Goal: Task Accomplishment & Management: Complete application form

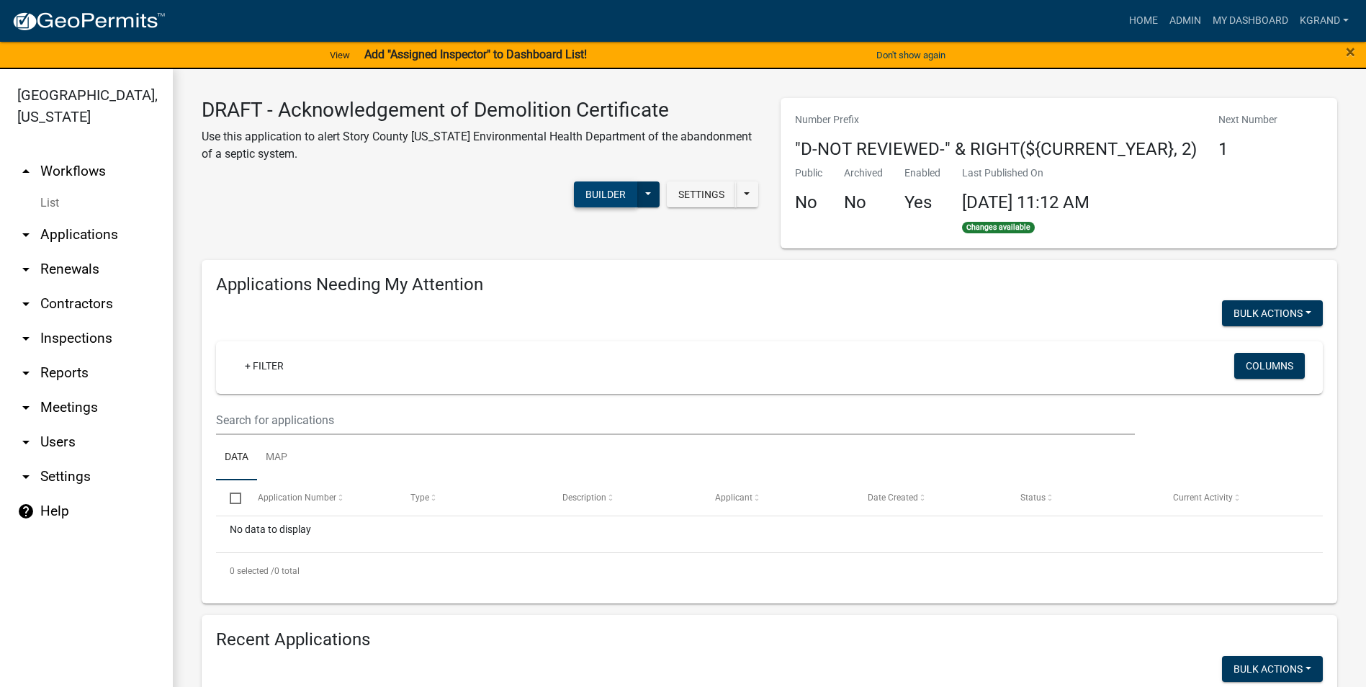
click at [594, 191] on button "Builder" at bounding box center [605, 194] width 63 height 26
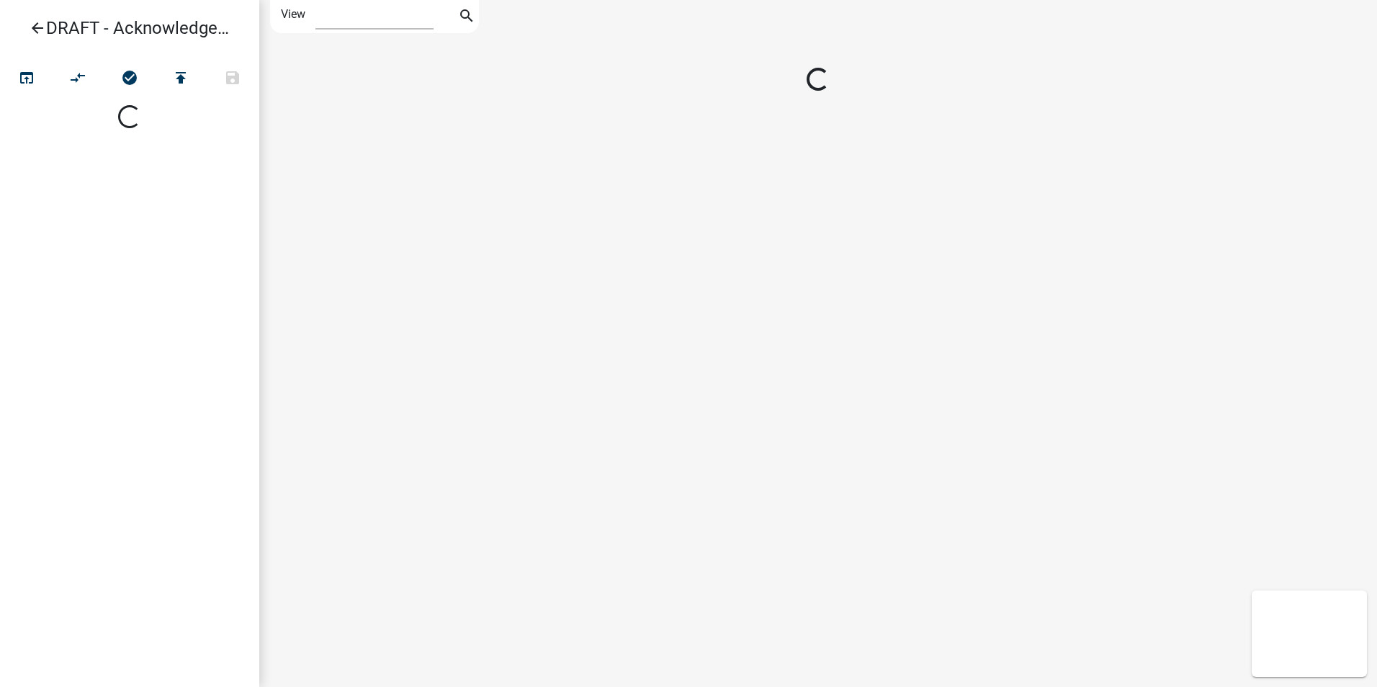
select select "1"
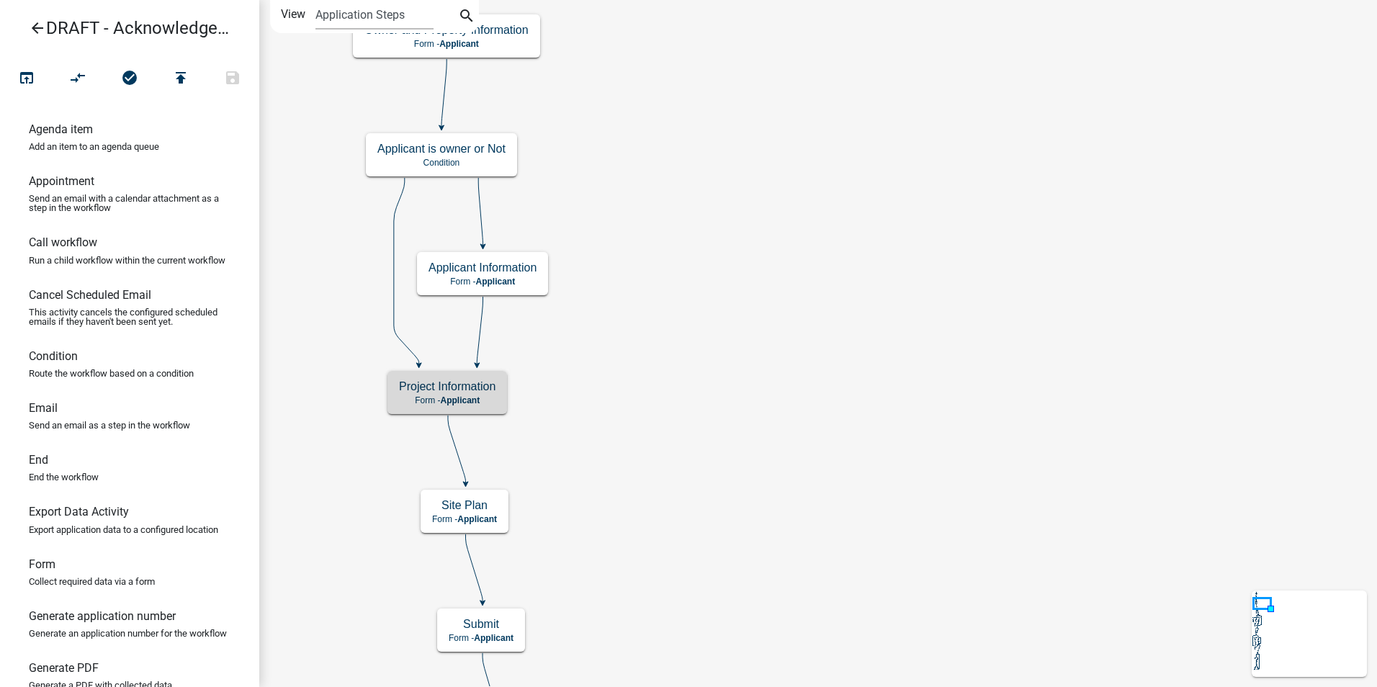
click at [451, 390] on h5 "Project Information" at bounding box center [447, 387] width 97 height 14
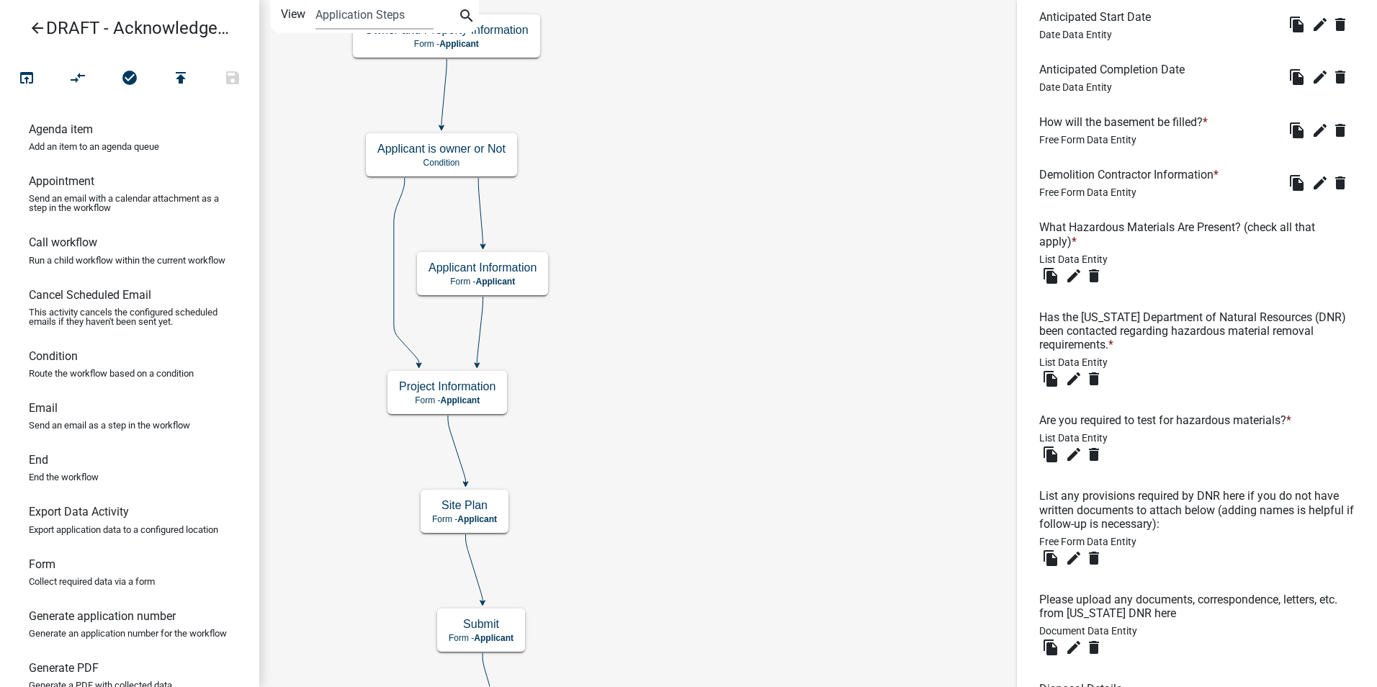
scroll to position [1264, 0]
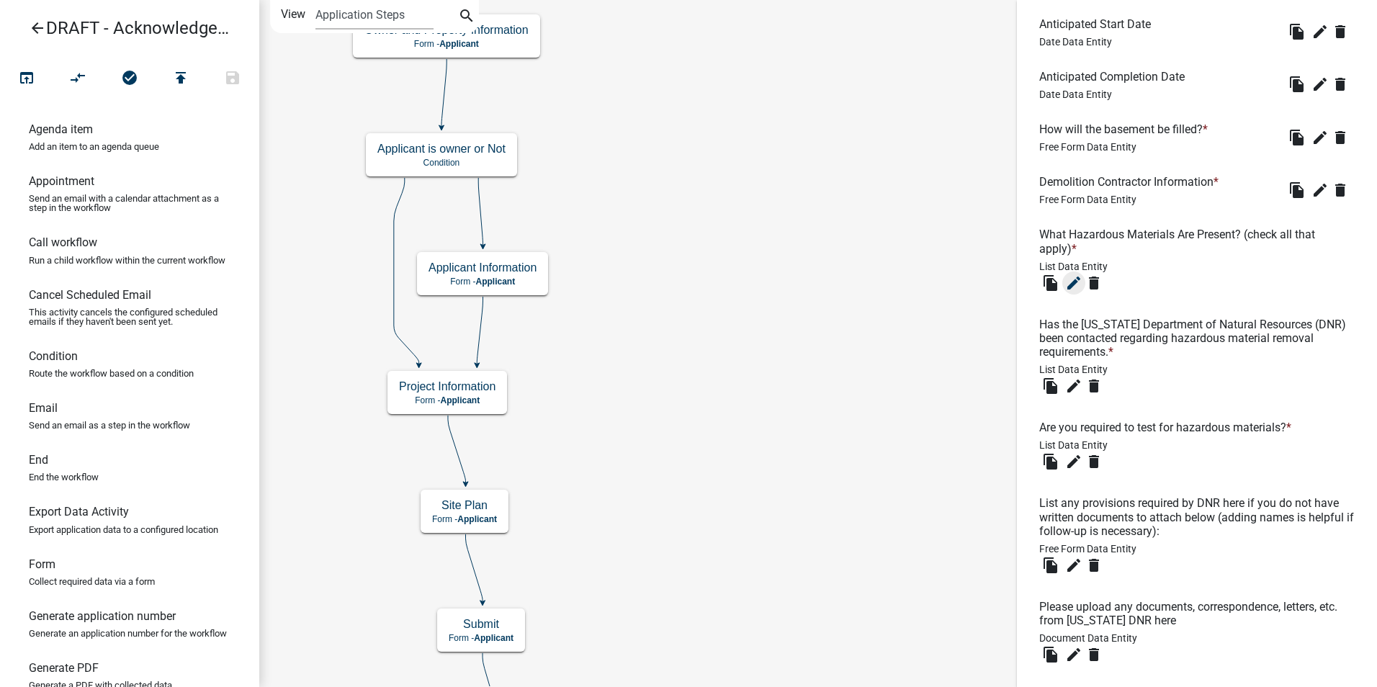
click at [1071, 292] on icon "edit" at bounding box center [1073, 282] width 17 height 17
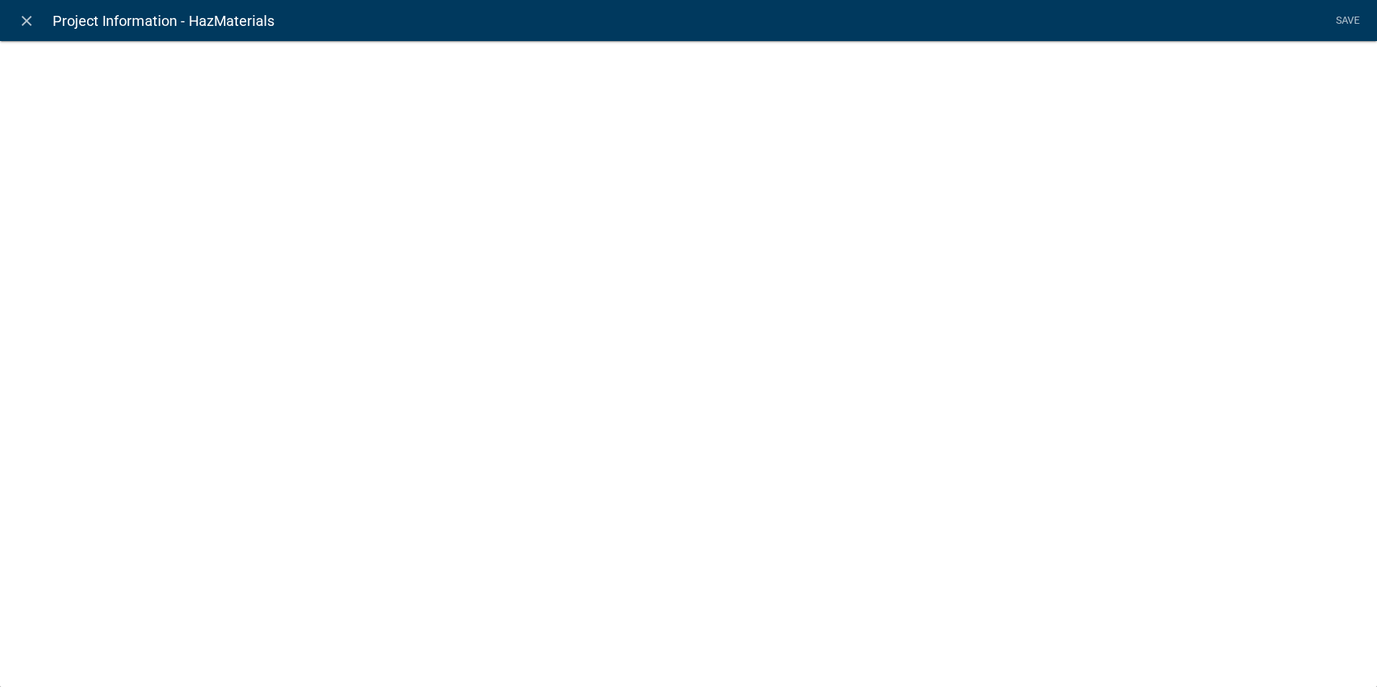
select select "list-data"
select select
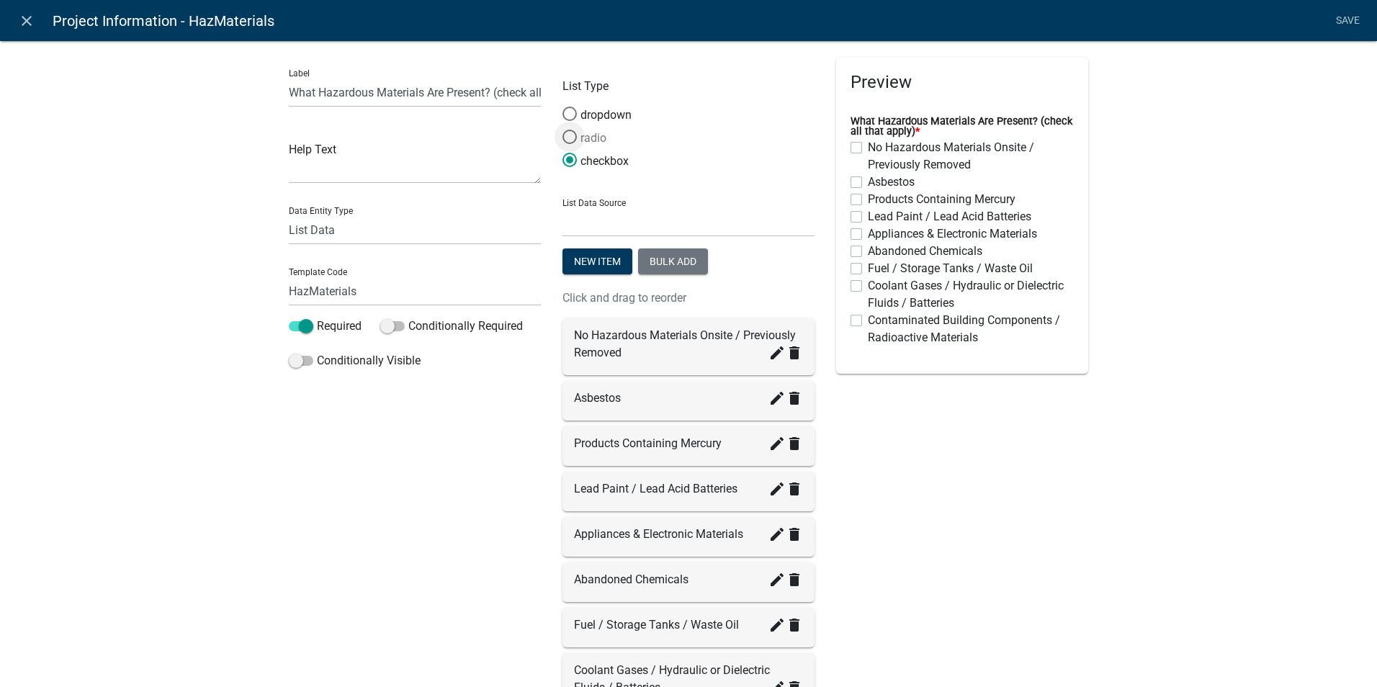
click at [564, 133] on span at bounding box center [570, 137] width 30 height 31
click at [562, 130] on input "radio" at bounding box center [562, 130] width 0 height 0
click at [564, 161] on span at bounding box center [570, 160] width 30 height 31
click at [562, 153] on input "checkbox" at bounding box center [562, 153] width 0 height 0
click at [31, 22] on icon "close" at bounding box center [26, 20] width 17 height 17
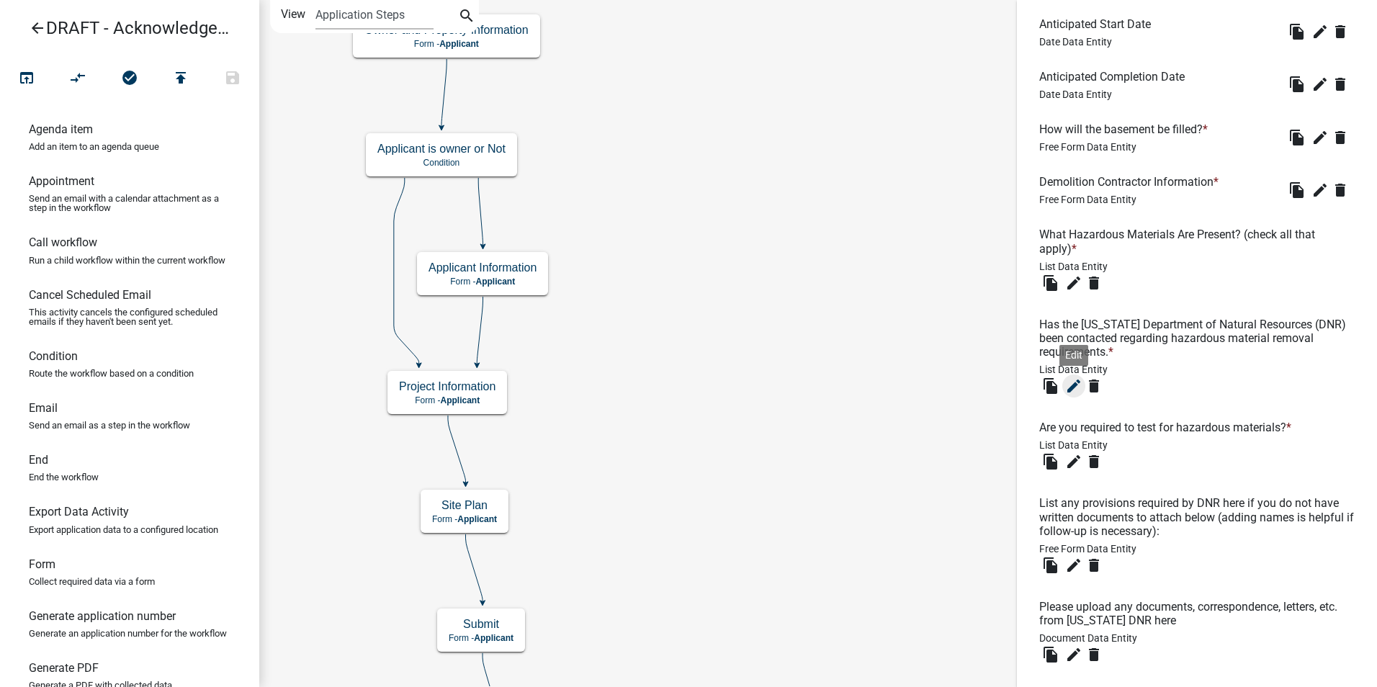
click at [1076, 395] on icon "edit" at bounding box center [1073, 385] width 17 height 17
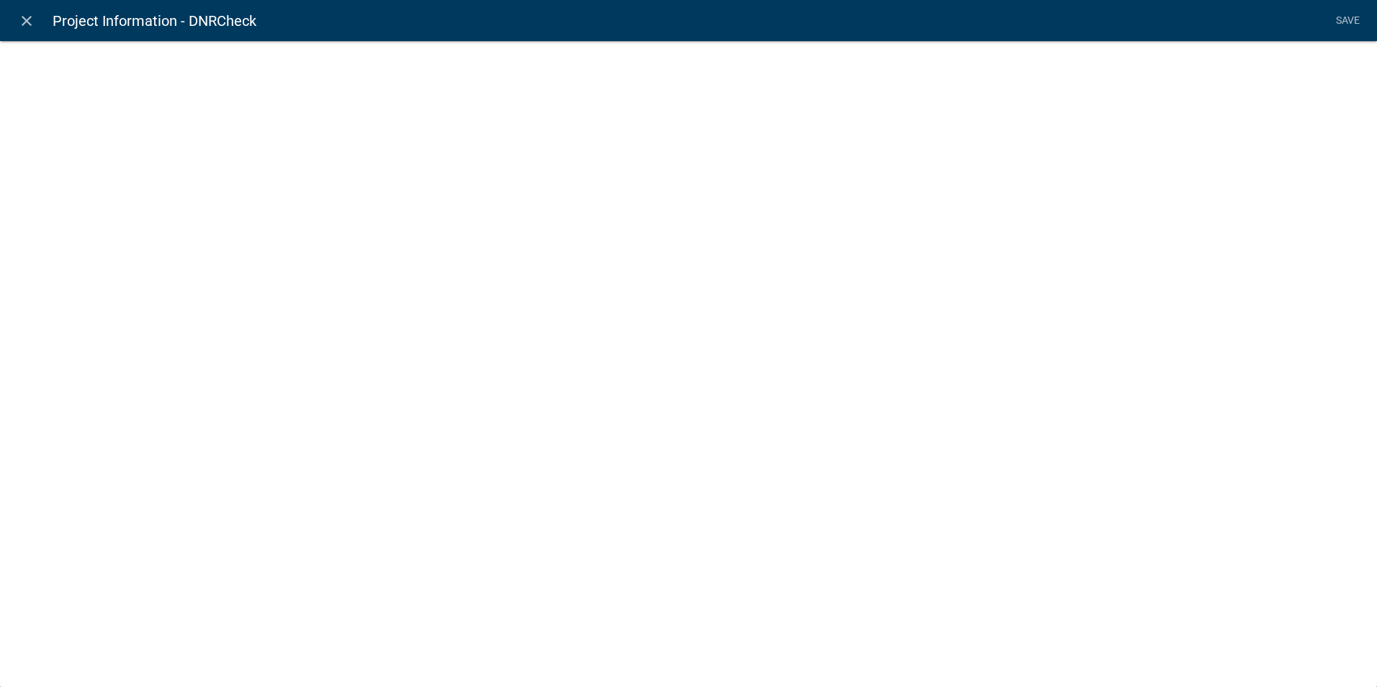
select select "list-data"
select select
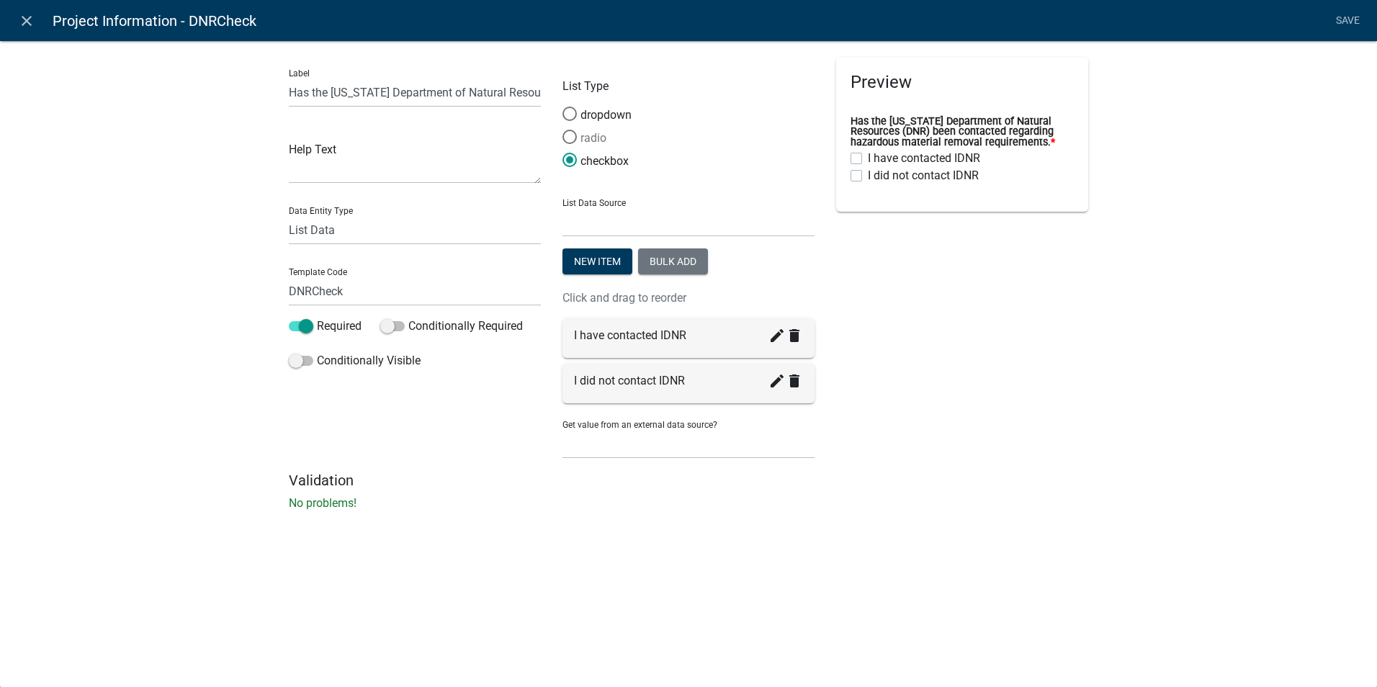
click at [572, 138] on span at bounding box center [570, 137] width 30 height 31
click at [562, 130] on input "radio" at bounding box center [562, 130] width 0 height 0
click at [1339, 21] on link "Save" at bounding box center [1347, 20] width 36 height 27
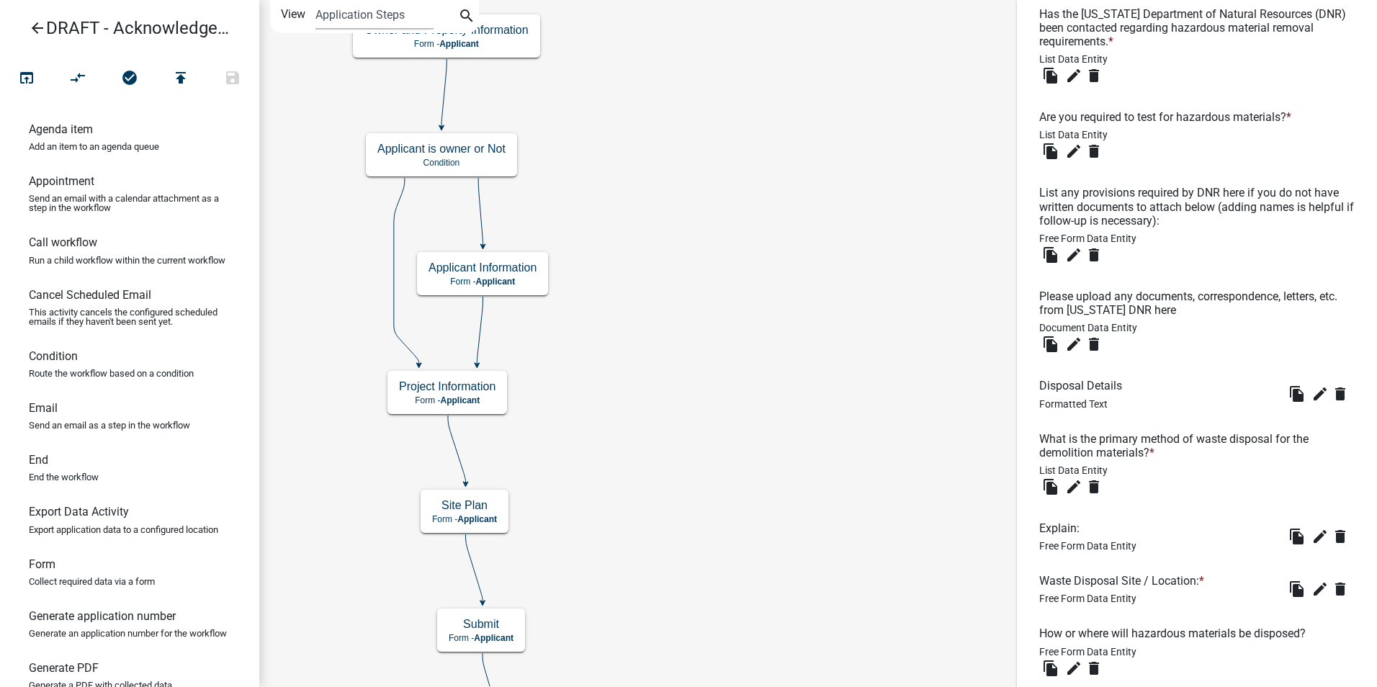
scroll to position [1696, 0]
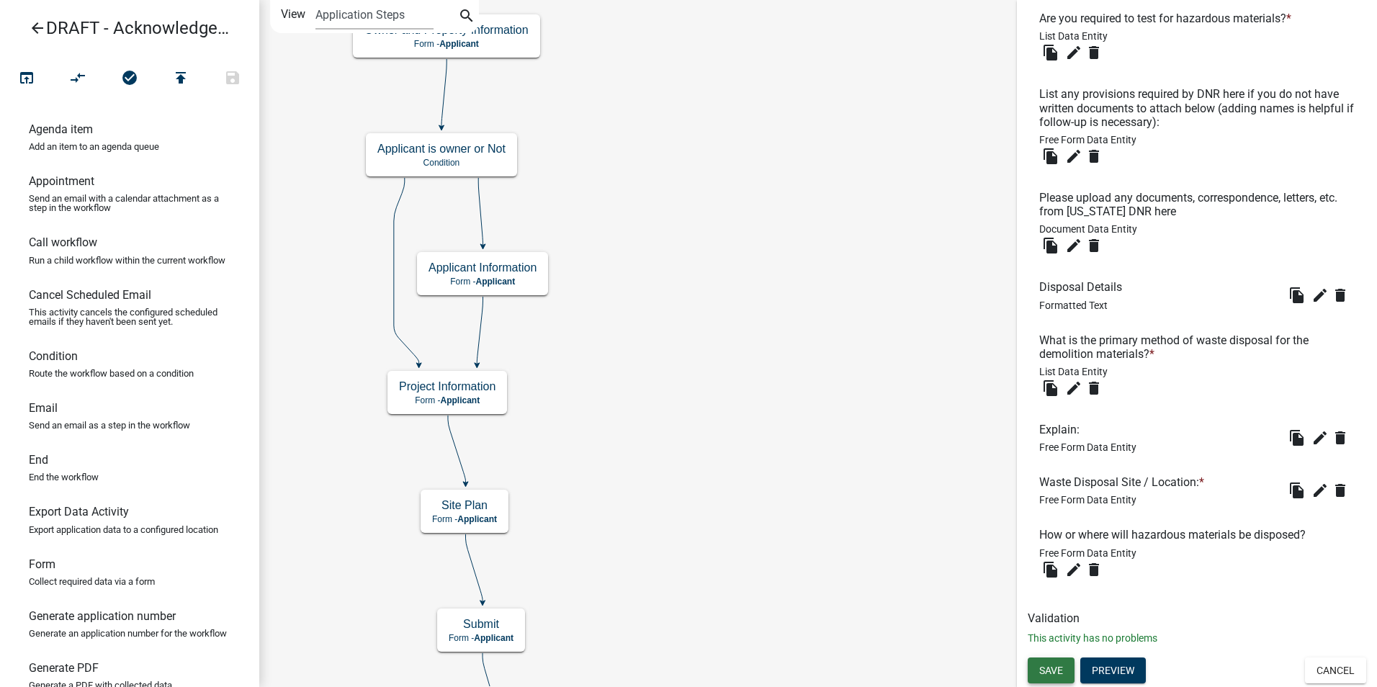
click at [1056, 670] on span "Save" at bounding box center [1051, 670] width 24 height 12
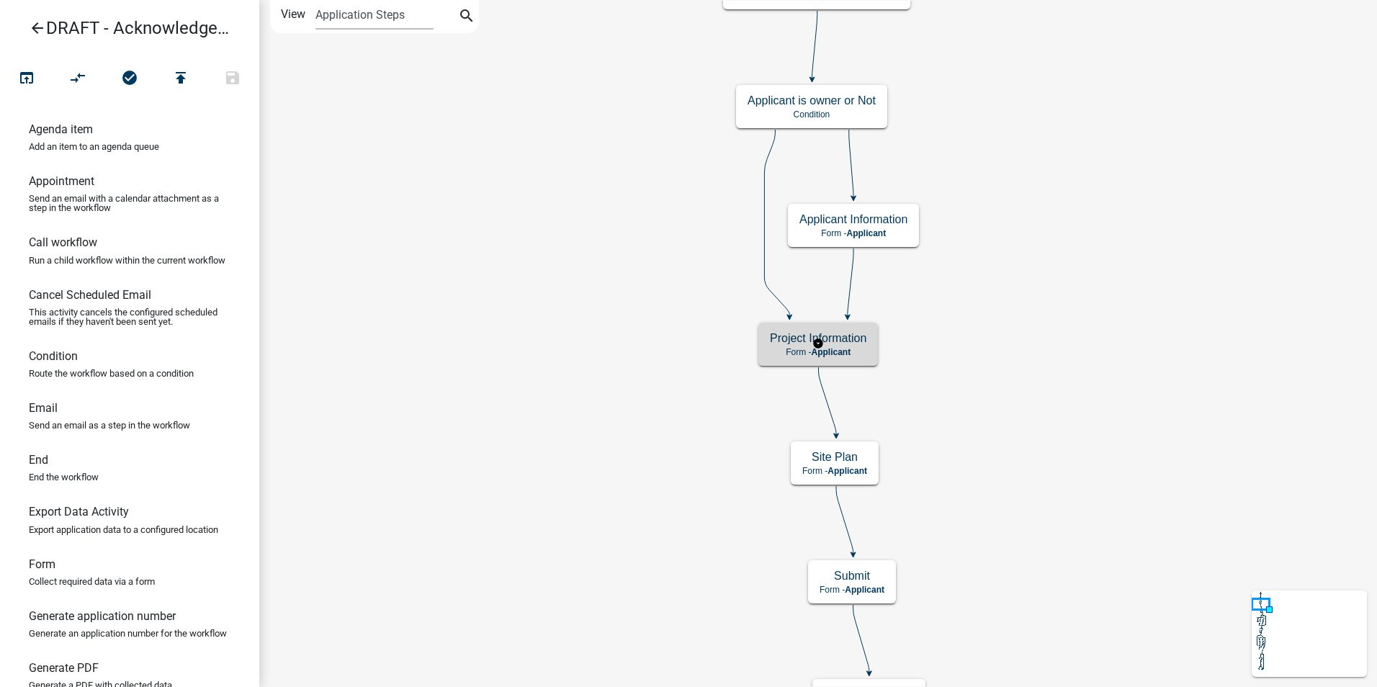
click at [840, 349] on span "Applicant" at bounding box center [831, 352] width 40 height 10
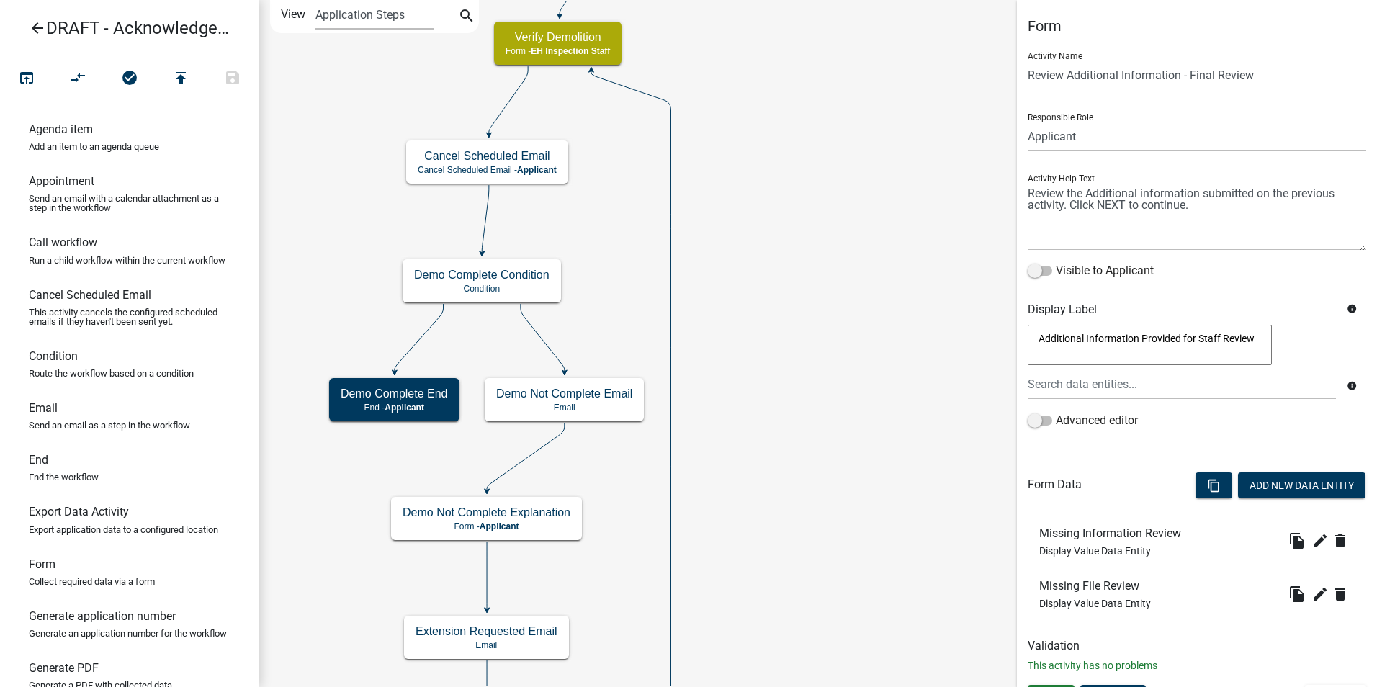
click at [718, 374] on icon "Start Start - Applicant Owner and Property Information Form - Applicant Parcel …" at bounding box center [818, 568] width 1116 height 1135
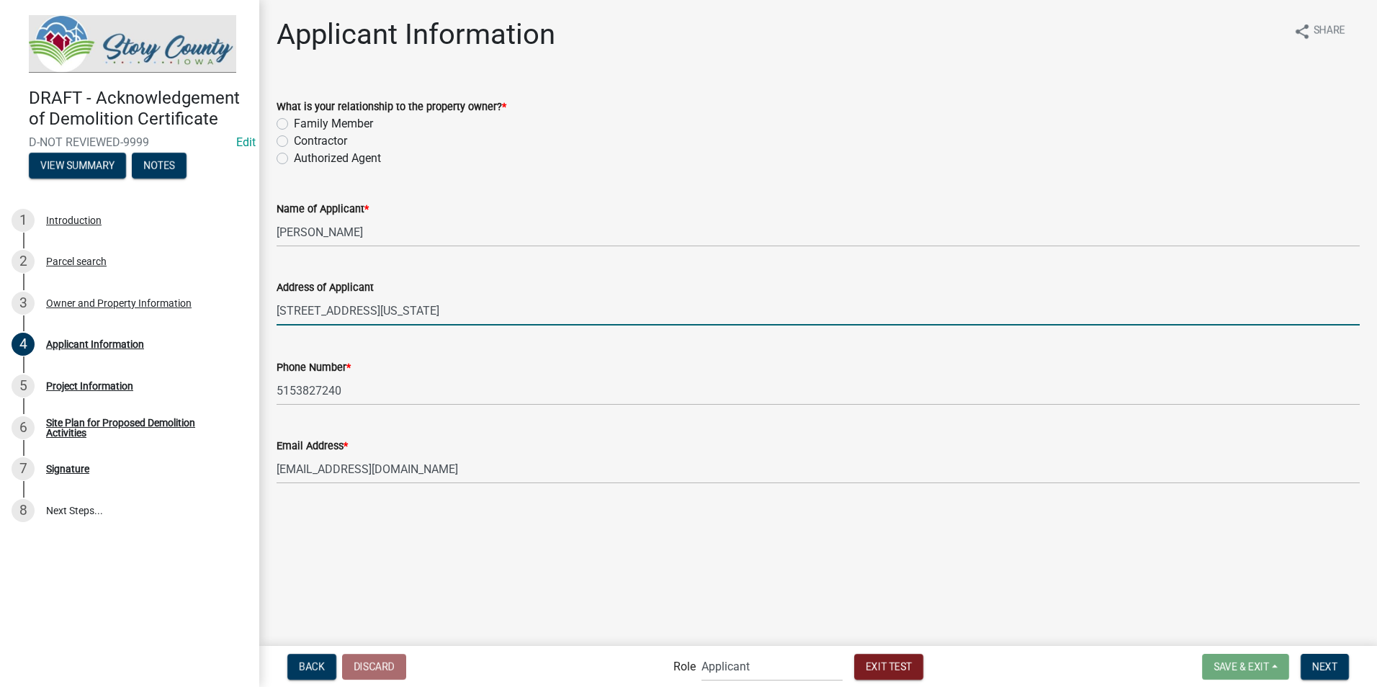
click at [294, 145] on label "Contractor" at bounding box center [320, 141] width 53 height 17
click at [294, 142] on input "Contractor" at bounding box center [298, 137] width 9 height 9
radio input "true"
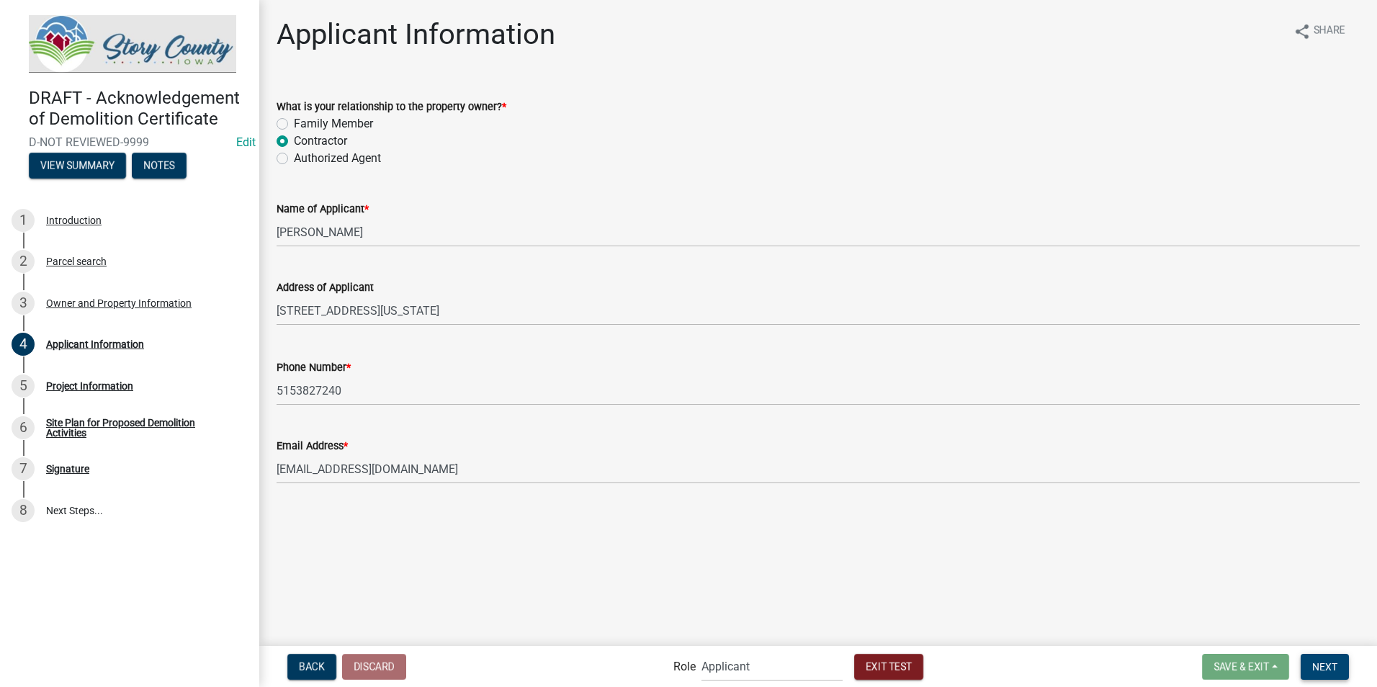
click at [681, 439] on button "Next" at bounding box center [1325, 667] width 48 height 26
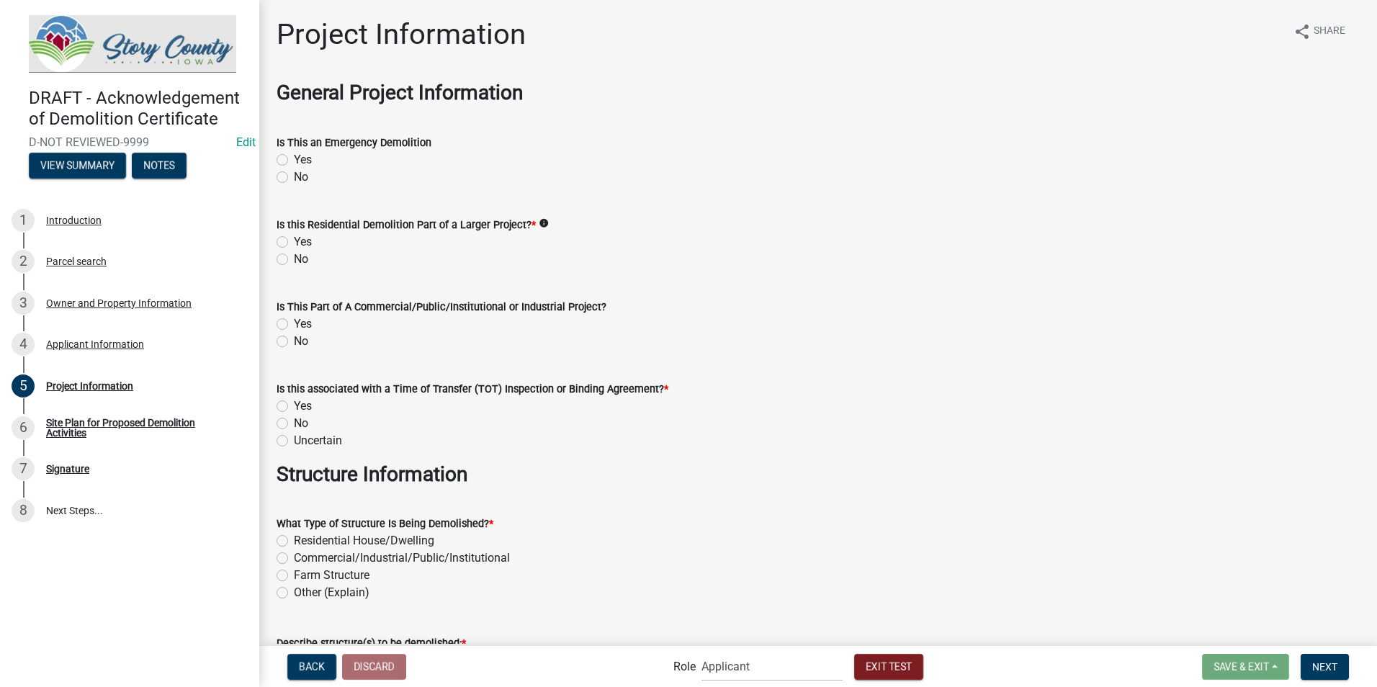
click at [294, 160] on label "Yes" at bounding box center [303, 159] width 18 height 17
click at [294, 160] on input "Yes" at bounding box center [298, 155] width 9 height 9
radio input "true"
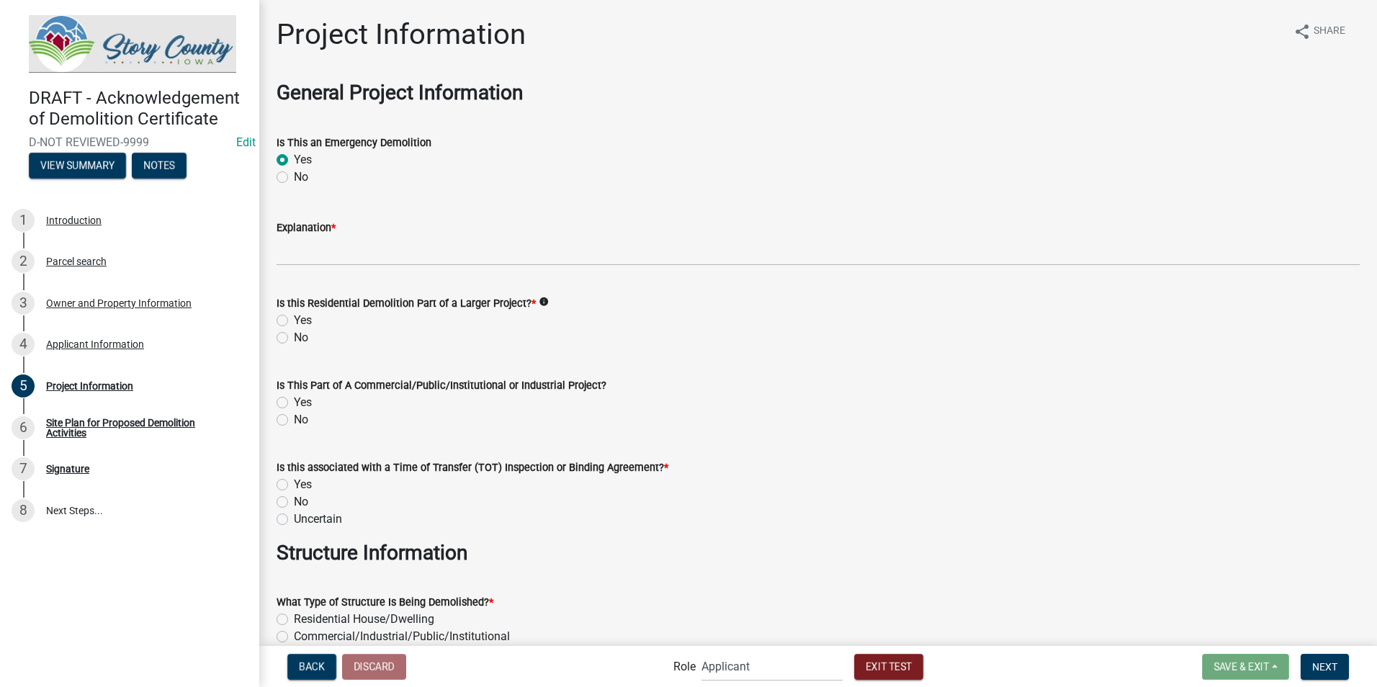
click at [294, 178] on label "No" at bounding box center [301, 177] width 14 height 17
click at [294, 178] on input "No" at bounding box center [298, 173] width 9 height 9
radio input "true"
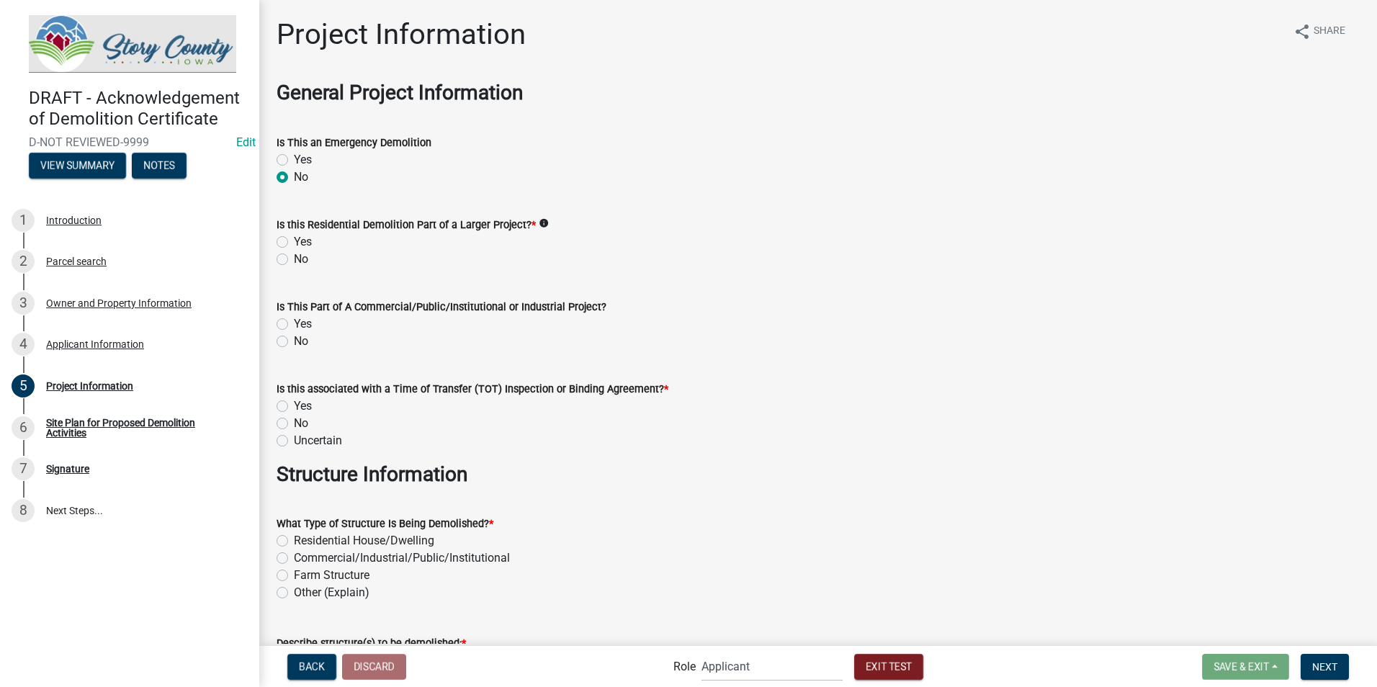
click at [294, 244] on label "Yes" at bounding box center [303, 241] width 18 height 17
click at [294, 243] on input "Yes" at bounding box center [298, 237] width 9 height 9
radio input "true"
click at [294, 259] on label "No" at bounding box center [301, 259] width 14 height 17
click at [294, 259] on input "No" at bounding box center [298, 255] width 9 height 9
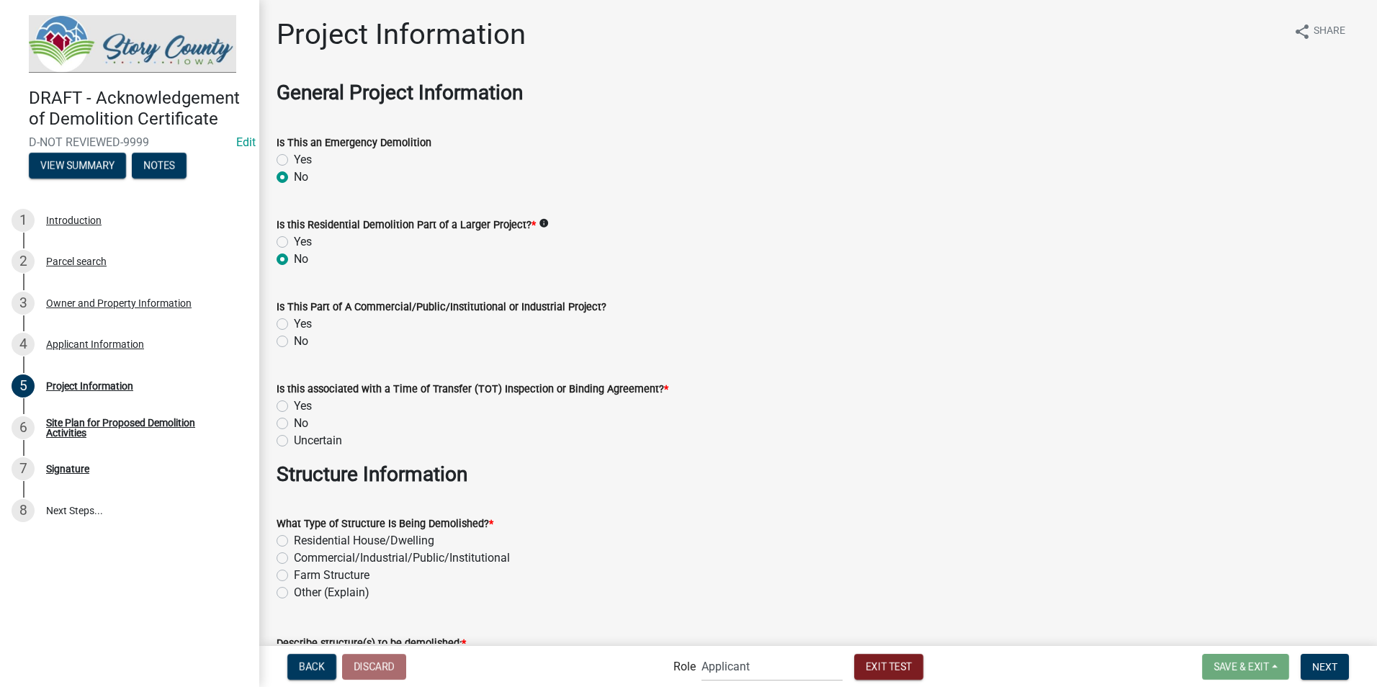
radio input "true"
click at [294, 343] on label "No" at bounding box center [301, 341] width 14 height 17
click at [294, 342] on input "No" at bounding box center [298, 337] width 9 height 9
radio input "true"
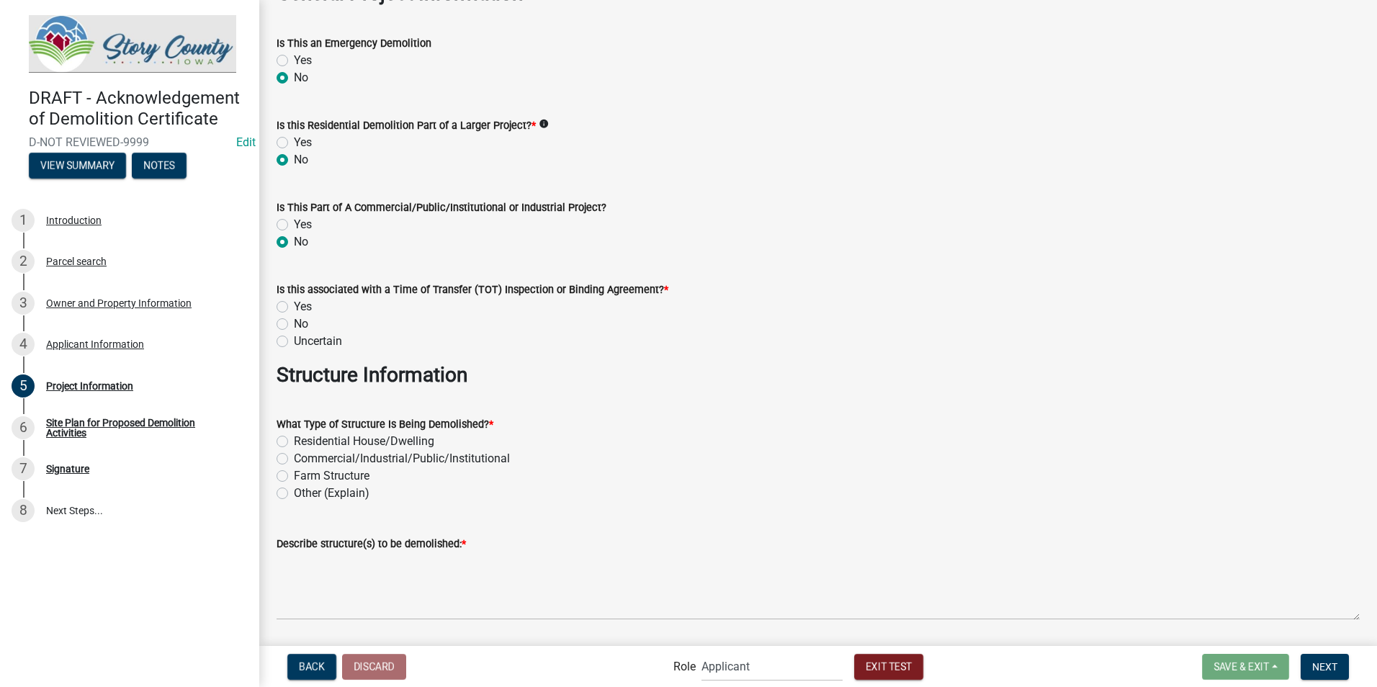
scroll to position [144, 0]
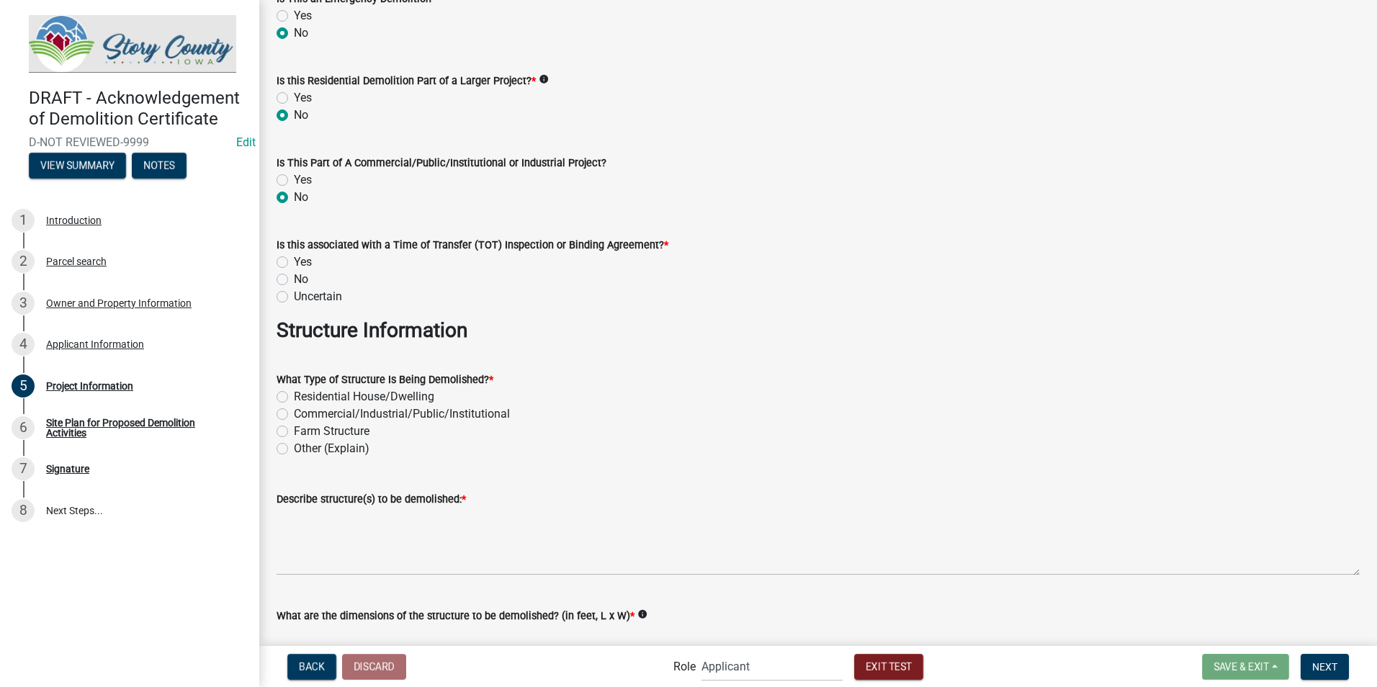
click at [294, 281] on label "No" at bounding box center [301, 279] width 14 height 17
click at [294, 280] on input "No" at bounding box center [298, 275] width 9 height 9
radio input "true"
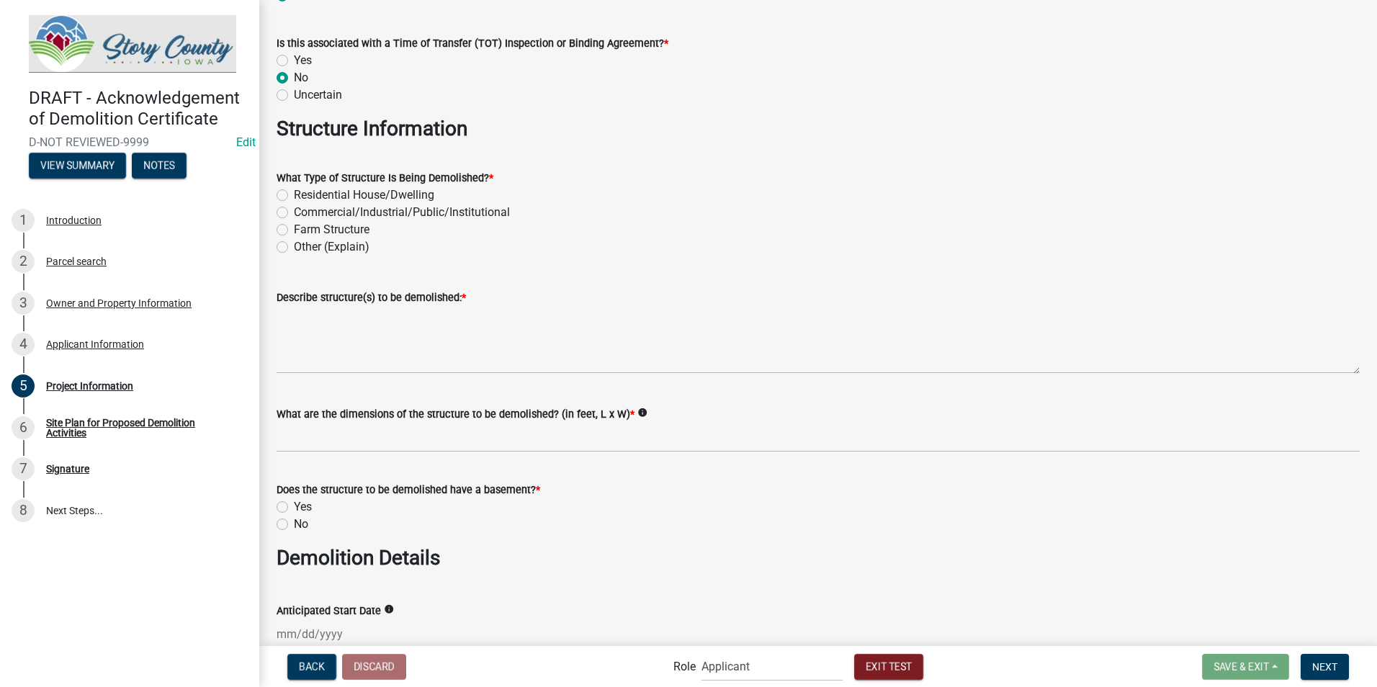
scroll to position [360, 0]
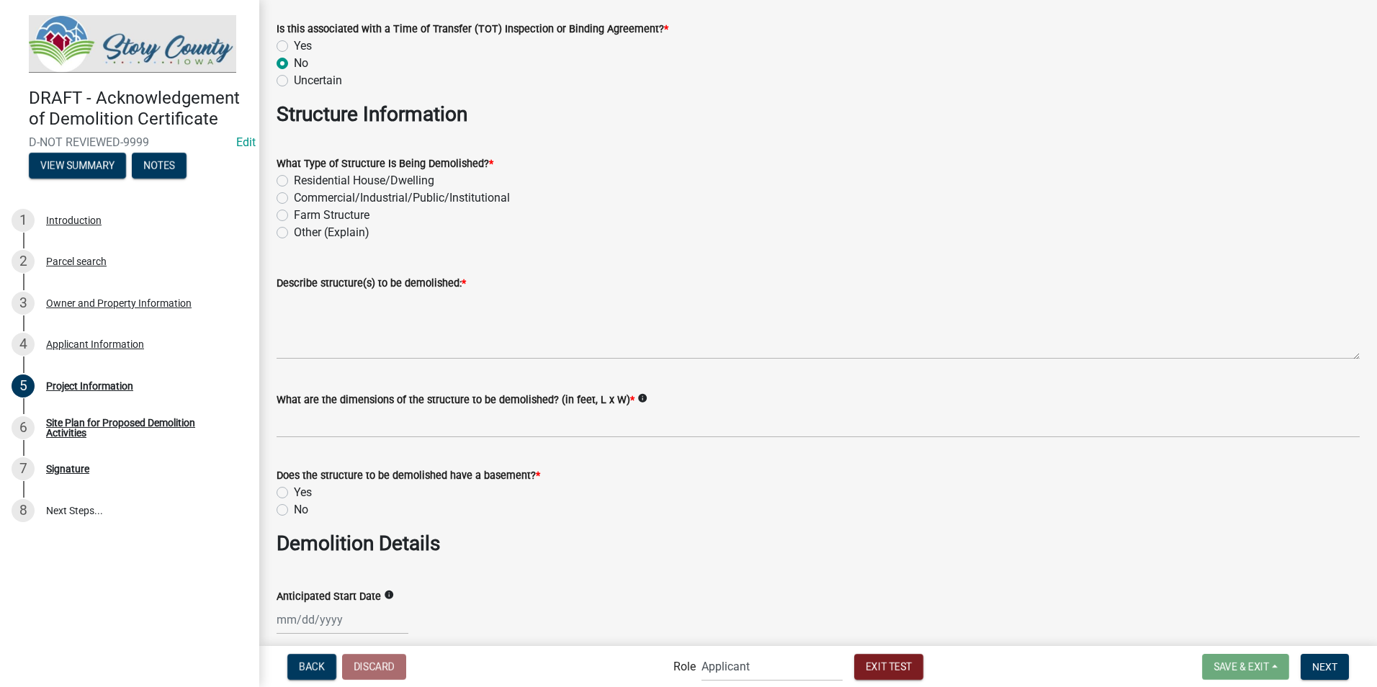
click at [294, 214] on label "Farm Structure" at bounding box center [332, 215] width 76 height 17
click at [294, 214] on input "Farm Structure" at bounding box center [298, 211] width 9 height 9
radio input "true"
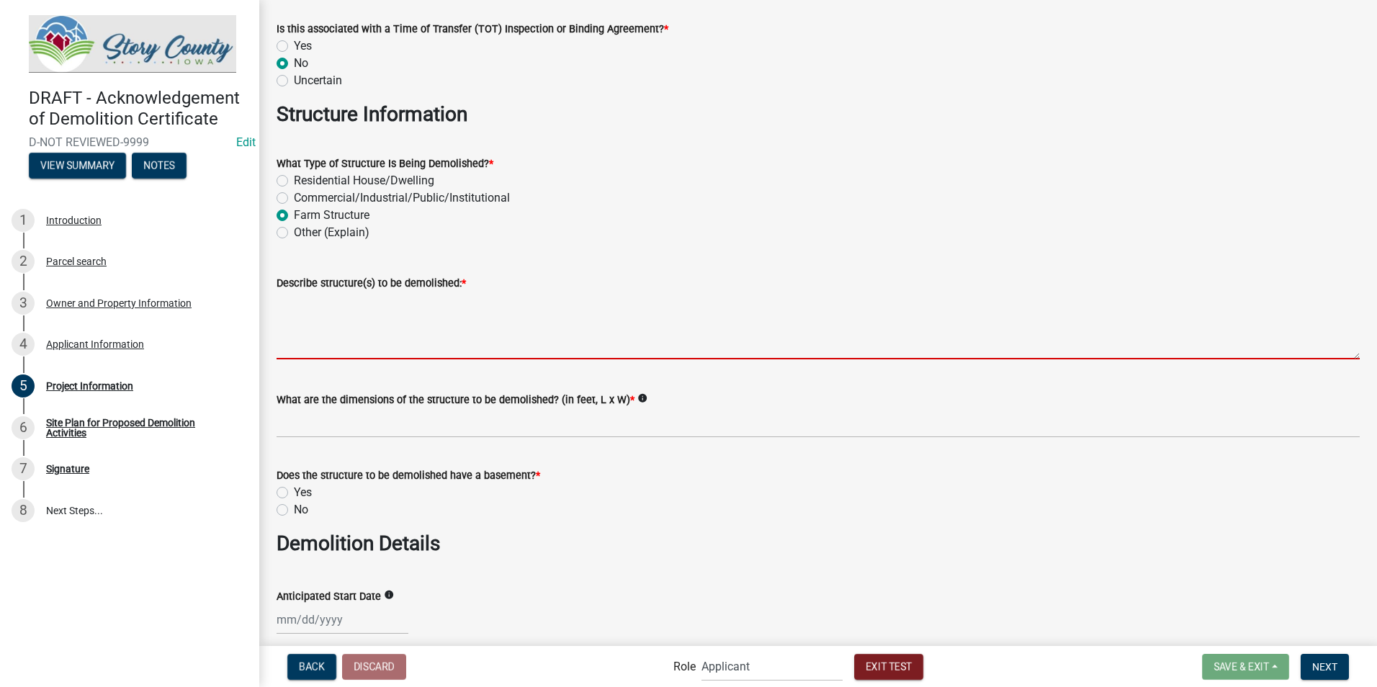
click at [351, 354] on textarea "Describe structure(s) to be demolished: *" at bounding box center [818, 326] width 1083 height 68
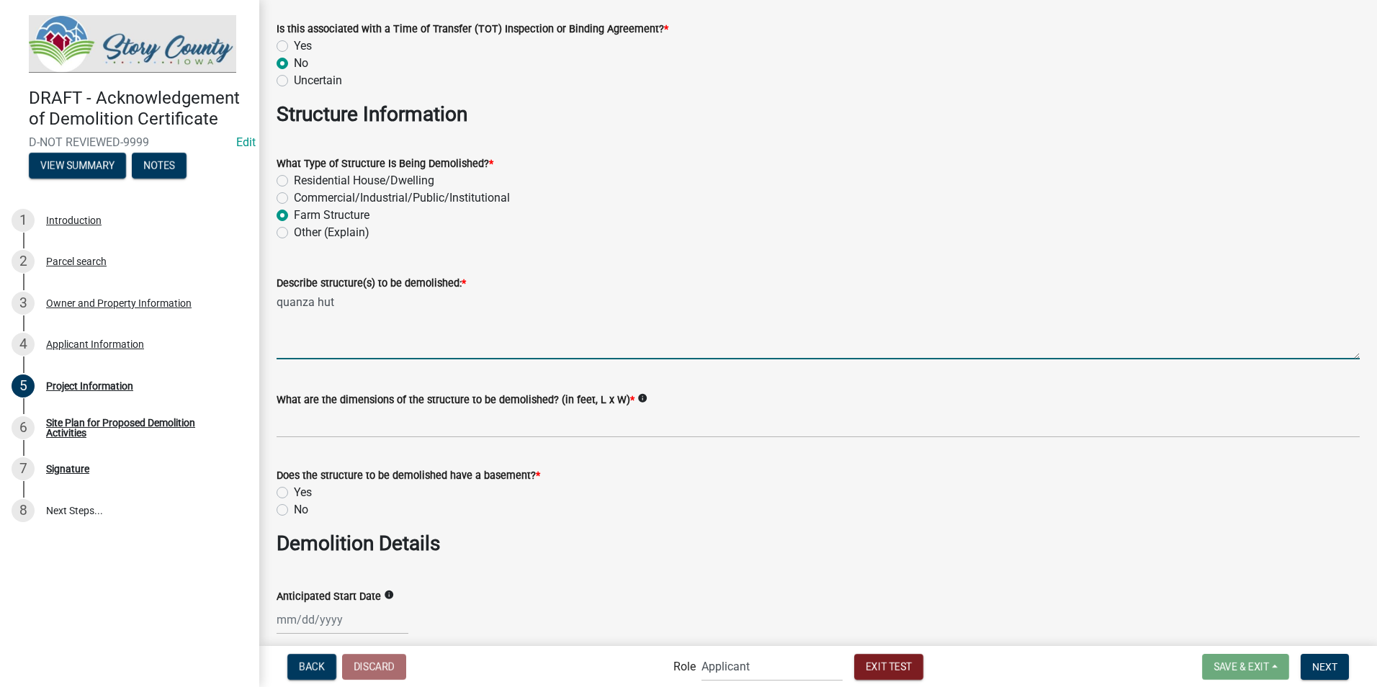
drag, startPoint x: 288, startPoint y: 298, endPoint x: 259, endPoint y: 298, distance: 28.8
click at [328, 333] on textarea "kwanza hut" at bounding box center [818, 326] width 1083 height 68
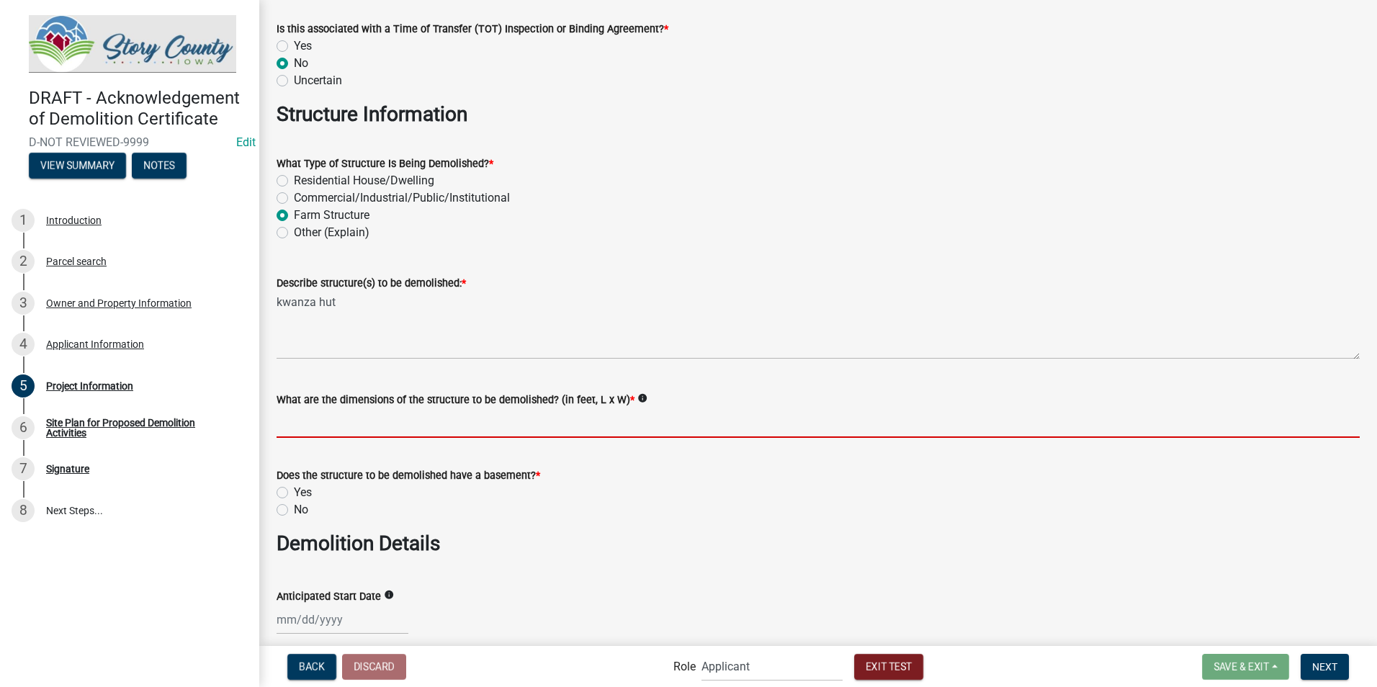
click at [399, 419] on input "What are the dimensions of the structure to be demolished? (in feet, L x W) *" at bounding box center [818, 423] width 1083 height 30
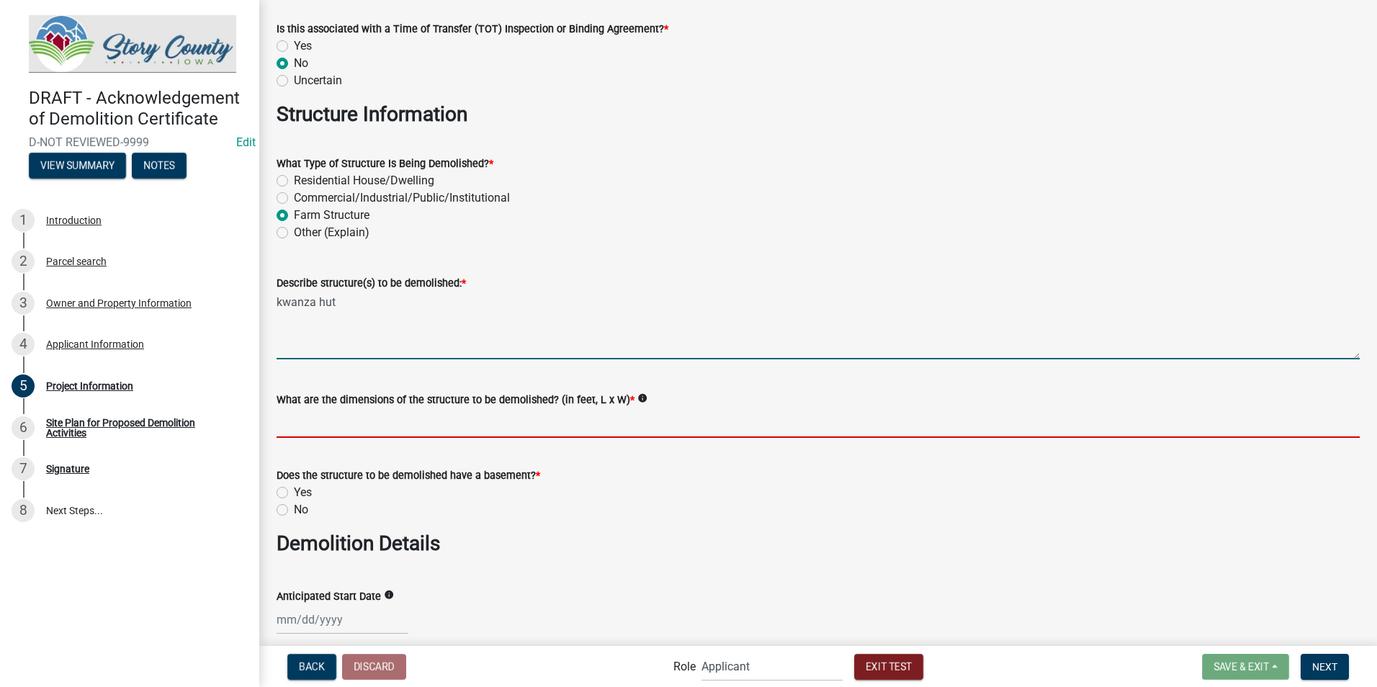
click at [357, 299] on textarea "kwanza hut" at bounding box center [818, 326] width 1083 height 68
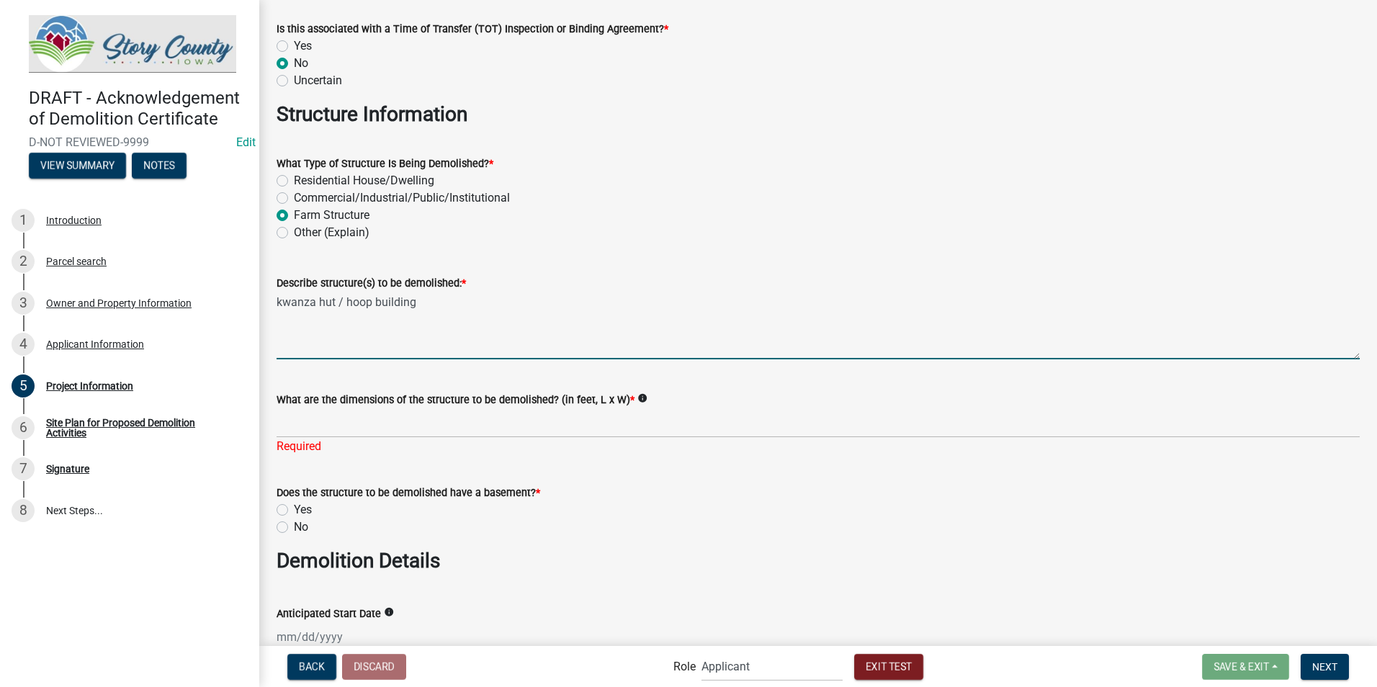
type textarea "kwanza hut / hoop building"
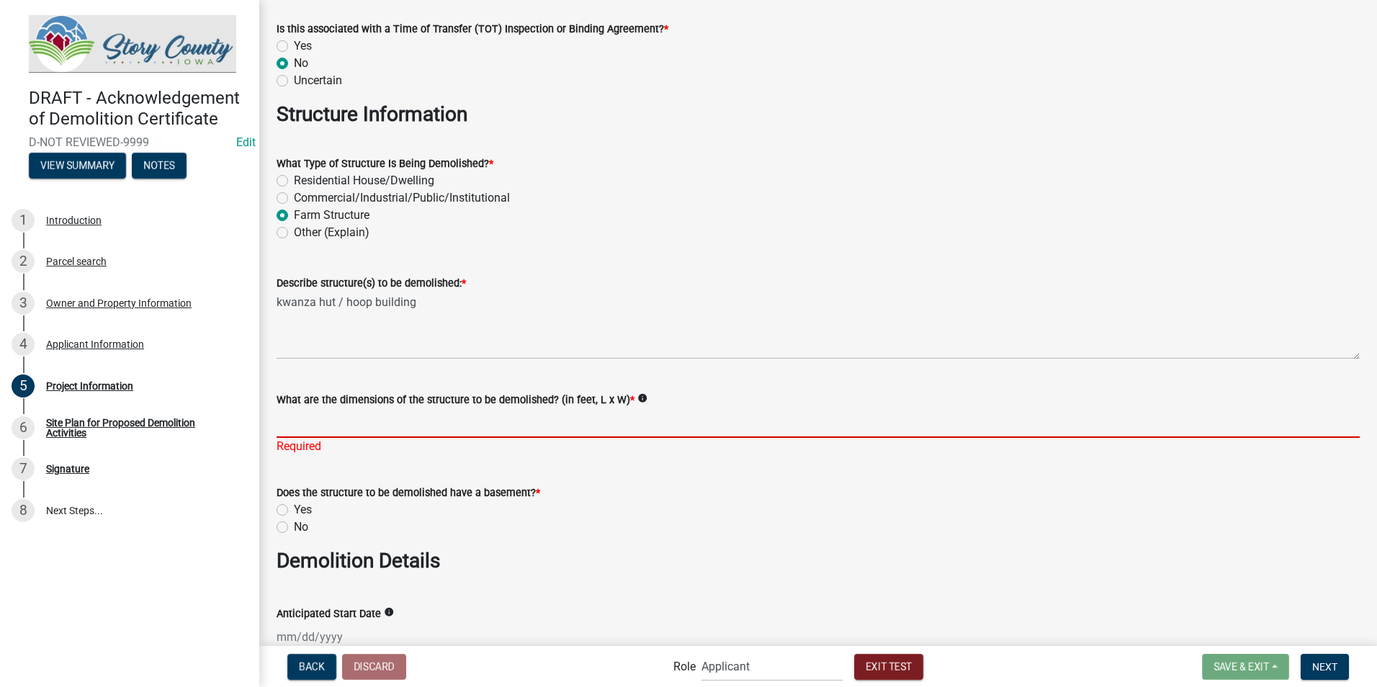
click at [341, 423] on input "What are the dimensions of the structure to be demolished? (in feet, L x W) *" at bounding box center [818, 423] width 1083 height 30
type input "20x100"
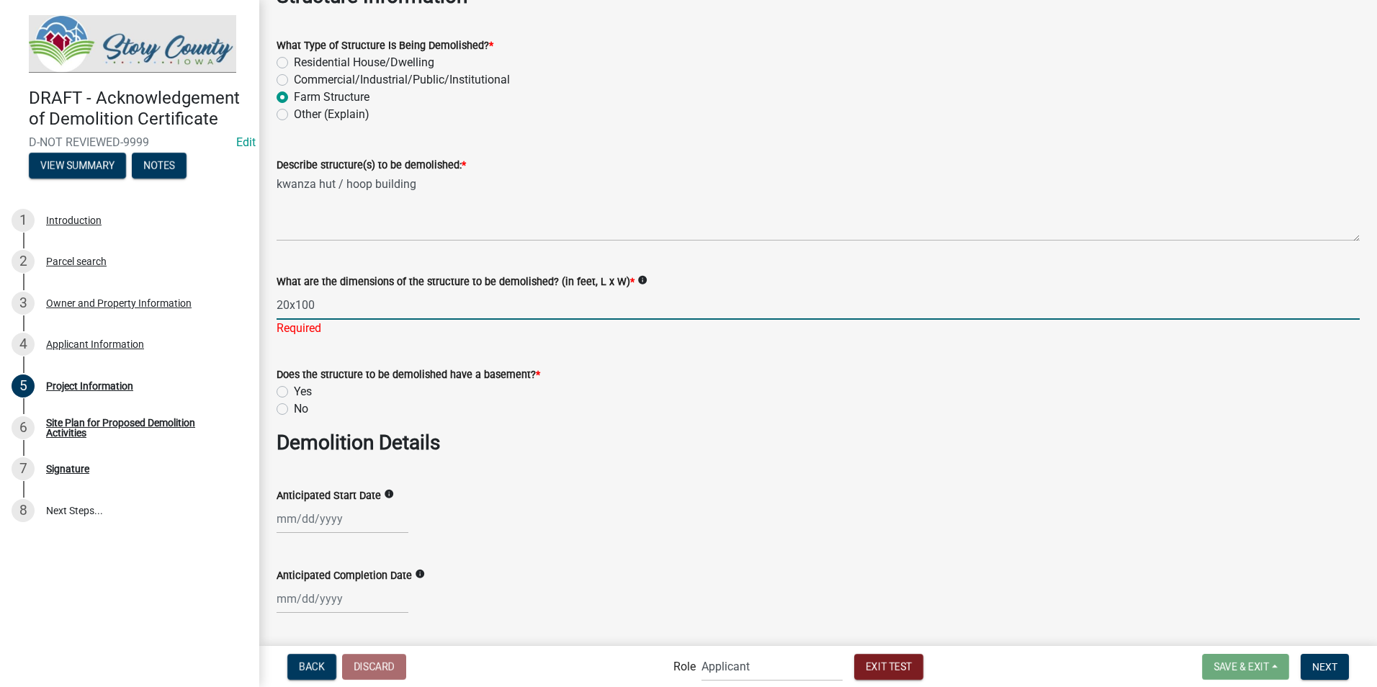
scroll to position [504, 0]
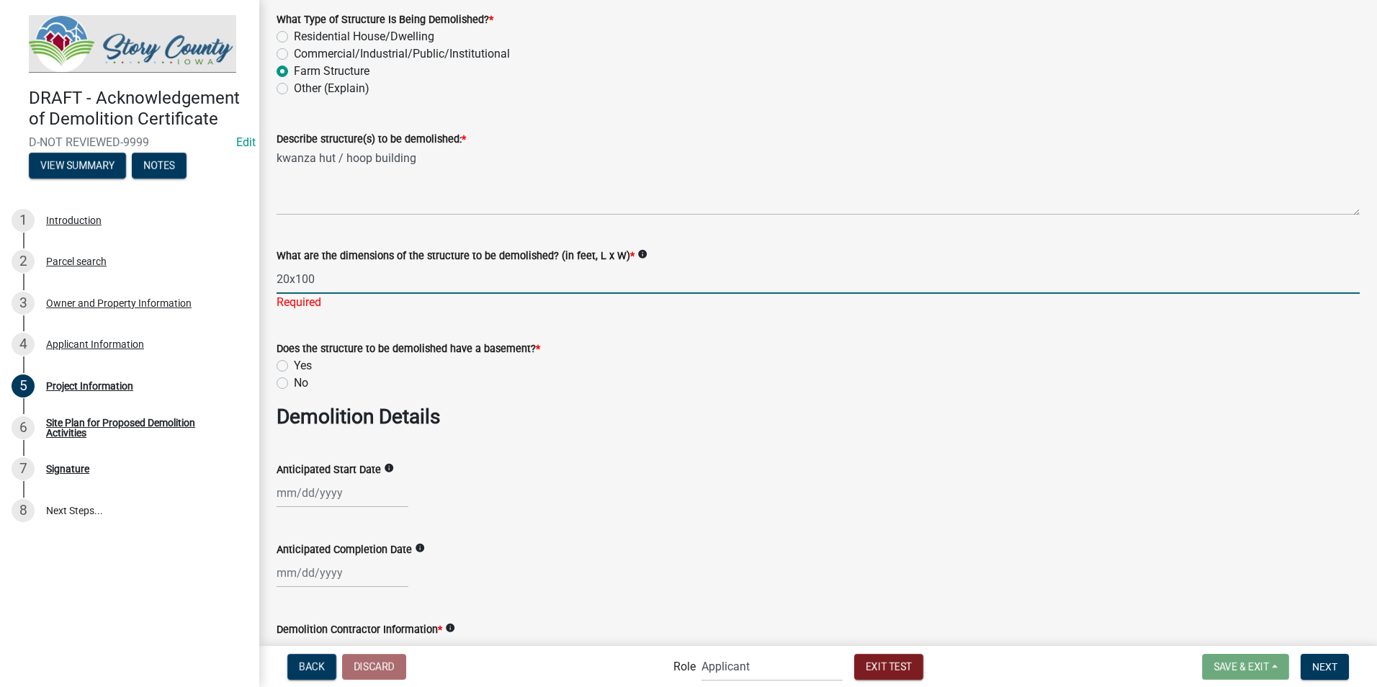
click at [289, 381] on wm-data-entity-input "Does the structure to be demolished have a basement? * Yes No" at bounding box center [818, 364] width 1083 height 82
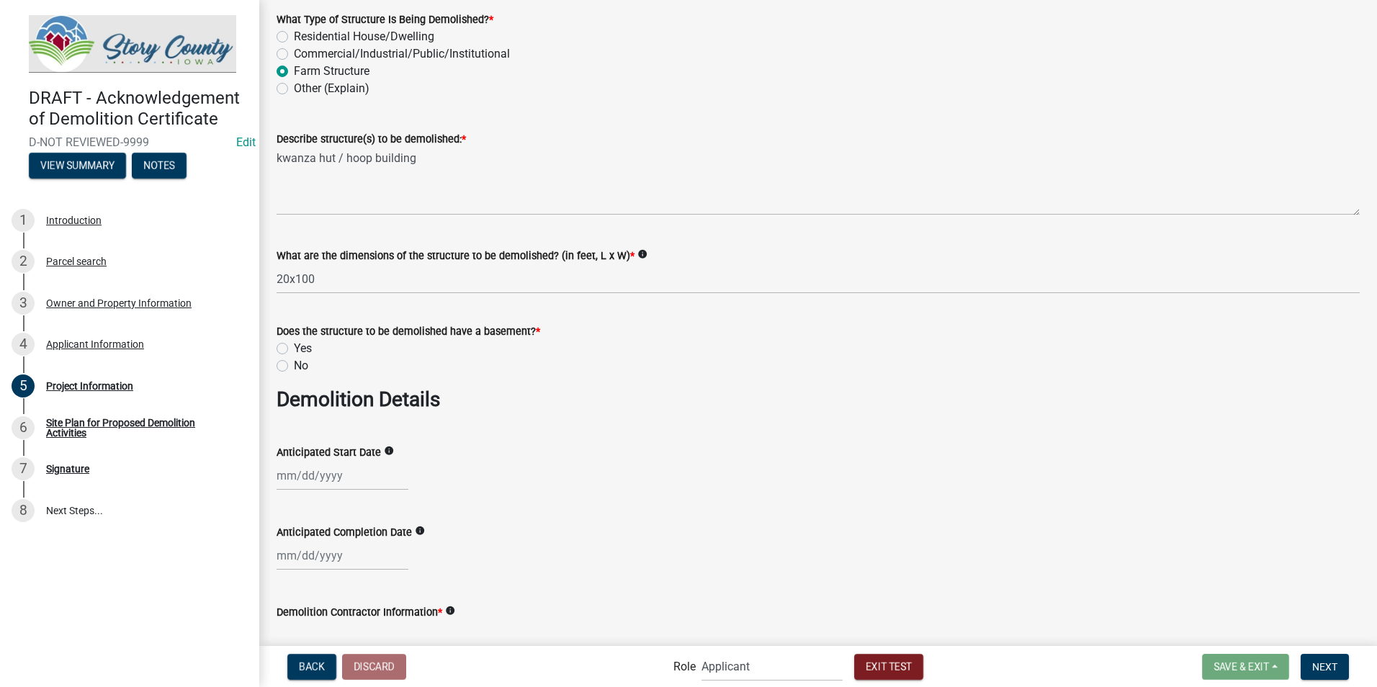
click at [294, 369] on label "No" at bounding box center [301, 365] width 14 height 17
click at [294, 367] on input "No" at bounding box center [298, 361] width 9 height 9
radio input "true"
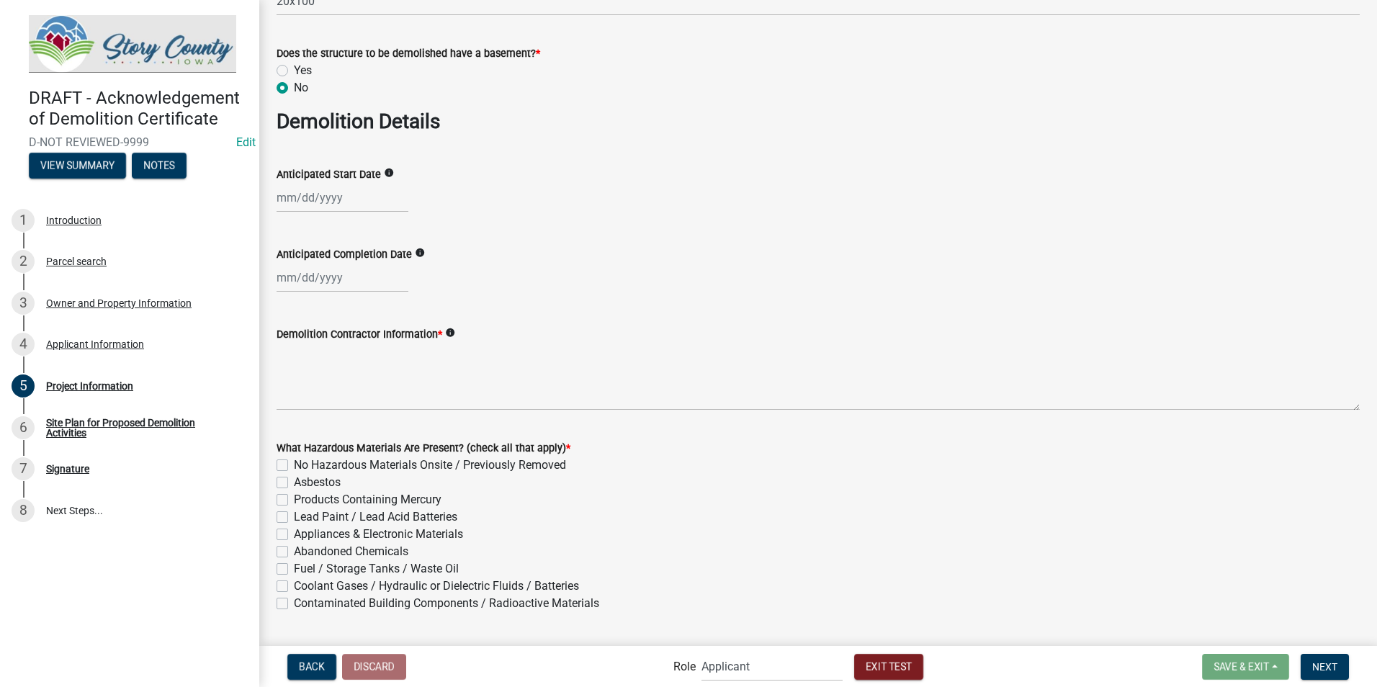
scroll to position [792, 0]
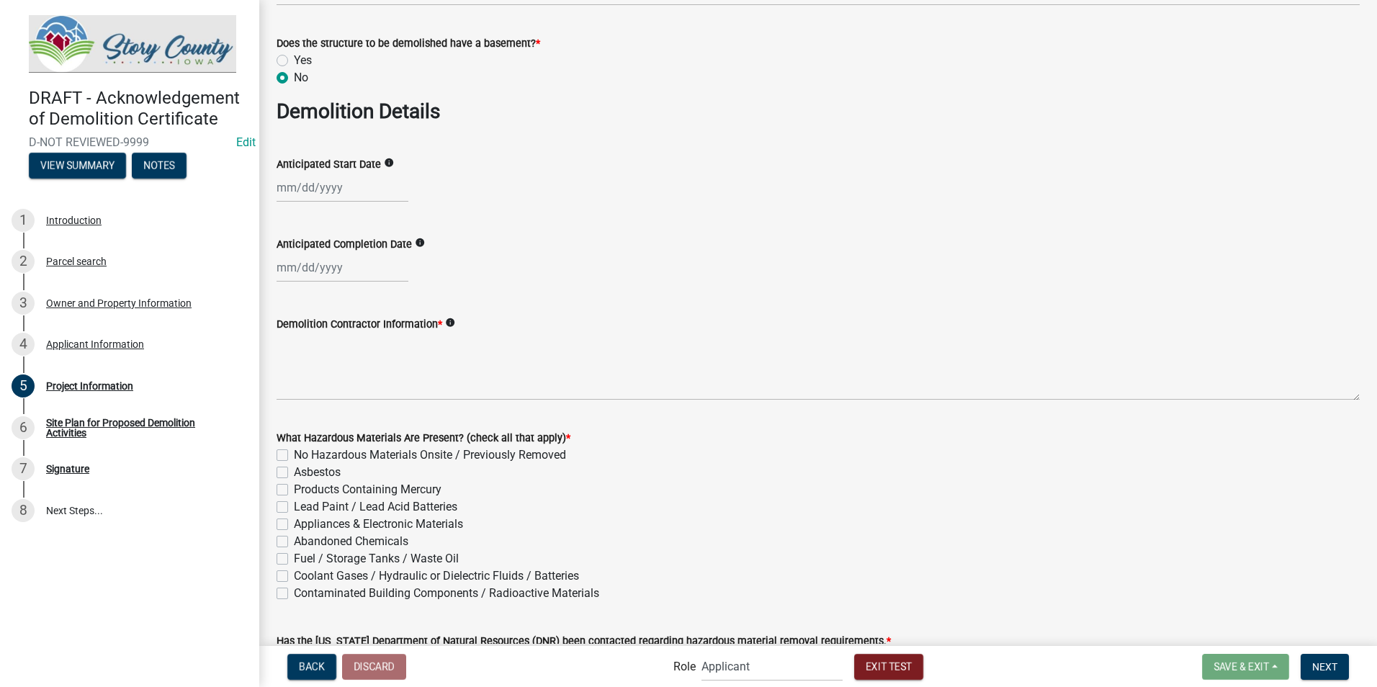
select select "8"
select select "2025"
click at [346, 187] on div "[PERSON_NAME] Feb Mar Apr [PERSON_NAME][DATE] Oct Nov [DATE] 1526 1527 1528 152…" at bounding box center [343, 188] width 132 height 30
click at [385, 356] on div "29" at bounding box center [383, 356] width 23 height 23
type input "[DATE]"
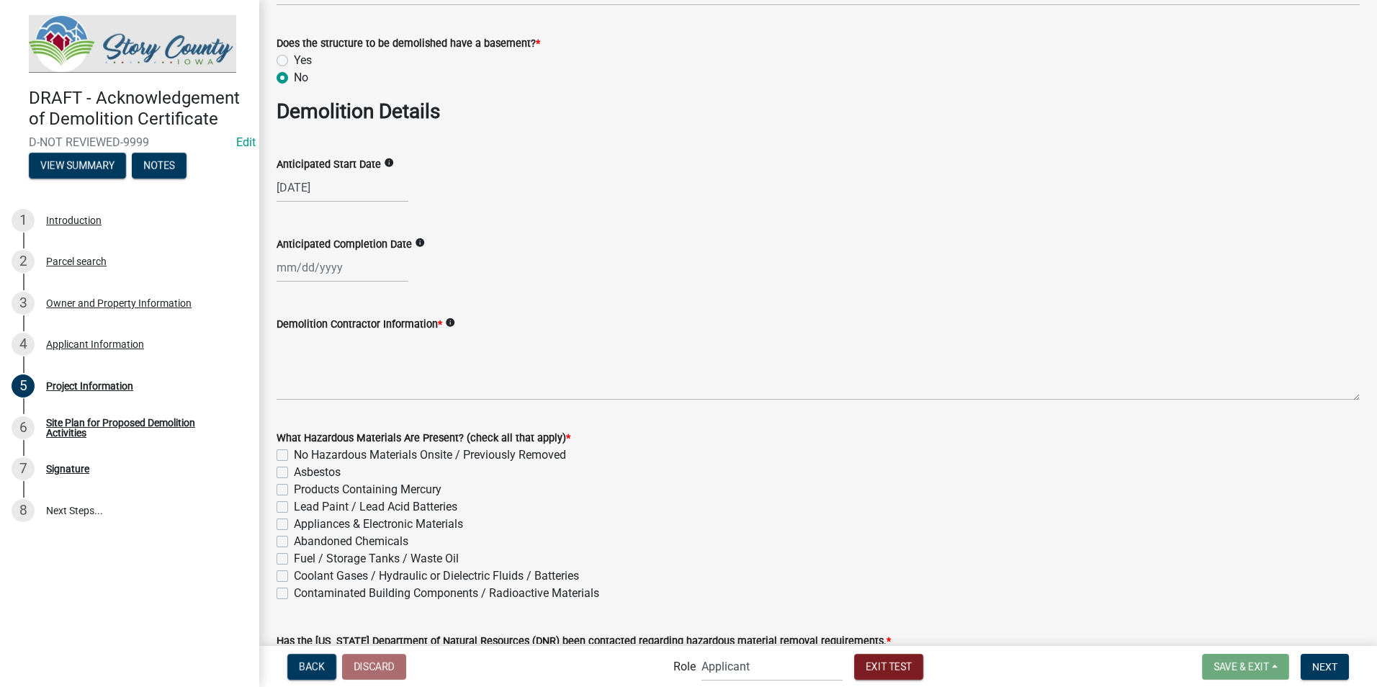
click at [330, 270] on div at bounding box center [343, 268] width 132 height 30
select select "8"
select select "2025"
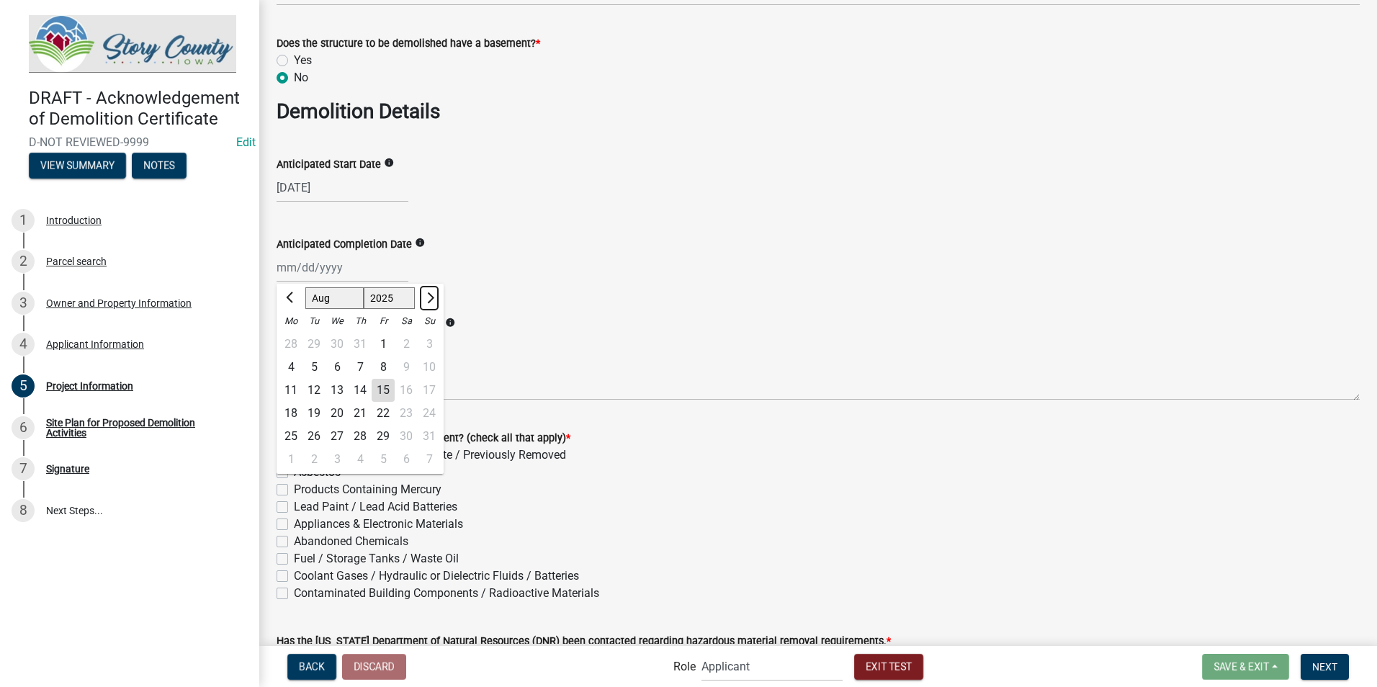
click at [429, 302] on button "Next month" at bounding box center [429, 298] width 17 height 23
select select "12"
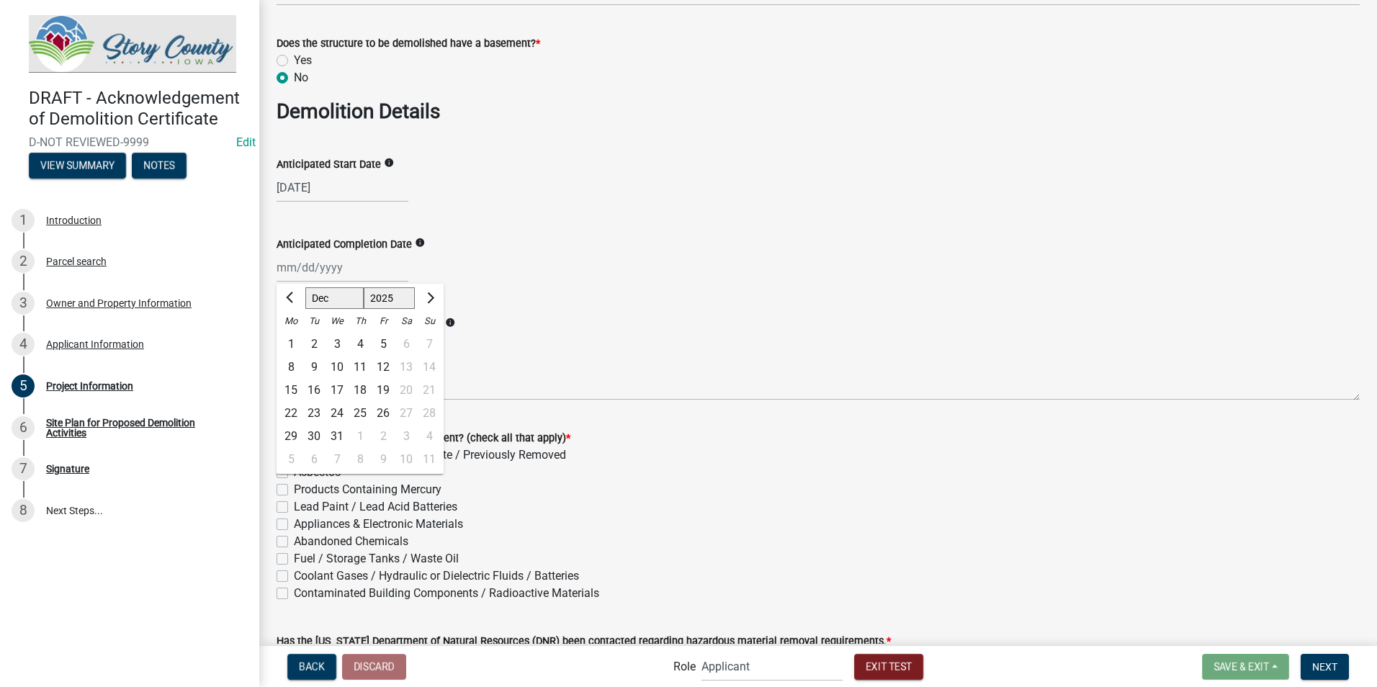
click at [324, 385] on div "16" at bounding box center [313, 390] width 23 height 23
type input "[DATE]"
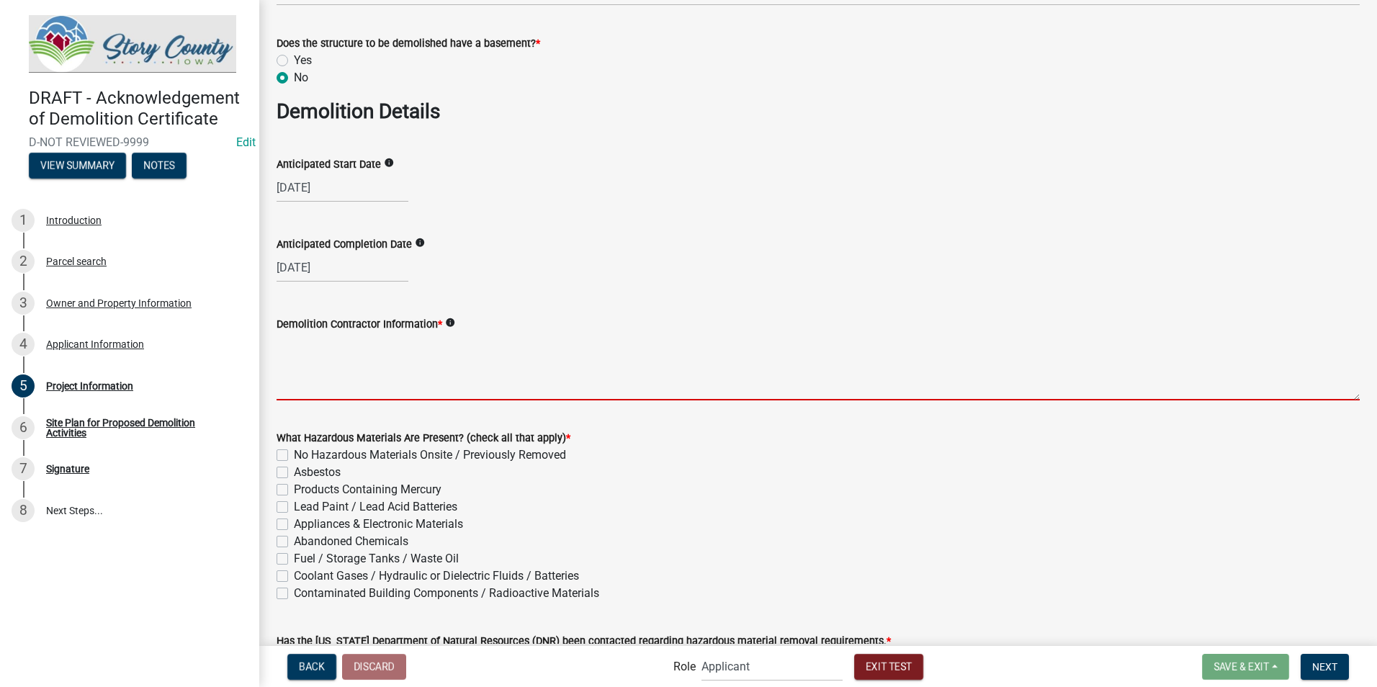
click at [367, 387] on textarea "Demolition Contractor Information *" at bounding box center [818, 367] width 1083 height 68
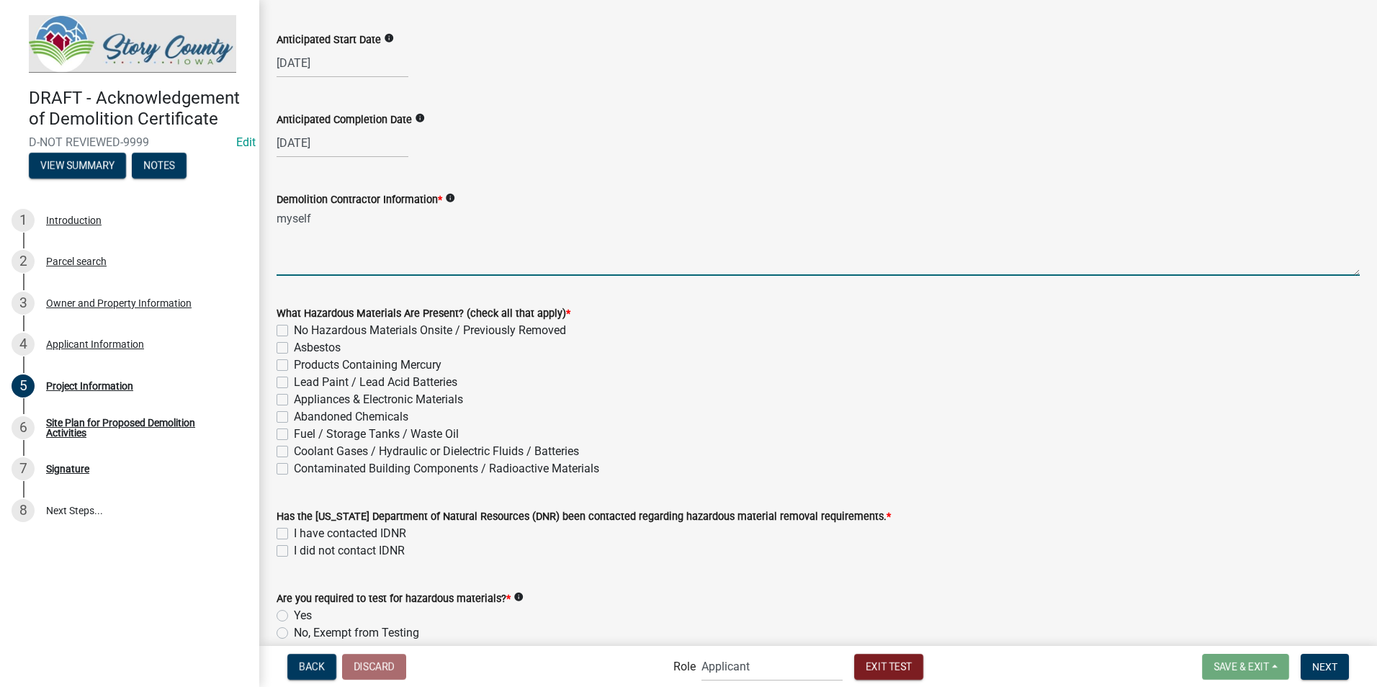
scroll to position [936, 0]
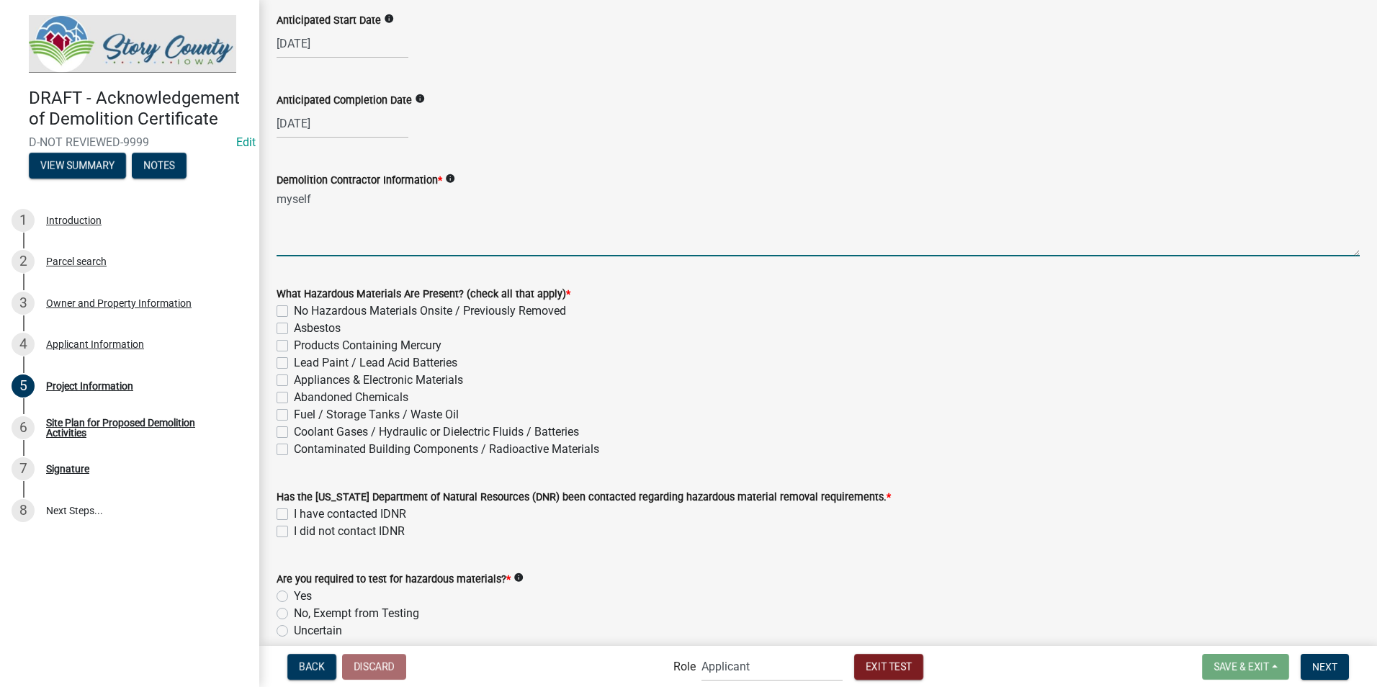
type textarea "myself"
click at [294, 310] on label "No Hazardous Materials Onsite / Previously Removed" at bounding box center [430, 310] width 272 height 17
click at [294, 310] on input "No Hazardous Materials Onsite / Previously Removed" at bounding box center [298, 306] width 9 height 9
checkbox input "true"
checkbox input "false"
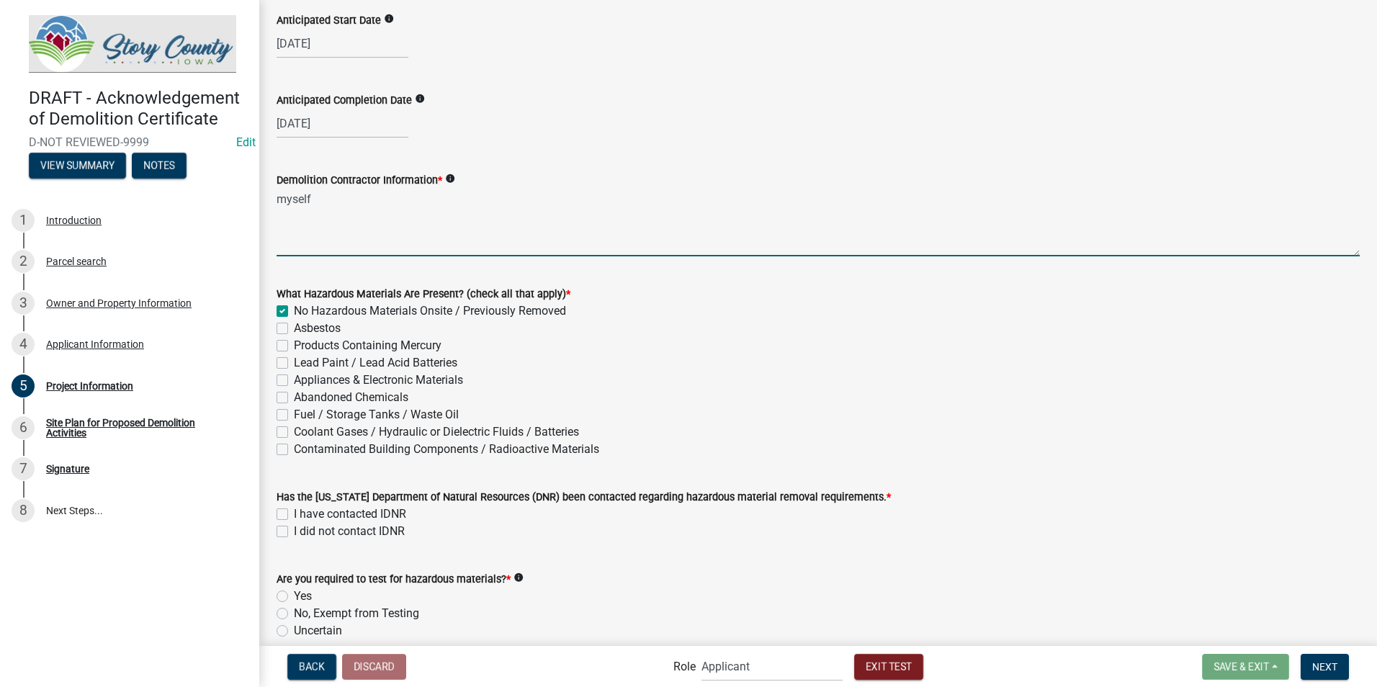
checkbox input "false"
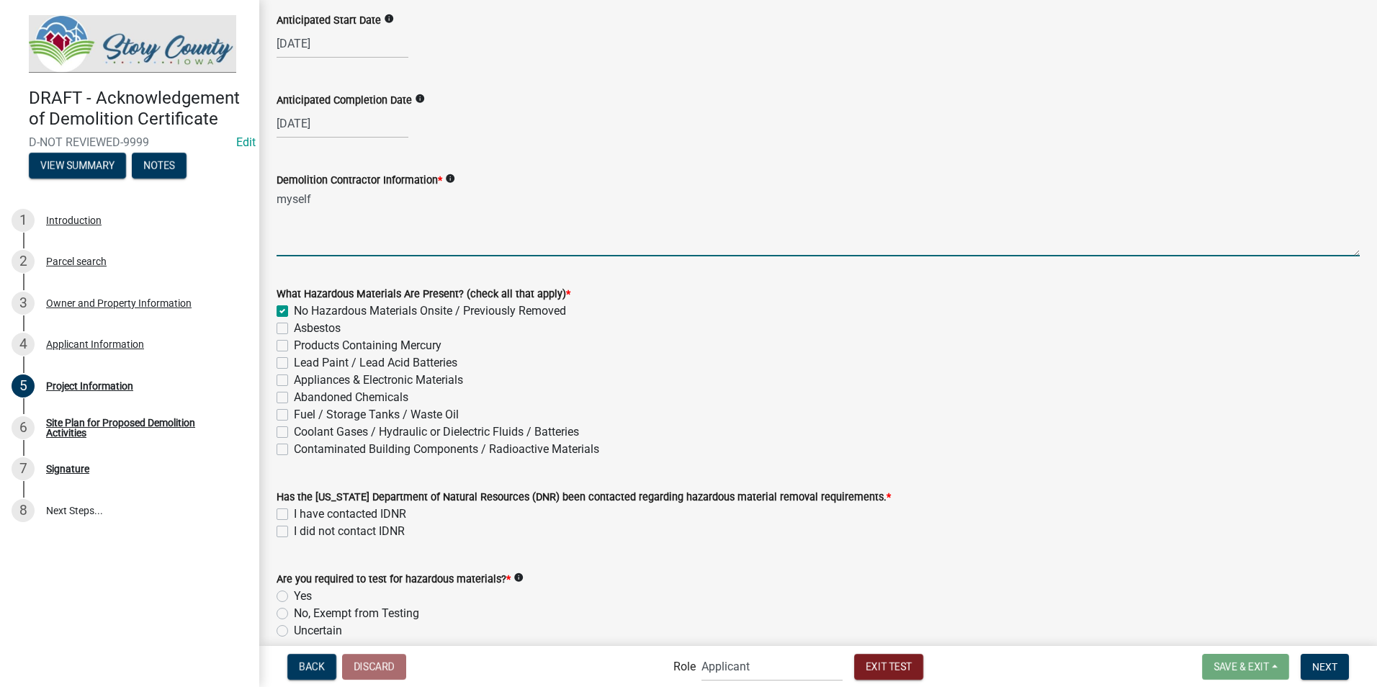
checkbox input "false"
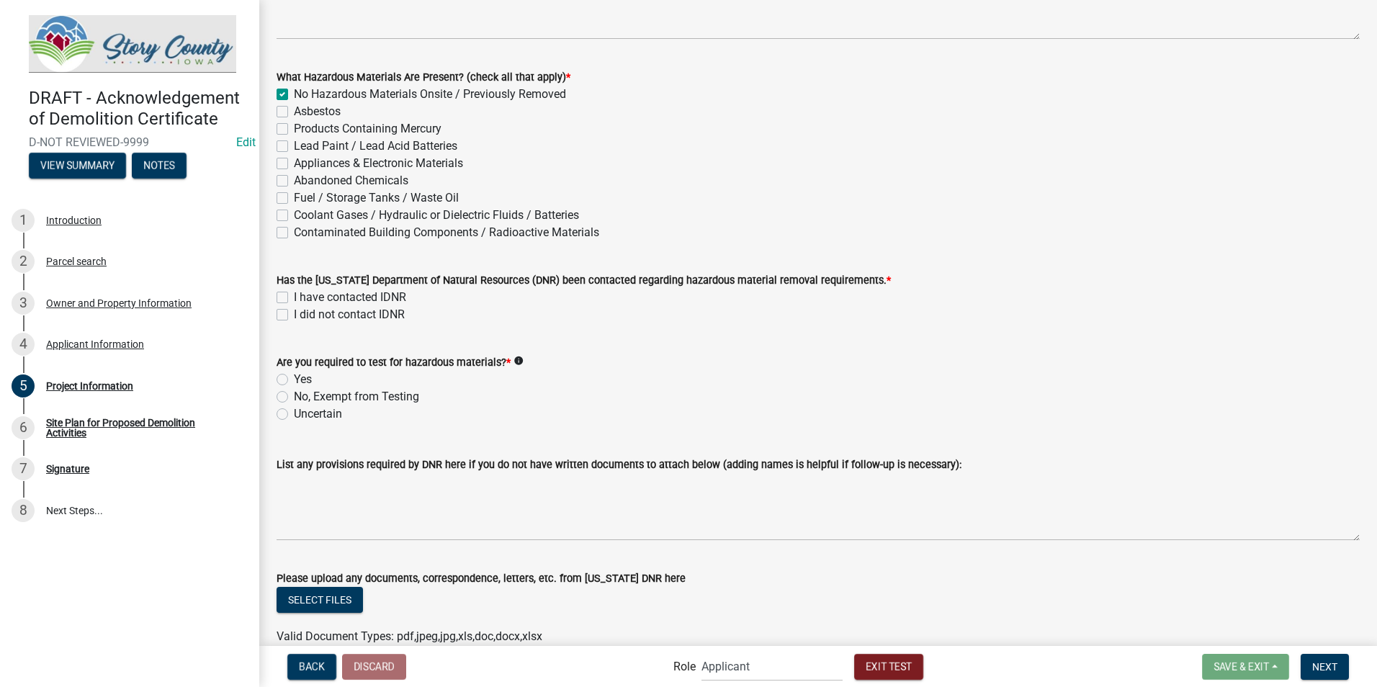
scroll to position [1224, 0]
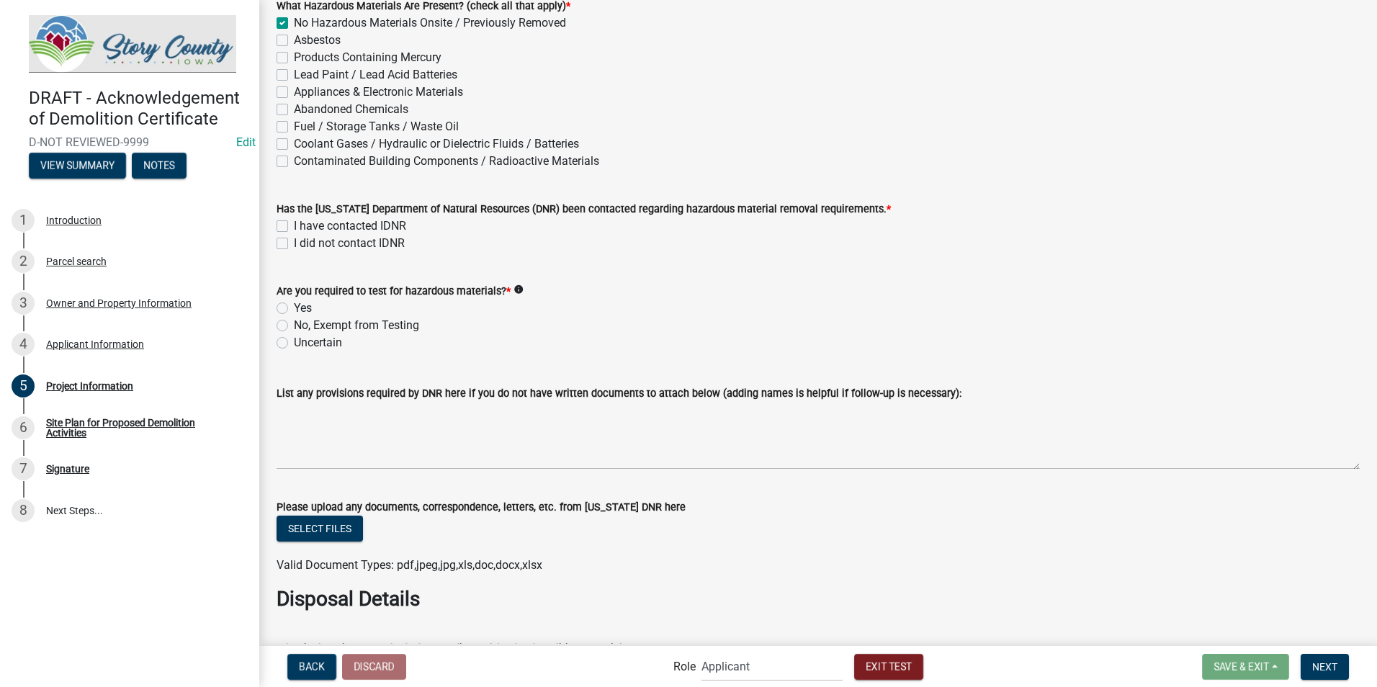
click at [294, 242] on label "I did not contact IDNR" at bounding box center [349, 243] width 111 height 17
click at [294, 242] on input "I did not contact IDNR" at bounding box center [298, 239] width 9 height 9
checkbox input "true"
checkbox input "false"
checkbox input "true"
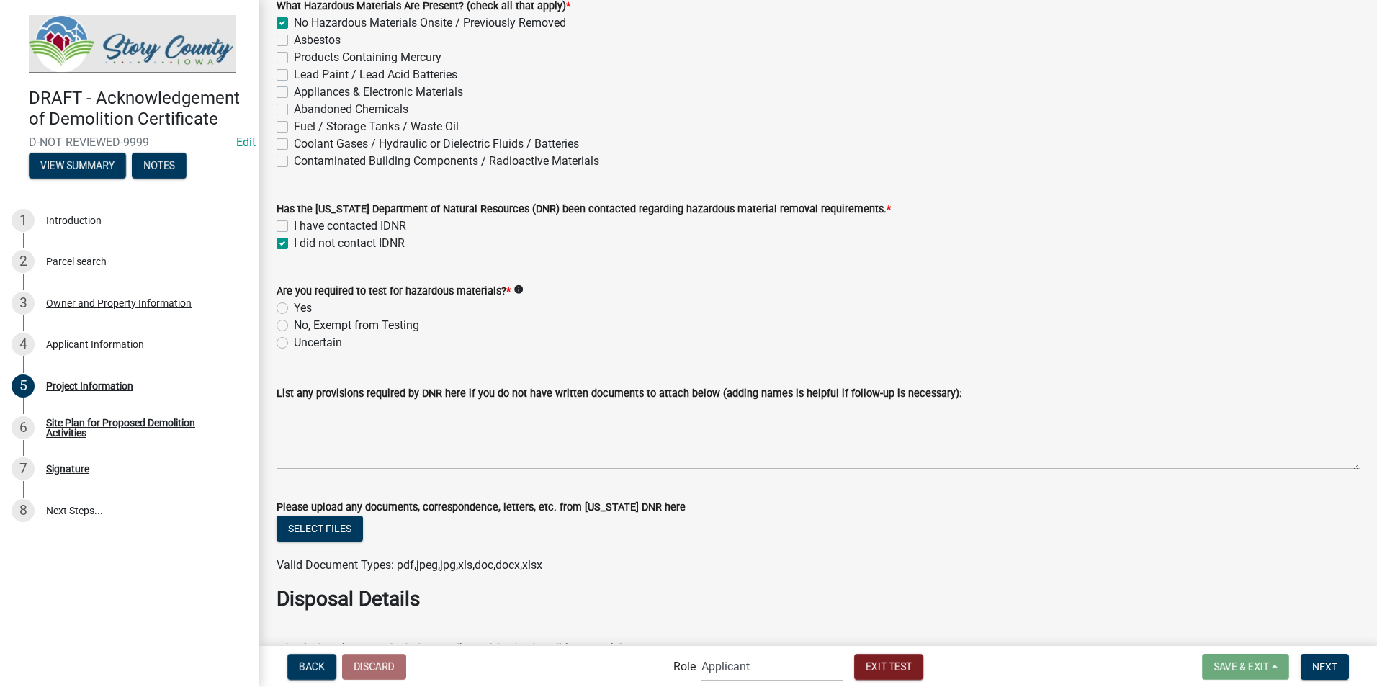
click at [294, 226] on label "I have contacted IDNR" at bounding box center [350, 226] width 112 height 17
click at [294, 226] on input "I have contacted IDNR" at bounding box center [298, 222] width 9 height 9
checkbox input "true"
click at [294, 241] on label "I did not contact IDNR" at bounding box center [349, 243] width 111 height 17
click at [294, 241] on input "I did not contact IDNR" at bounding box center [298, 239] width 9 height 9
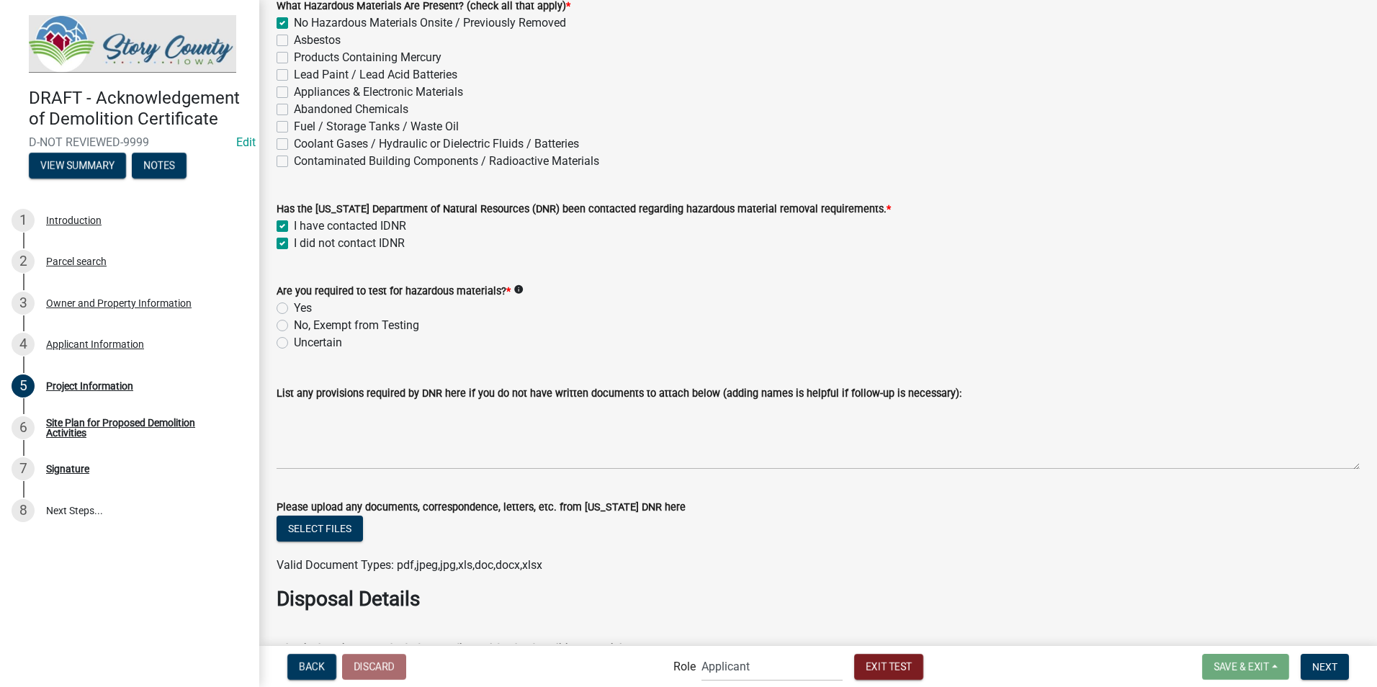
checkbox input "false"
checkbox input "true"
click at [294, 242] on label "I did not contact IDNR" at bounding box center [349, 243] width 111 height 17
click at [294, 242] on input "I did not contact IDNR" at bounding box center [298, 239] width 9 height 9
checkbox input "true"
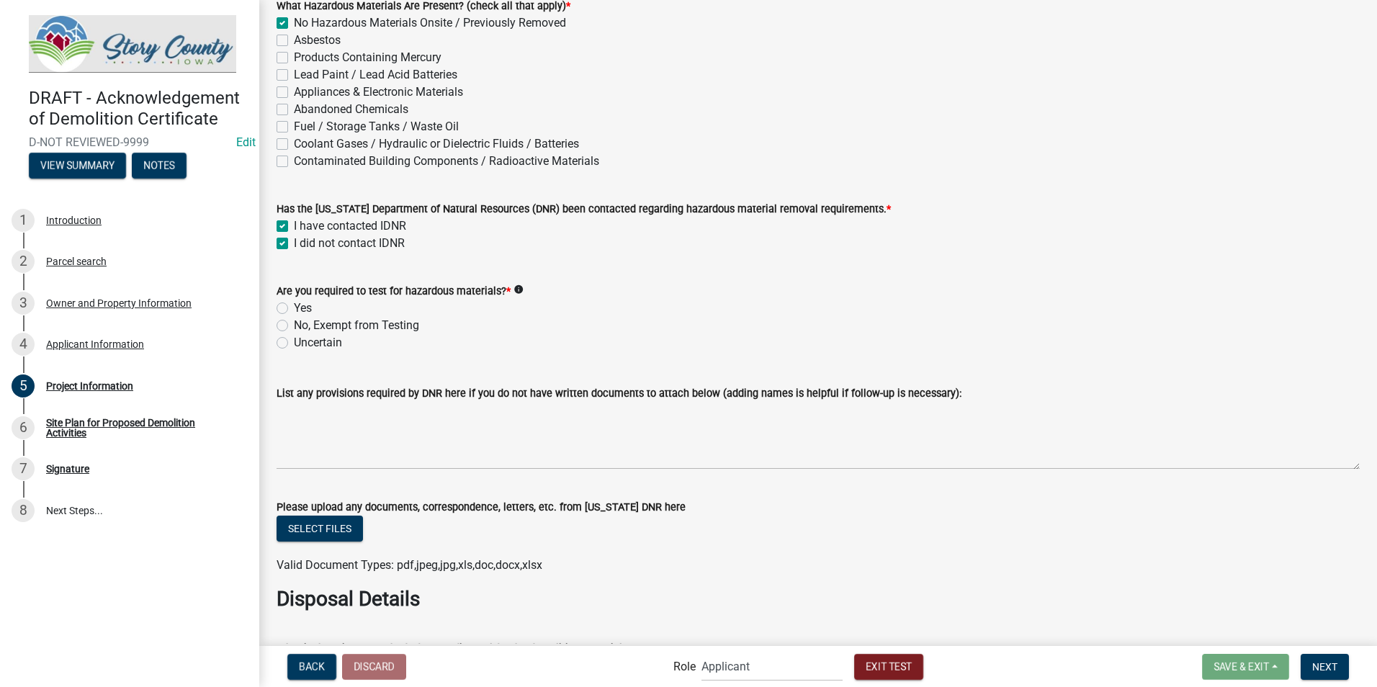
checkbox input "true"
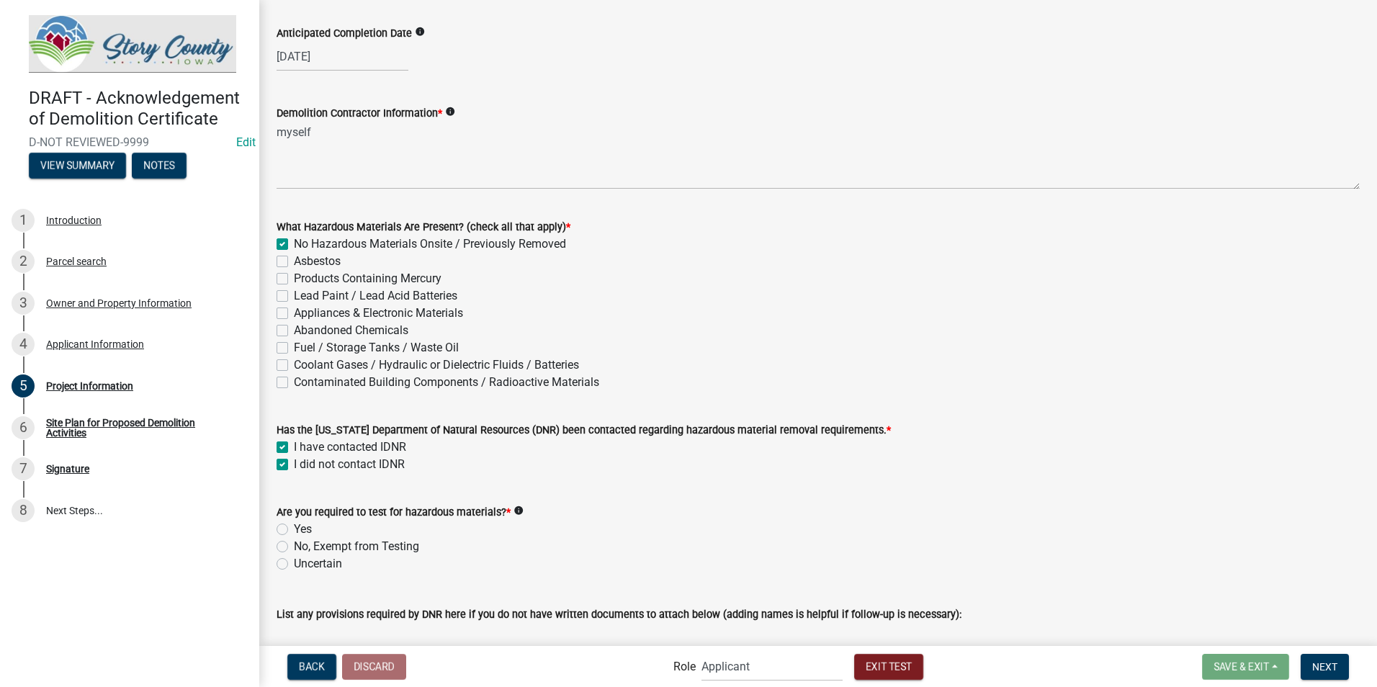
scroll to position [1008, 0]
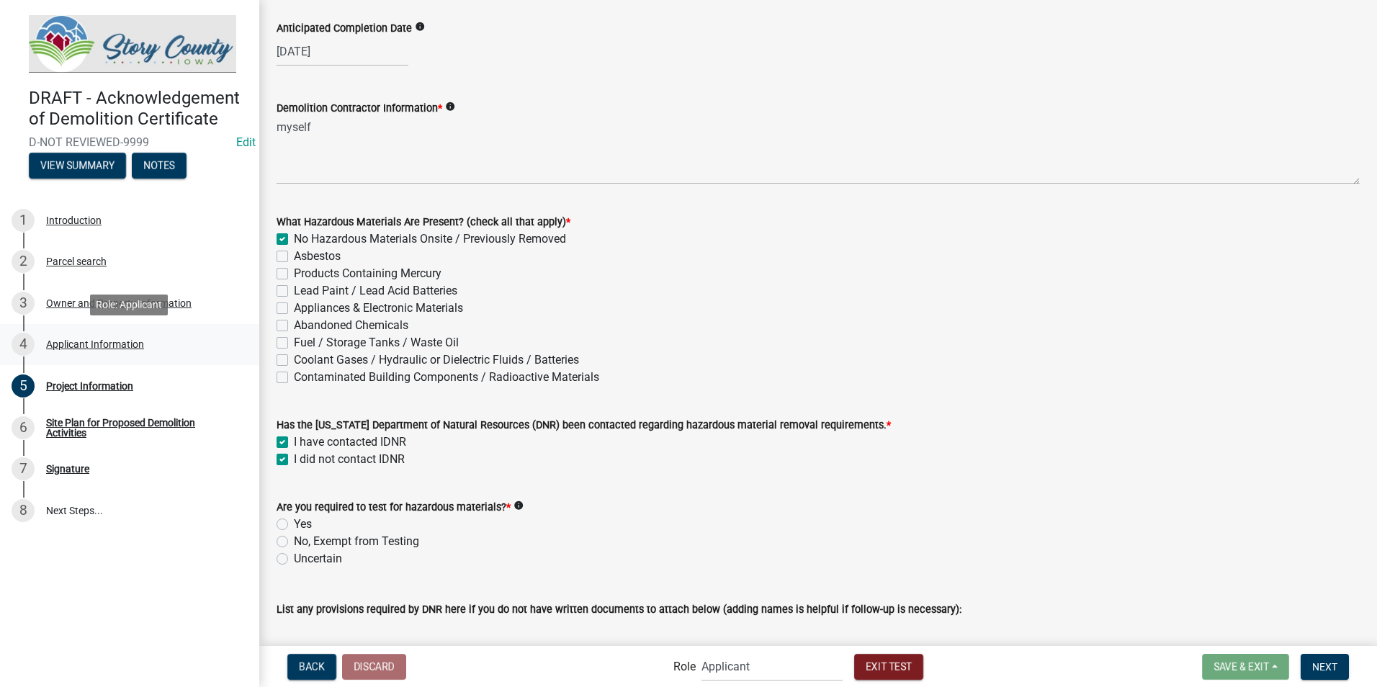
click at [70, 341] on div "Applicant Information" at bounding box center [95, 344] width 98 height 10
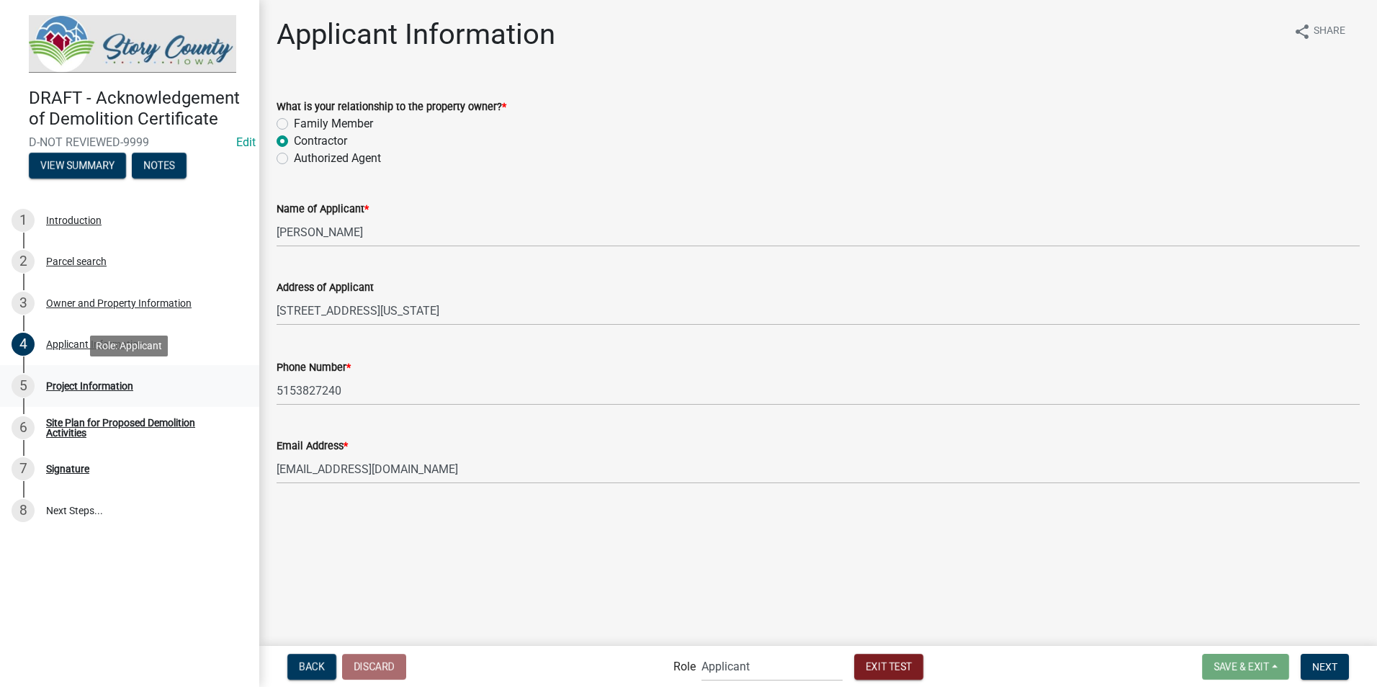
click at [68, 382] on div "Project Information" at bounding box center [89, 386] width 87 height 10
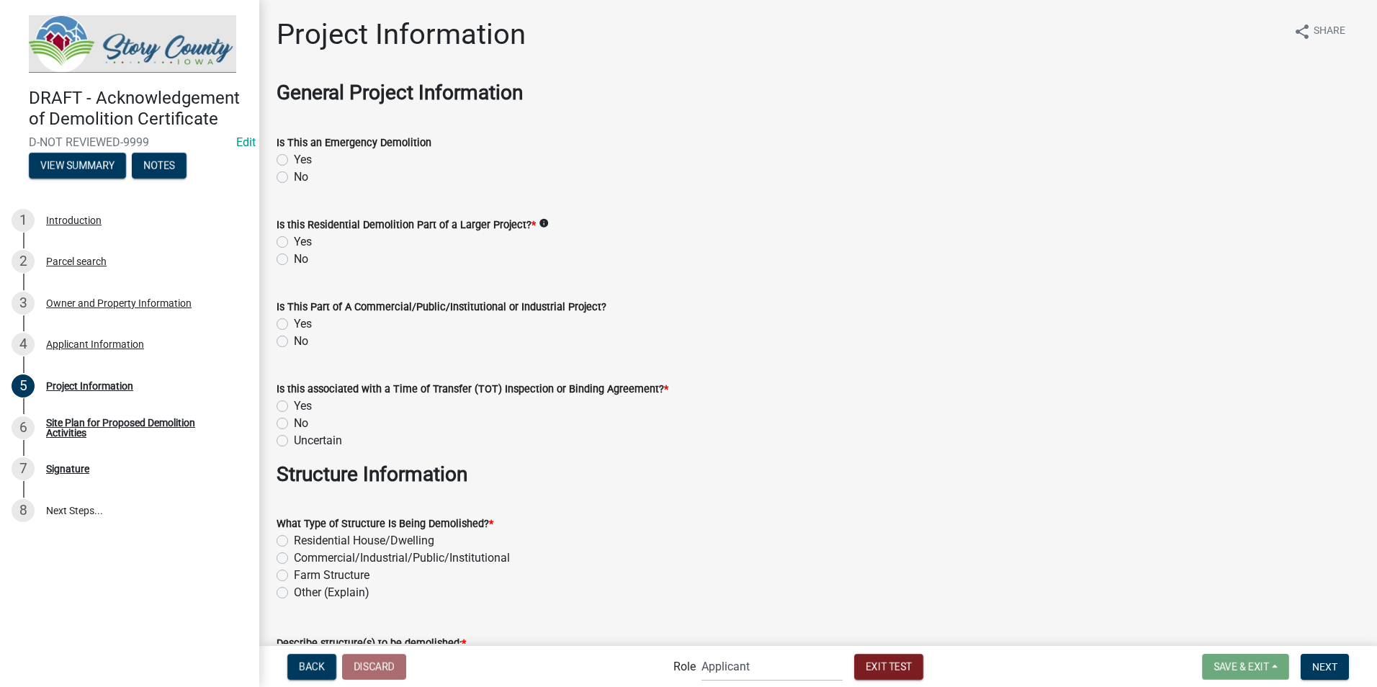
click at [294, 173] on label "No" at bounding box center [301, 177] width 14 height 17
click at [294, 173] on input "No" at bounding box center [298, 173] width 9 height 9
radio input "true"
click at [294, 259] on label "No" at bounding box center [301, 259] width 14 height 17
click at [294, 259] on input "No" at bounding box center [298, 255] width 9 height 9
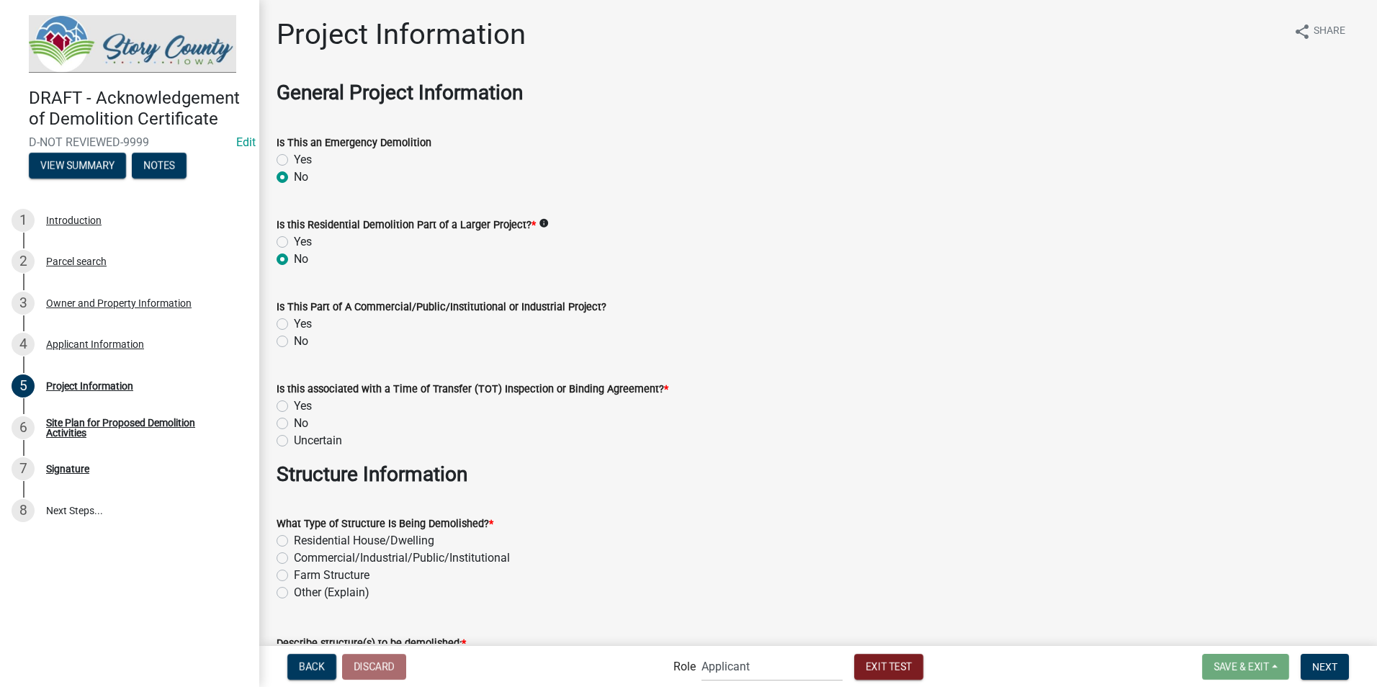
radio input "true"
click at [294, 341] on label "No" at bounding box center [301, 341] width 14 height 17
click at [294, 341] on input "No" at bounding box center [298, 337] width 9 height 9
radio input "true"
click at [294, 424] on label "No" at bounding box center [301, 423] width 14 height 17
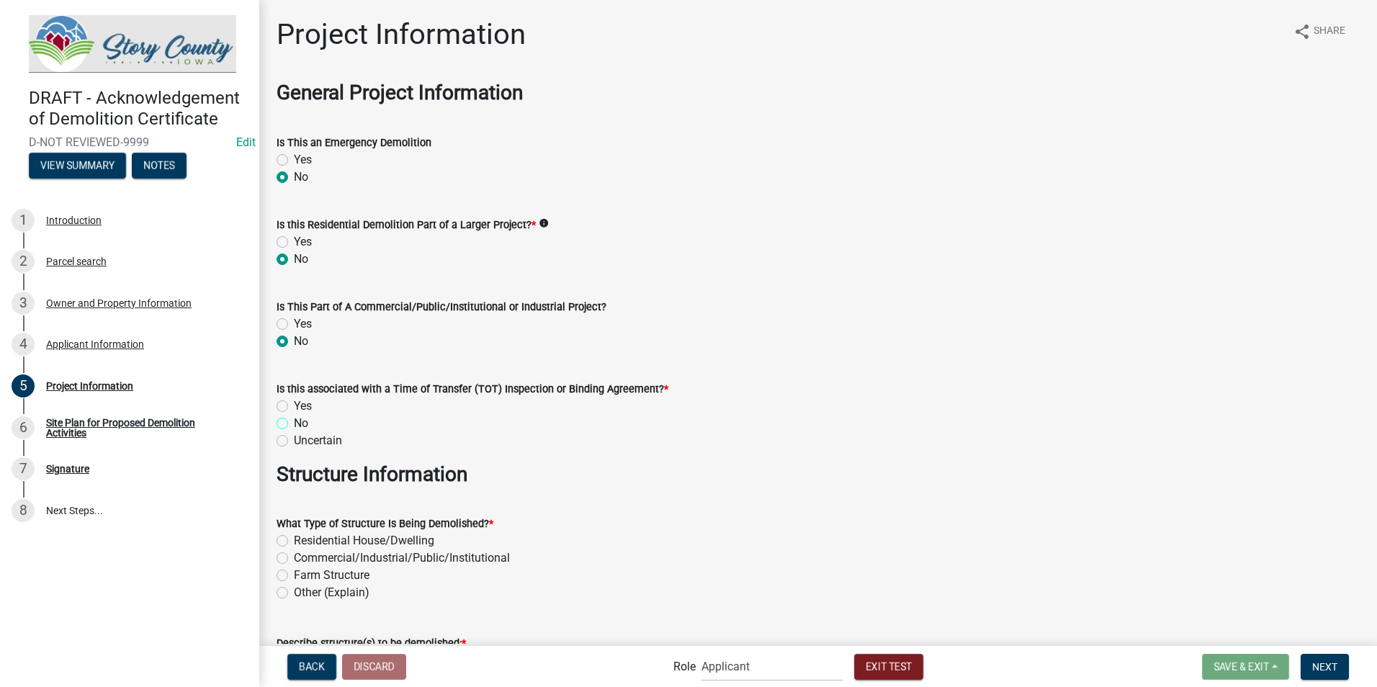
click at [294, 424] on input "No" at bounding box center [298, 419] width 9 height 9
radio input "true"
click at [294, 439] on label "Farm Structure" at bounding box center [332, 575] width 76 height 17
click at [294, 439] on input "Farm Structure" at bounding box center [298, 571] width 9 height 9
radio input "true"
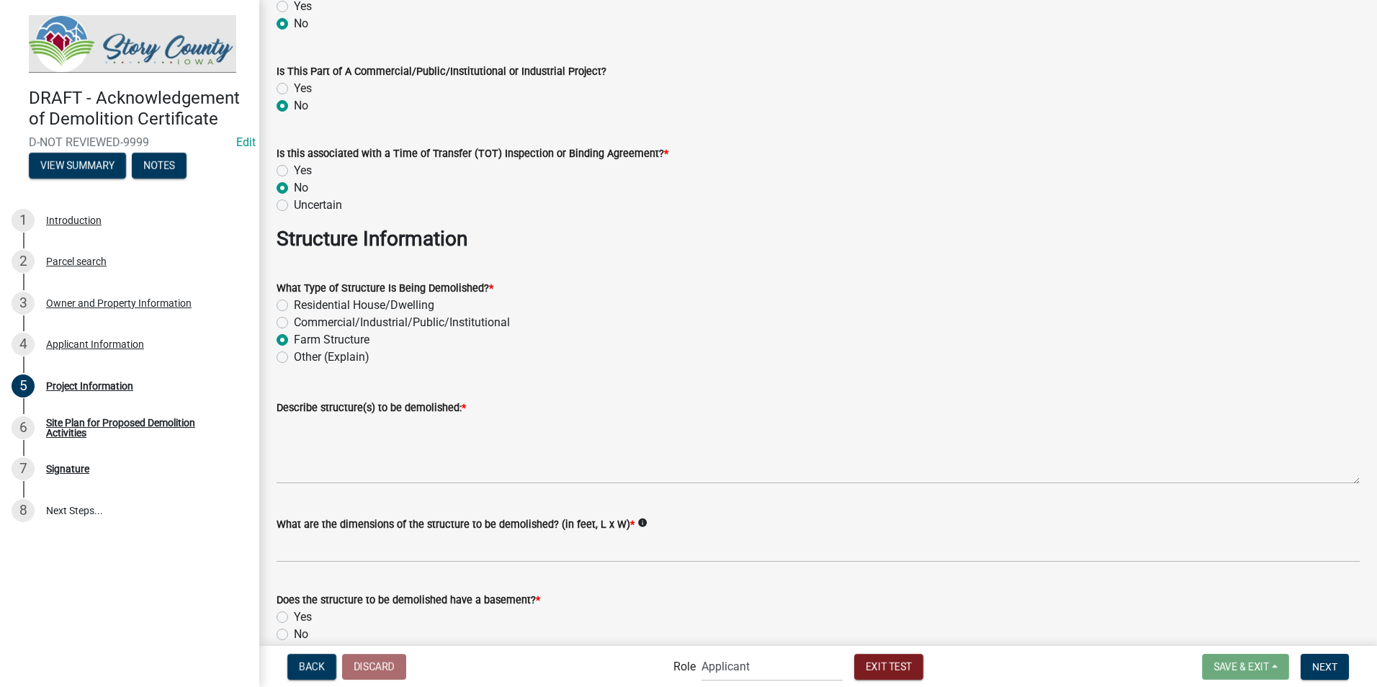
scroll to position [288, 0]
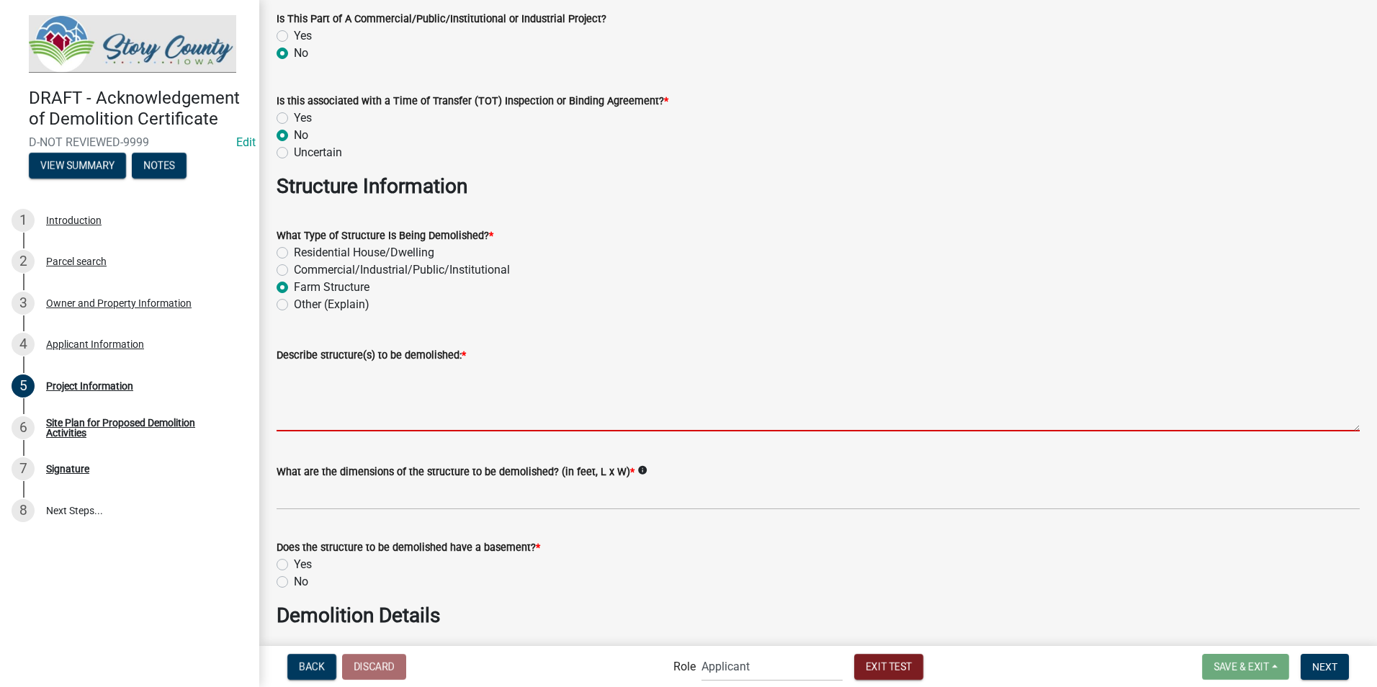
click at [333, 421] on textarea "Describe structure(s) to be demolished: *" at bounding box center [818, 398] width 1083 height 68
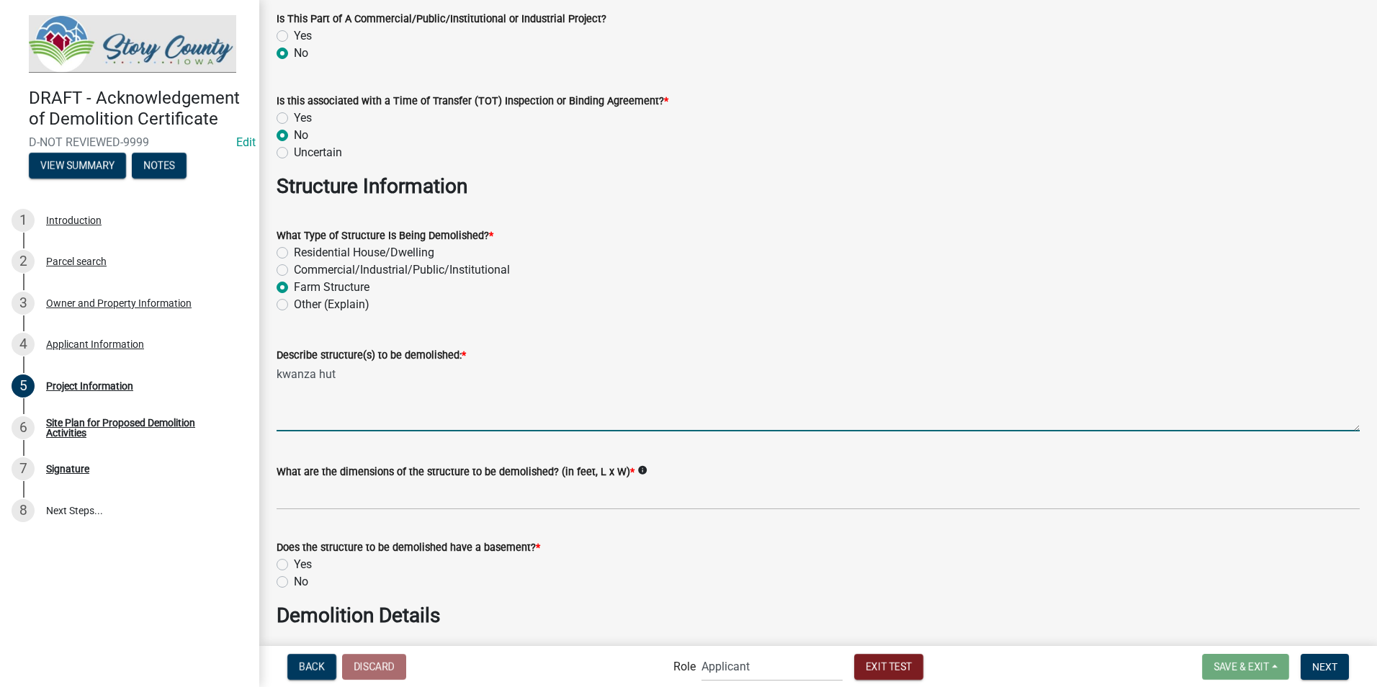
type textarea "kwanza hut"
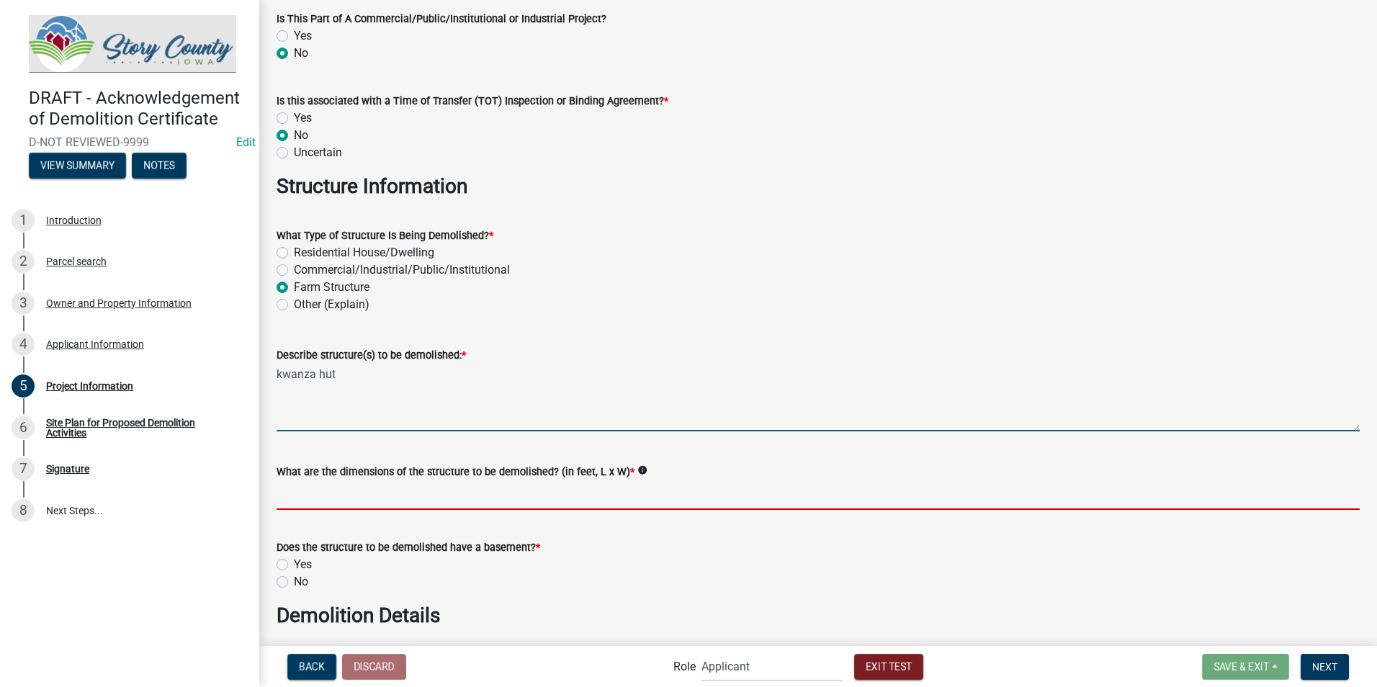
click at [378, 439] on input "What are the dimensions of the structure to be demolished? (in feet, L x W) *" at bounding box center [818, 495] width 1083 height 30
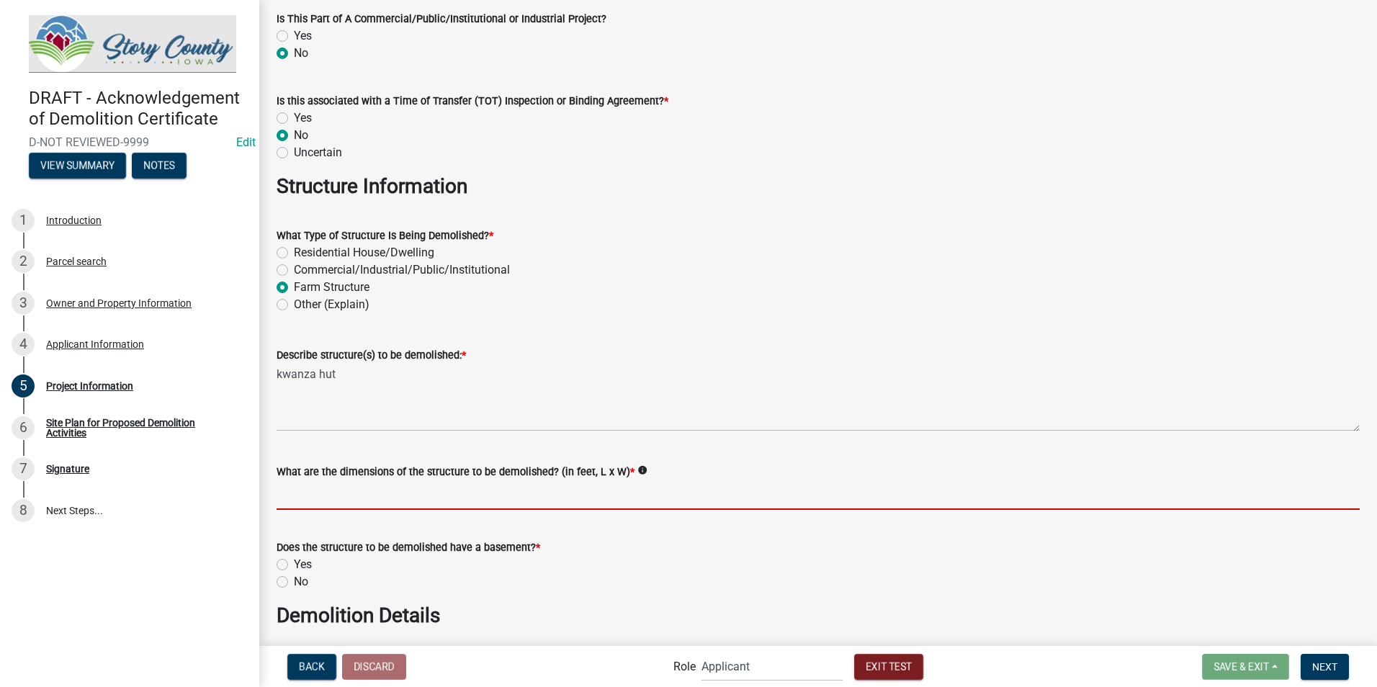
type input "20x100"
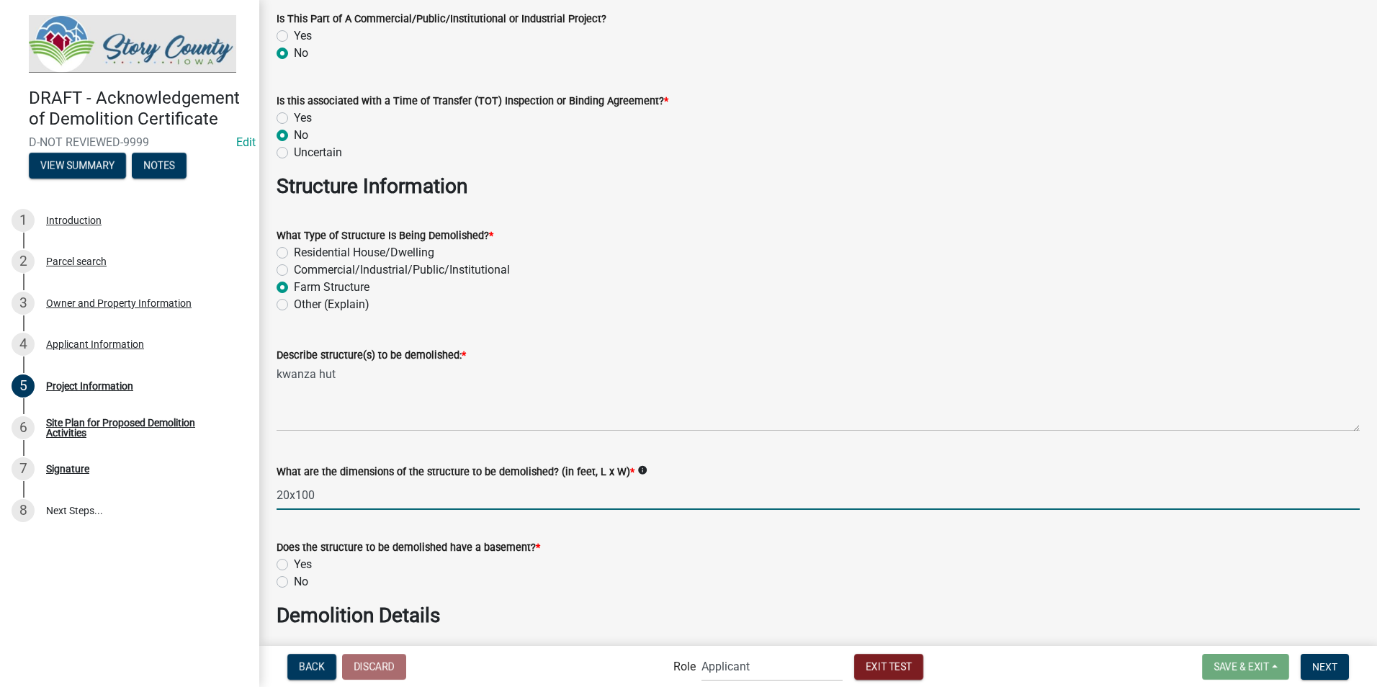
click at [294, 439] on label "No" at bounding box center [301, 581] width 14 height 17
click at [294, 439] on input "No" at bounding box center [298, 577] width 9 height 9
radio input "true"
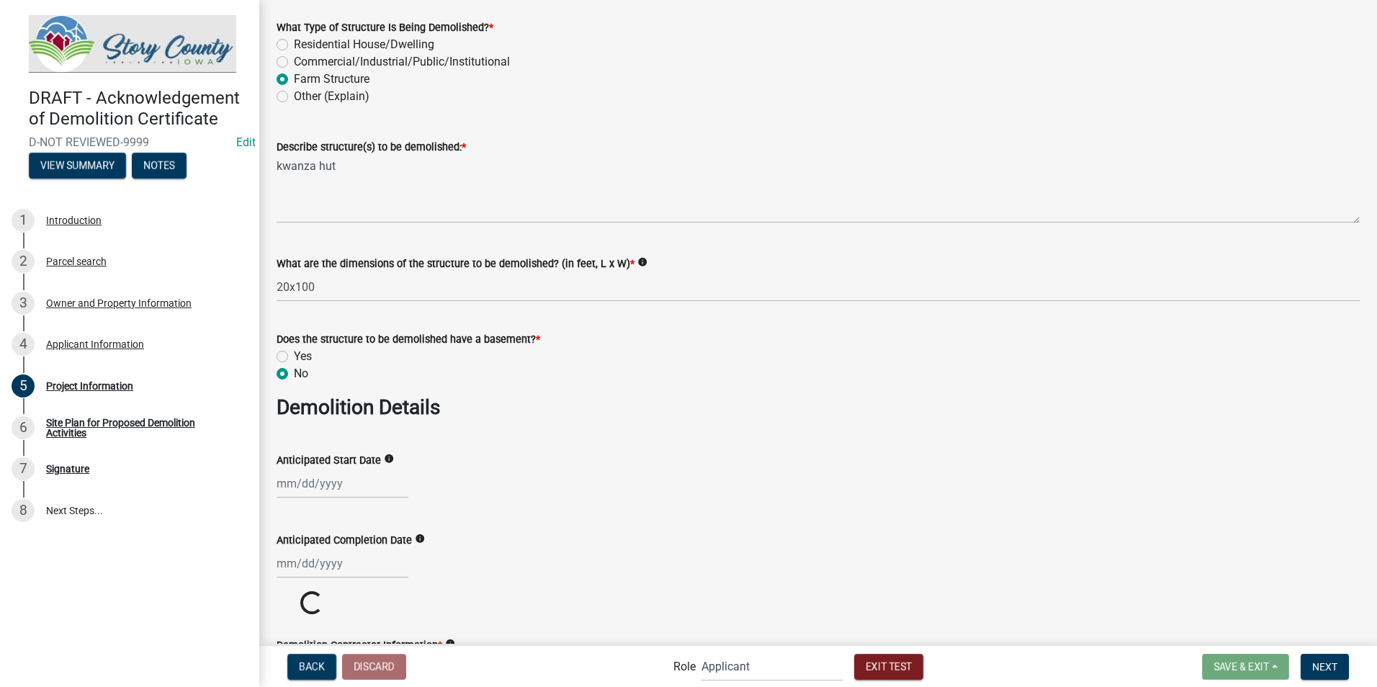
scroll to position [576, 0]
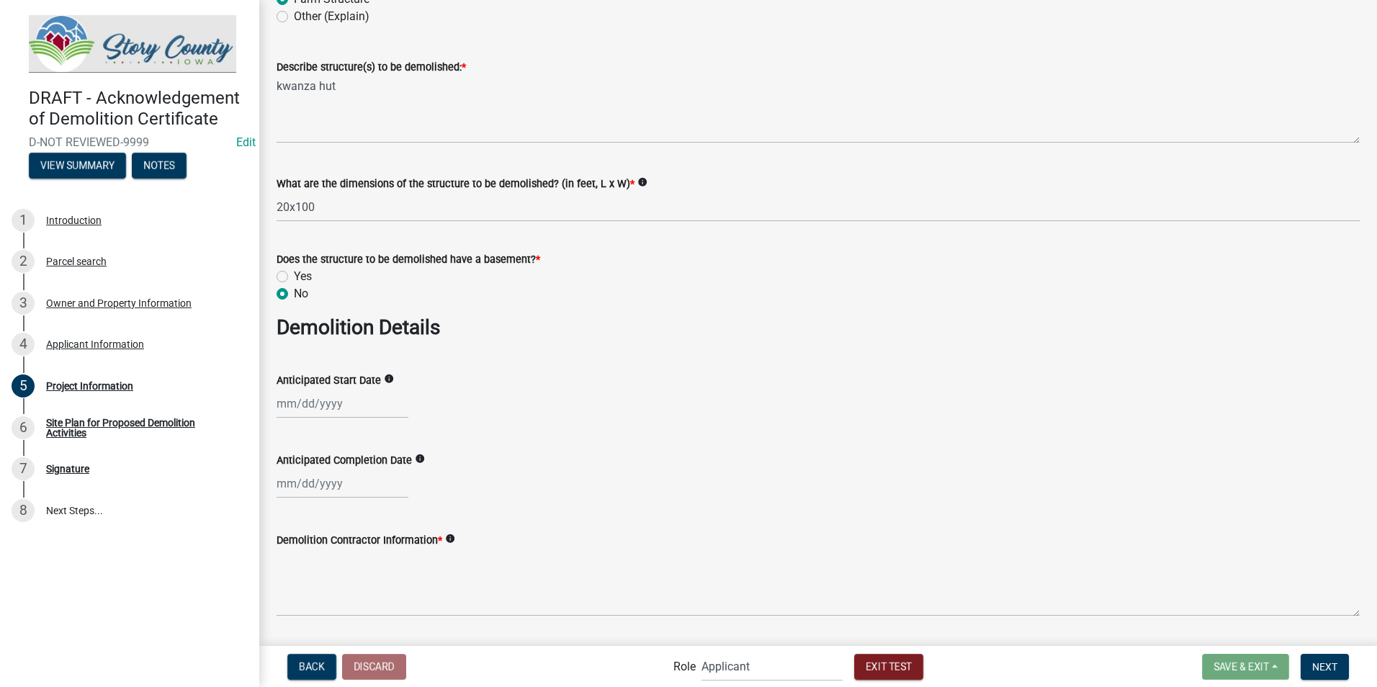
click at [354, 407] on div at bounding box center [343, 404] width 132 height 30
select select "8"
select select "2025"
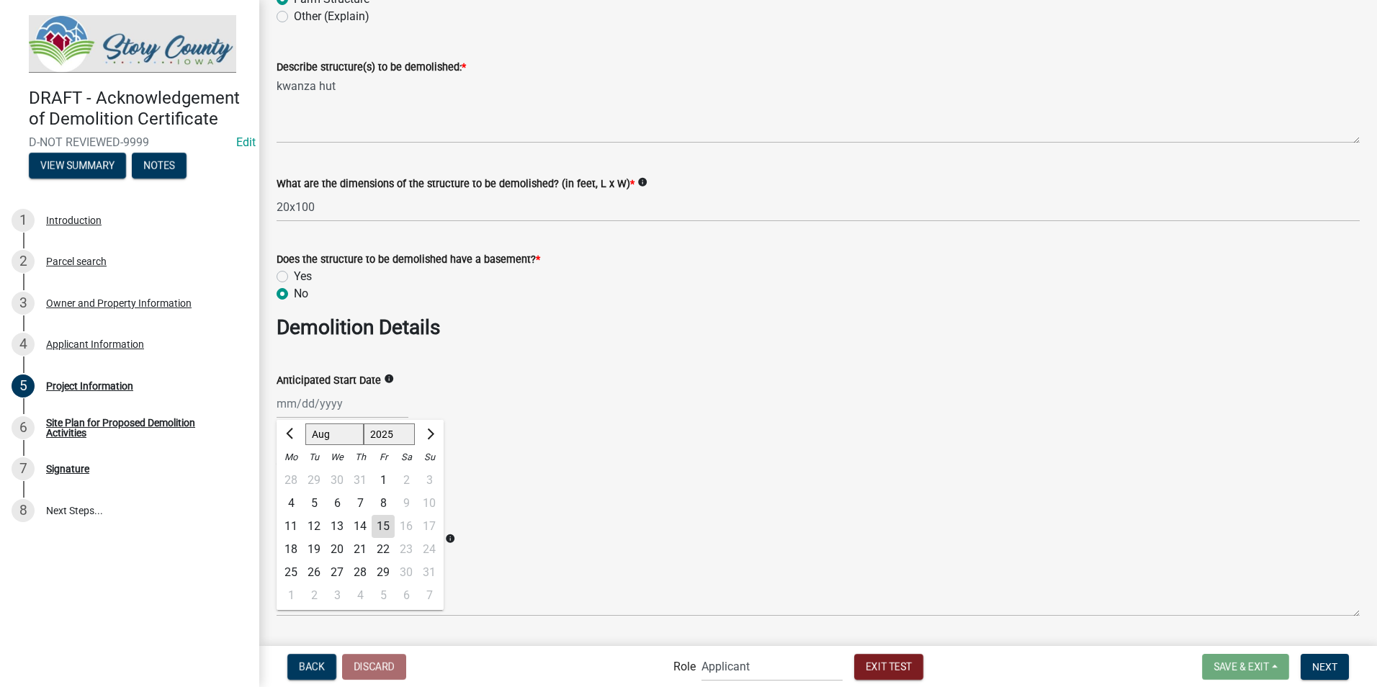
click at [375, 439] on div "29" at bounding box center [383, 572] width 23 height 23
type input "[DATE]"
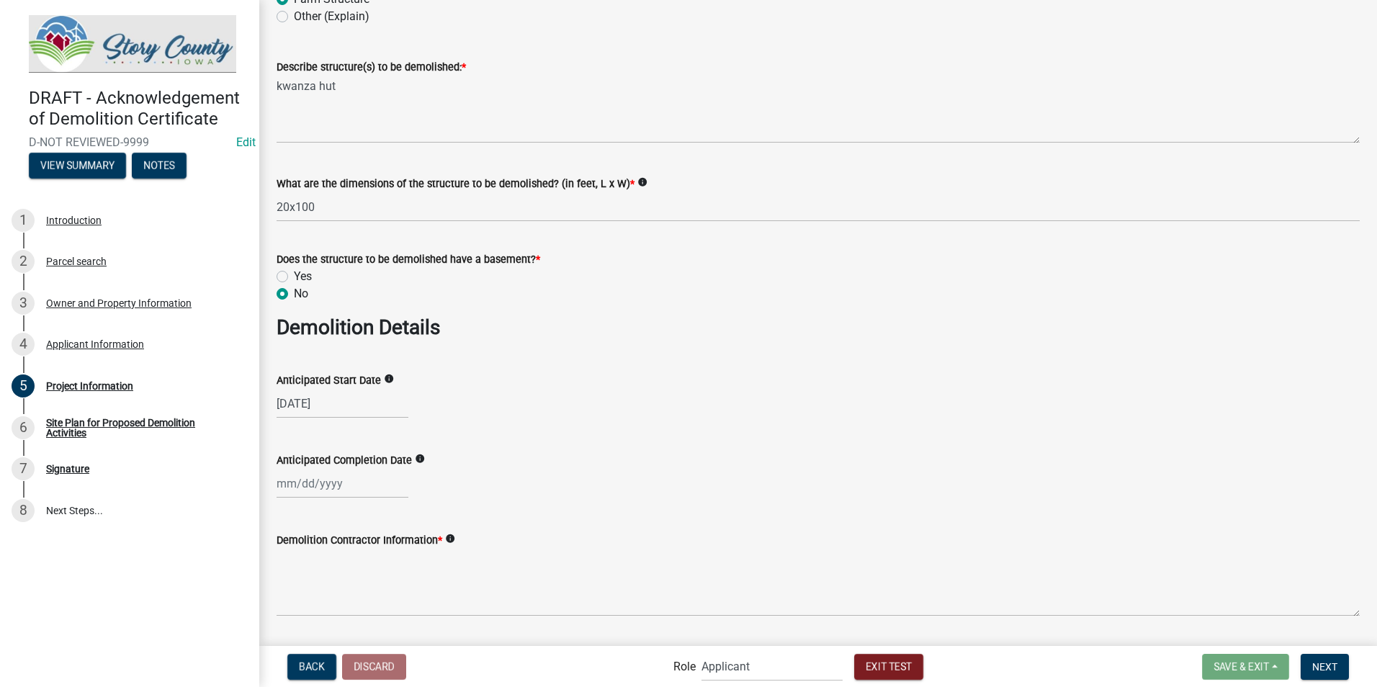
click at [320, 439] on div at bounding box center [343, 484] width 132 height 30
select select "8"
select select "2025"
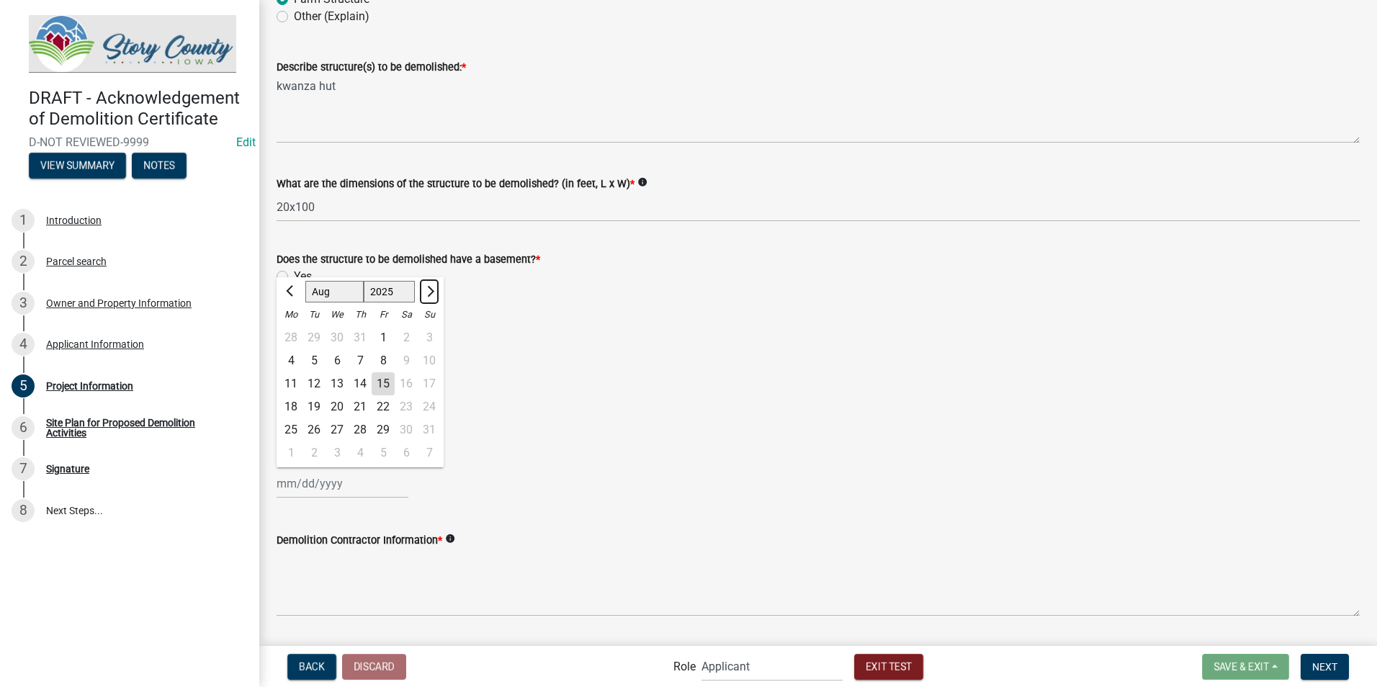
click at [425, 291] on span "Next month" at bounding box center [428, 291] width 11 height 11
select select "9"
click at [359, 408] on div "25" at bounding box center [360, 406] width 23 height 23
type input "[DATE]"
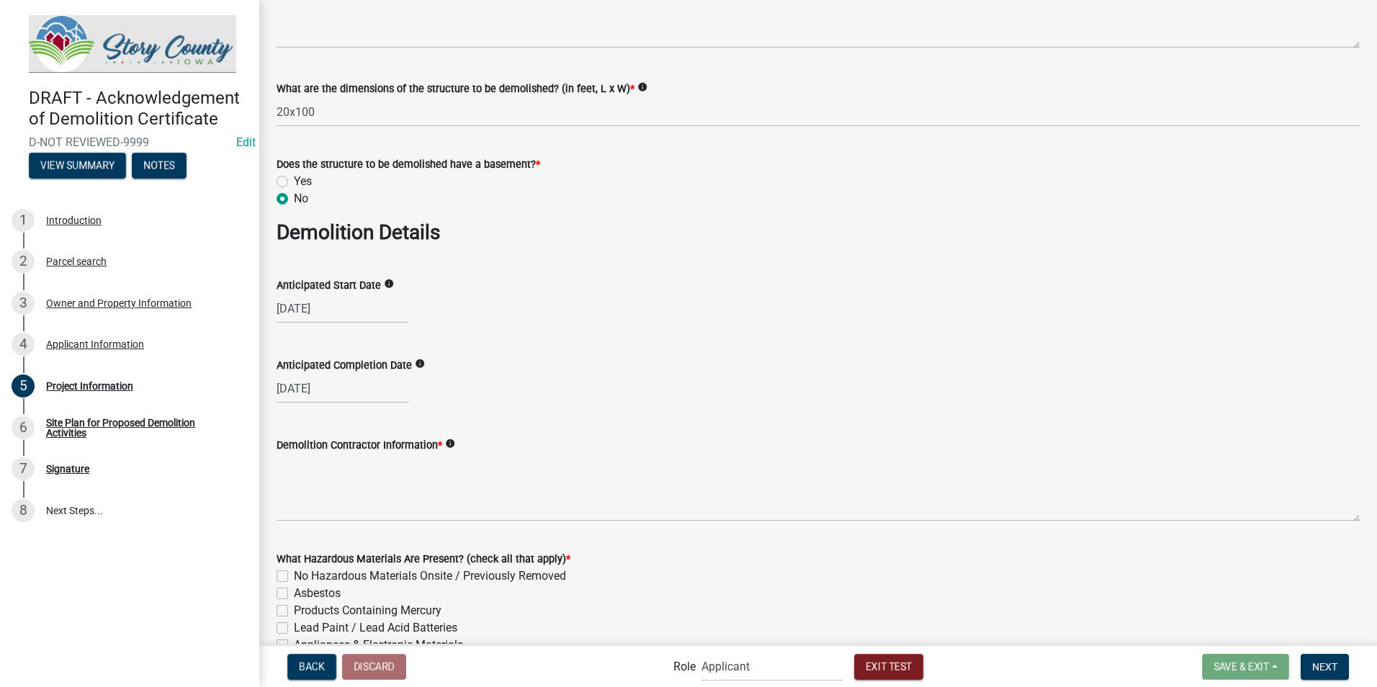
scroll to position [720, 0]
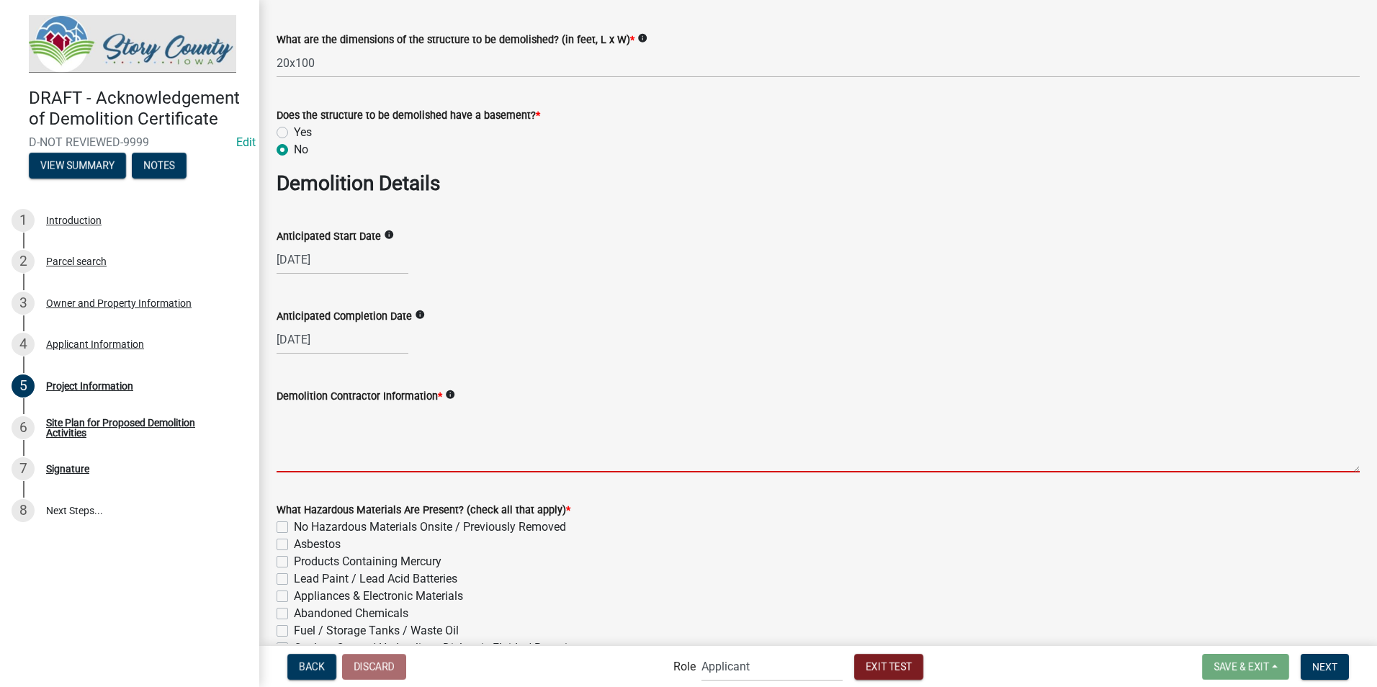
click at [418, 439] on textarea "Demolition Contractor Information *" at bounding box center [818, 439] width 1083 height 68
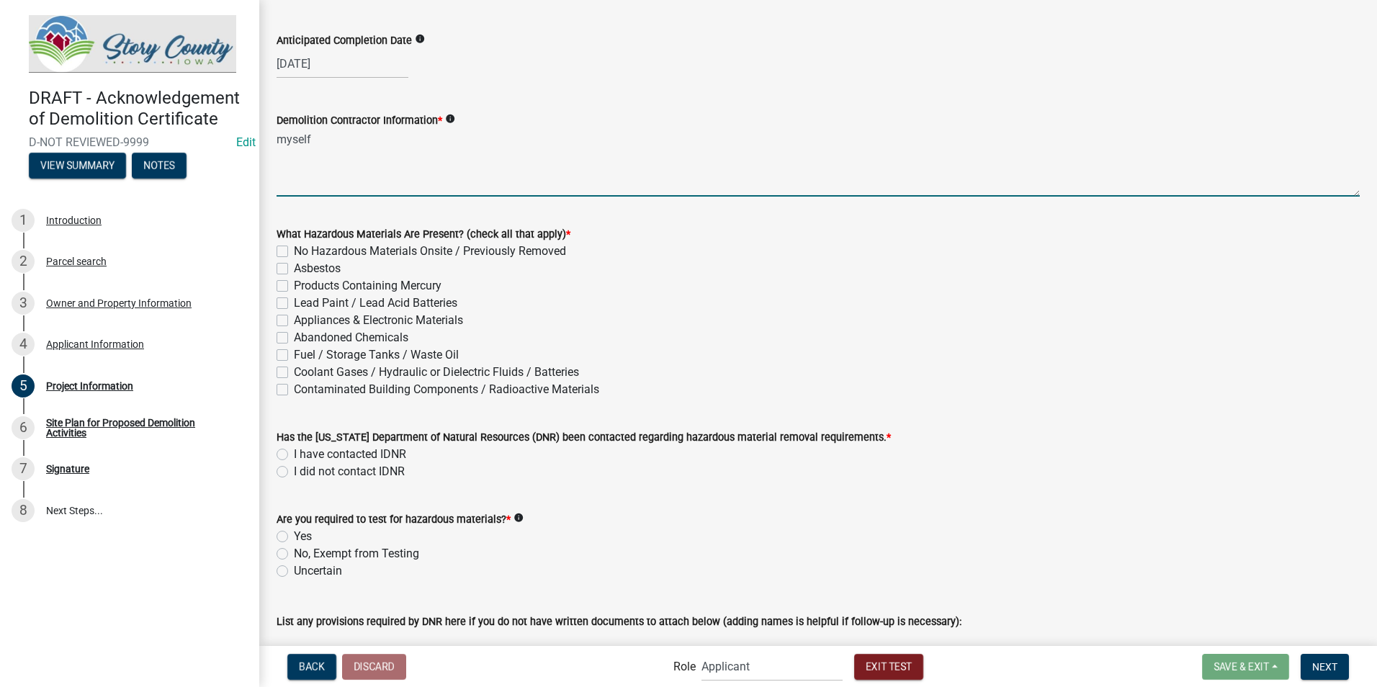
scroll to position [1008, 0]
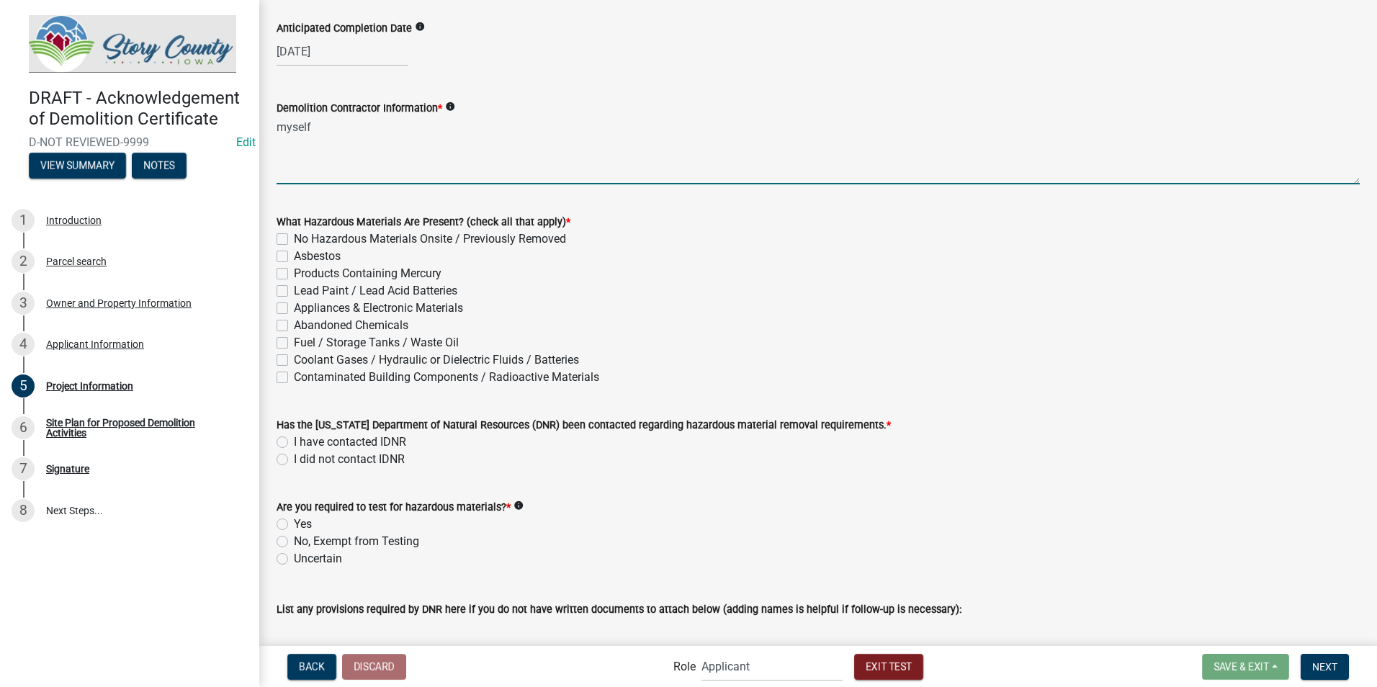
type textarea "myself"
click at [294, 238] on label "No Hazardous Materials Onsite / Previously Removed" at bounding box center [430, 238] width 272 height 17
click at [294, 238] on input "No Hazardous Materials Onsite / Previously Removed" at bounding box center [298, 234] width 9 height 9
checkbox input "true"
checkbox input "false"
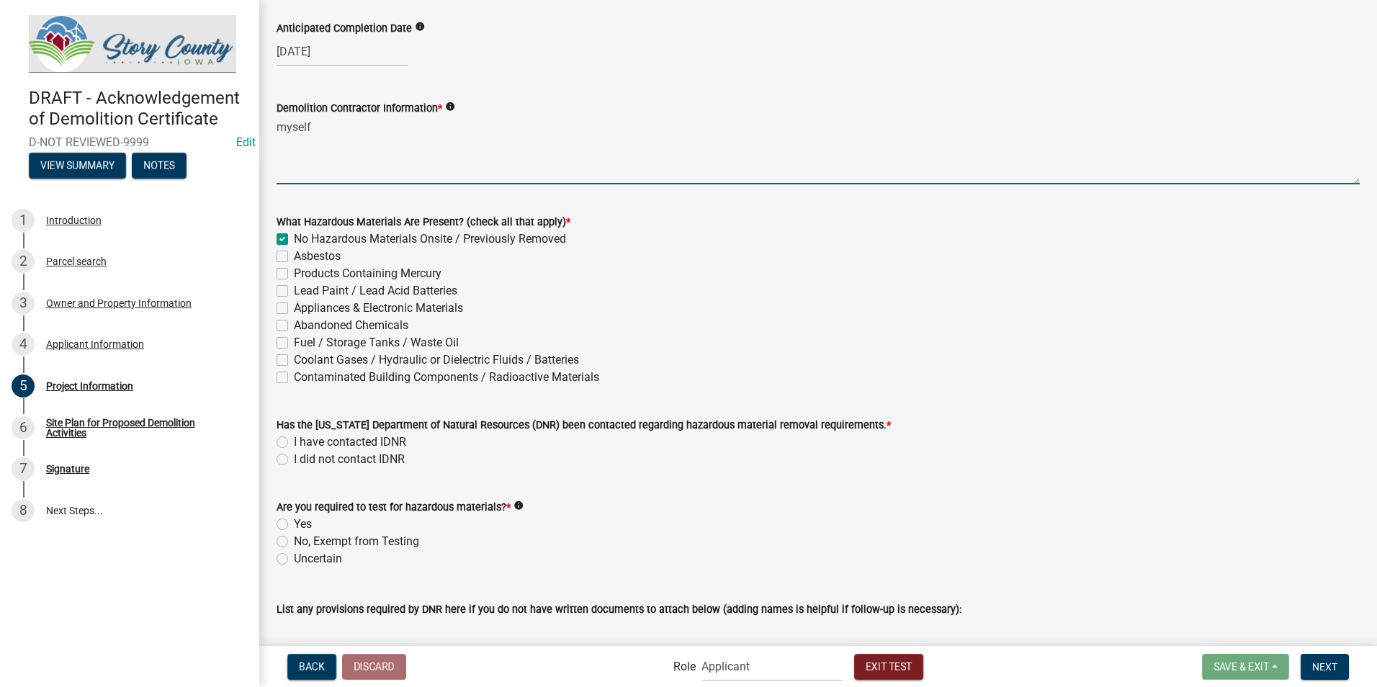
checkbox input "false"
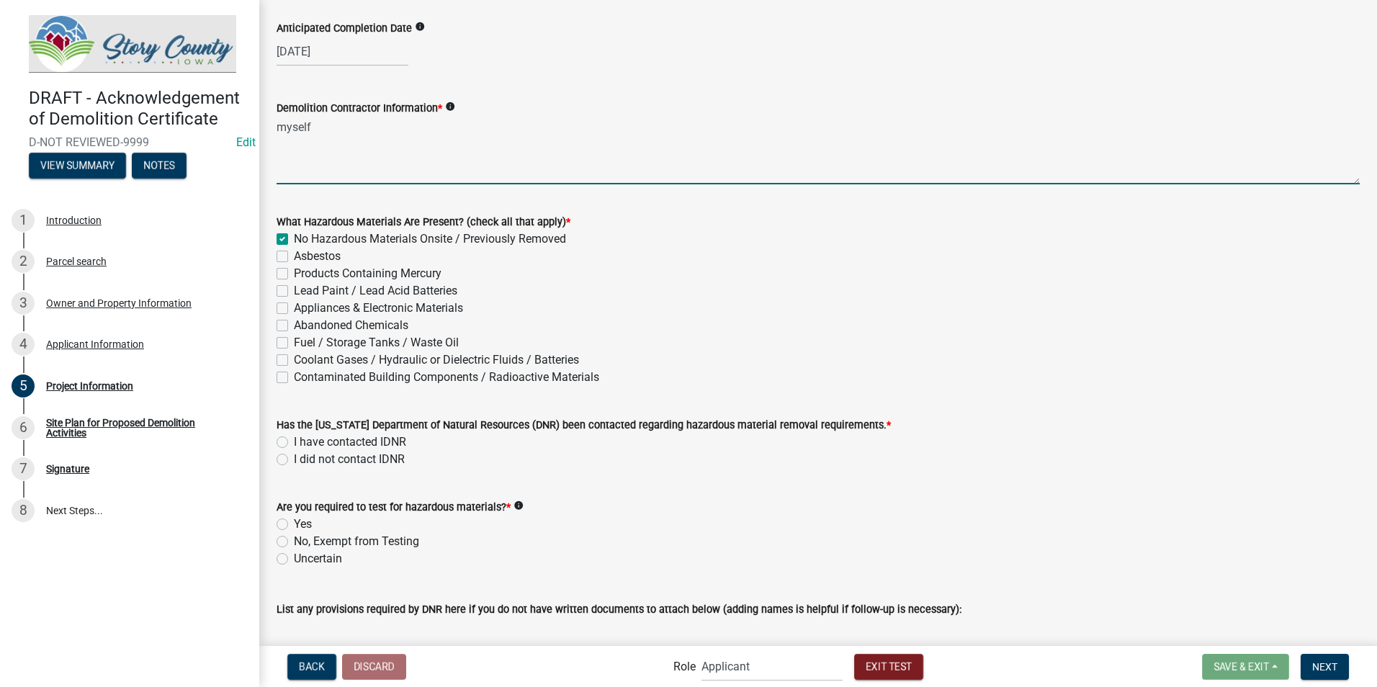
checkbox input "false"
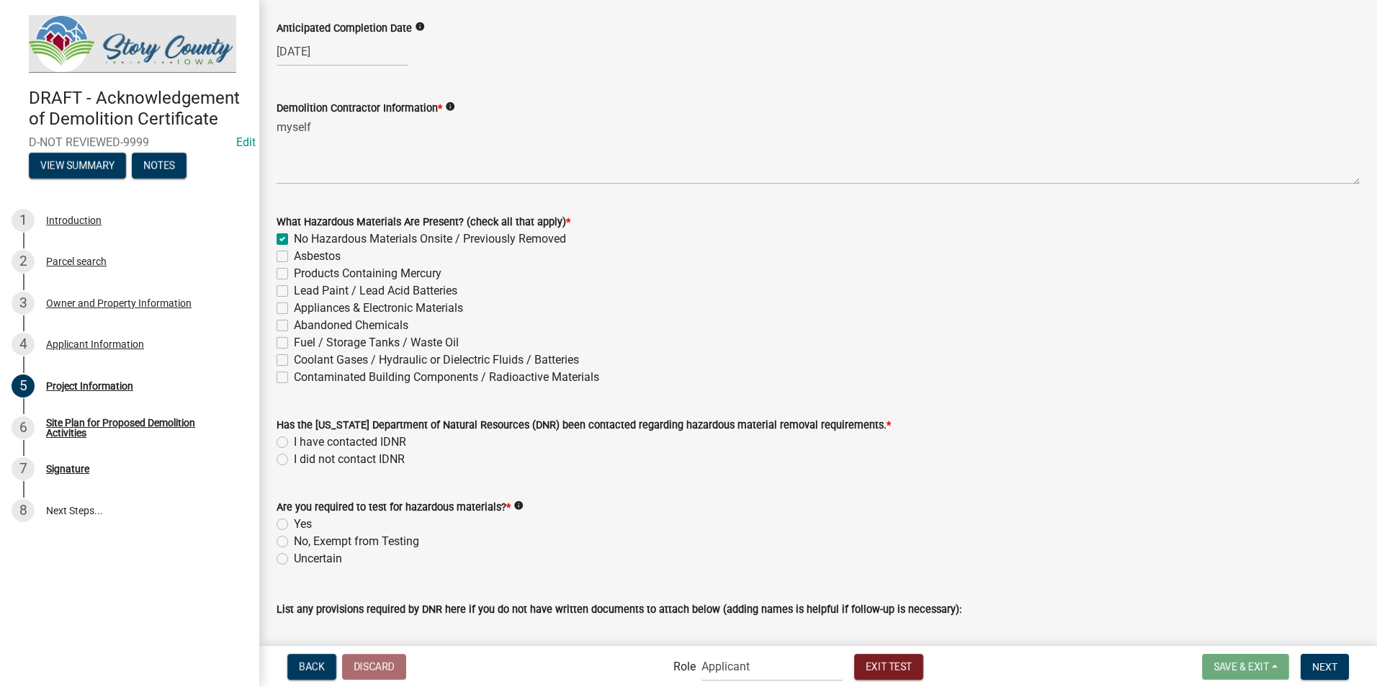
click at [294, 439] on label "I did not contact IDNR" at bounding box center [349, 459] width 111 height 17
click at [294, 439] on input "I did not contact IDNR" at bounding box center [298, 455] width 9 height 9
radio input "true"
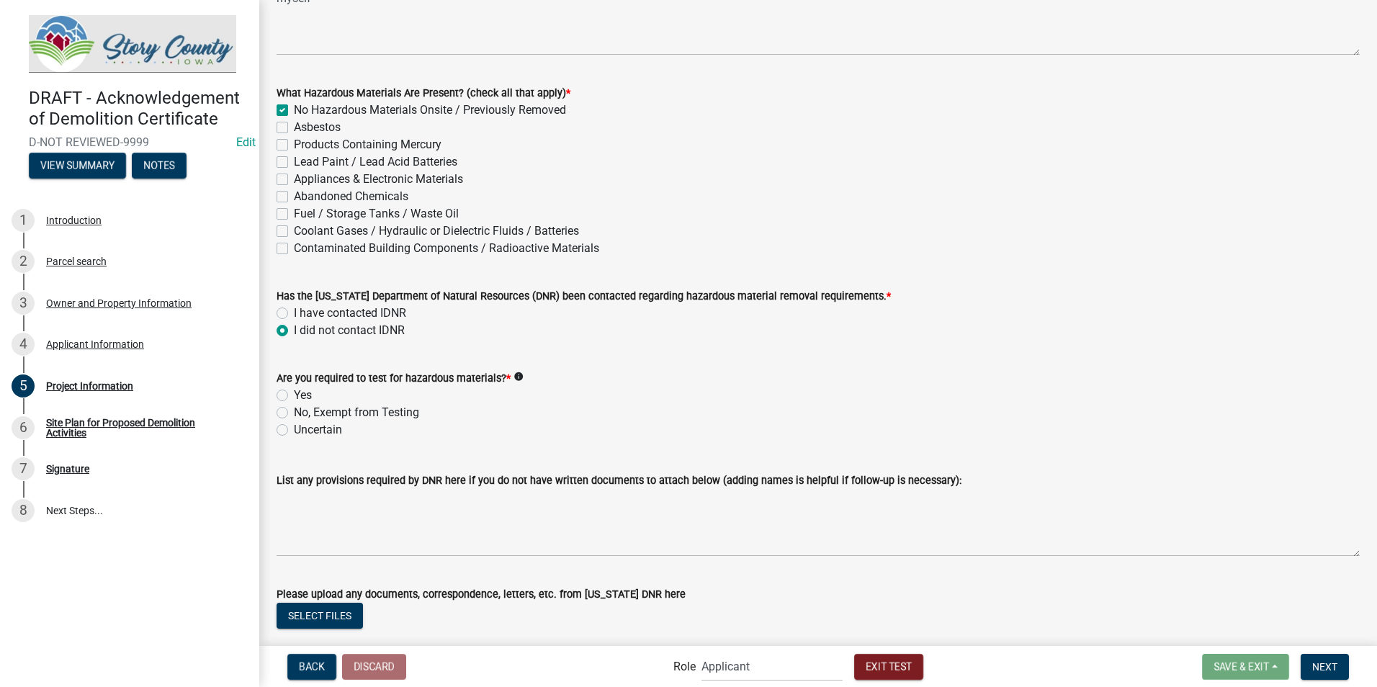
scroll to position [1224, 0]
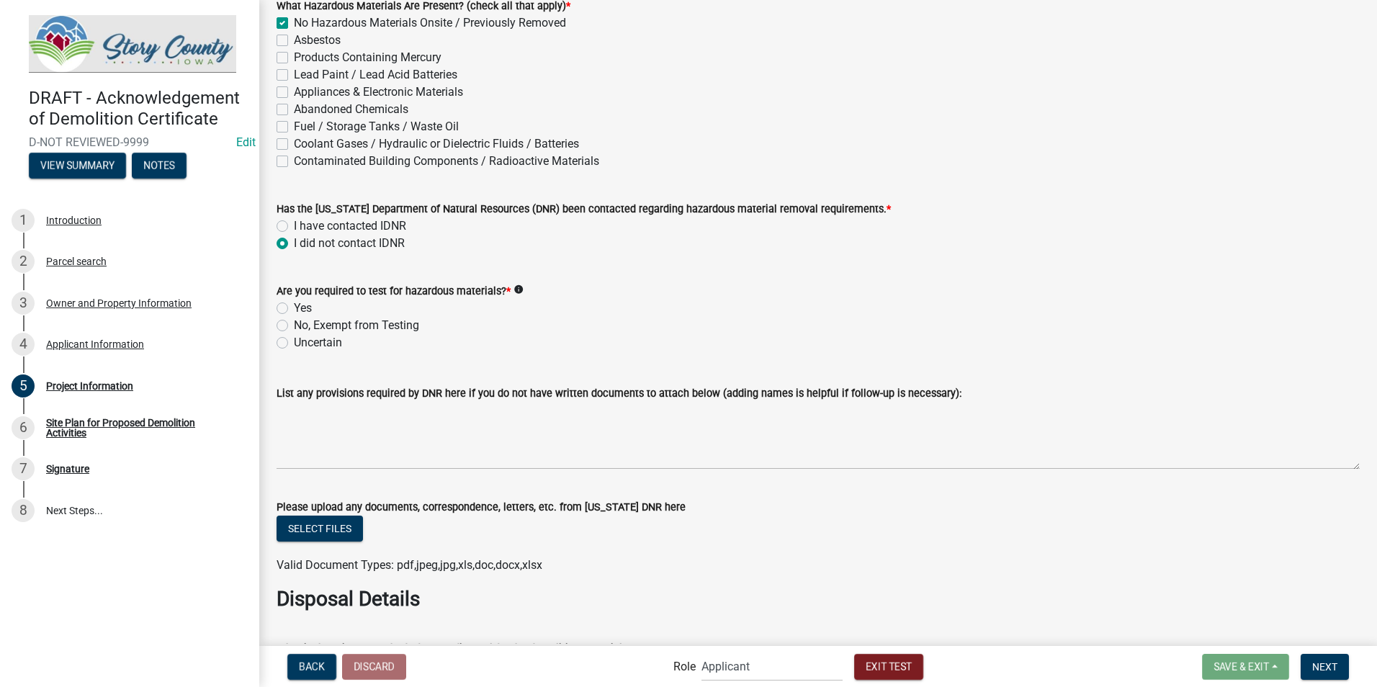
drag, startPoint x: 284, startPoint y: 328, endPoint x: 292, endPoint y: 331, distance: 8.7
click at [294, 328] on label "No, Exempt from Testing" at bounding box center [356, 325] width 125 height 17
click at [294, 326] on input "No, Exempt from Testing" at bounding box center [298, 321] width 9 height 9
radio input "true"
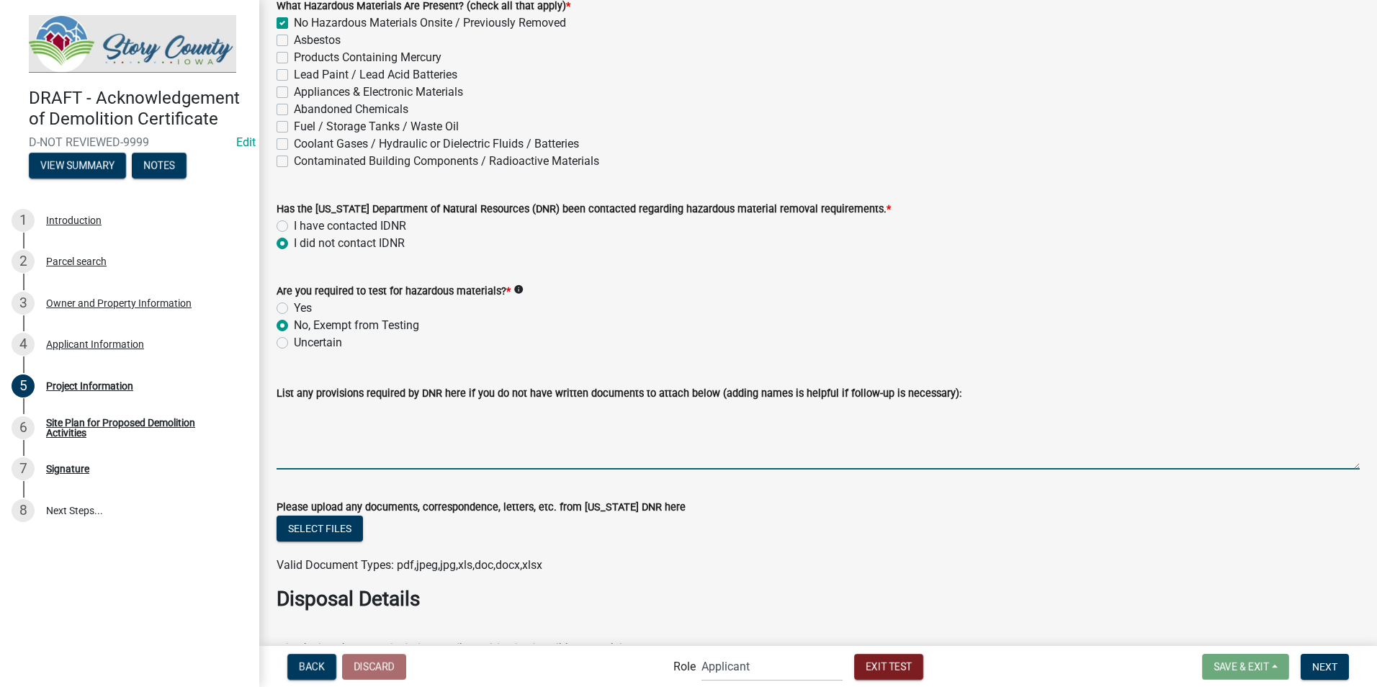
click at [338, 439] on textarea "List any provisions required by DNR here if you do not have written documents t…" at bounding box center [818, 436] width 1083 height 68
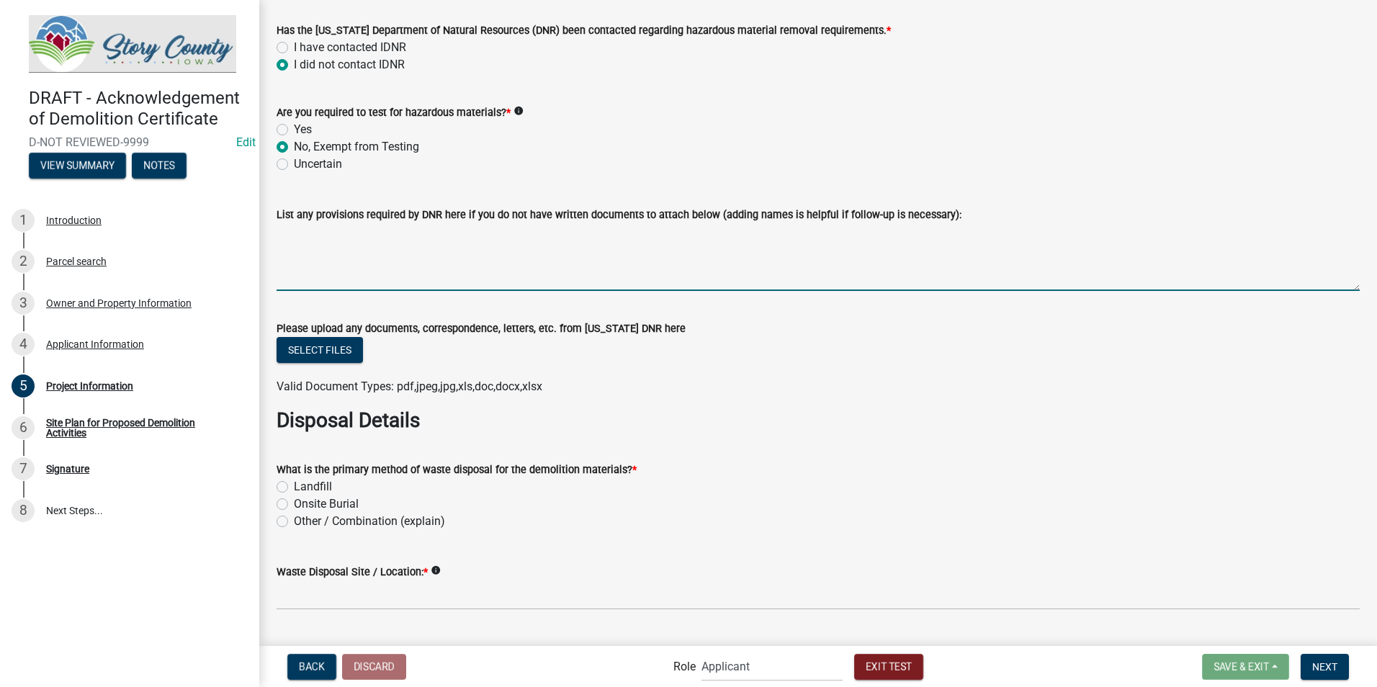
scroll to position [1437, 0]
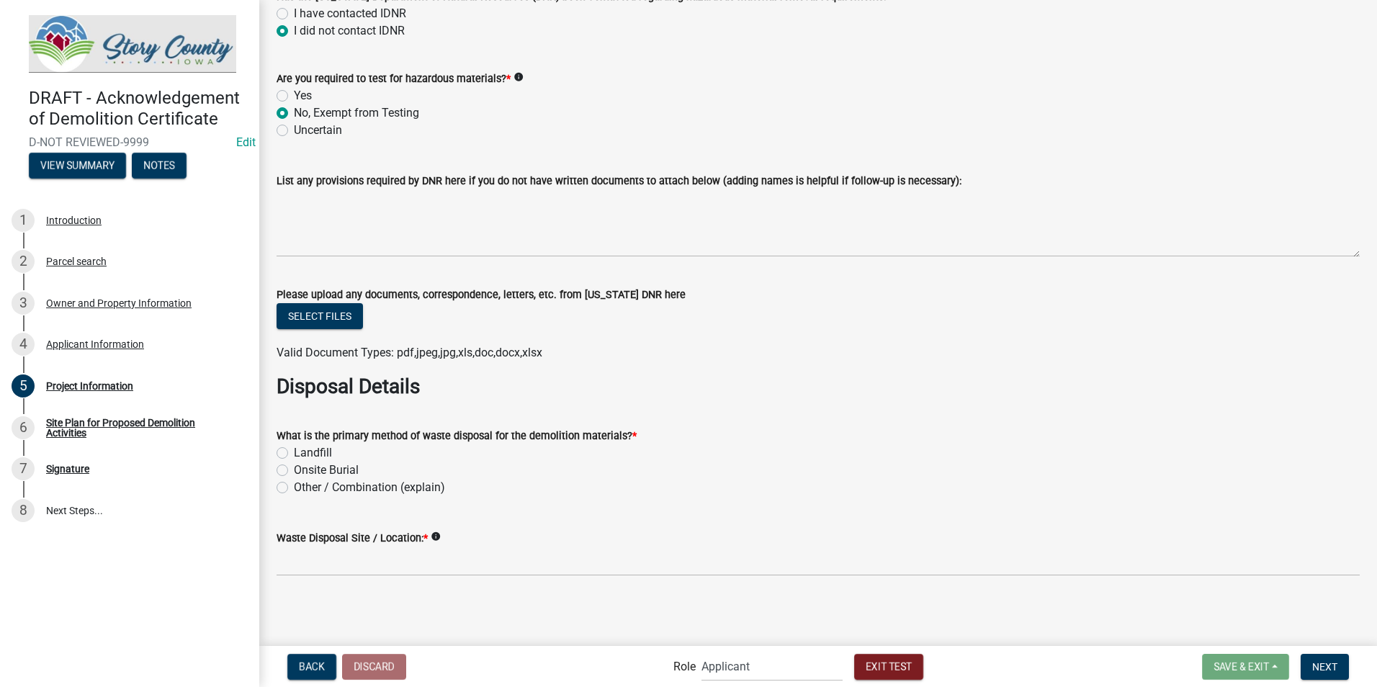
click at [294, 439] on label "Onsite Burial" at bounding box center [326, 470] width 65 height 17
click at [294, 439] on input "Onsite Burial" at bounding box center [298, 466] width 9 height 9
radio input "true"
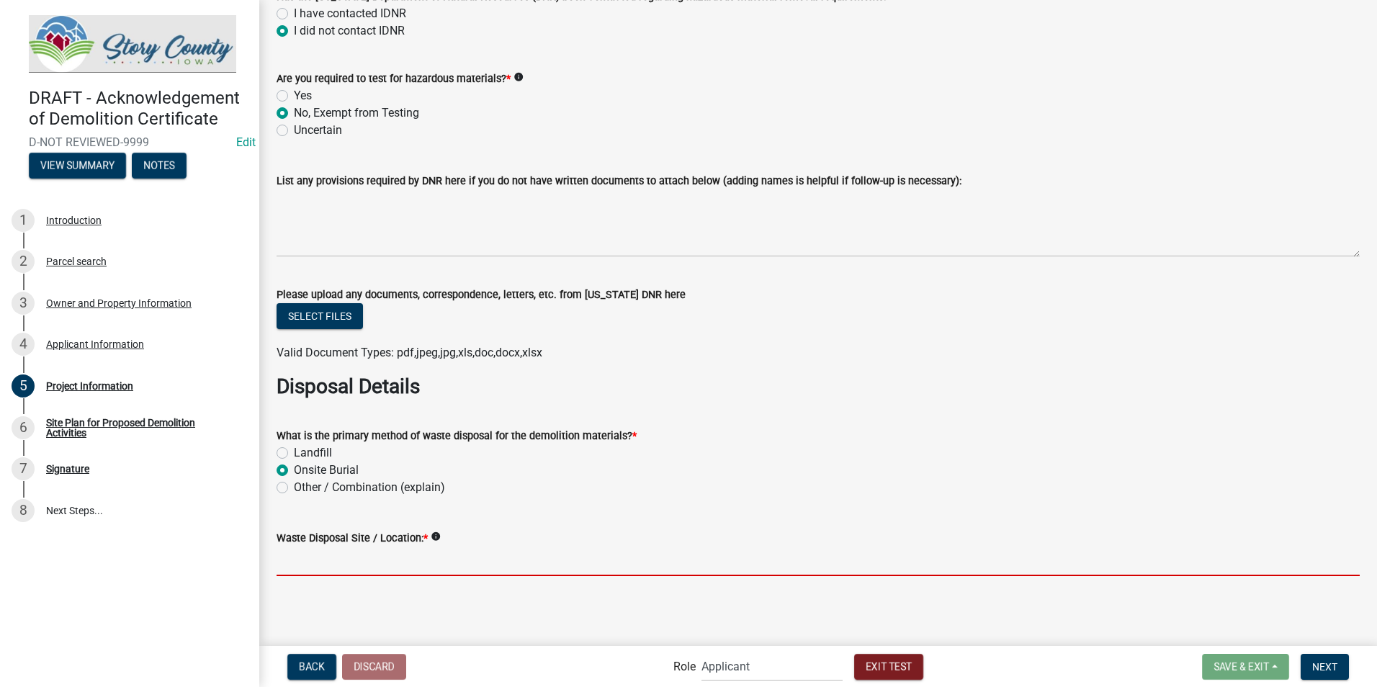
click at [372, 439] on input "Waste Disposal Site / Location: *" at bounding box center [818, 562] width 1083 height 30
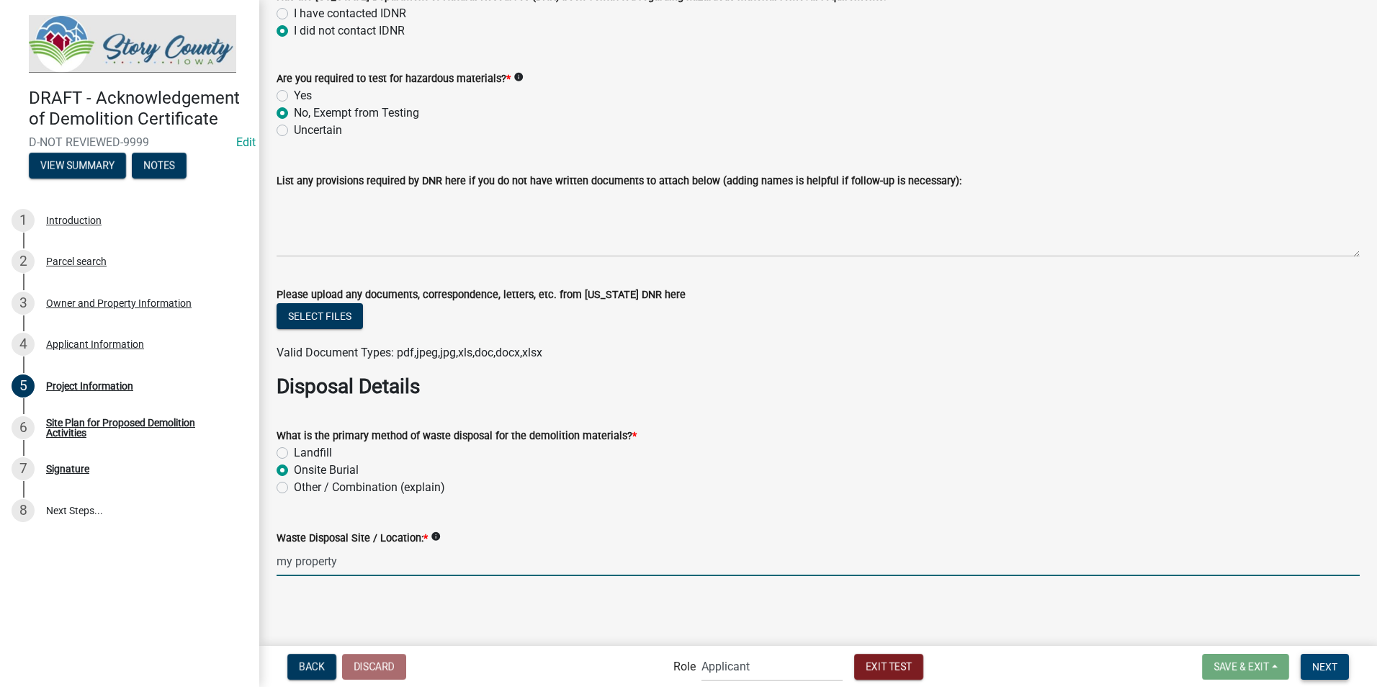
type input "my property"
click at [681, 439] on button "Next" at bounding box center [1325, 667] width 48 height 26
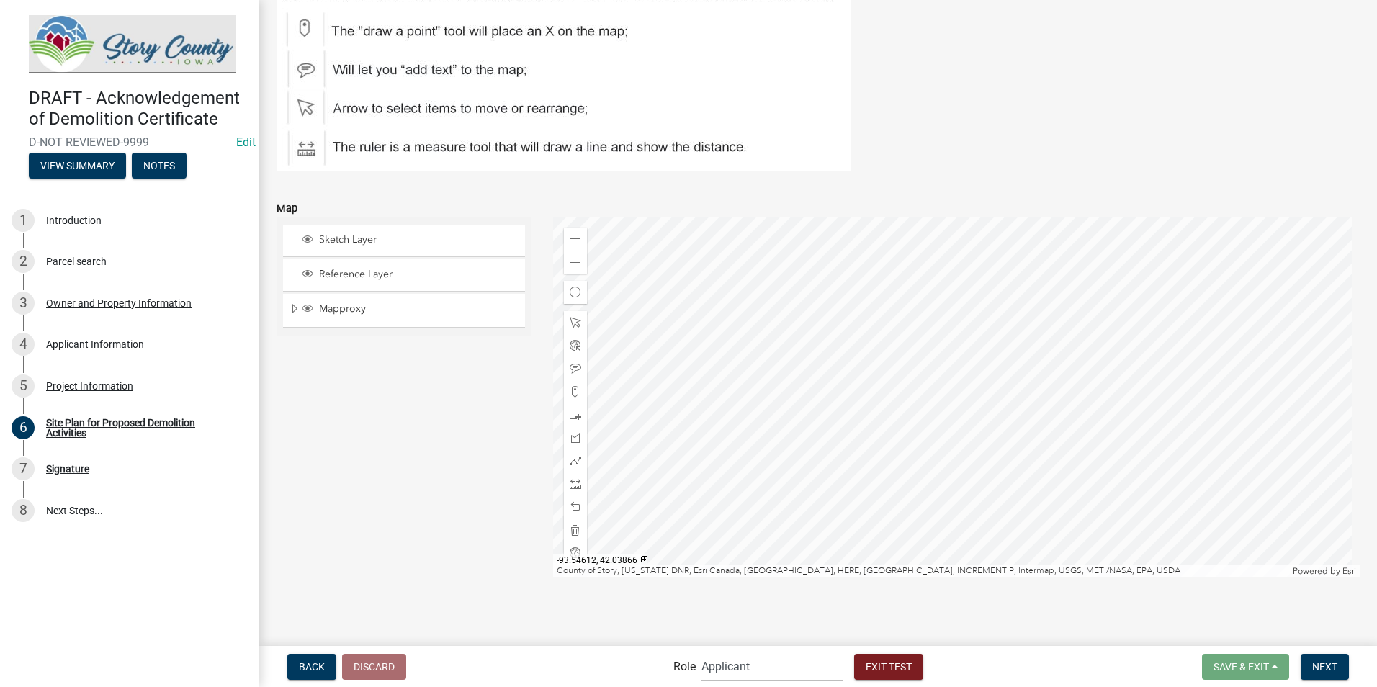
scroll to position [296, 0]
click at [302, 27] on img at bounding box center [564, 69] width 574 height 197
click at [681, 439] on div at bounding box center [956, 395] width 807 height 360
click at [570, 395] on div at bounding box center [575, 389] width 23 height 23
click at [681, 439] on div at bounding box center [956, 395] width 807 height 360
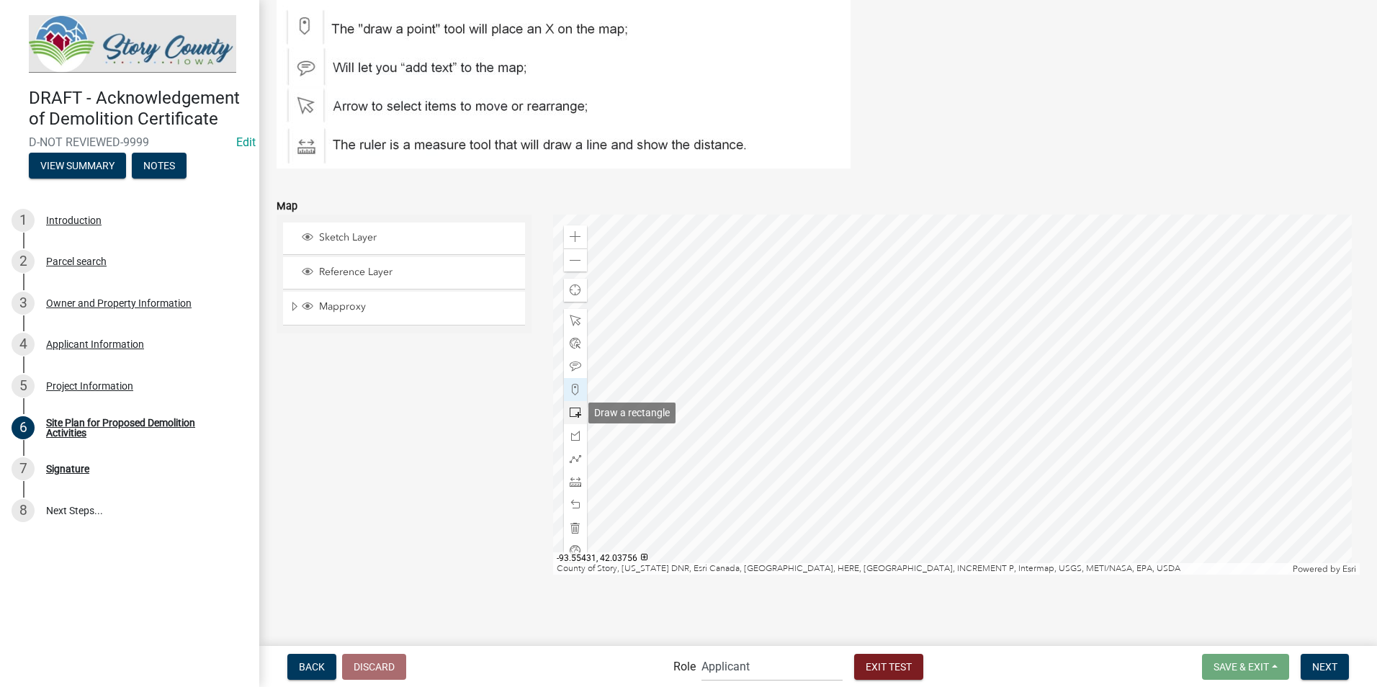
click at [573, 410] on span at bounding box center [576, 413] width 12 height 12
click at [681, 439] on div at bounding box center [956, 395] width 807 height 360
click at [570, 364] on span at bounding box center [576, 367] width 12 height 12
click at [681, 439] on div at bounding box center [956, 395] width 807 height 360
drag, startPoint x: 1331, startPoint y: 672, endPoint x: 1316, endPoint y: 659, distance: 19.9
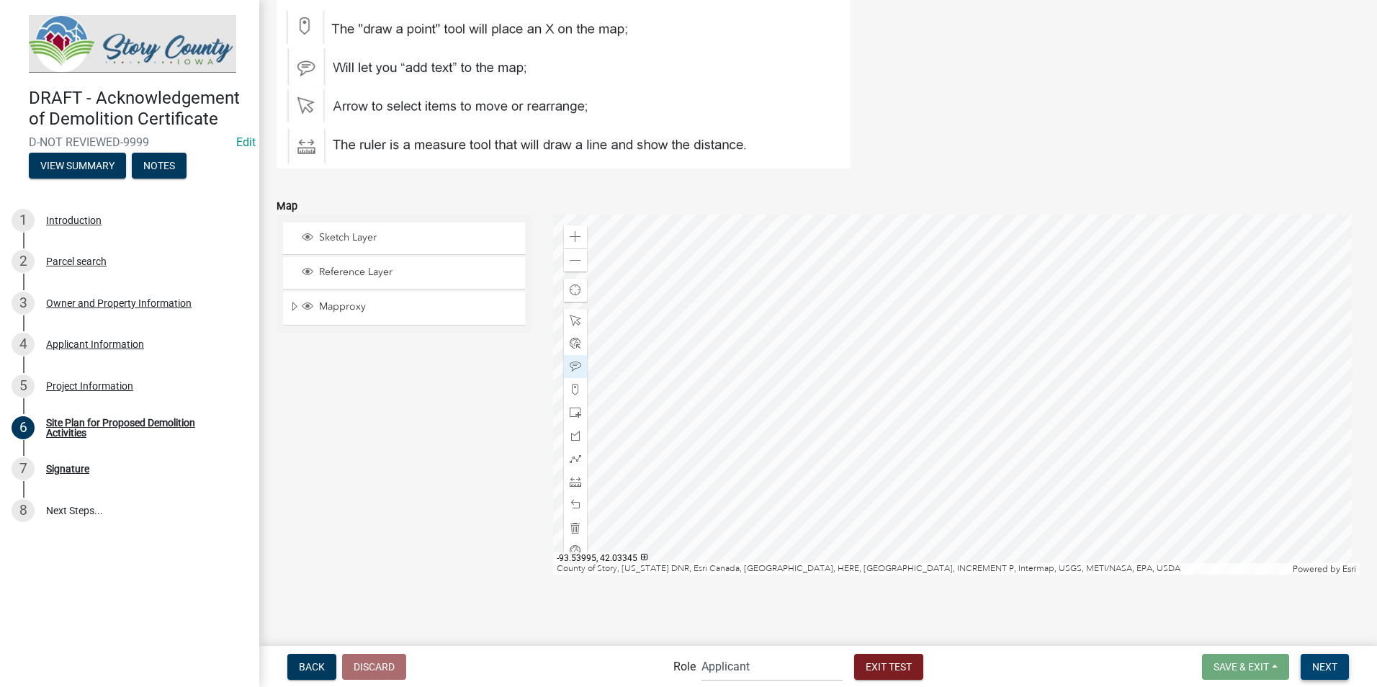
click at [681, 439] on span "Next" at bounding box center [1324, 666] width 25 height 12
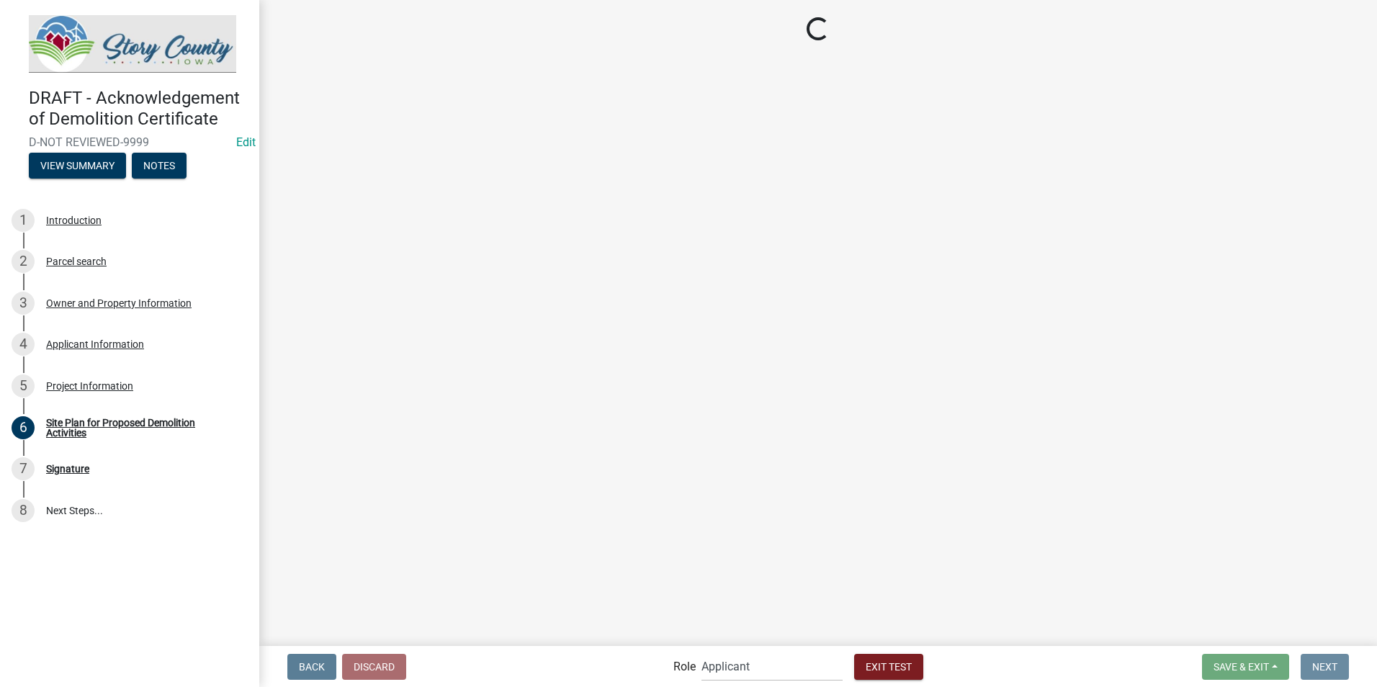
scroll to position [0, 0]
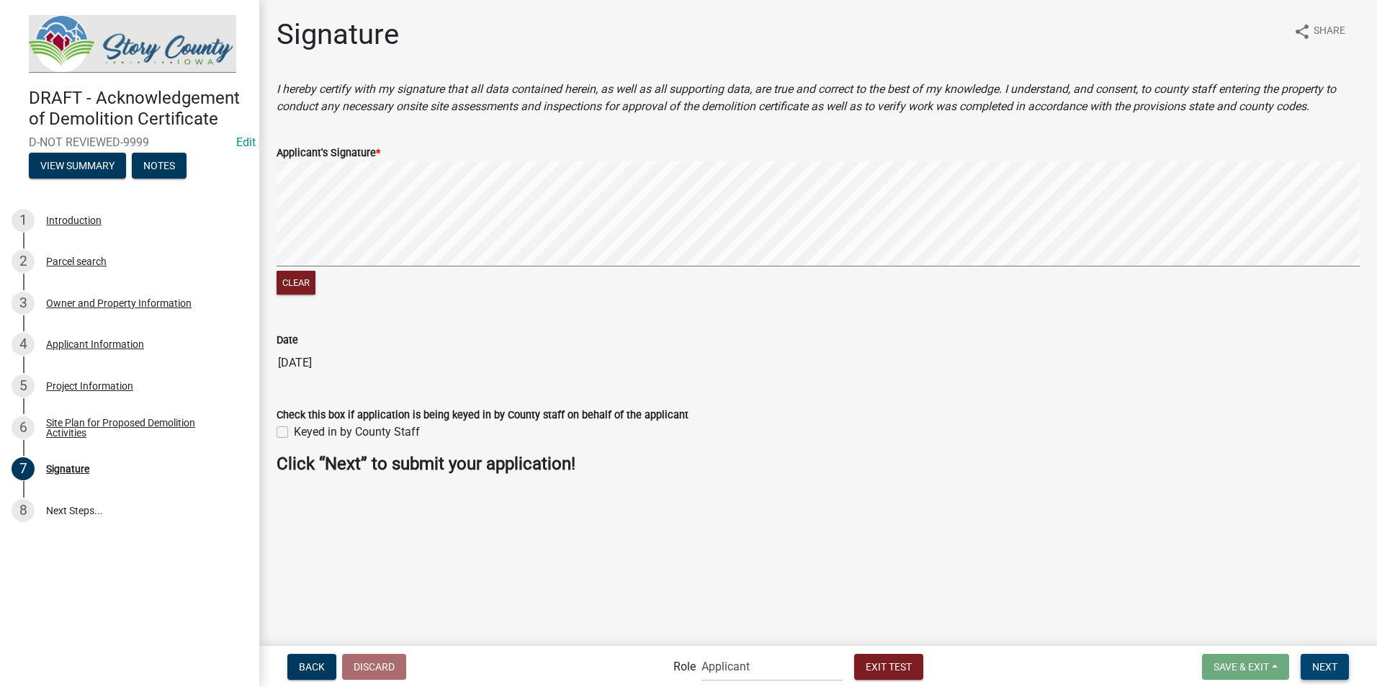
click at [681, 439] on span "Next" at bounding box center [1324, 666] width 25 height 12
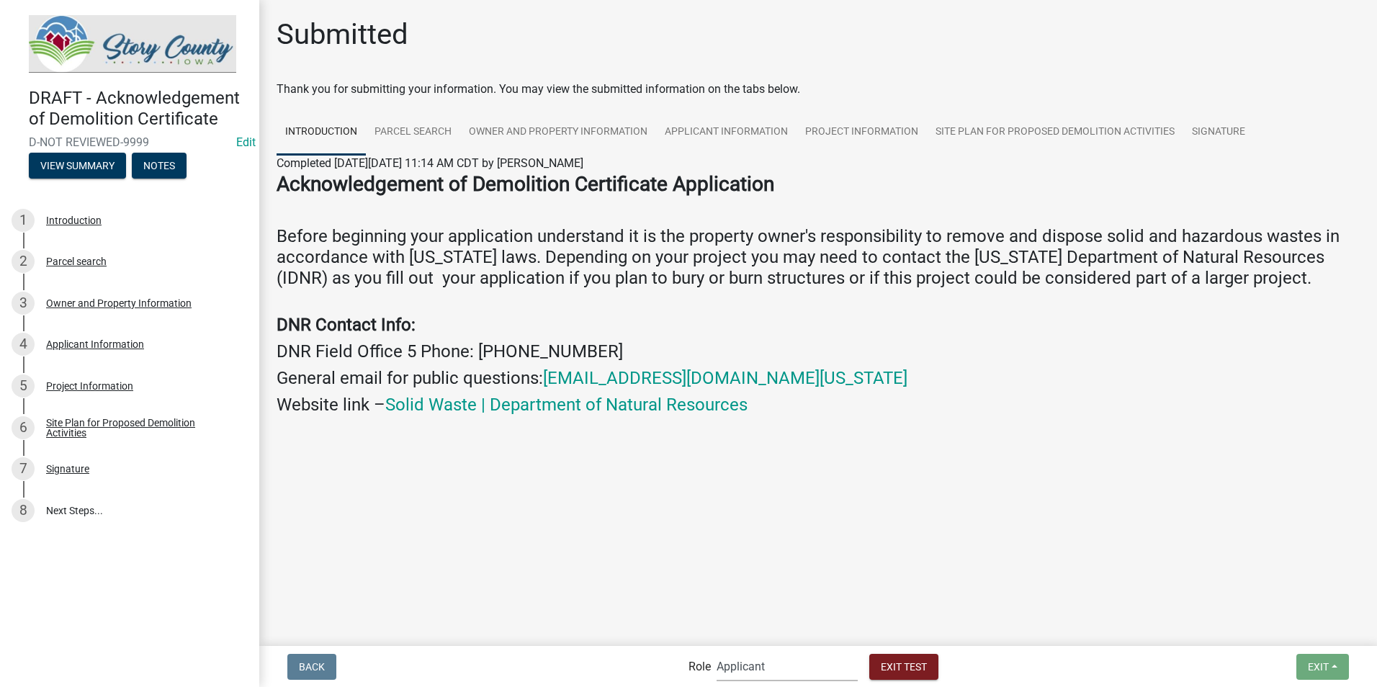
click at [681, 439] on select "Applicant Admin EH Administrative Assistant EH Inspection Staff P&D Admin EH Di…" at bounding box center [787, 667] width 141 height 30
select select "da3e3e5f-670d-4329-b60c-5cc8a4b2b679"
click at [681, 439] on select "Applicant Admin EH Administrative Assistant EH Inspection Staff P&D Admin EH Di…" at bounding box center [787, 667] width 141 height 30
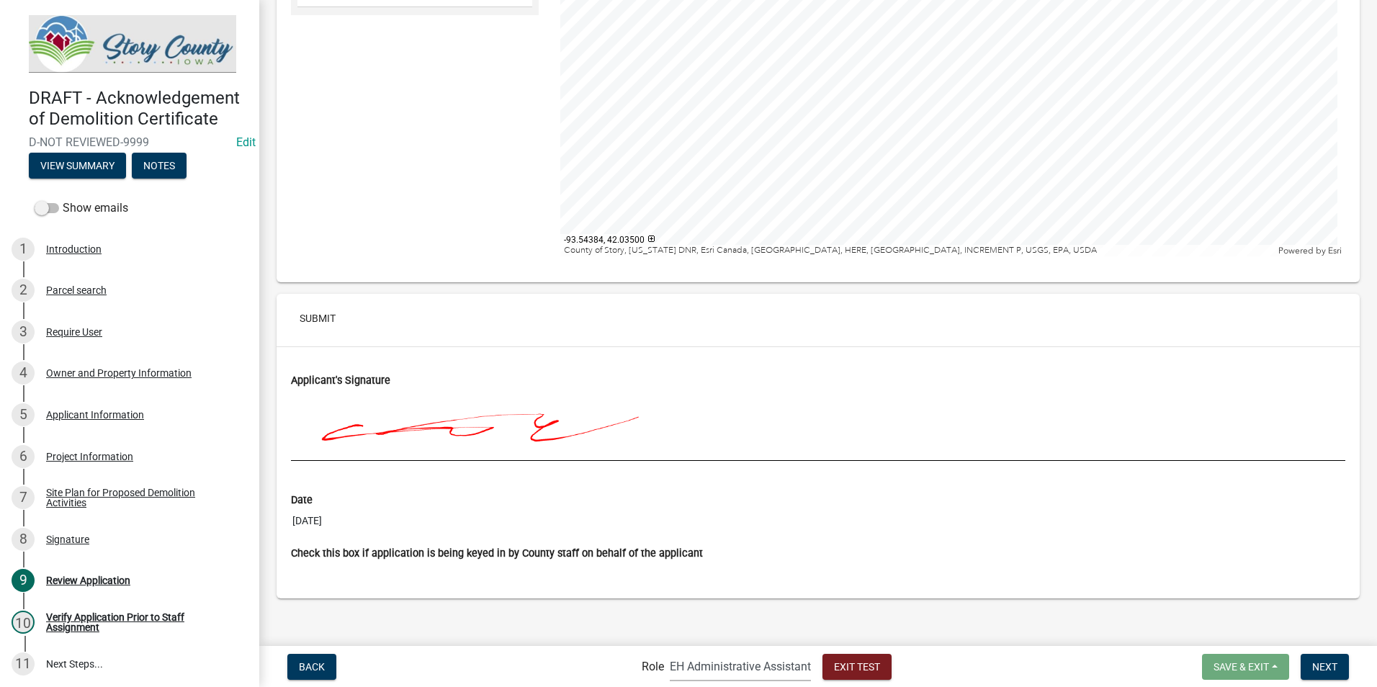
scroll to position [4618, 0]
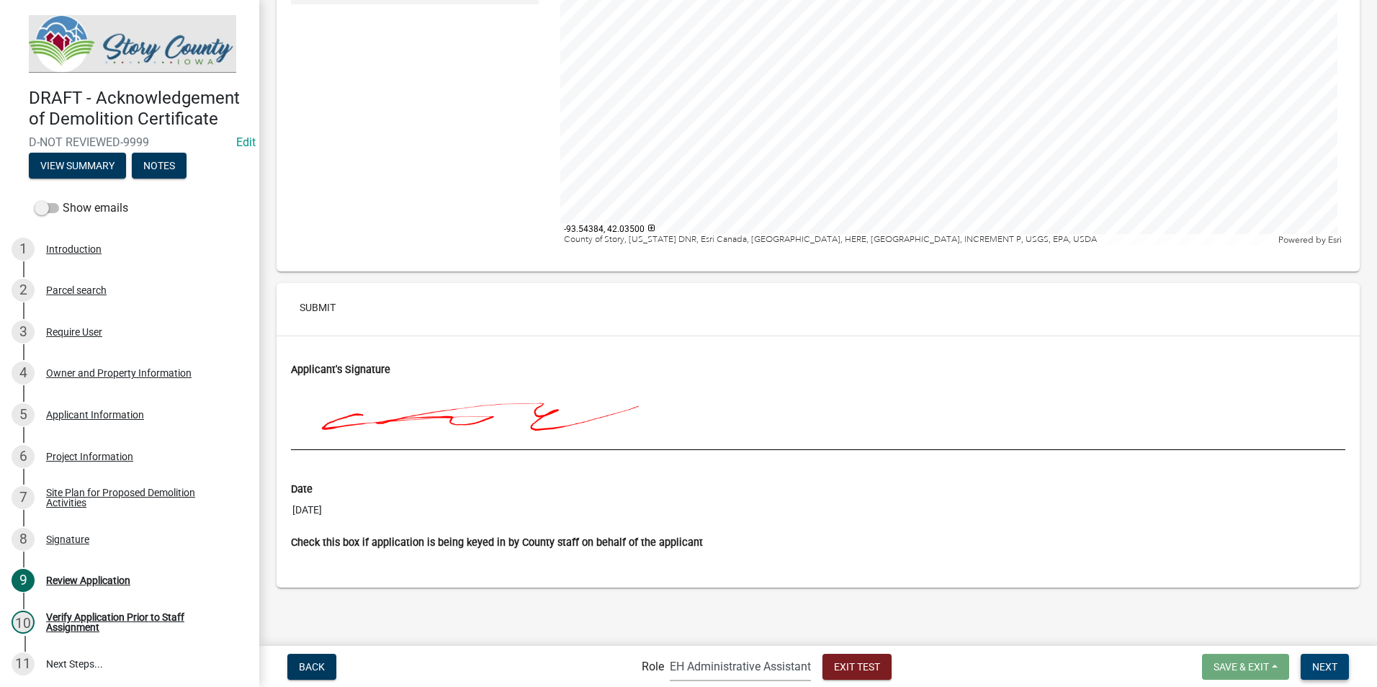
click at [681, 439] on span "Next" at bounding box center [1324, 666] width 25 height 12
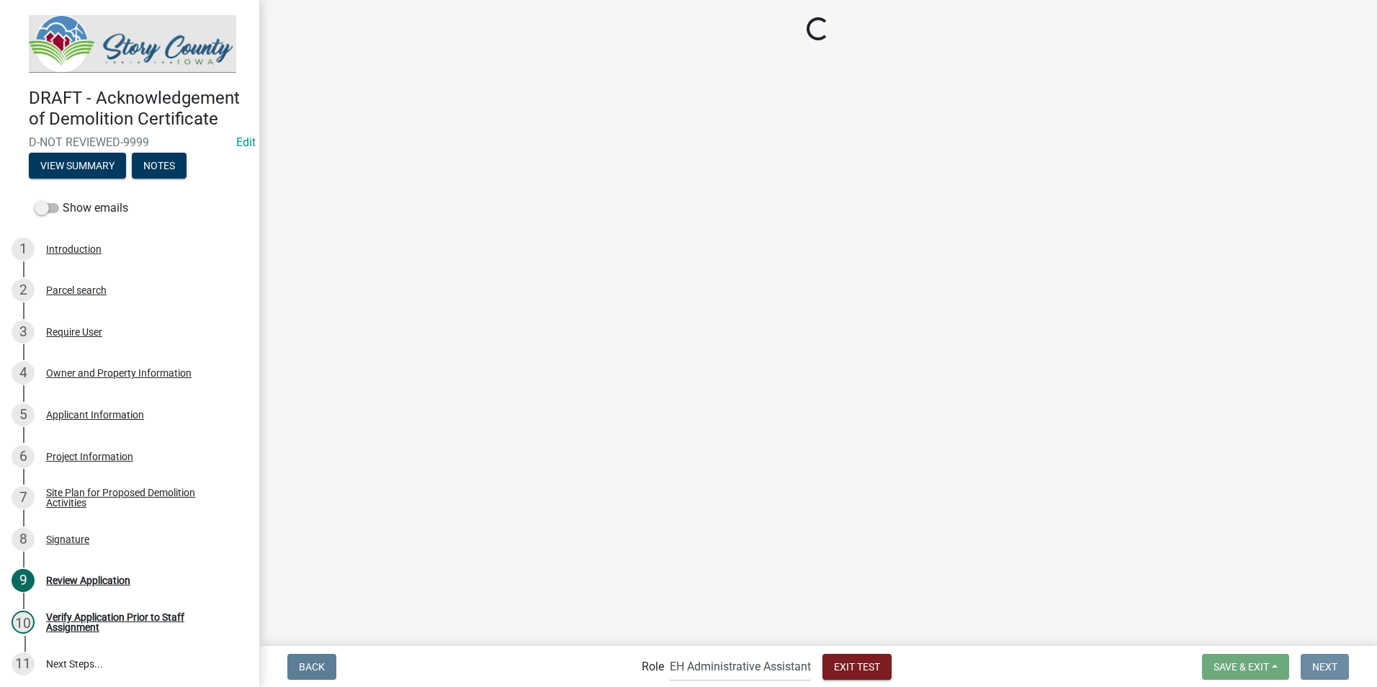
scroll to position [0, 0]
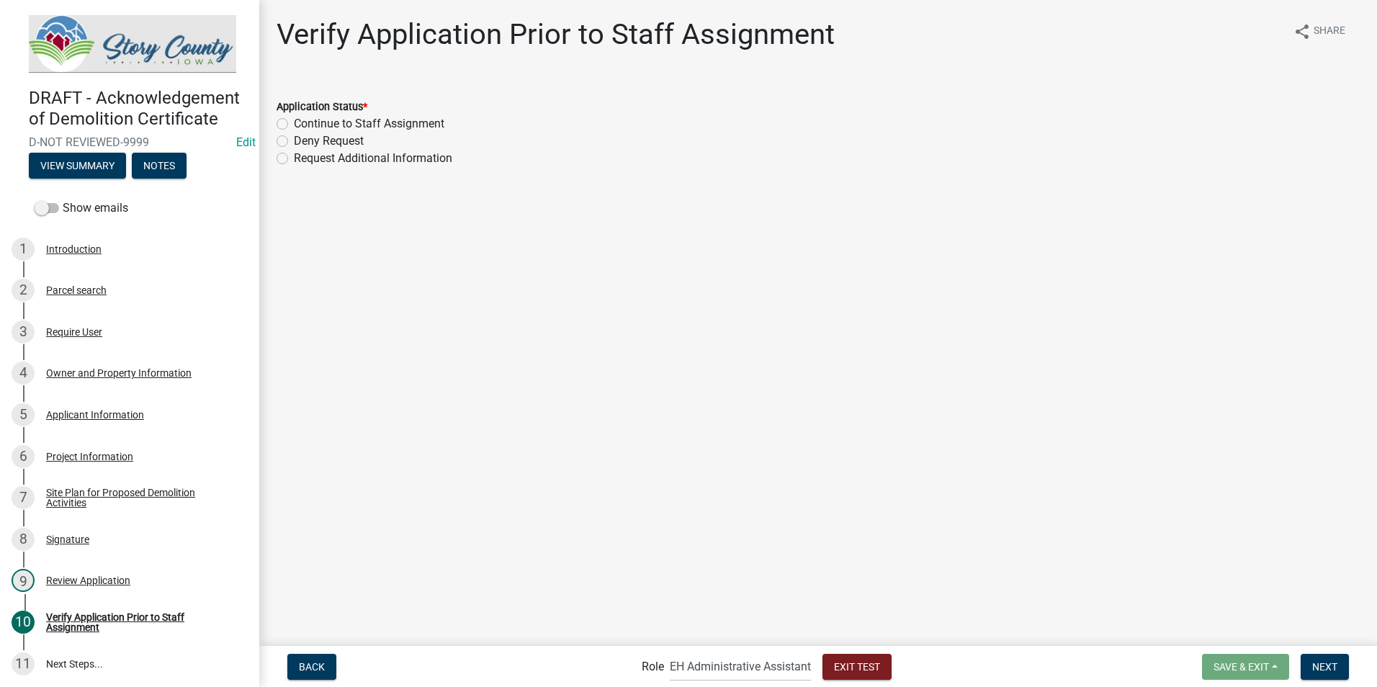
click at [294, 122] on label "Continue to Staff Assignment" at bounding box center [369, 123] width 151 height 17
click at [294, 122] on input "Continue to Staff Assignment" at bounding box center [298, 119] width 9 height 9
radio input "true"
click at [681, 439] on span "Next" at bounding box center [1324, 666] width 25 height 12
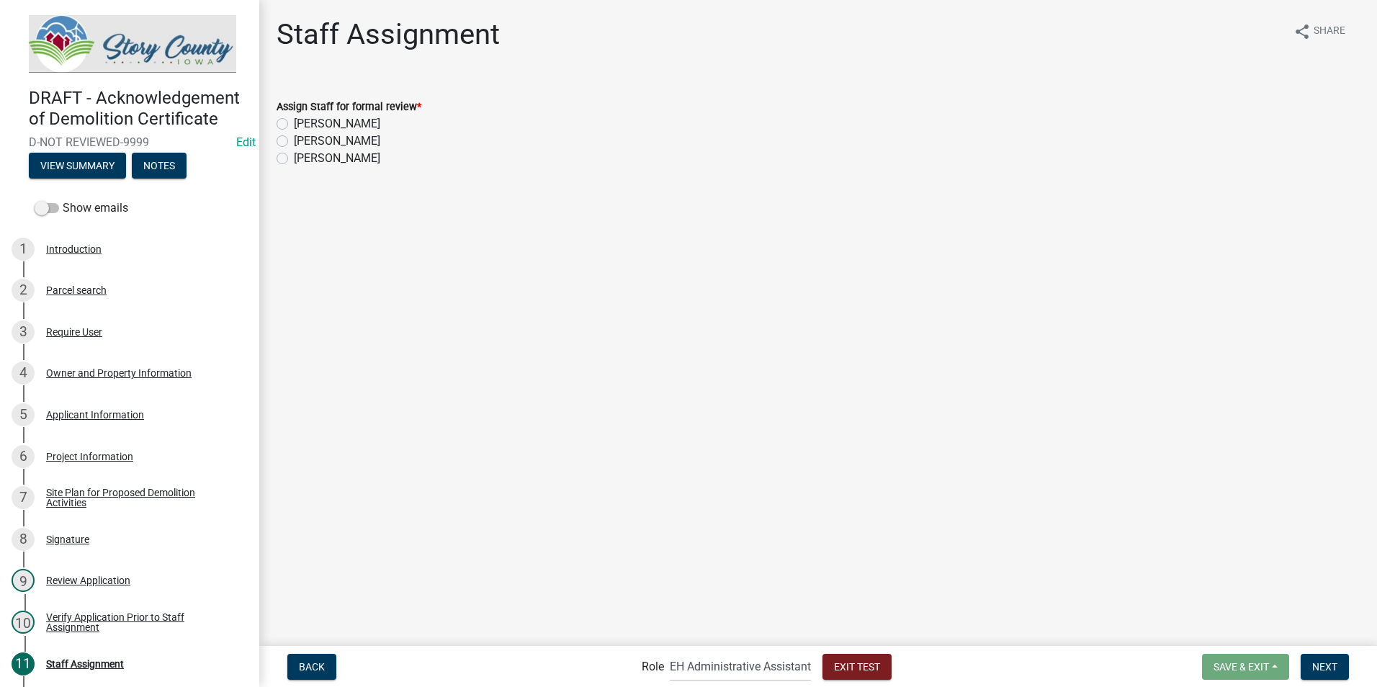
click at [294, 140] on label "[PERSON_NAME]" at bounding box center [337, 141] width 86 height 17
click at [294, 140] on input "[PERSON_NAME]" at bounding box center [298, 137] width 9 height 9
radio input "true"
click at [681, 439] on span "Next" at bounding box center [1324, 666] width 25 height 12
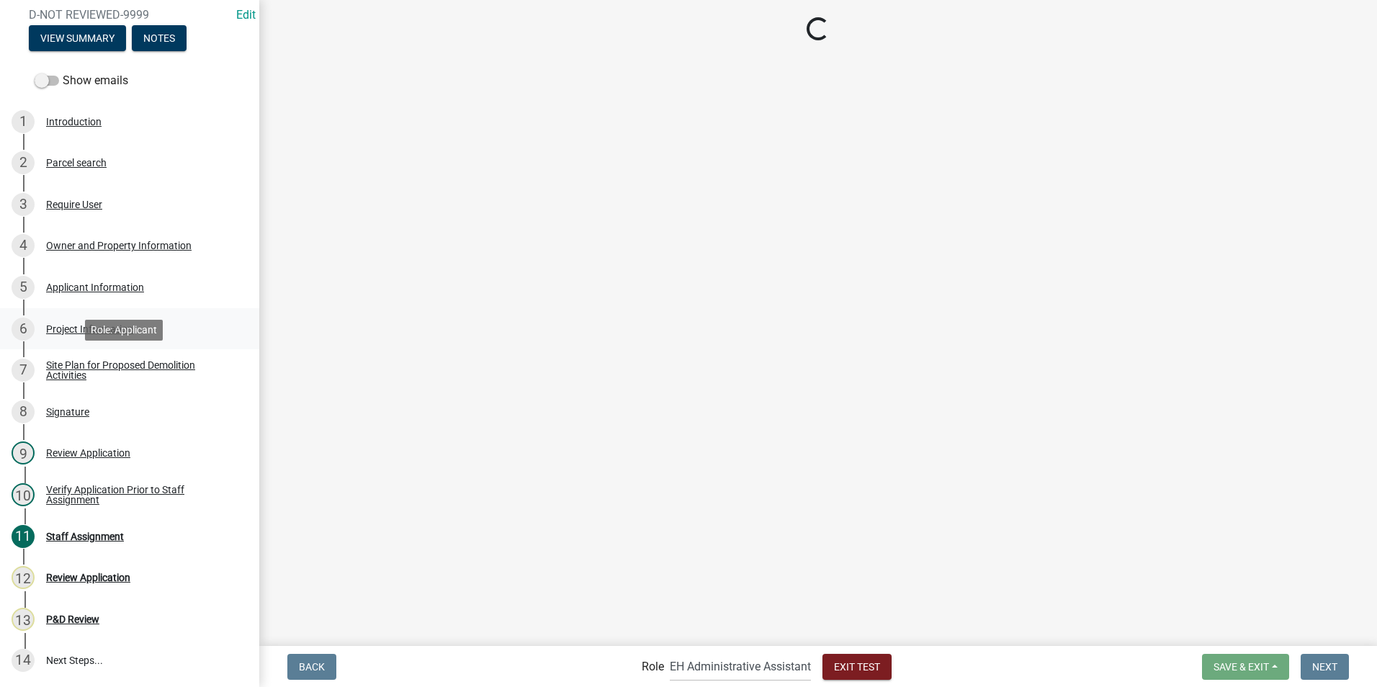
scroll to position [145, 0]
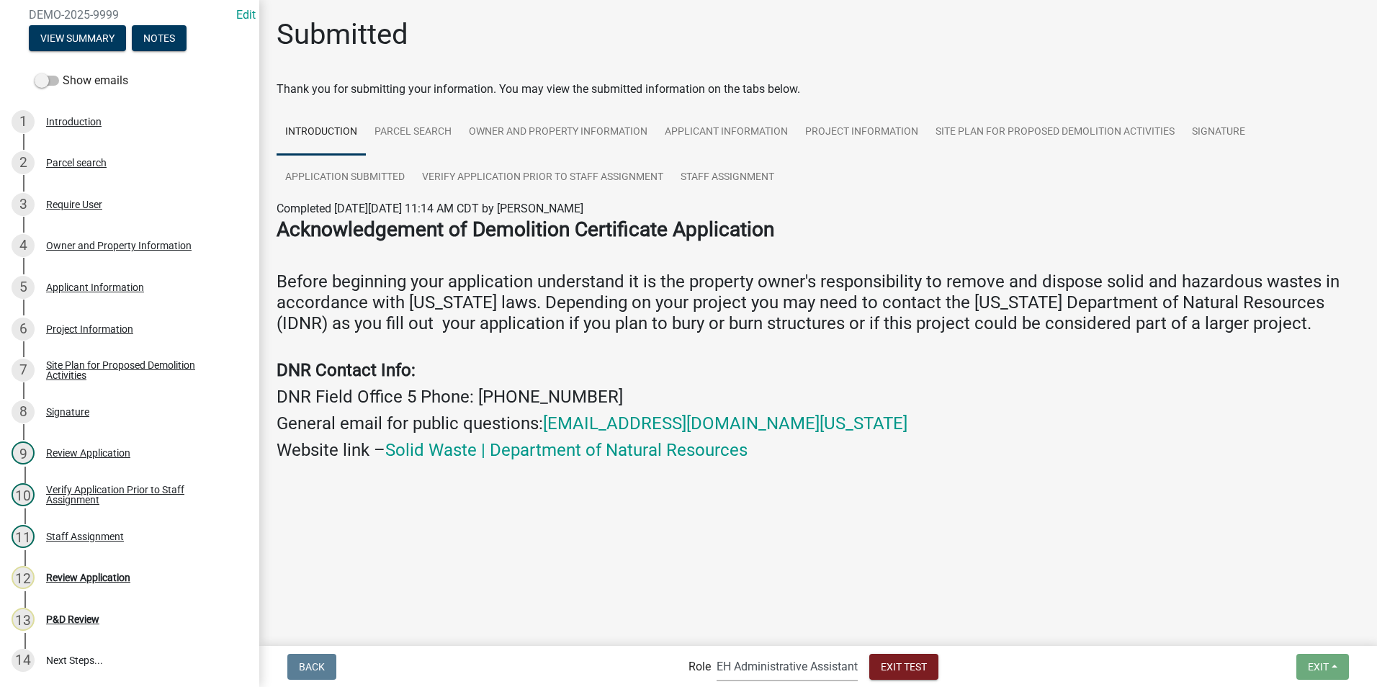
click at [681, 439] on select "Applicant Admin EH Administrative Assistant EH Inspection Staff P&D Admin EH Di…" at bounding box center [787, 667] width 141 height 30
select select "1d7849c7-47d0-45c1-bb15-b11de66ef8e1"
click at [681, 439] on select "Applicant Admin EH Administrative Assistant EH Inspection Staff P&D Admin EH Di…" at bounding box center [787, 667] width 141 height 30
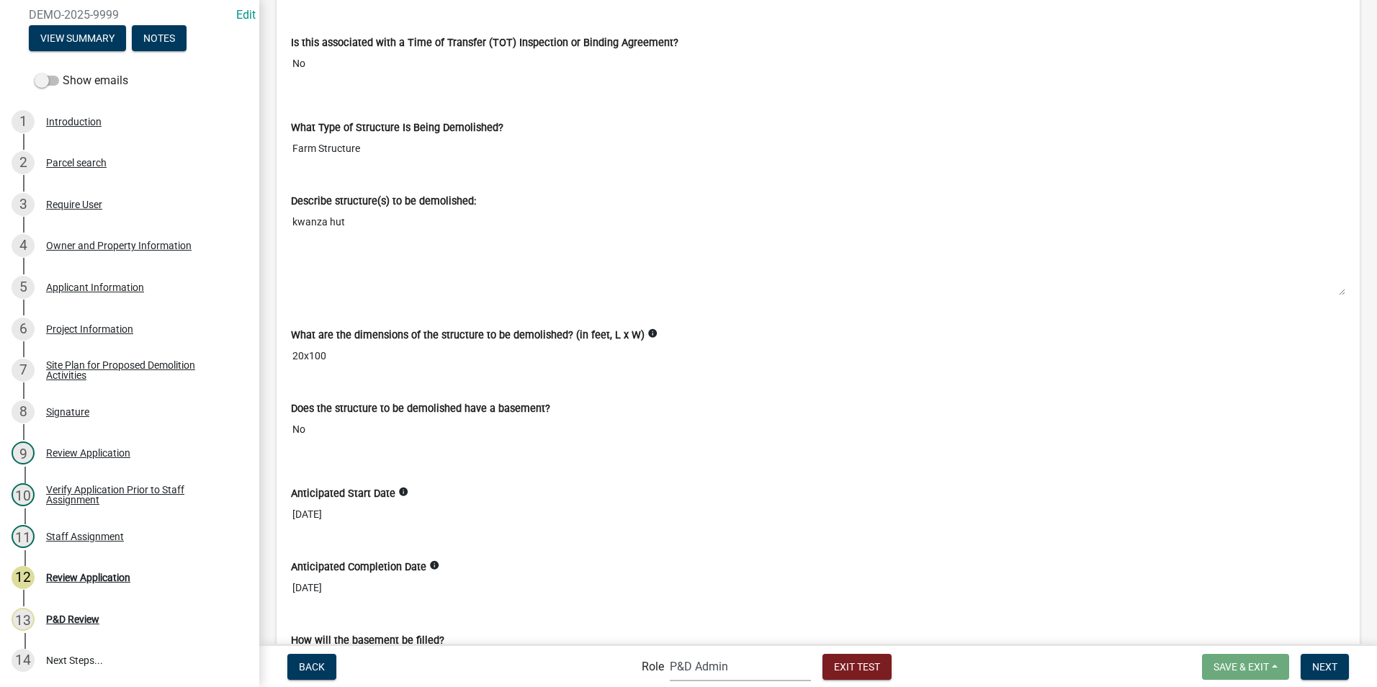
scroll to position [3025, 0]
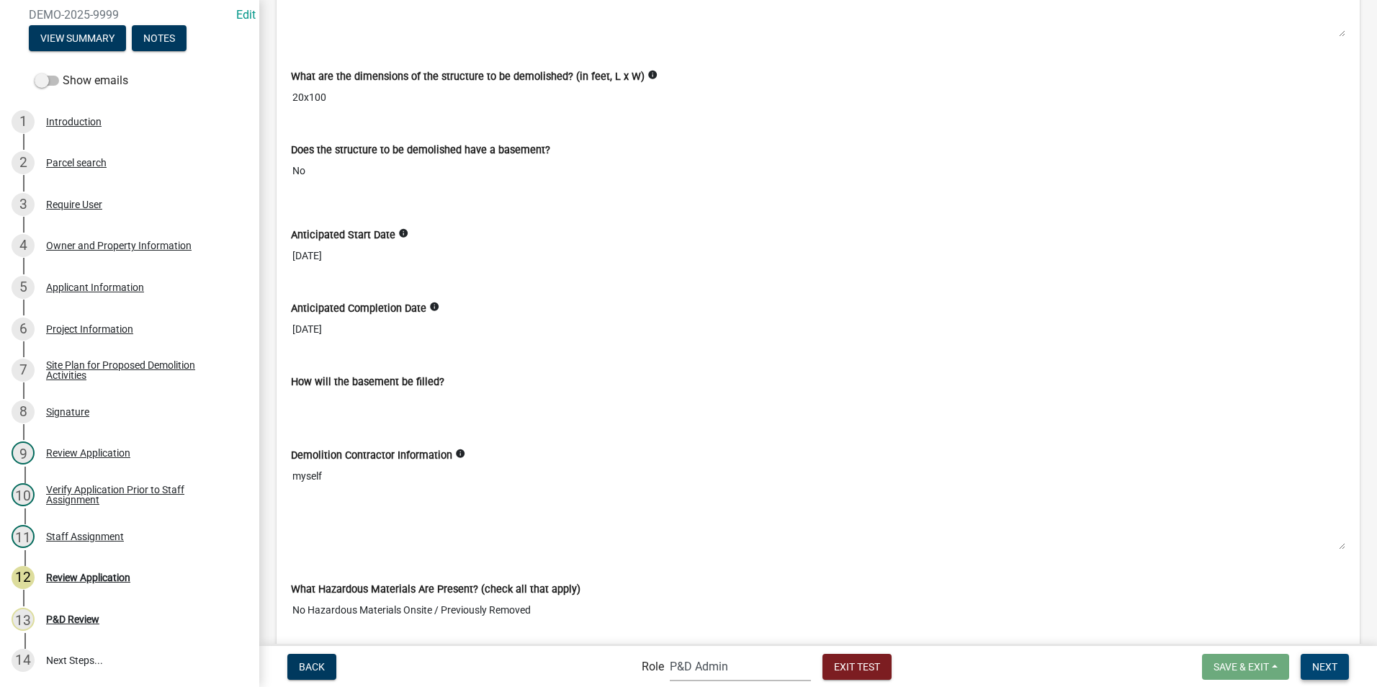
click at [681, 439] on span "Next" at bounding box center [1324, 666] width 25 height 12
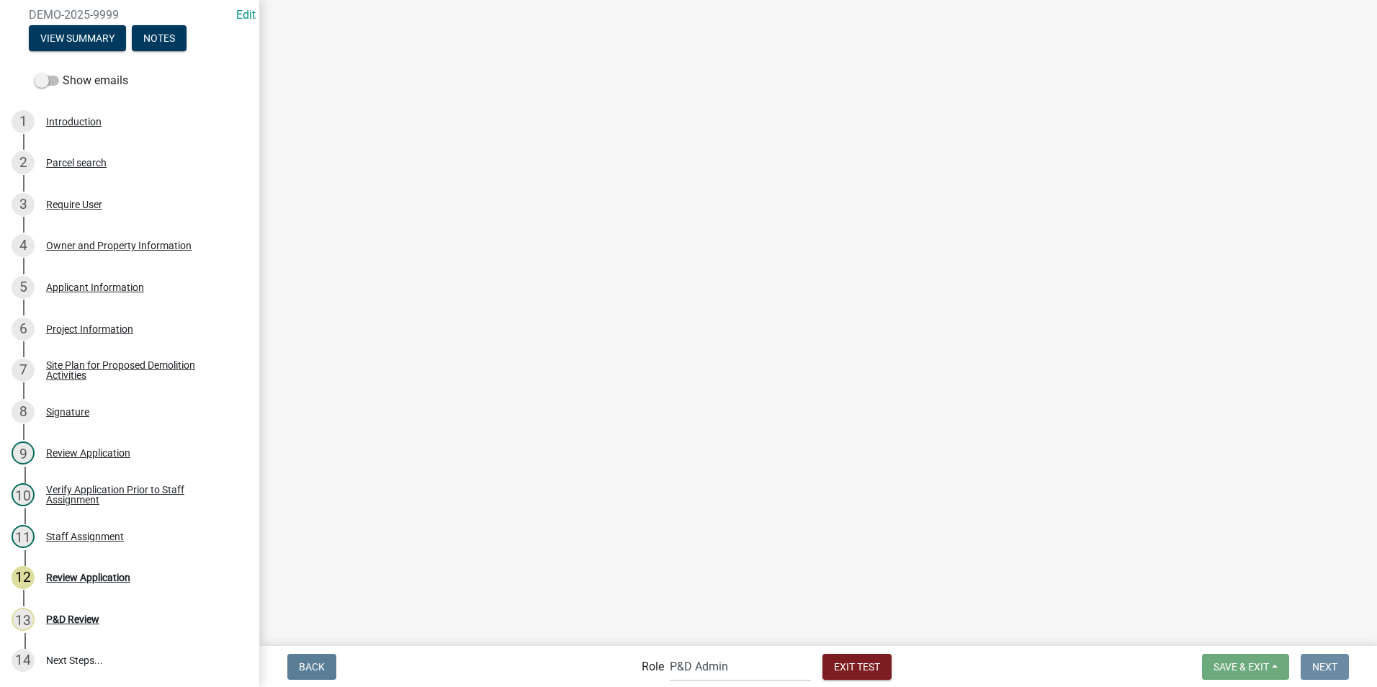
scroll to position [0, 0]
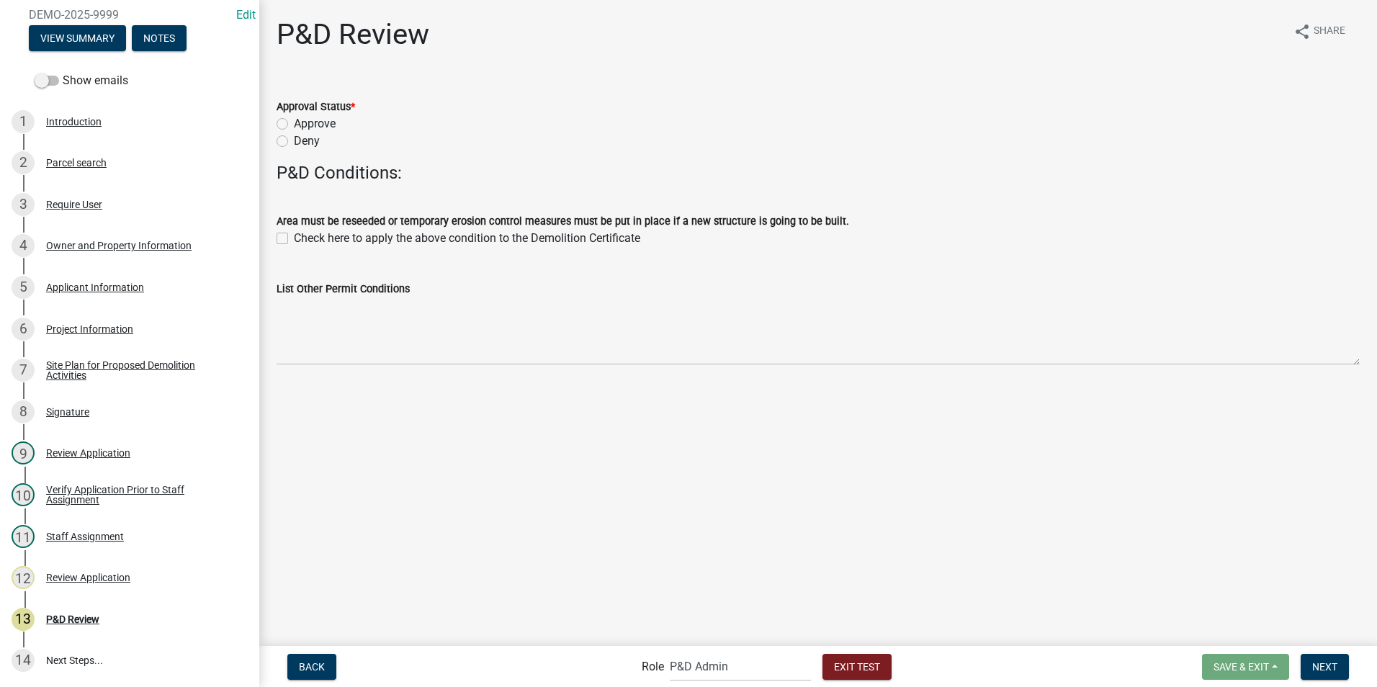
click at [294, 123] on label "Approve" at bounding box center [315, 123] width 42 height 17
click at [294, 123] on input "Approve" at bounding box center [298, 119] width 9 height 9
radio input "true"
click at [294, 241] on label "Check here to apply the above condition to the Demolition Certificate" at bounding box center [467, 238] width 346 height 17
click at [294, 239] on input "Check here to apply the above condition to the Demolition Certificate" at bounding box center [298, 234] width 9 height 9
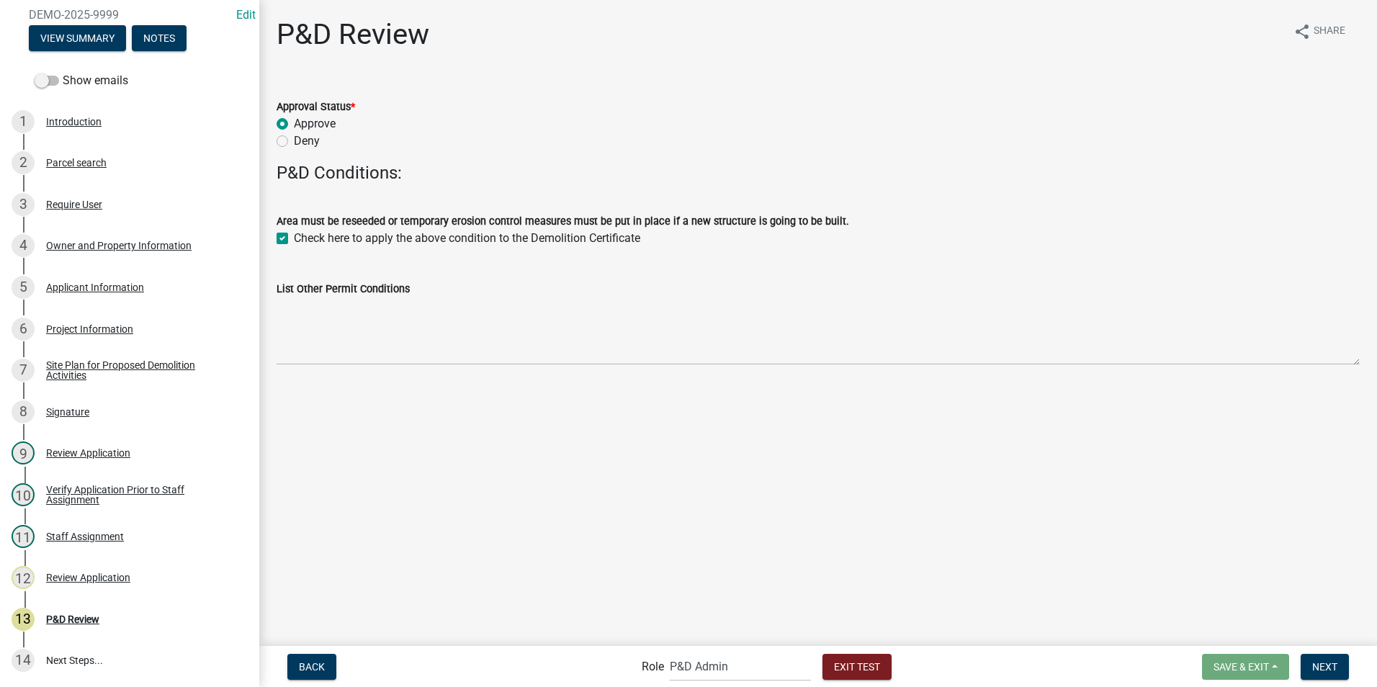
checkbox input "true"
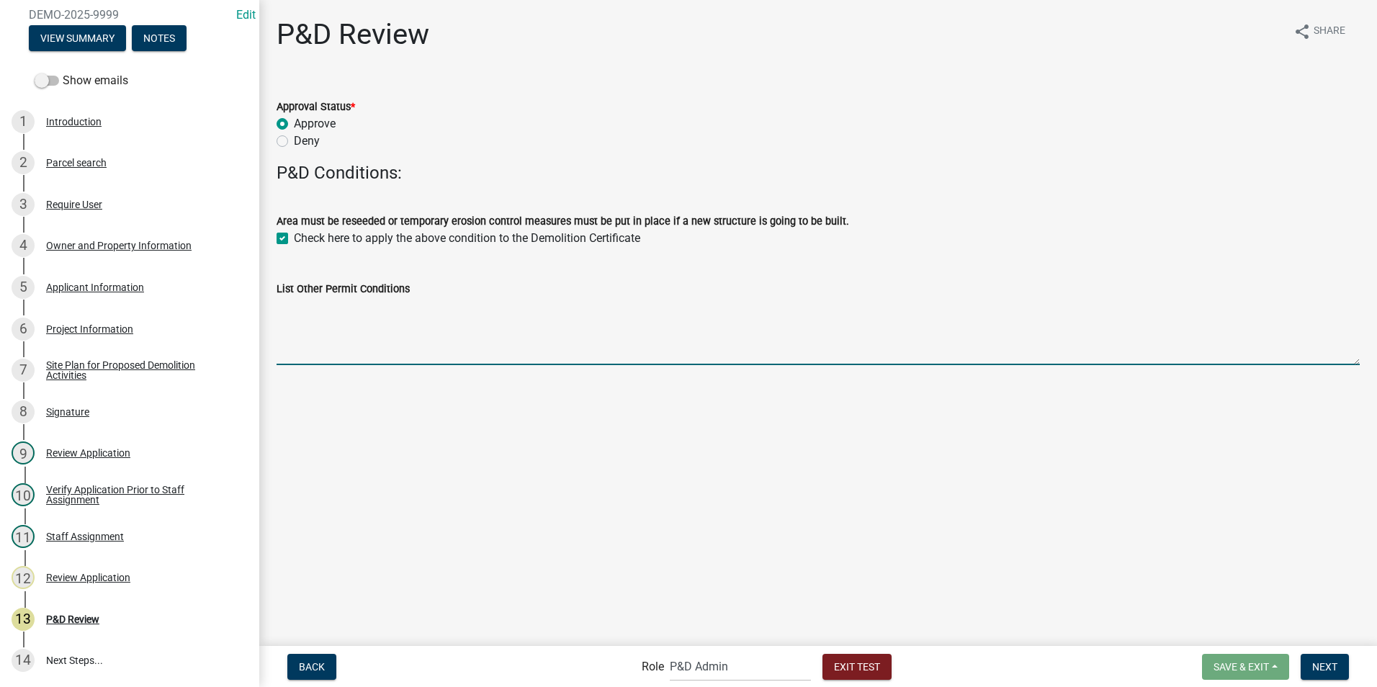
click at [321, 343] on textarea "List Other Permit Conditions" at bounding box center [818, 331] width 1083 height 68
type textarea "Also make it pretty"
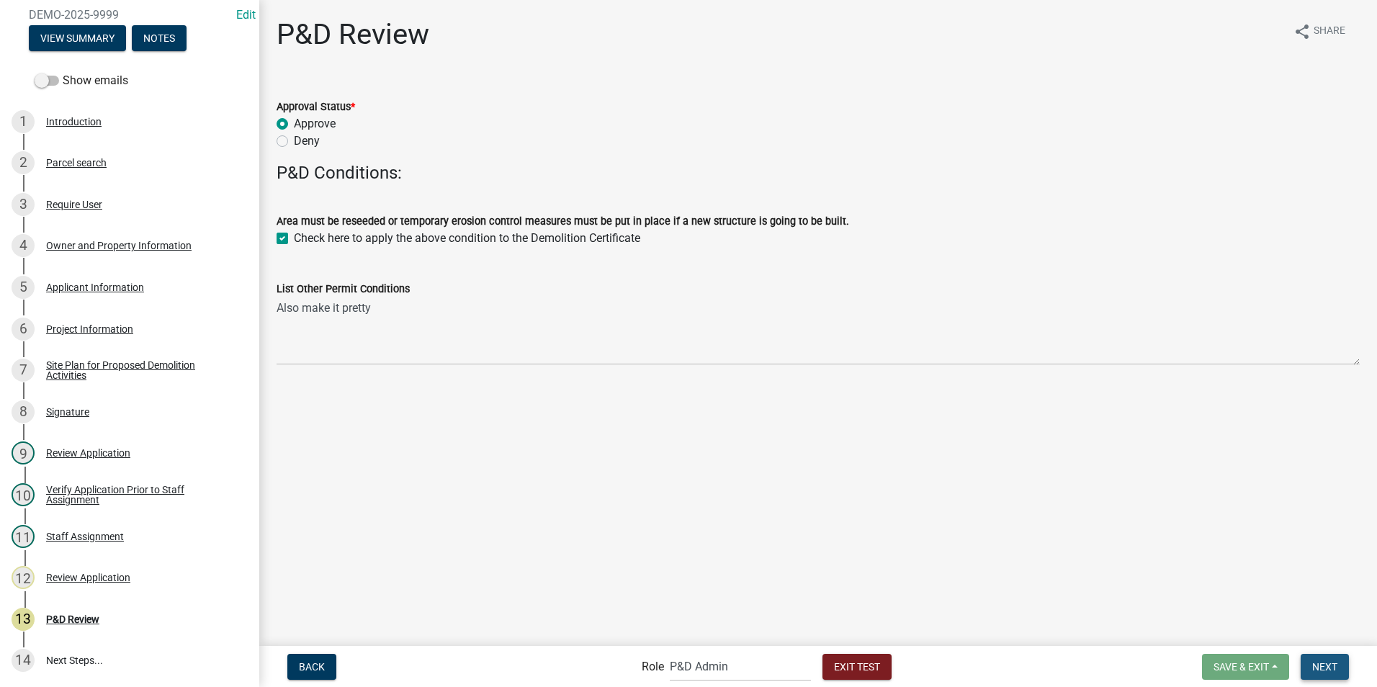
click at [681, 439] on span "Next" at bounding box center [1324, 666] width 25 height 12
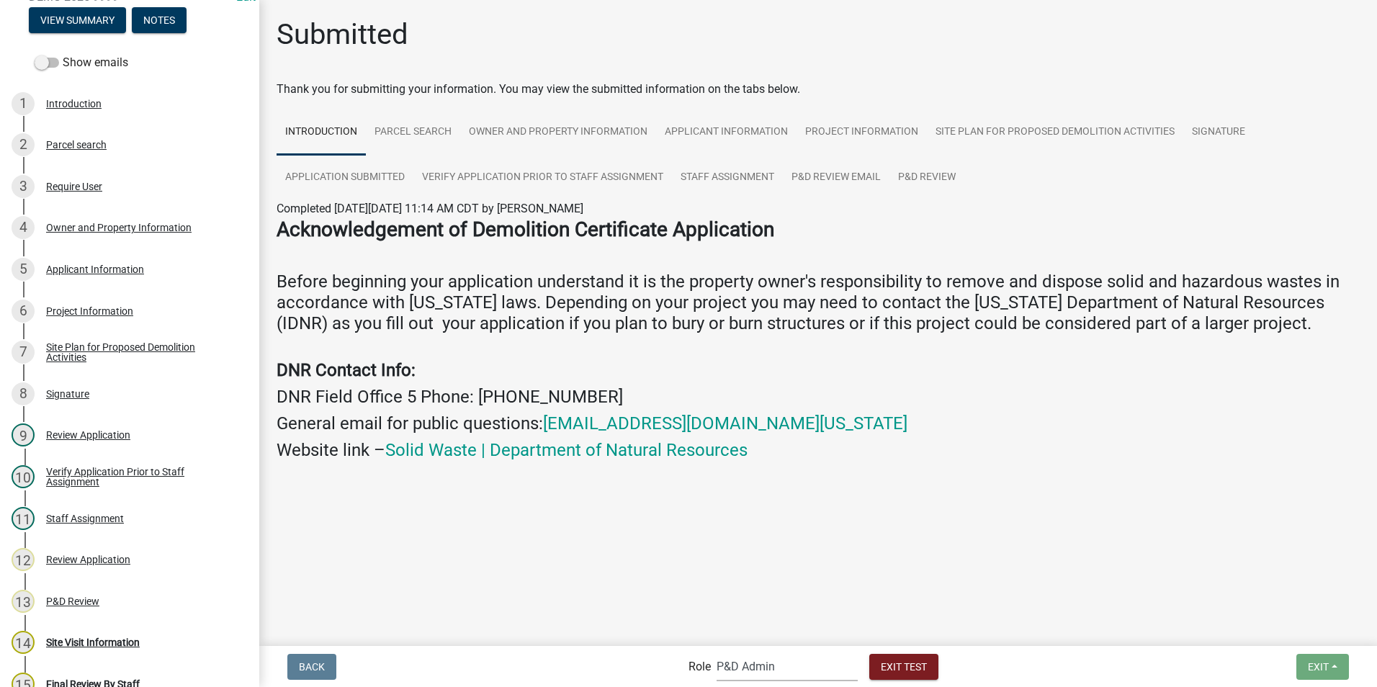
click at [681, 439] on select "Applicant Admin EH Administrative Assistant EH Inspection Staff P&D Admin EH Di…" at bounding box center [787, 667] width 141 height 30
select select "b112e396-40ef-4858-ae7c-ab0894fdbb84"
click at [681, 439] on select "Applicant Admin EH Administrative Assistant EH Inspection Staff P&D Admin EH Di…" at bounding box center [787, 667] width 141 height 30
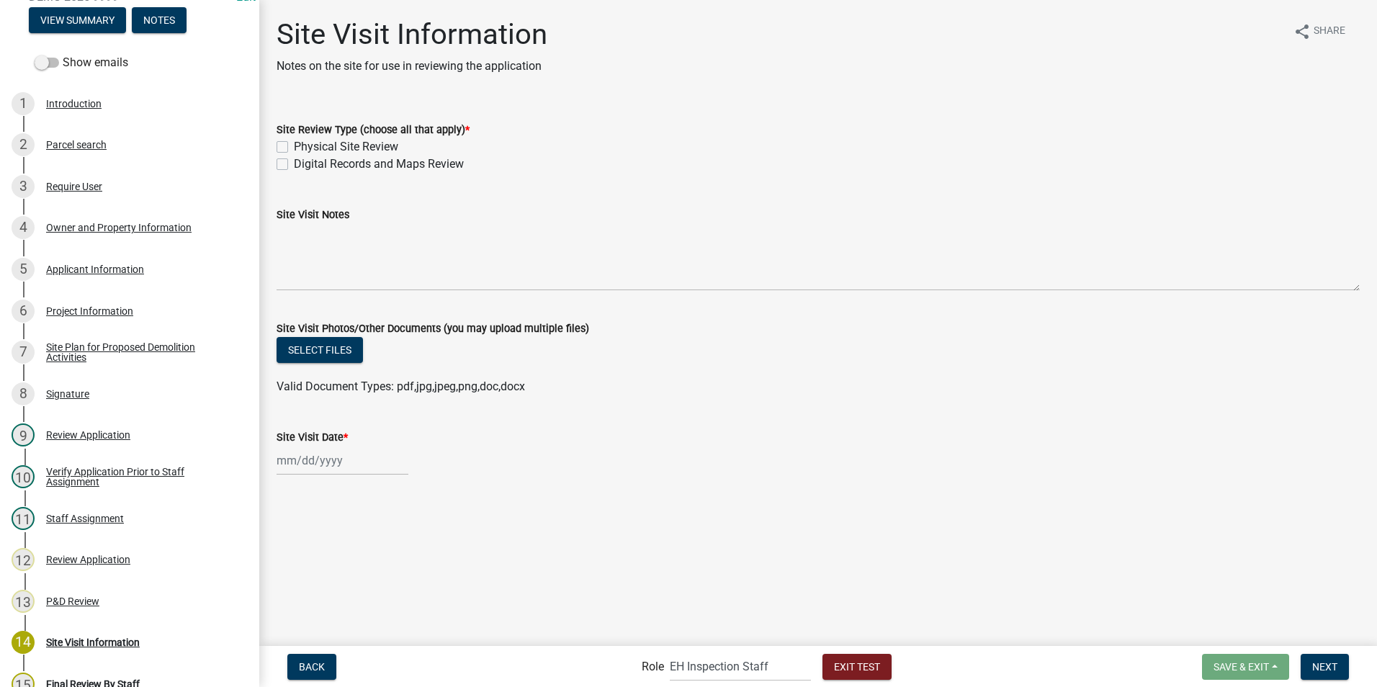
click at [294, 147] on label "Physical Site Review" at bounding box center [346, 146] width 104 height 17
click at [294, 147] on input "Physical Site Review" at bounding box center [298, 142] width 9 height 9
checkbox input "true"
click at [294, 167] on label "Digital Records and Maps Review" at bounding box center [379, 164] width 170 height 17
click at [294, 165] on input "Digital Records and Maps Review" at bounding box center [298, 160] width 9 height 9
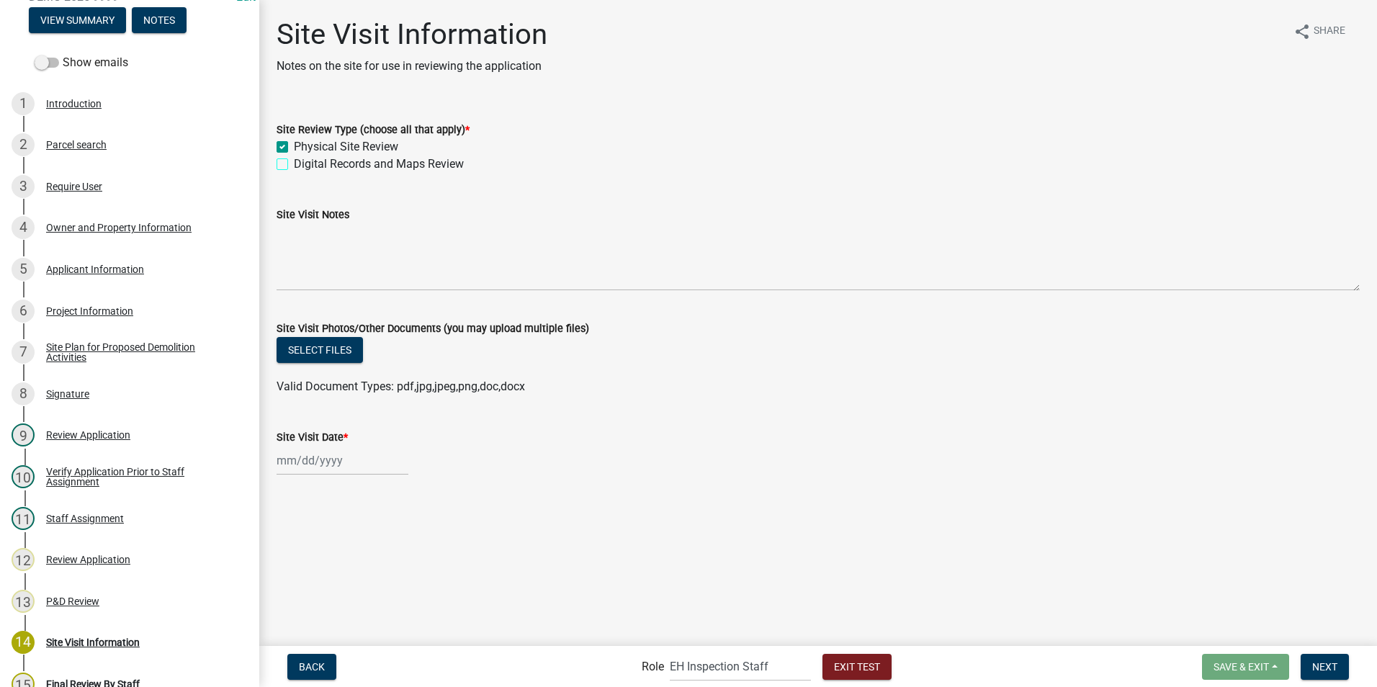
checkbox input "true"
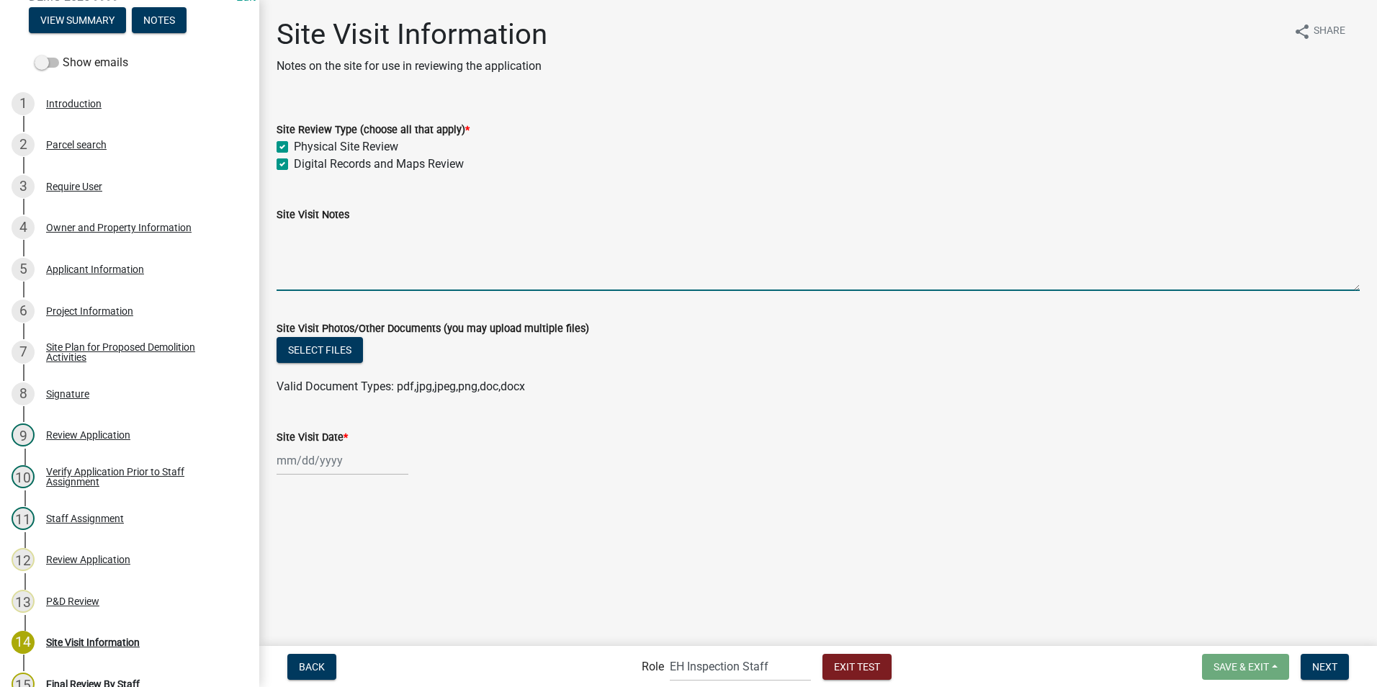
click at [353, 277] on textarea "Site Visit Notes" at bounding box center [818, 257] width 1083 height 68
type textarea "things look good basic"
click at [326, 354] on button "Select files" at bounding box center [320, 350] width 86 height 26
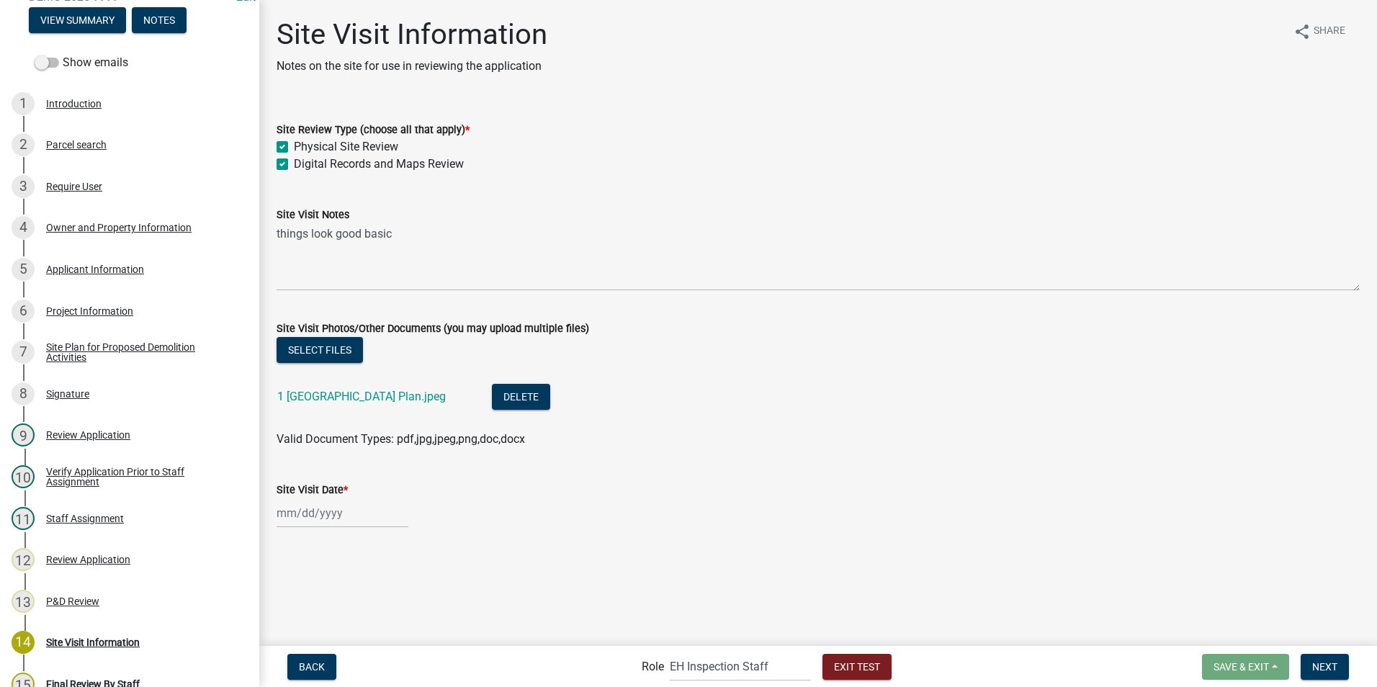
click at [349, 439] on div at bounding box center [343, 513] width 132 height 30
select select "8"
select select "2025"
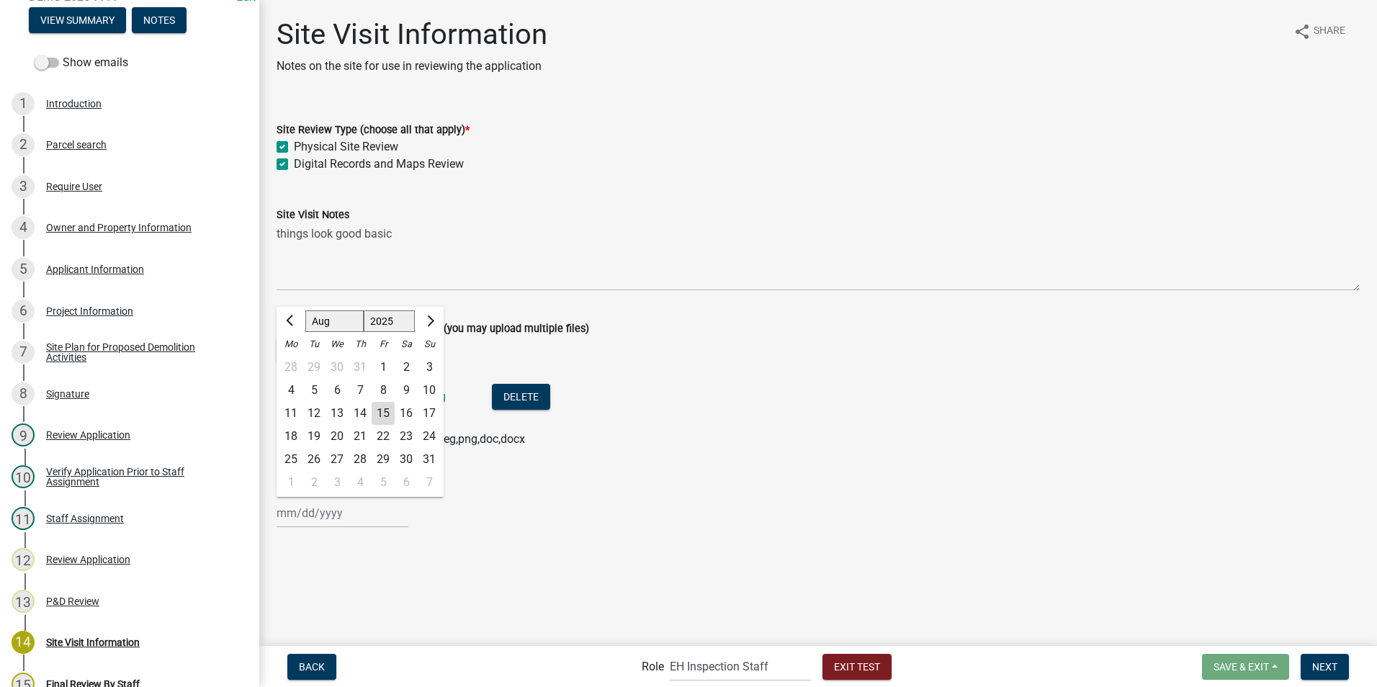
click at [389, 412] on div "15" at bounding box center [383, 413] width 23 height 23
type input "[DATE]"
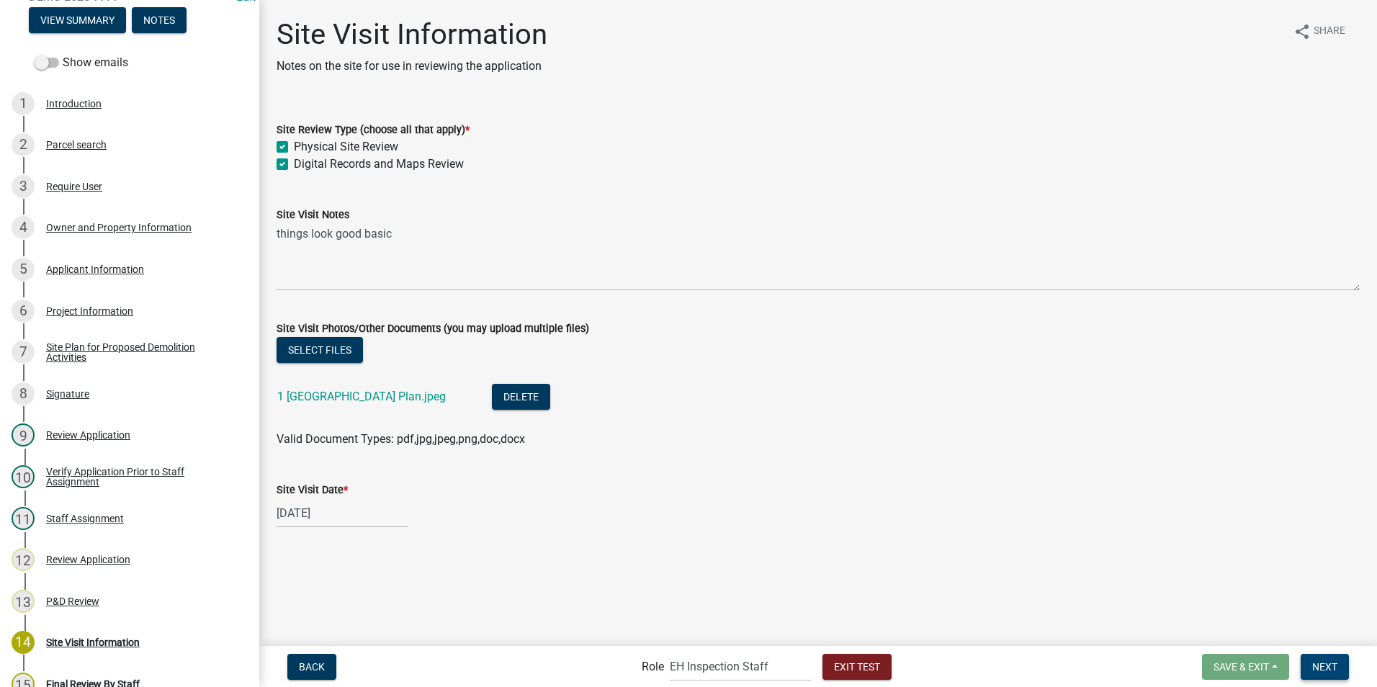
click at [681, 439] on span "Next" at bounding box center [1324, 666] width 25 height 12
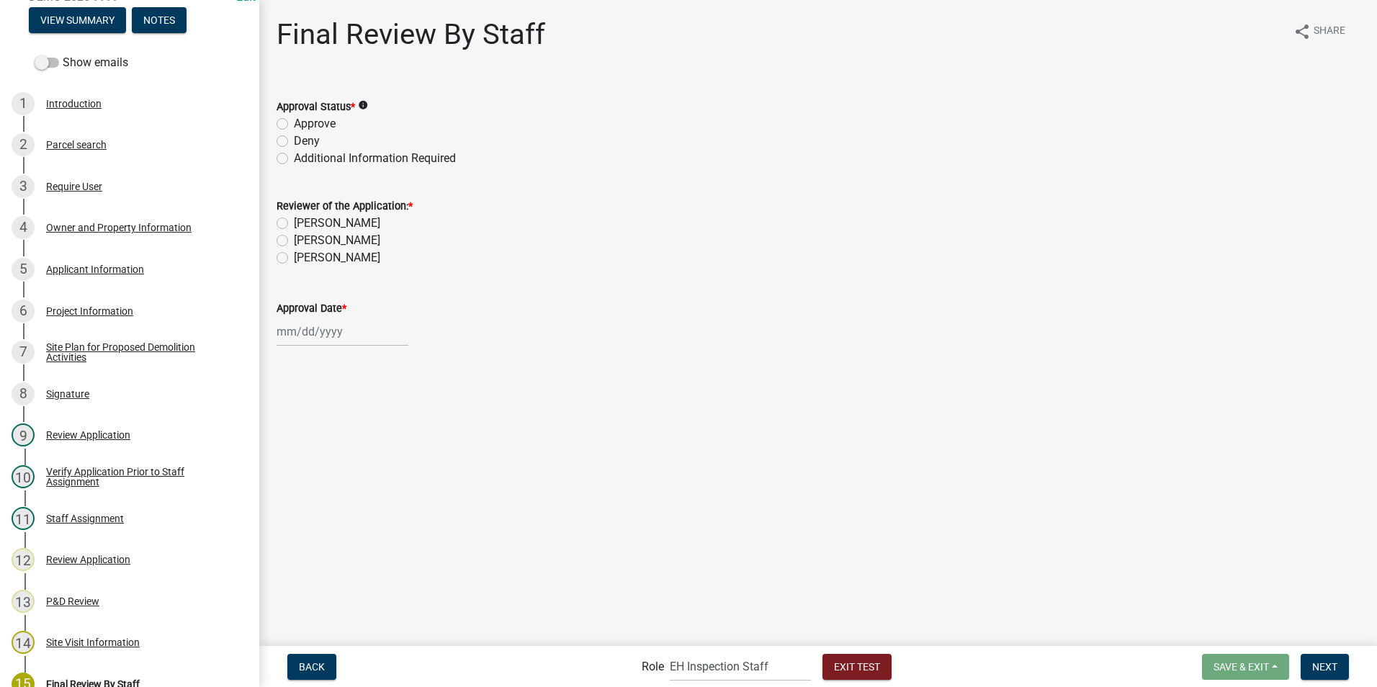
click at [294, 124] on label "Approve" at bounding box center [315, 123] width 42 height 17
click at [294, 124] on input "Approve" at bounding box center [298, 119] width 9 height 9
radio input "true"
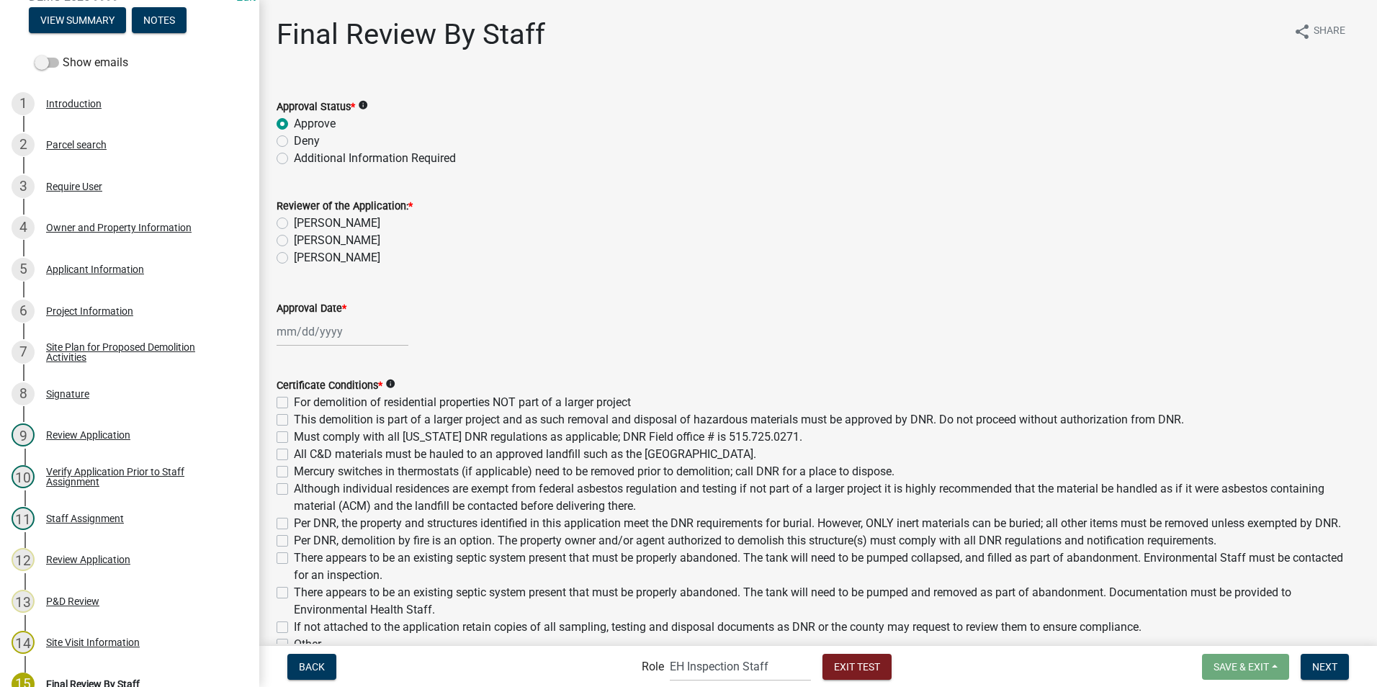
click at [294, 241] on label "[PERSON_NAME]" at bounding box center [337, 240] width 86 height 17
click at [294, 241] on input "[PERSON_NAME]" at bounding box center [298, 236] width 9 height 9
radio input "true"
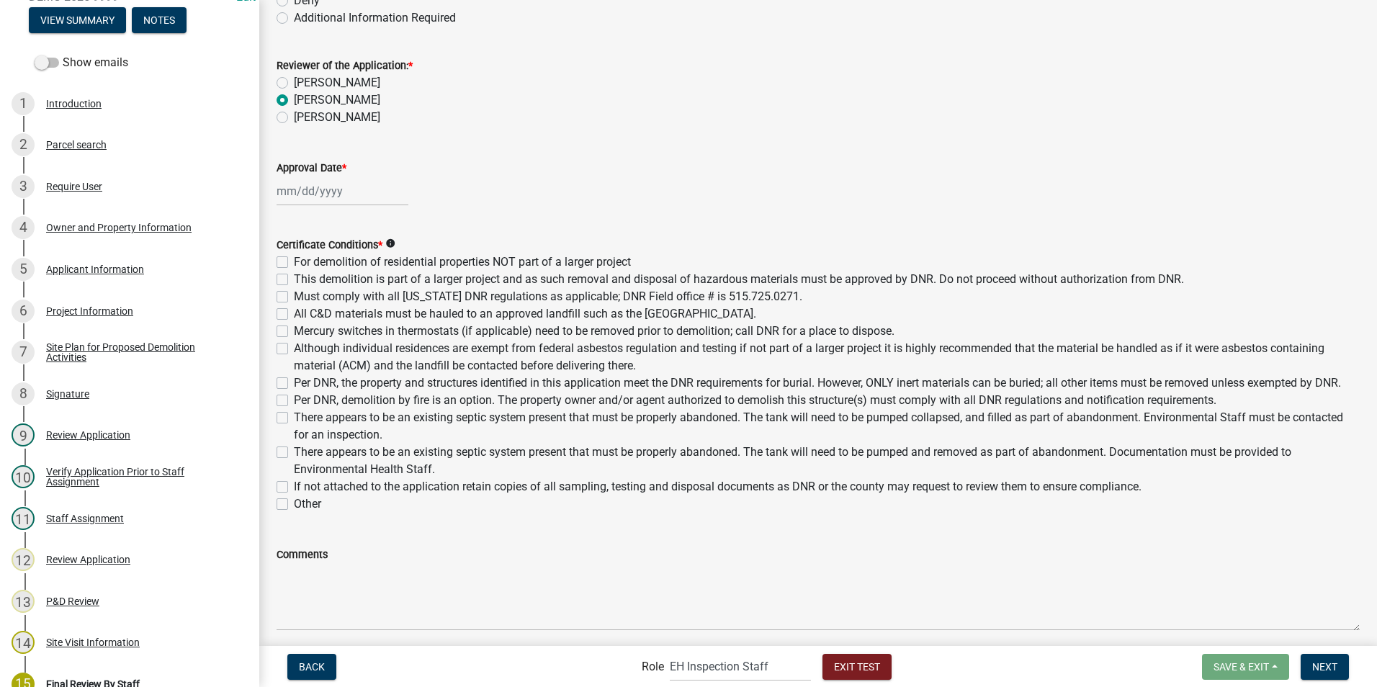
scroll to position [144, 0]
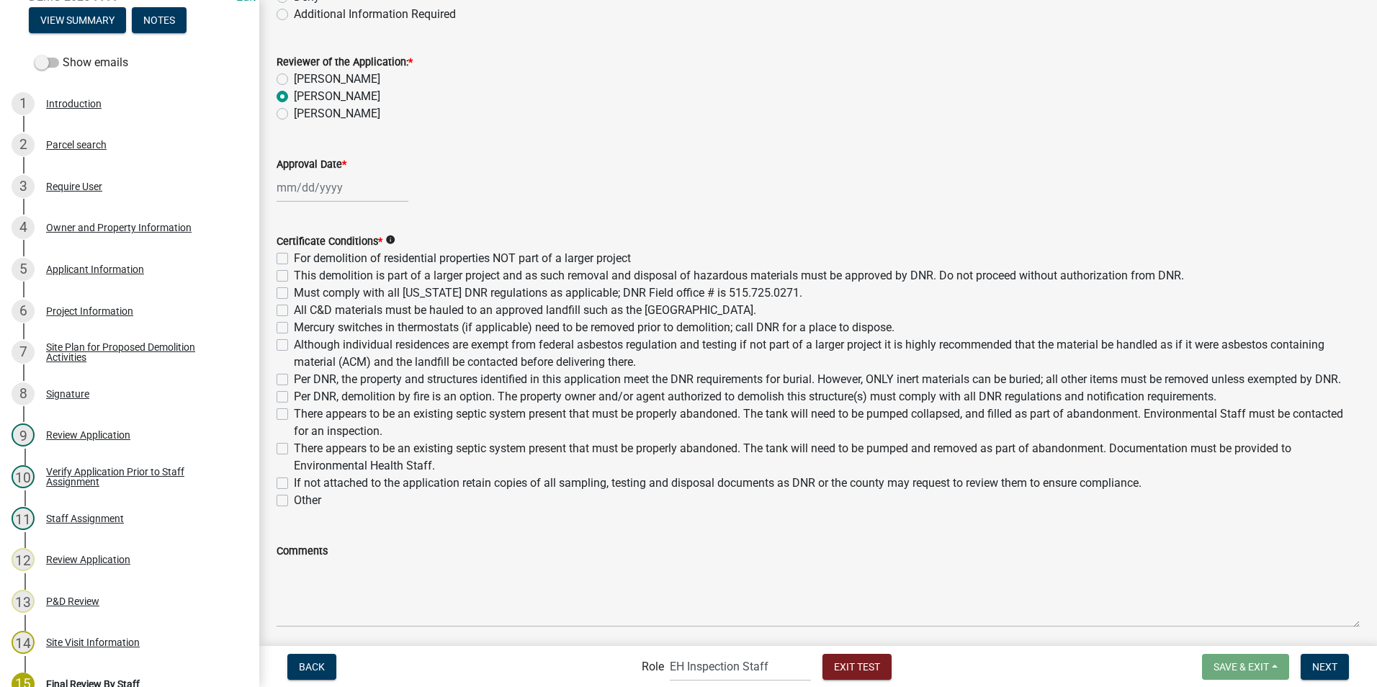
select select "8"
select select "2025"
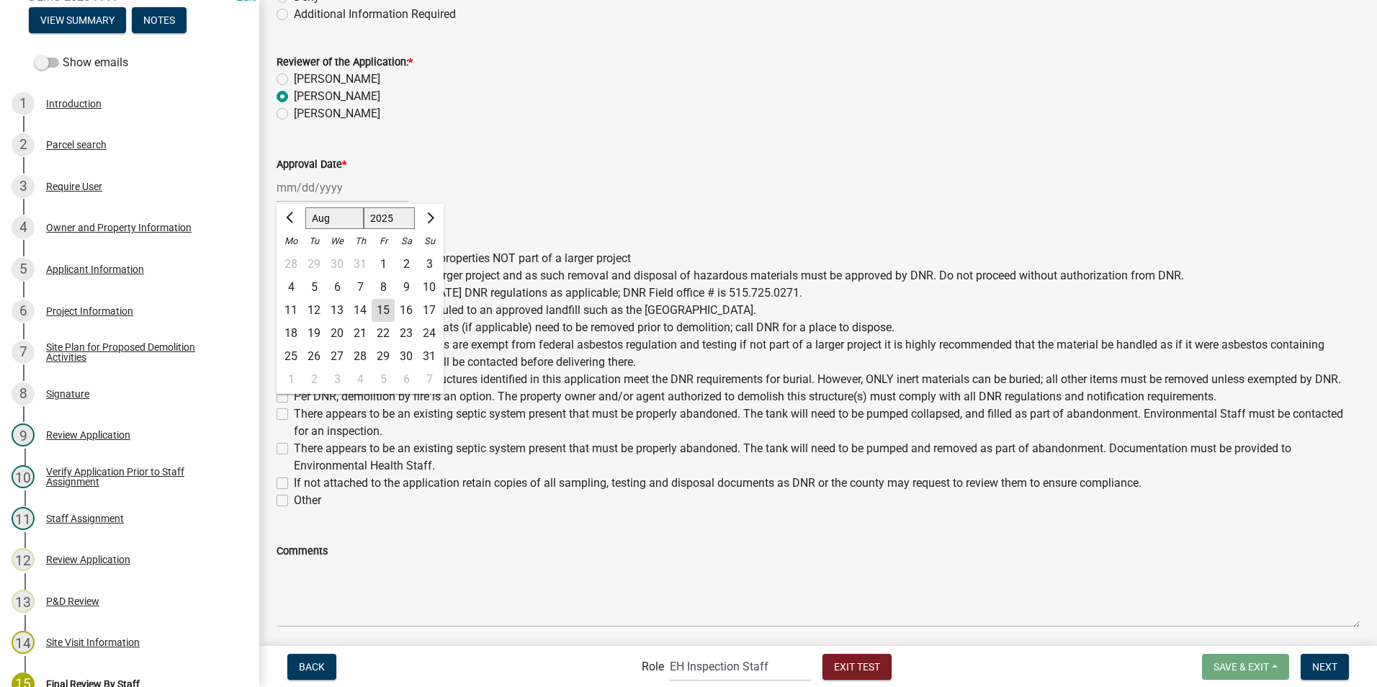
click at [292, 194] on div "[PERSON_NAME] Feb Mar Apr [PERSON_NAME][DATE] Oct Nov [DATE] 1526 1527 1528 152…" at bounding box center [343, 188] width 132 height 30
drag, startPoint x: 379, startPoint y: 313, endPoint x: 380, endPoint y: 300, distance: 13.0
click at [379, 312] on div "15" at bounding box center [383, 310] width 23 height 23
type input "[DATE]"
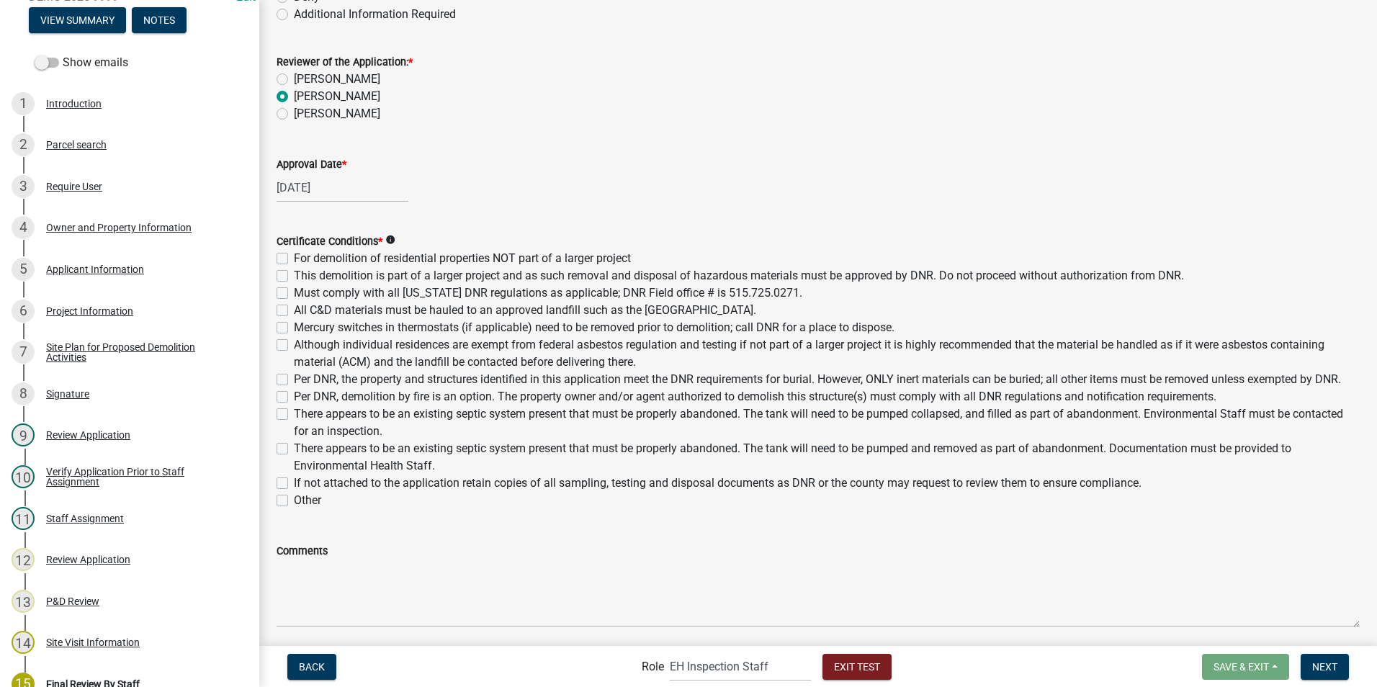
click at [289, 382] on div "Per DNR, the property and structures identified in this application meet the DN…" at bounding box center [818, 379] width 1083 height 17
click at [294, 380] on label "Per DNR, the property and structures identified in this application meet the DN…" at bounding box center [817, 379] width 1047 height 17
click at [294, 380] on input "Per DNR, the property and structures identified in this application meet the DN…" at bounding box center [298, 375] width 9 height 9
checkbox input "true"
checkbox input "false"
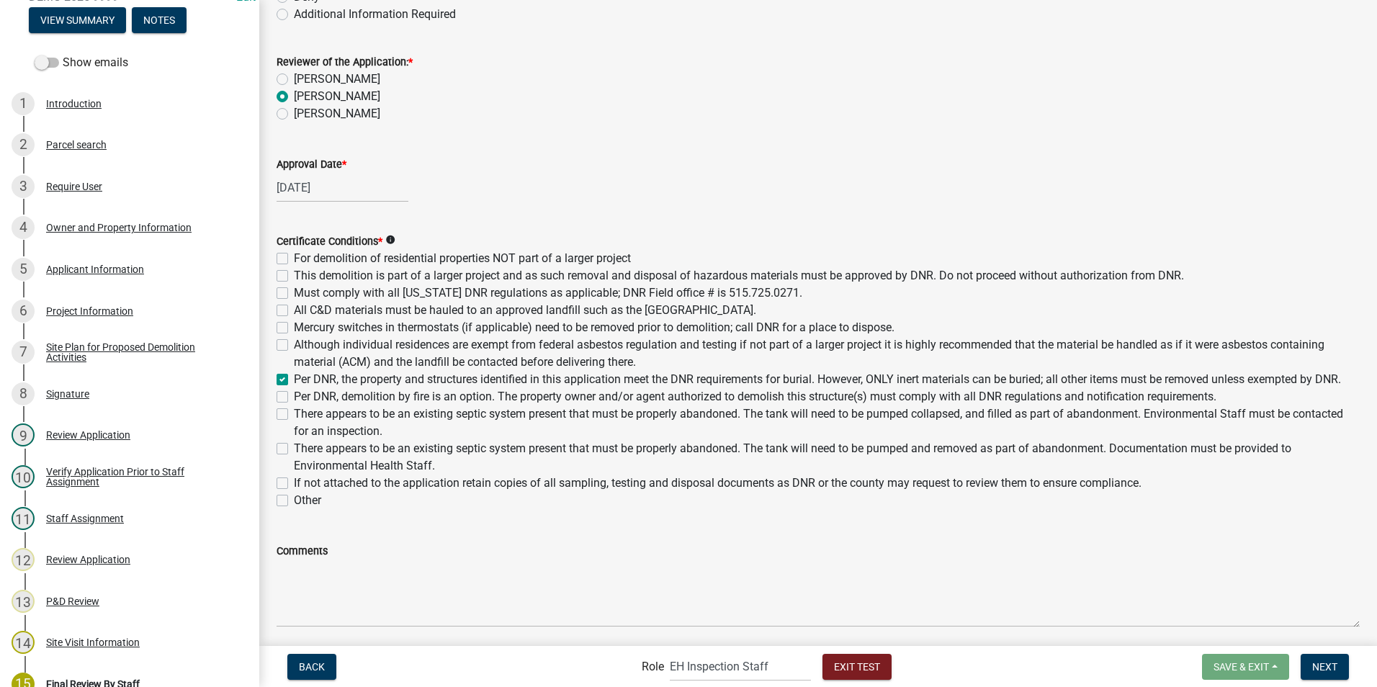
checkbox input "false"
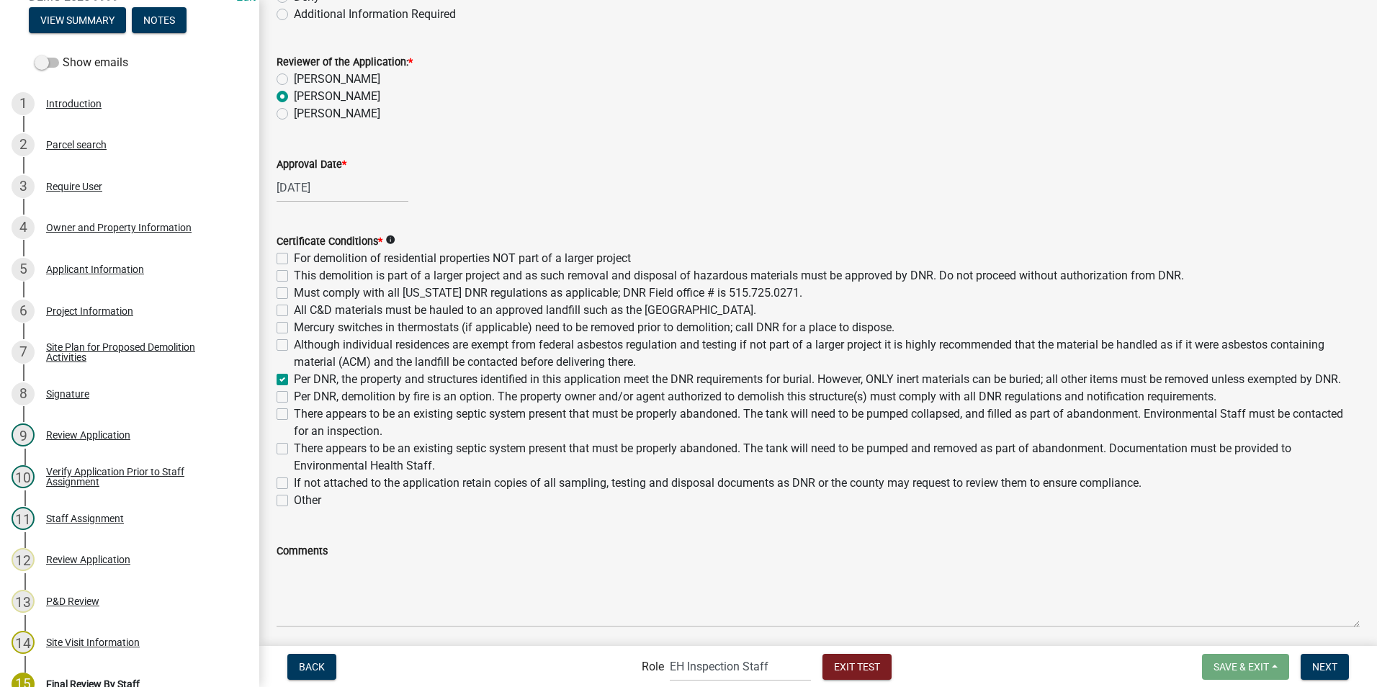
checkbox input "true"
checkbox input "false"
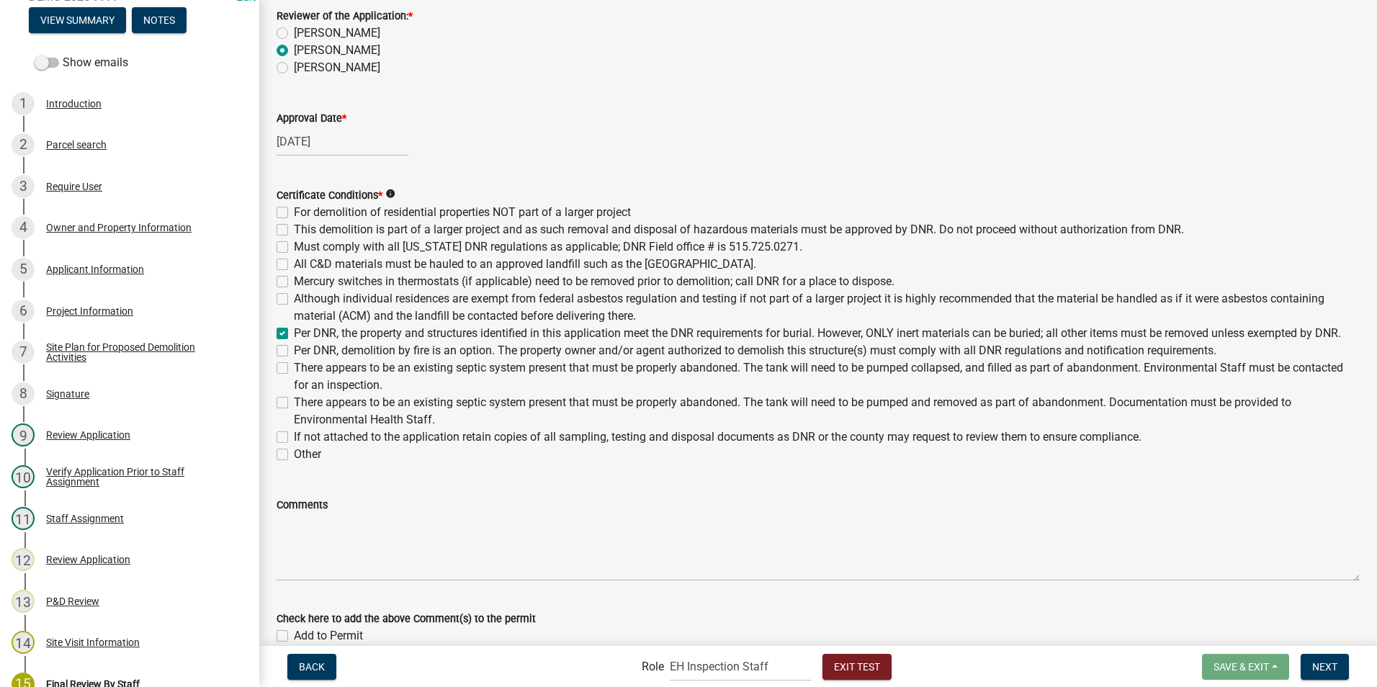
scroll to position [216, 0]
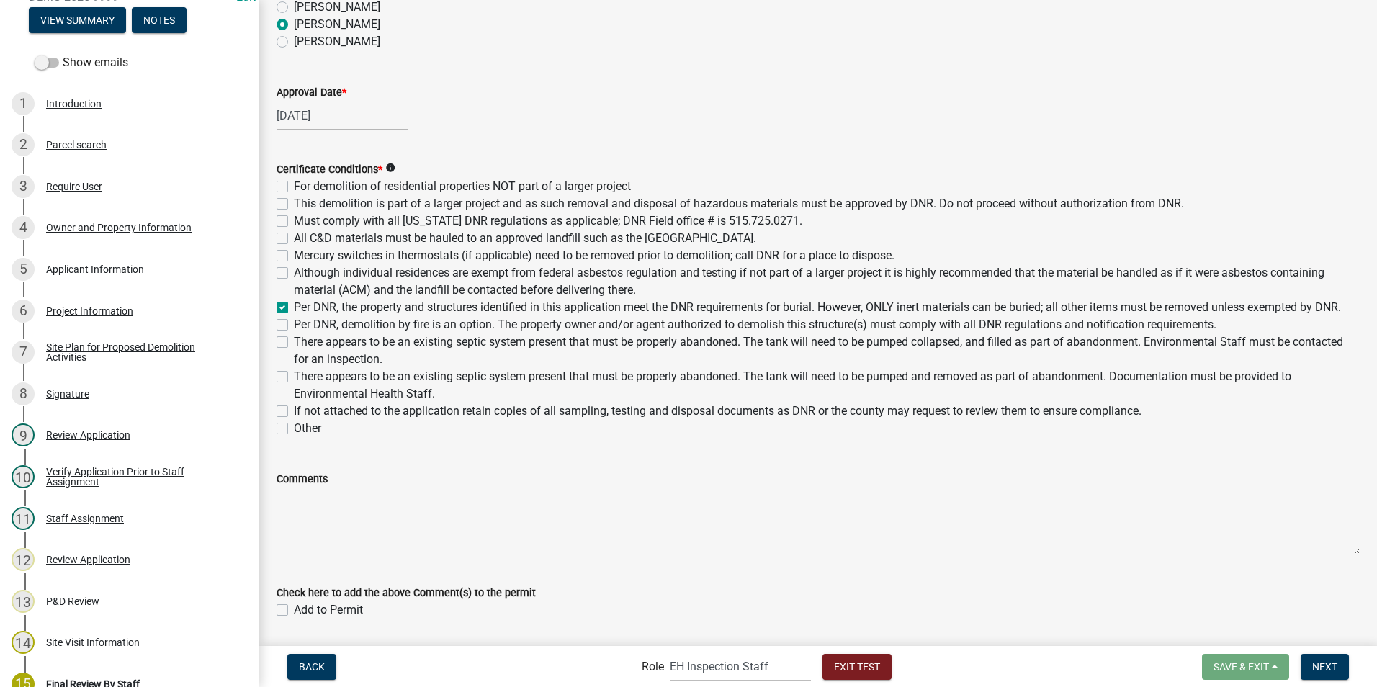
click at [294, 437] on label "Other" at bounding box center [307, 428] width 27 height 17
click at [294, 429] on input "Other" at bounding box center [298, 424] width 9 height 9
checkbox input "true"
checkbox input "false"
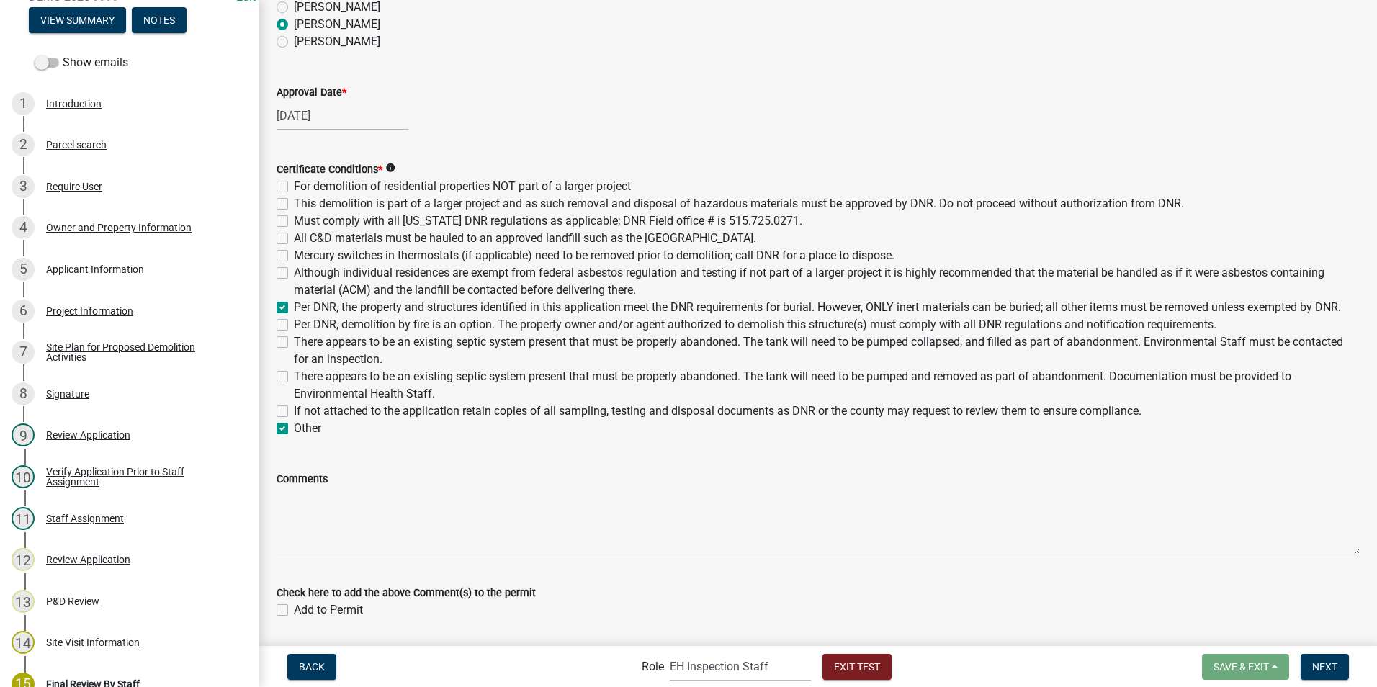
checkbox input "false"
checkbox input "true"
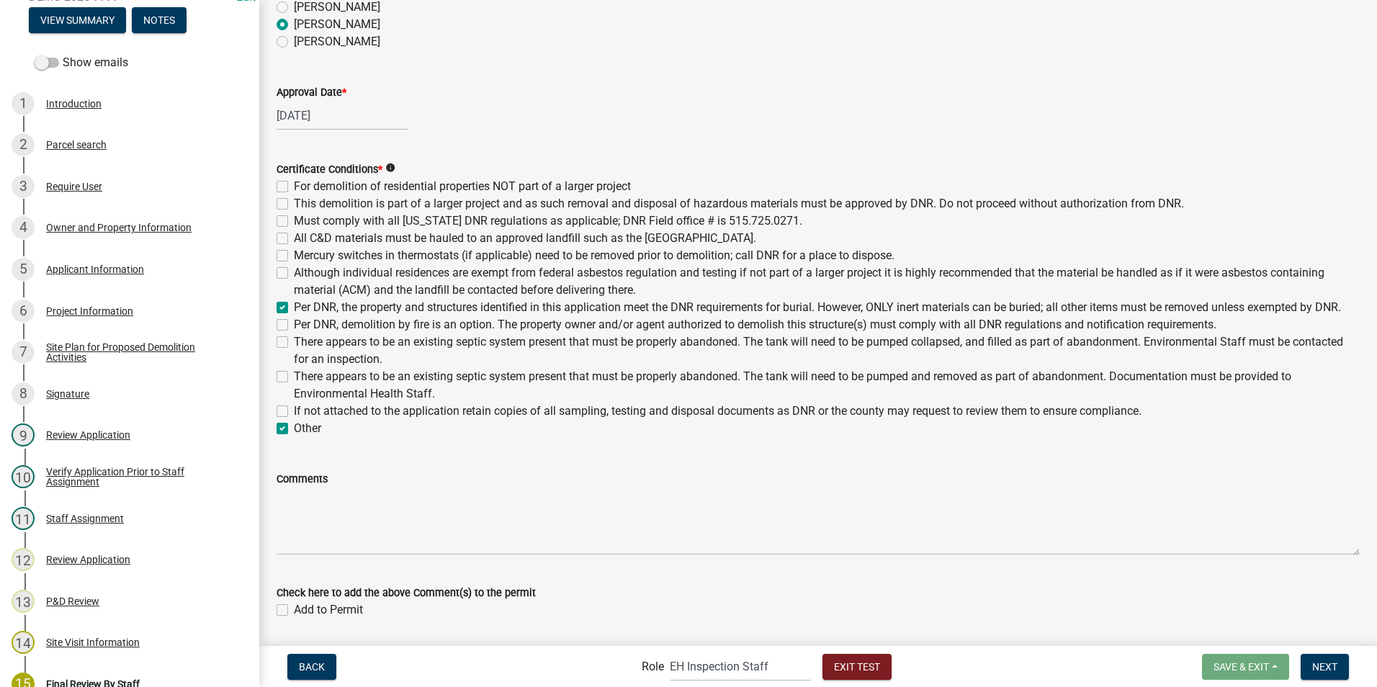
checkbox input "false"
checkbox input "true"
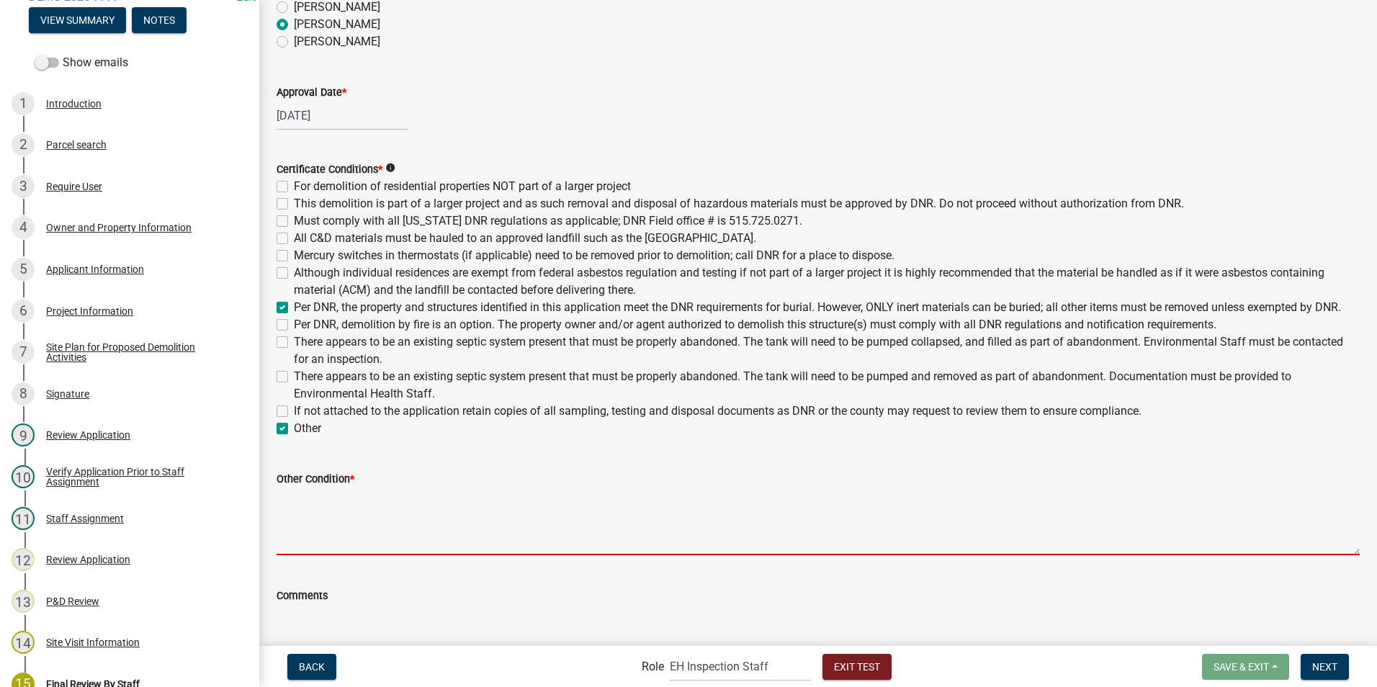
click at [319, 439] on textarea "Other Condition *" at bounding box center [818, 522] width 1083 height 68
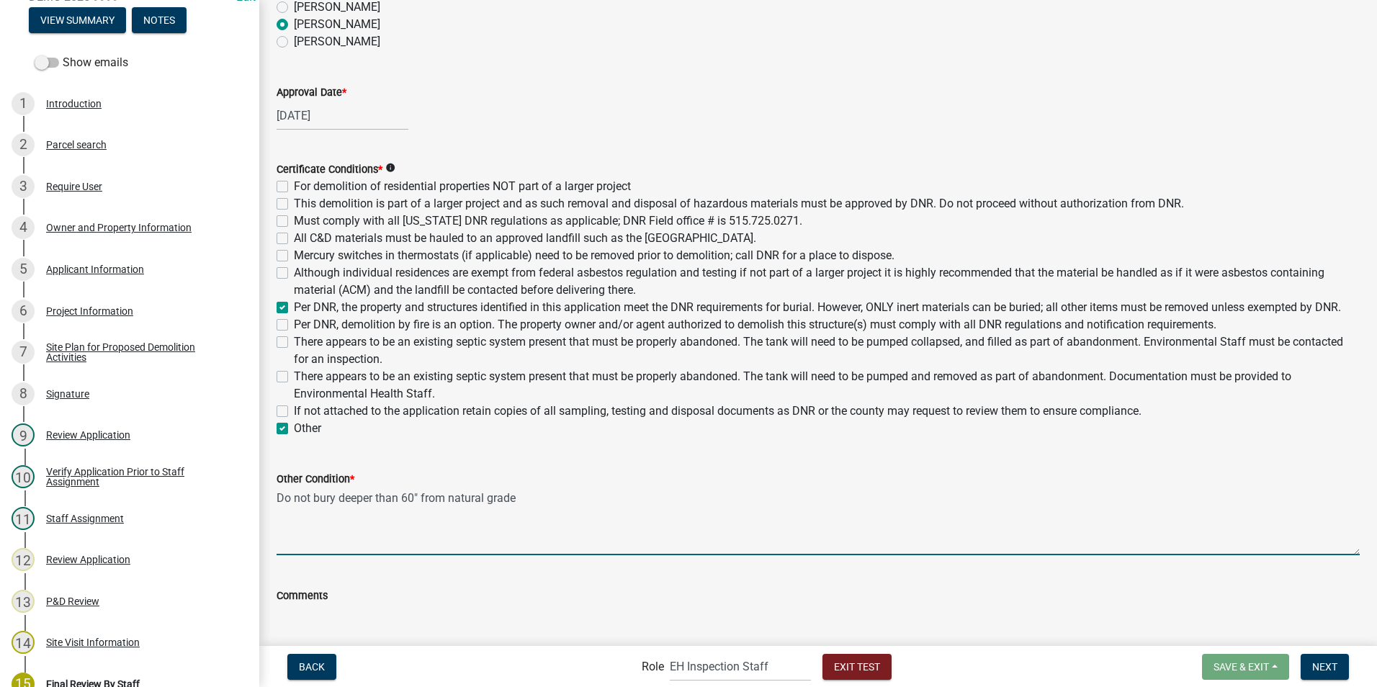
type textarea "Do not bury deeper than 60" from natural grade"
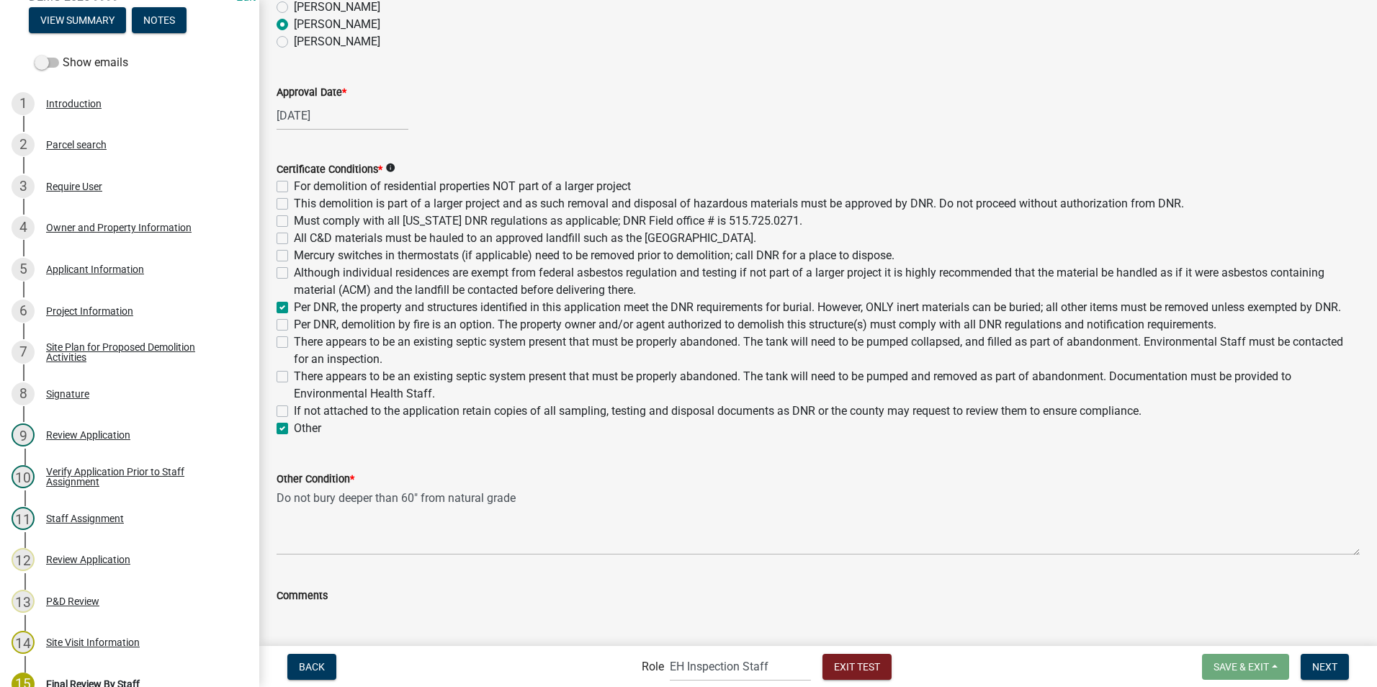
click at [302, 439] on div "Other Condition * Do not bury deeper than 60" from natural grade" at bounding box center [818, 502] width 1083 height 105
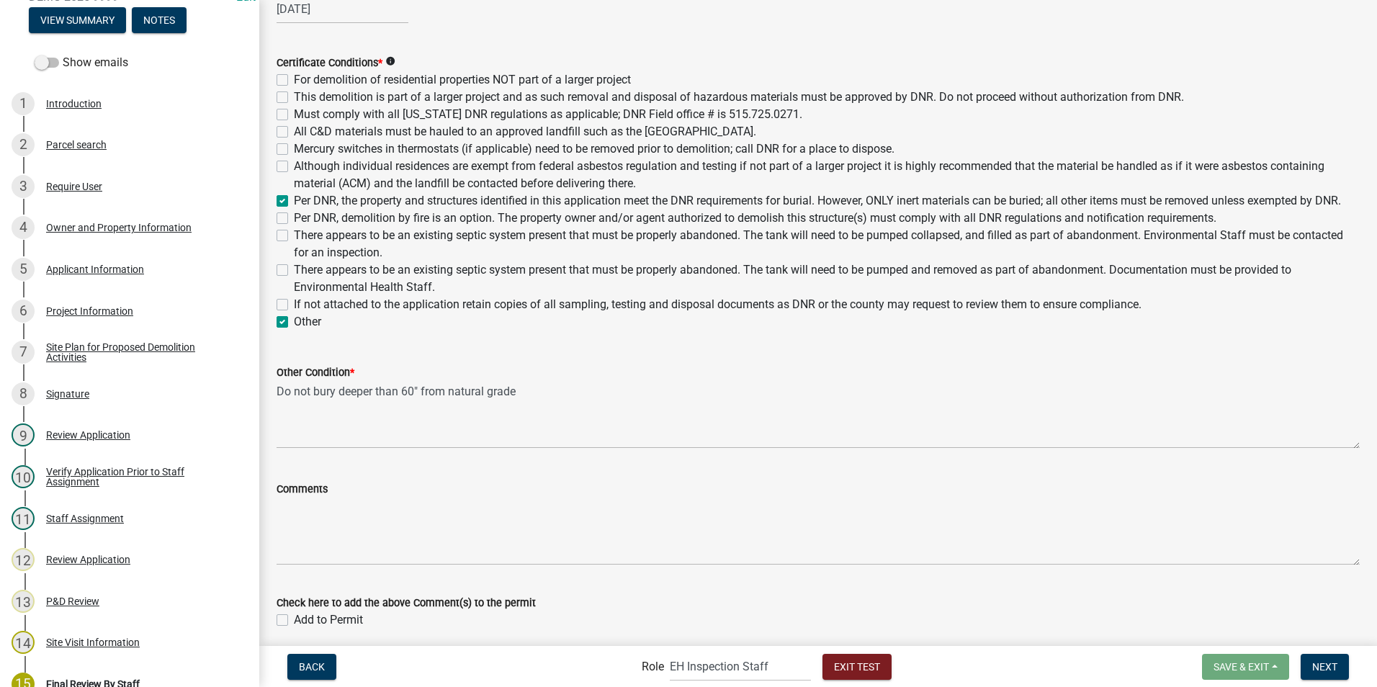
scroll to position [394, 0]
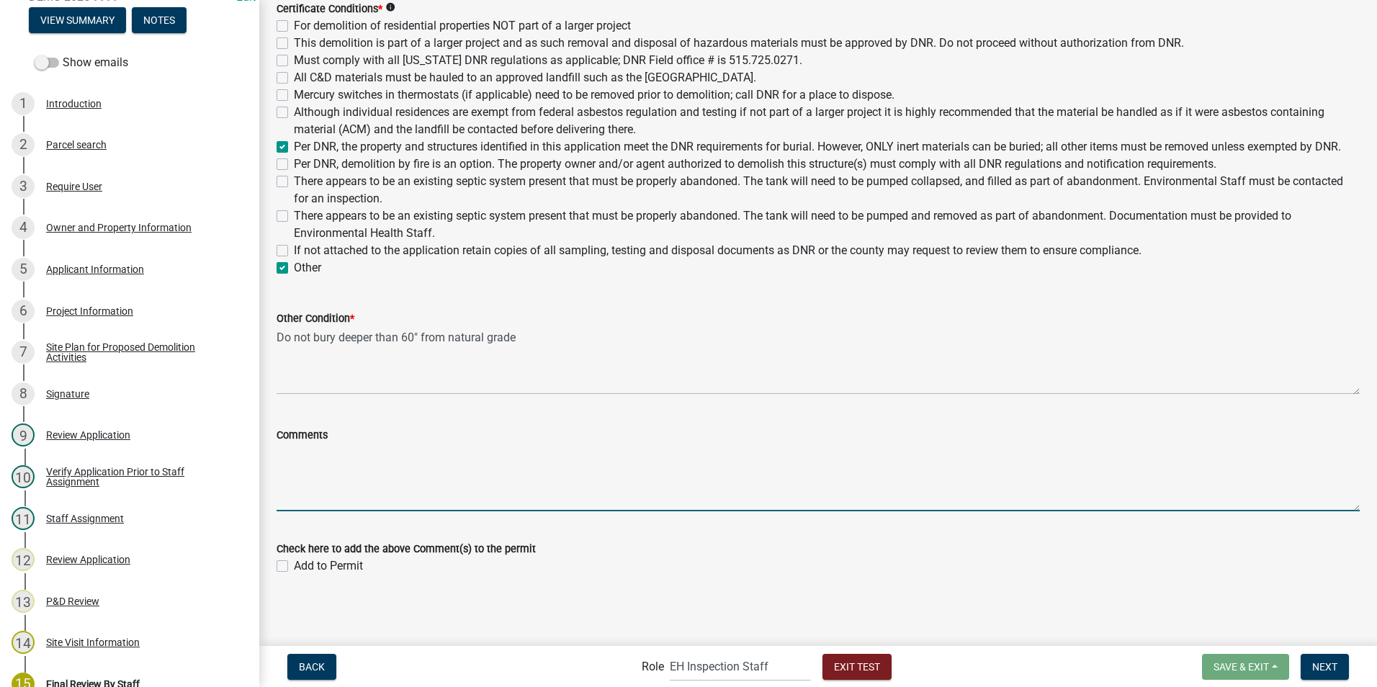
click at [345, 439] on textarea "Comments" at bounding box center [818, 478] width 1083 height 68
type textarea "not sure what this area is for let's see if it goes on permit and where"
click at [294, 439] on label "Add to Permit" at bounding box center [328, 565] width 69 height 17
click at [294, 439] on input "Add to Permit" at bounding box center [298, 561] width 9 height 9
checkbox input "true"
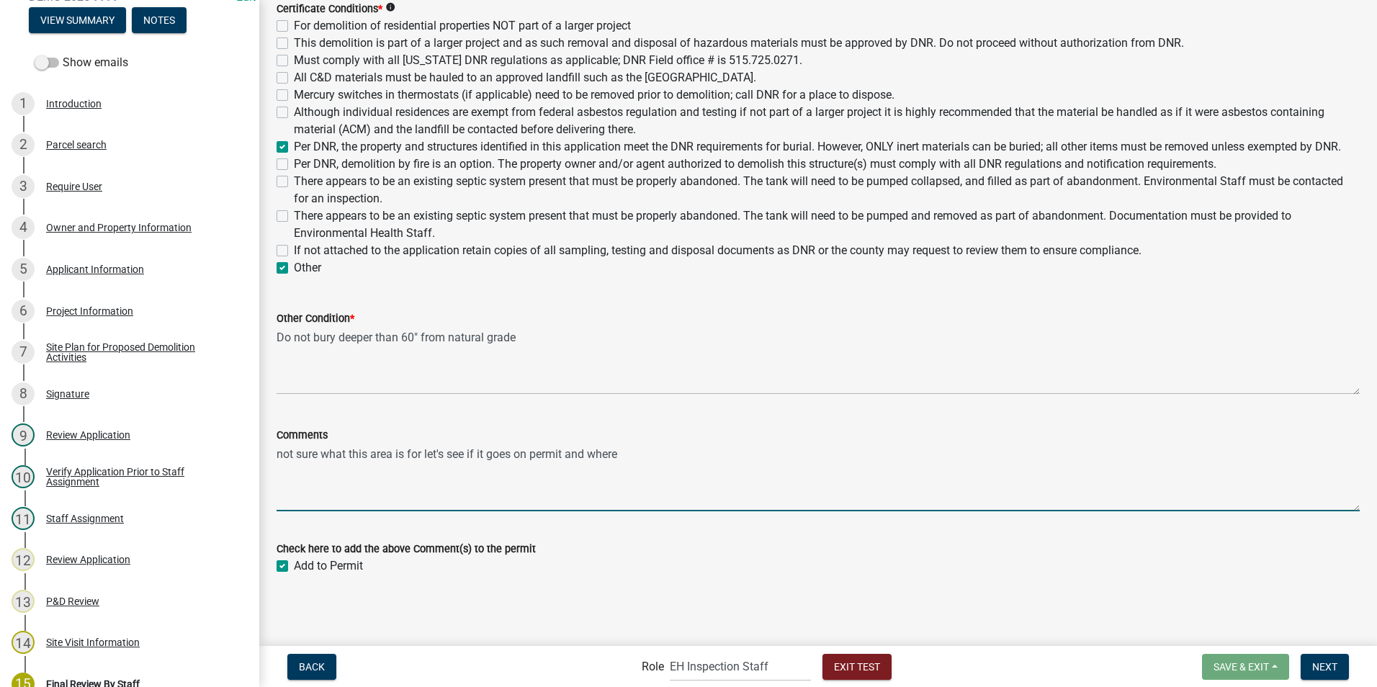
click at [628, 439] on textarea "not sure what this area is for let's see if it goes on permit and where" at bounding box center [818, 478] width 1083 height 68
click at [640, 439] on textarea "not sure what this area is for let's see if it goes on permit and where, can ch…" at bounding box center [818, 478] width 1083 height 68
type textarea "not sure what this area is for let's see if it goes on permit and where, can ch…"
click at [681, 439] on span "Next" at bounding box center [1324, 666] width 25 height 12
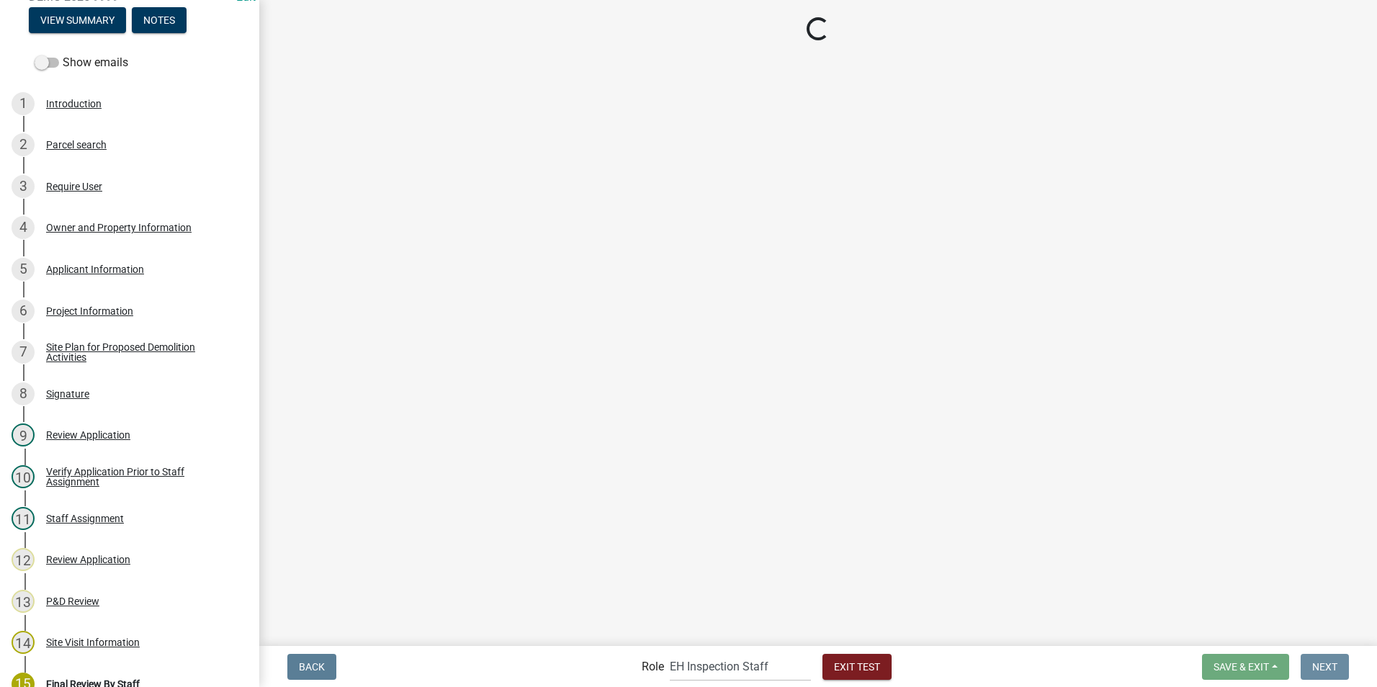
scroll to position [0, 0]
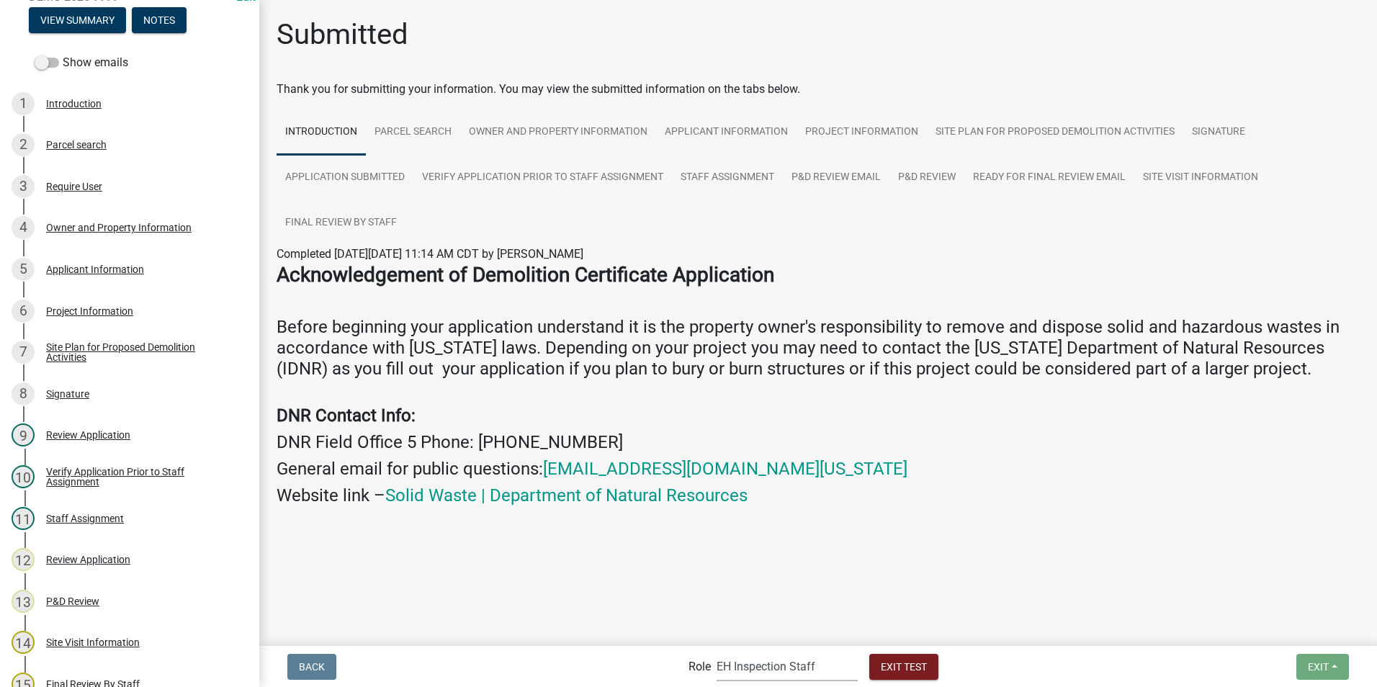
click at [681, 439] on select "Applicant Admin EH Administrative Assistant EH Inspection Staff P&D Admin EH Di…" at bounding box center [787, 667] width 141 height 30
select select "e0919c0a-b951-4248-9421-bdfc3fc6a9ad"
click at [681, 439] on select "Applicant Admin EH Administrative Assistant EH Inspection Staff P&D Admin EH Di…" at bounding box center [787, 667] width 141 height 30
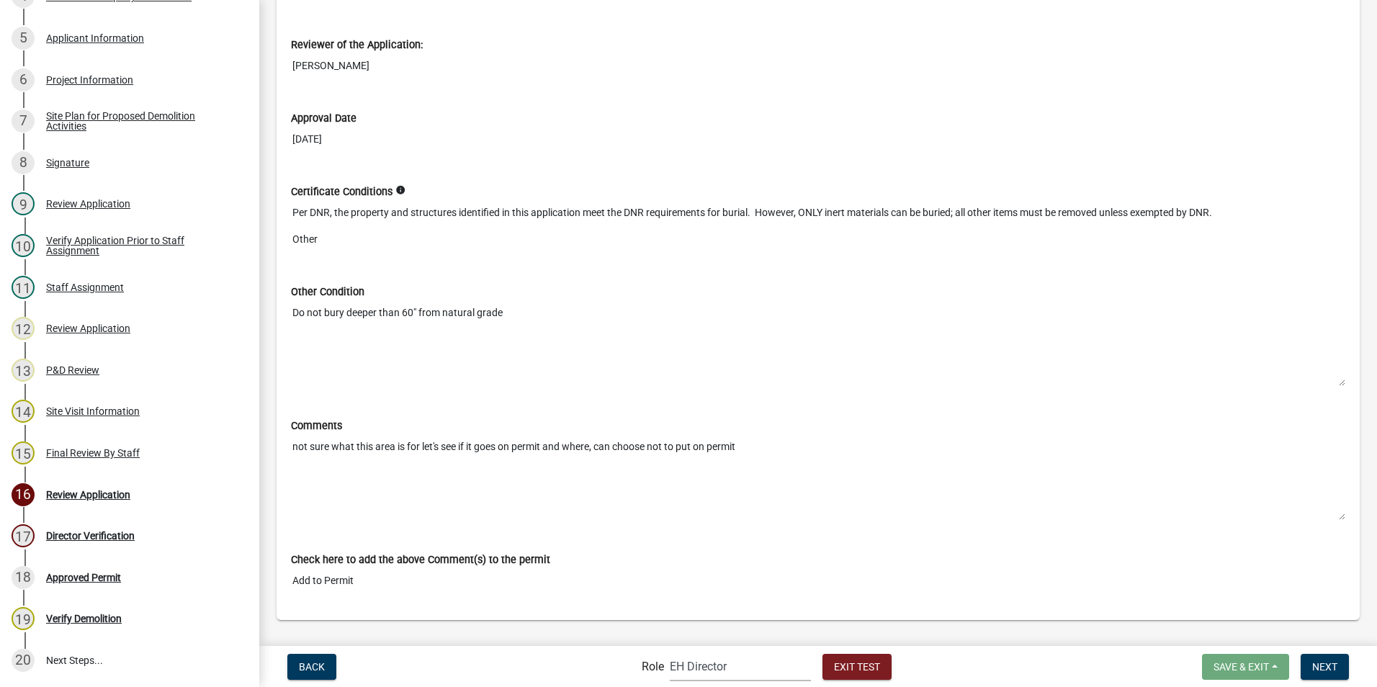
scroll to position [6566, 0]
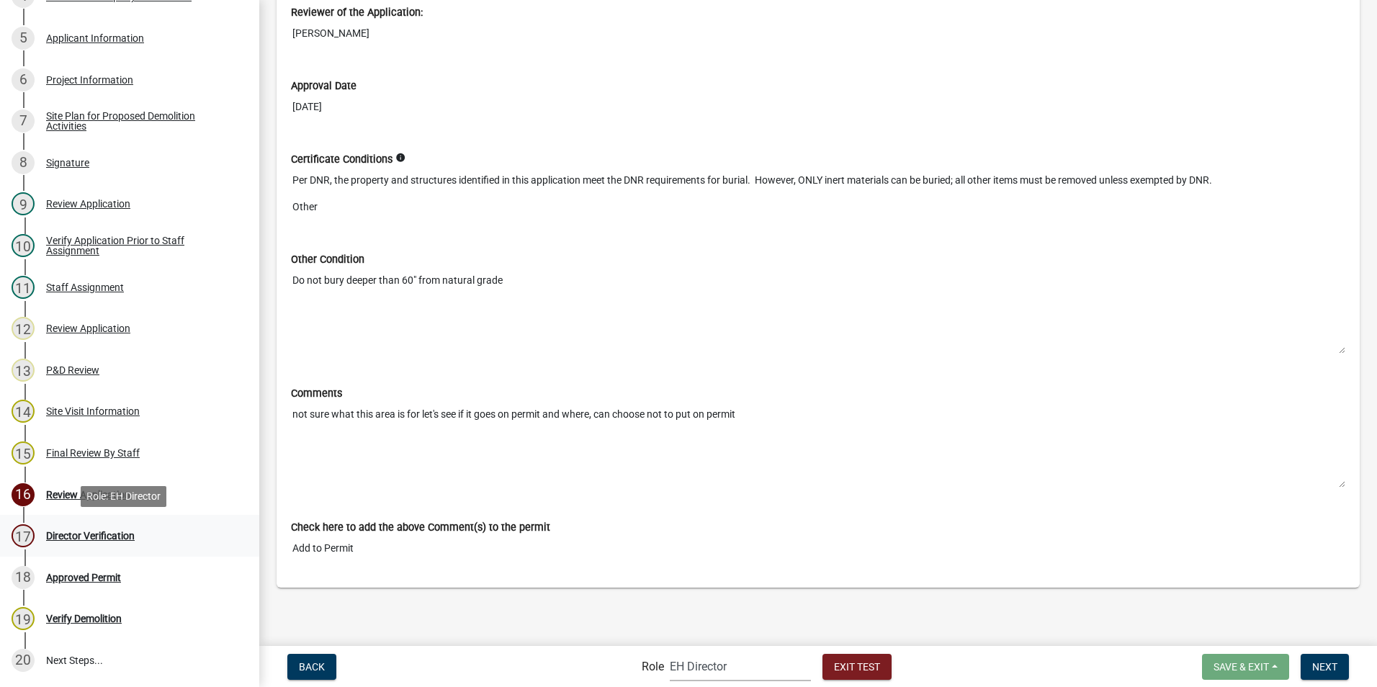
click at [74, 439] on div "Director Verification" at bounding box center [90, 536] width 89 height 10
click at [681, 439] on span "Next" at bounding box center [1324, 666] width 25 height 12
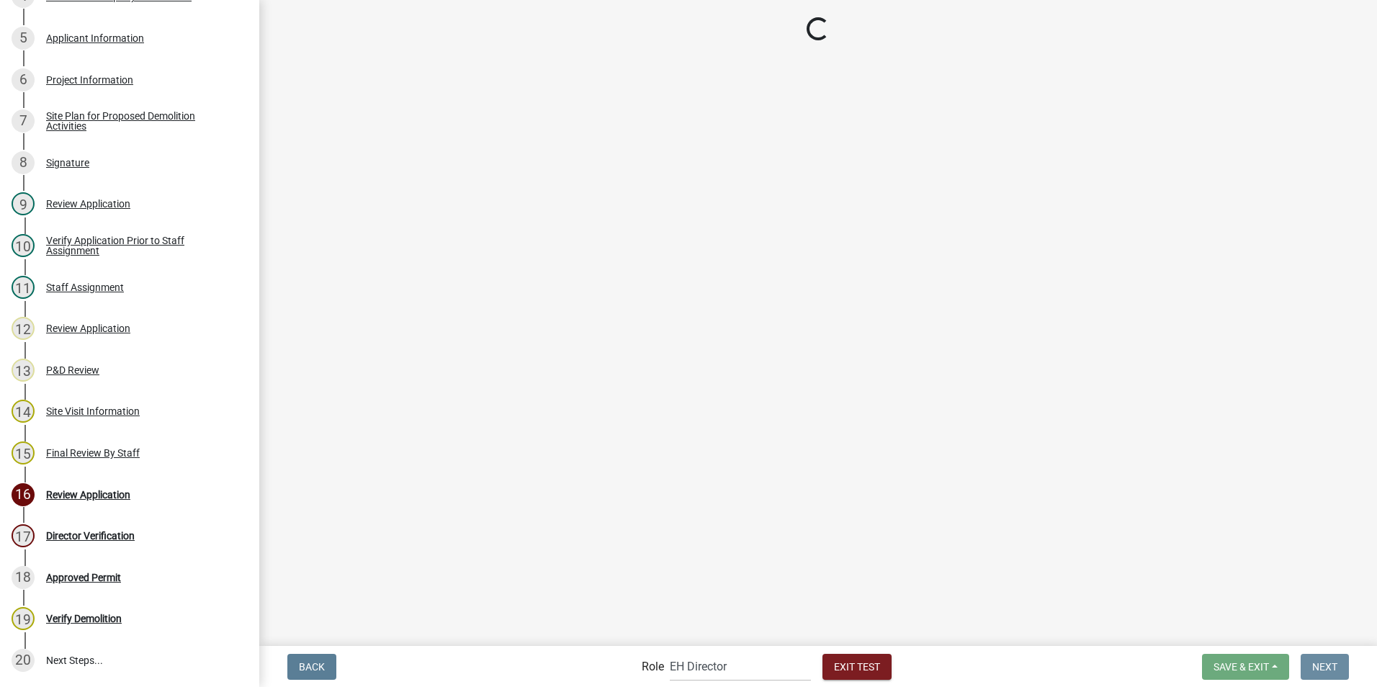
scroll to position [0, 0]
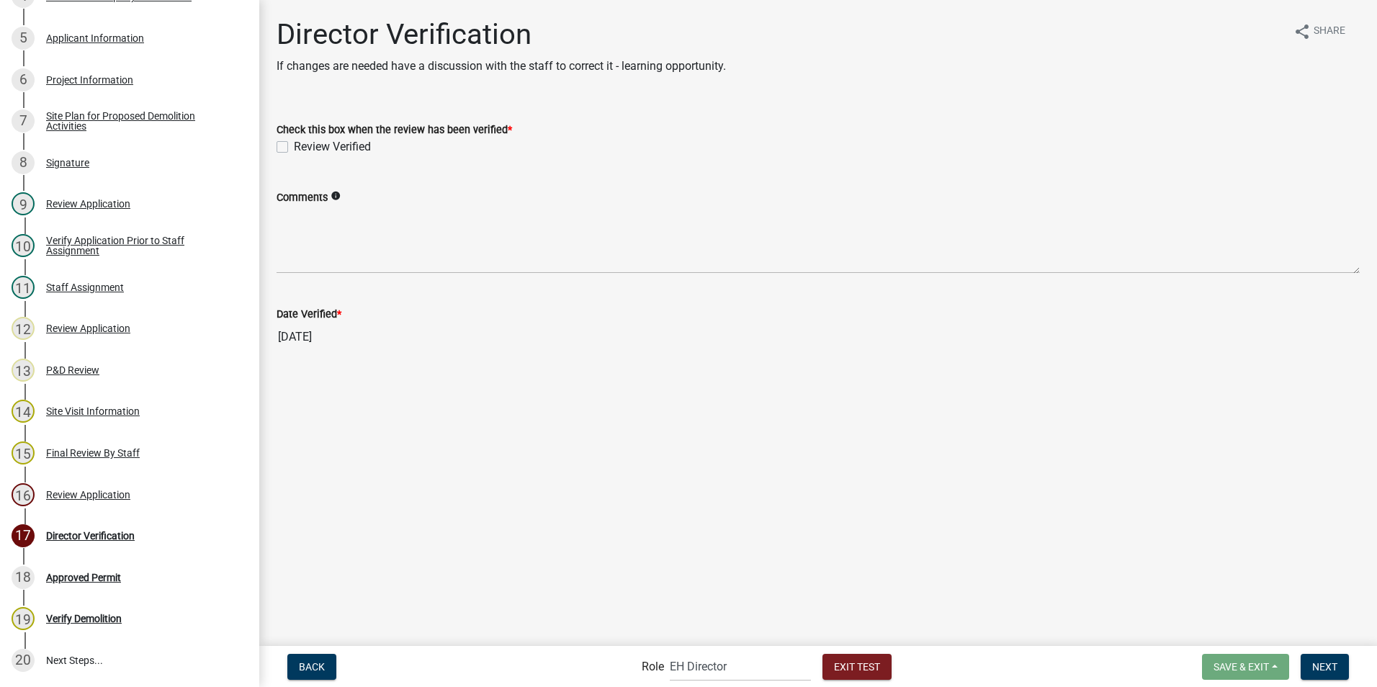
click at [333, 198] on icon "info" at bounding box center [336, 196] width 10 height 10
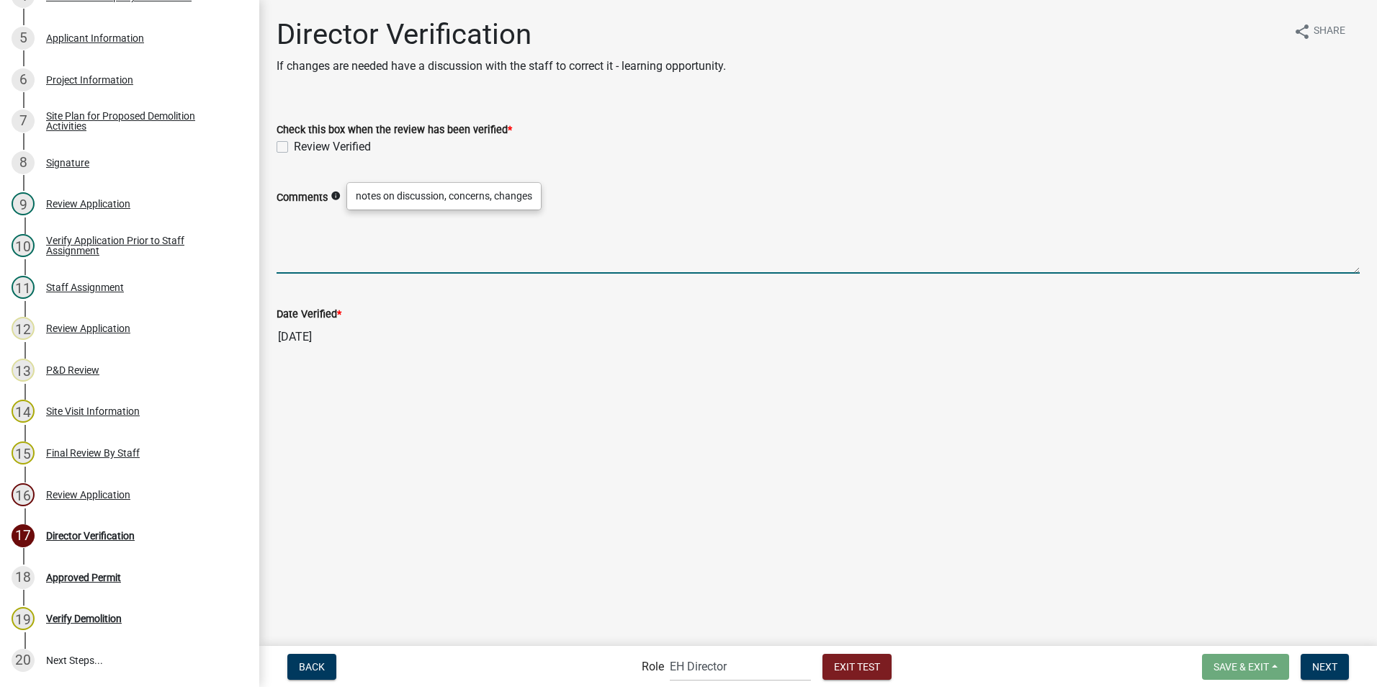
click at [327, 254] on textarea "Comments" at bounding box center [818, 240] width 1083 height 68
type textarea "worked with [PERSON_NAME] to revise the conditions prior to approval"
click at [294, 145] on label "Review Verified" at bounding box center [332, 146] width 77 height 17
click at [294, 145] on input "Review Verified" at bounding box center [298, 142] width 9 height 9
checkbox input "true"
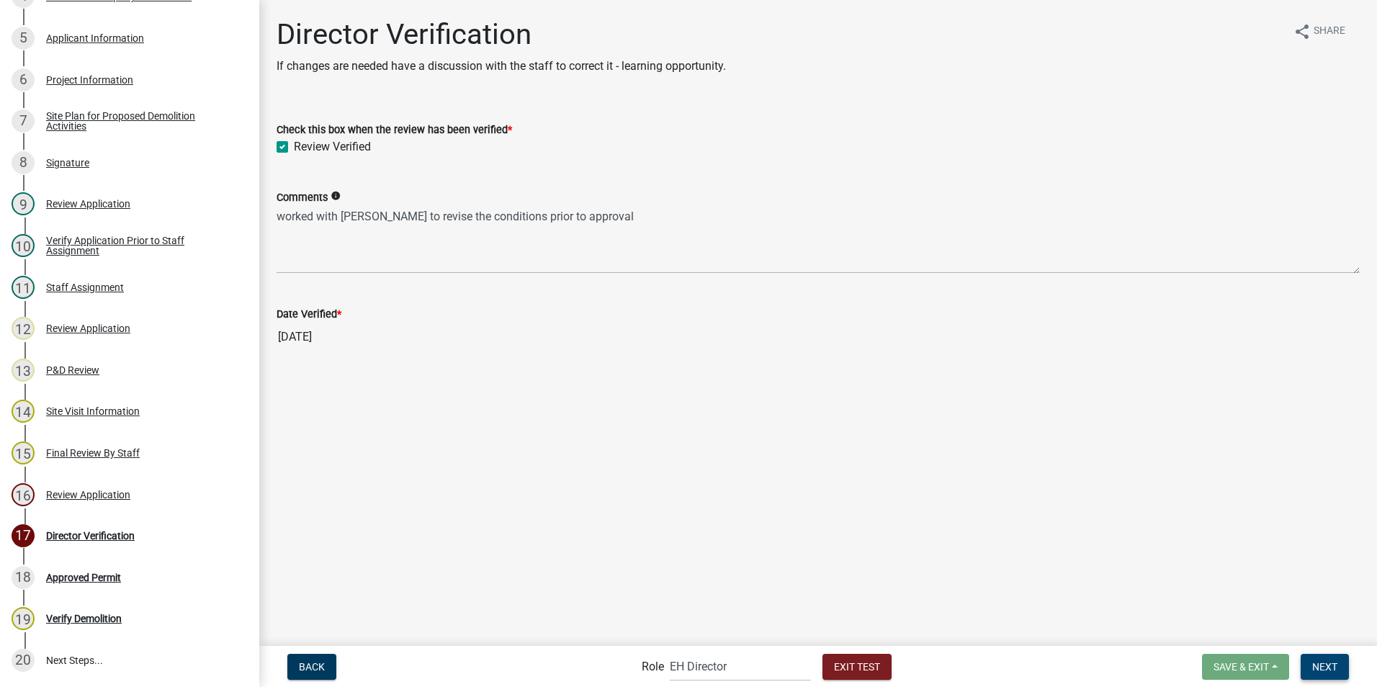
click at [681, 439] on span "Next" at bounding box center [1324, 666] width 25 height 12
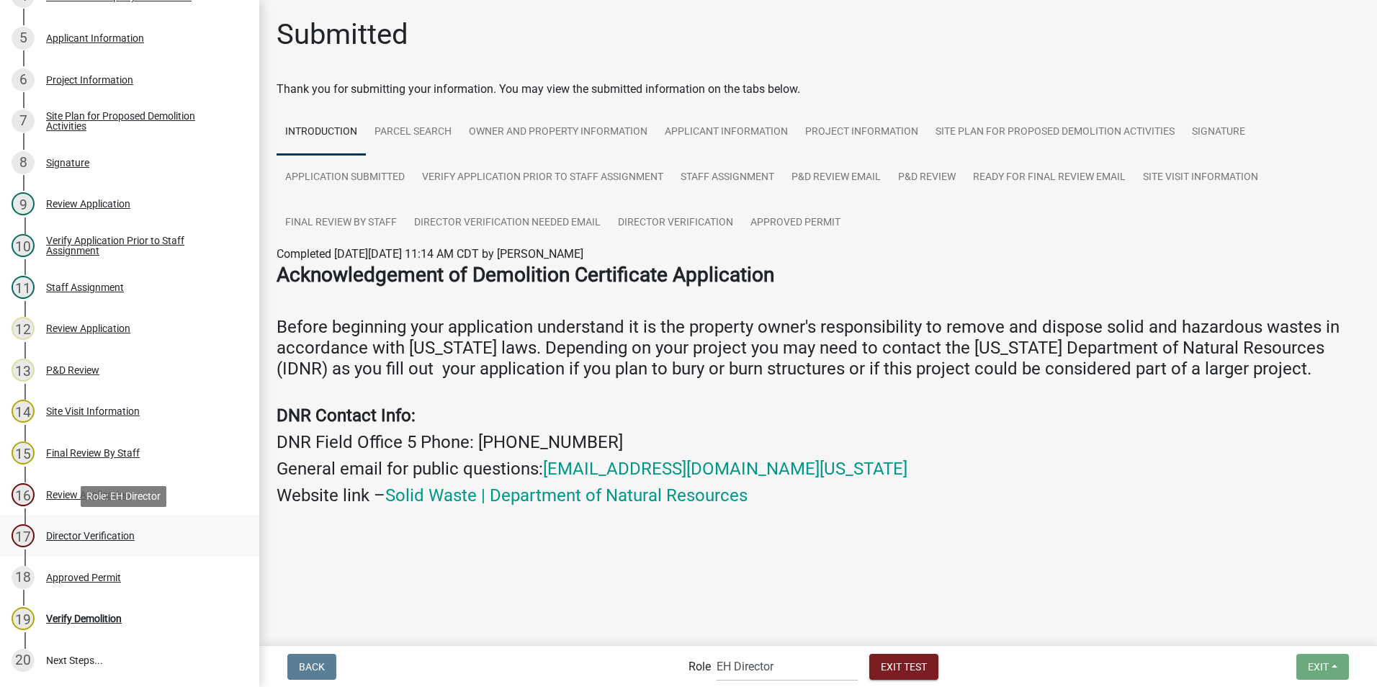
click at [58, 439] on div "Director Verification" at bounding box center [90, 536] width 89 height 10
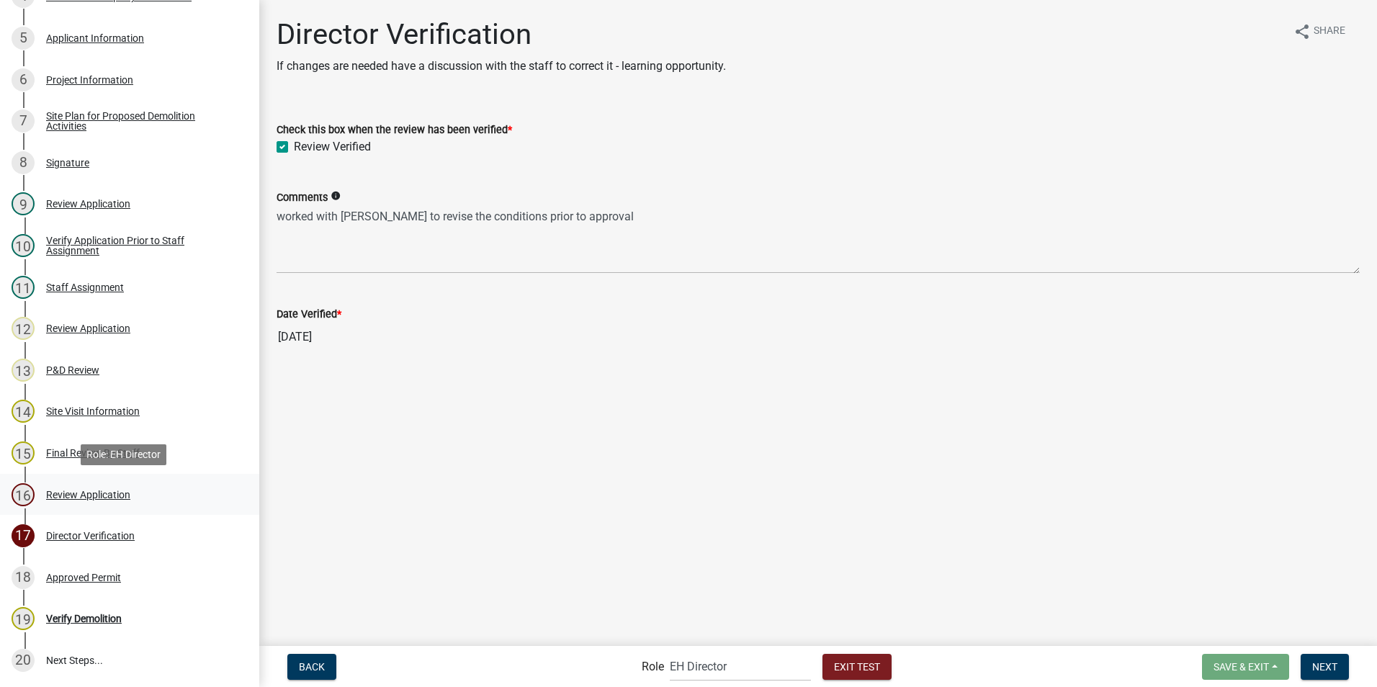
click at [58, 439] on div "Review Application" at bounding box center [88, 495] width 84 height 10
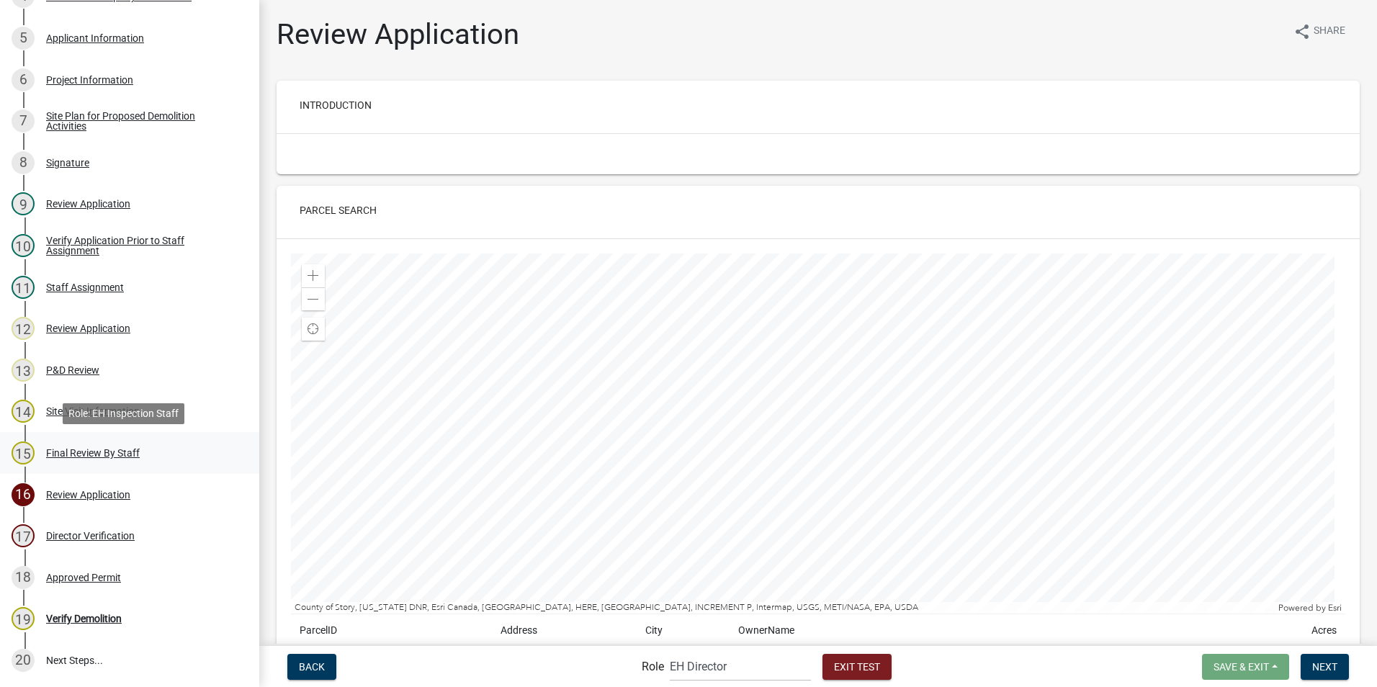
click at [49, 439] on div "Final Review By Staff" at bounding box center [93, 453] width 94 height 10
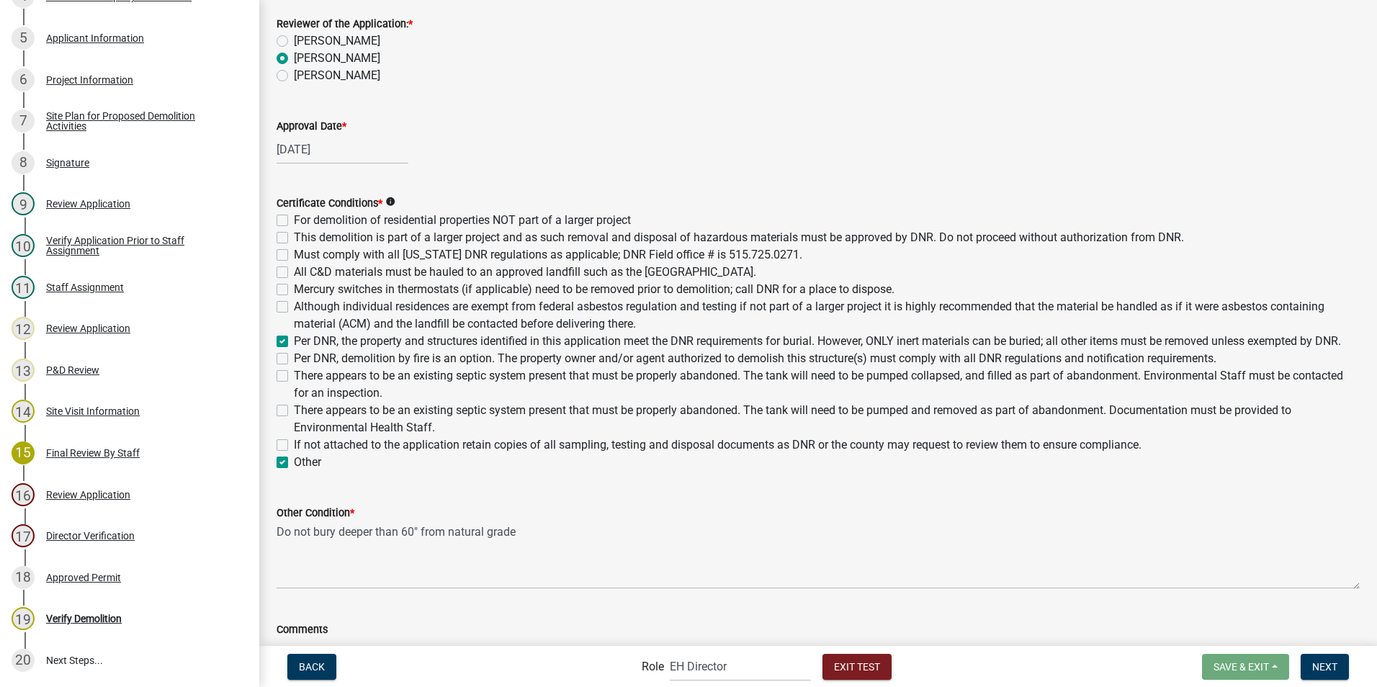
scroll to position [216, 0]
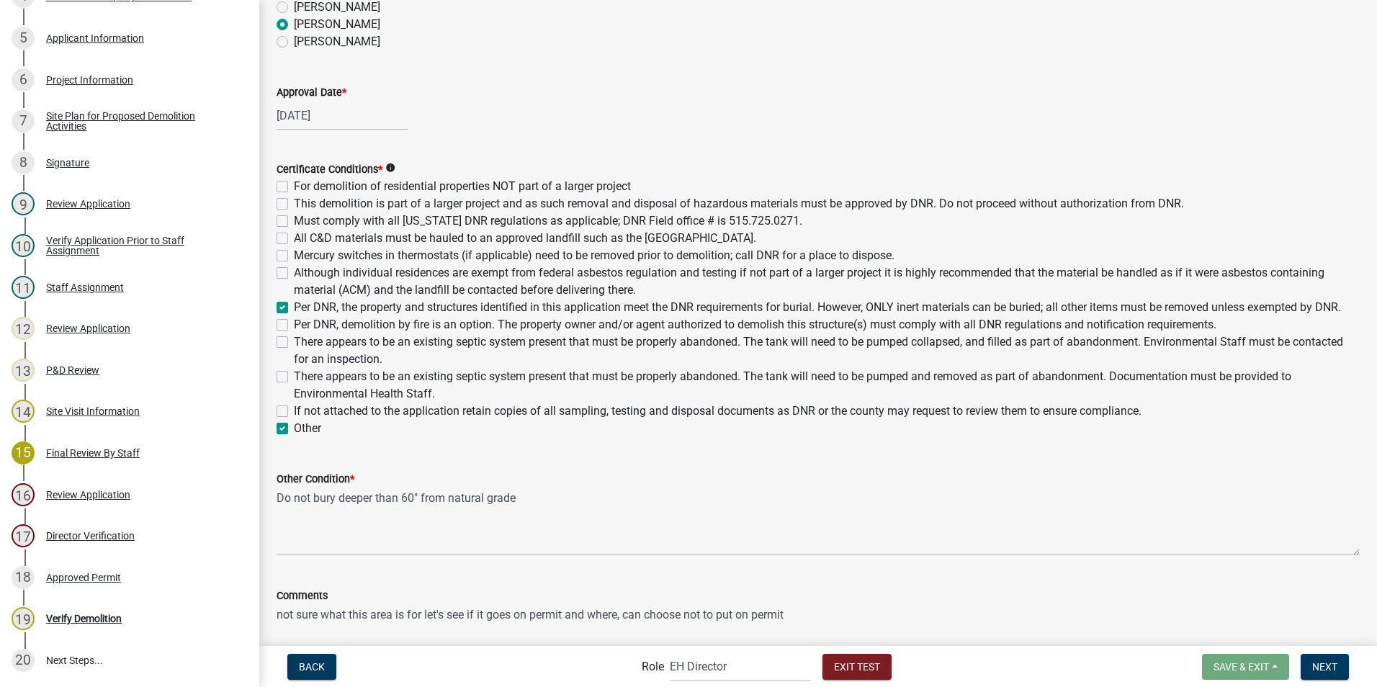
click at [294, 184] on label "For demolition of residential properties NOT part of a larger project" at bounding box center [462, 186] width 337 height 17
click at [294, 184] on input "For demolition of residential properties NOT part of a larger project" at bounding box center [298, 182] width 9 height 9
checkbox input "true"
checkbox input "false"
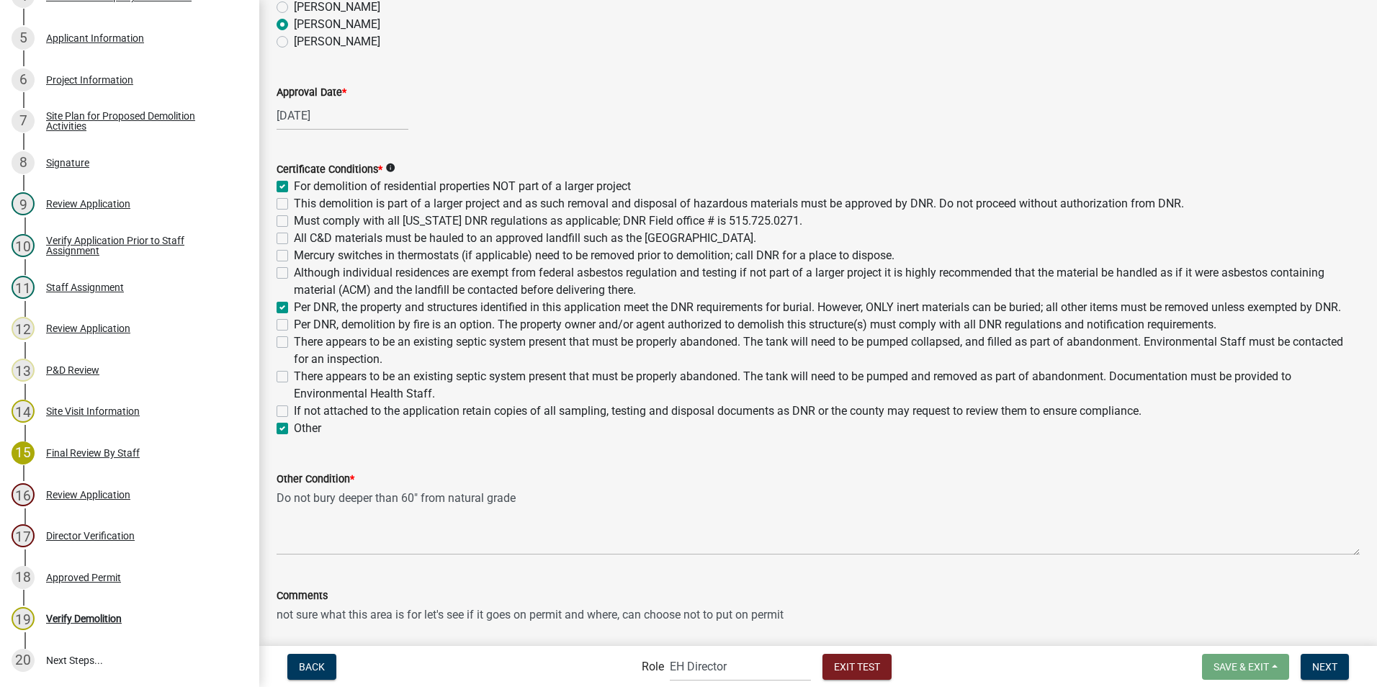
checkbox input "false"
checkbox input "true"
checkbox input "false"
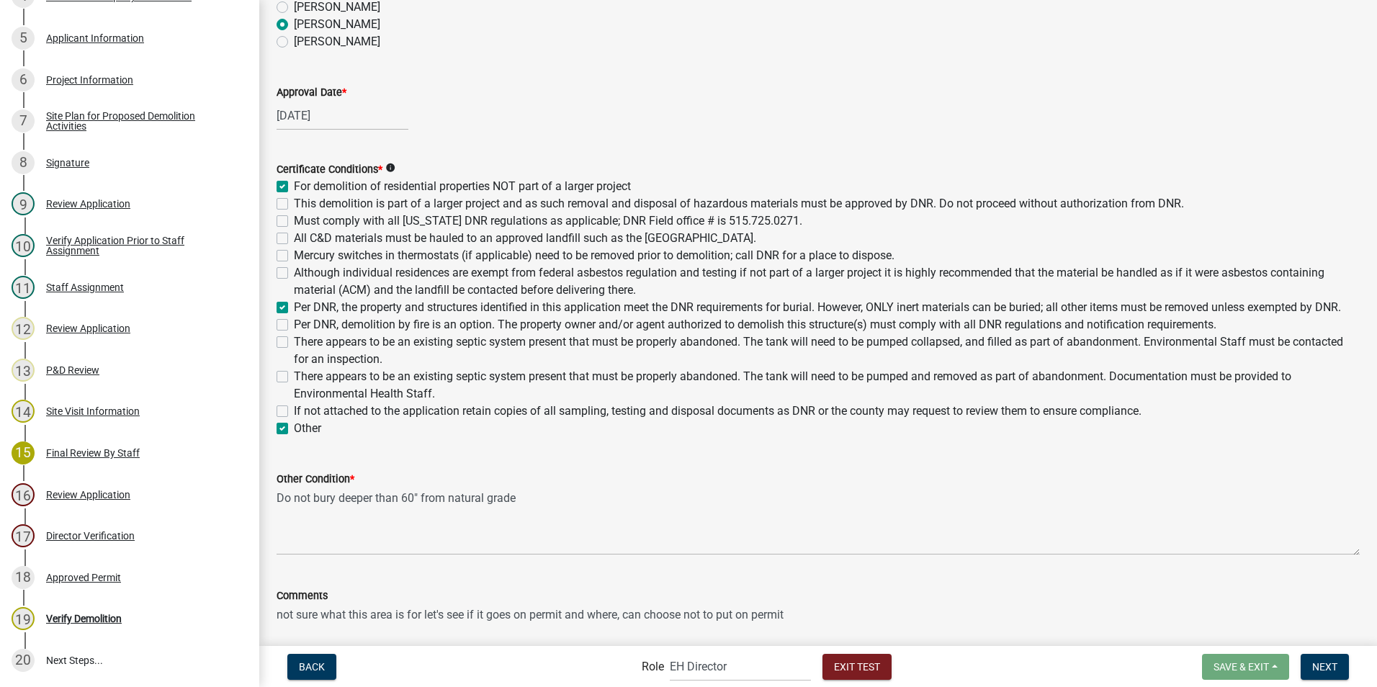
checkbox input "false"
checkbox input "true"
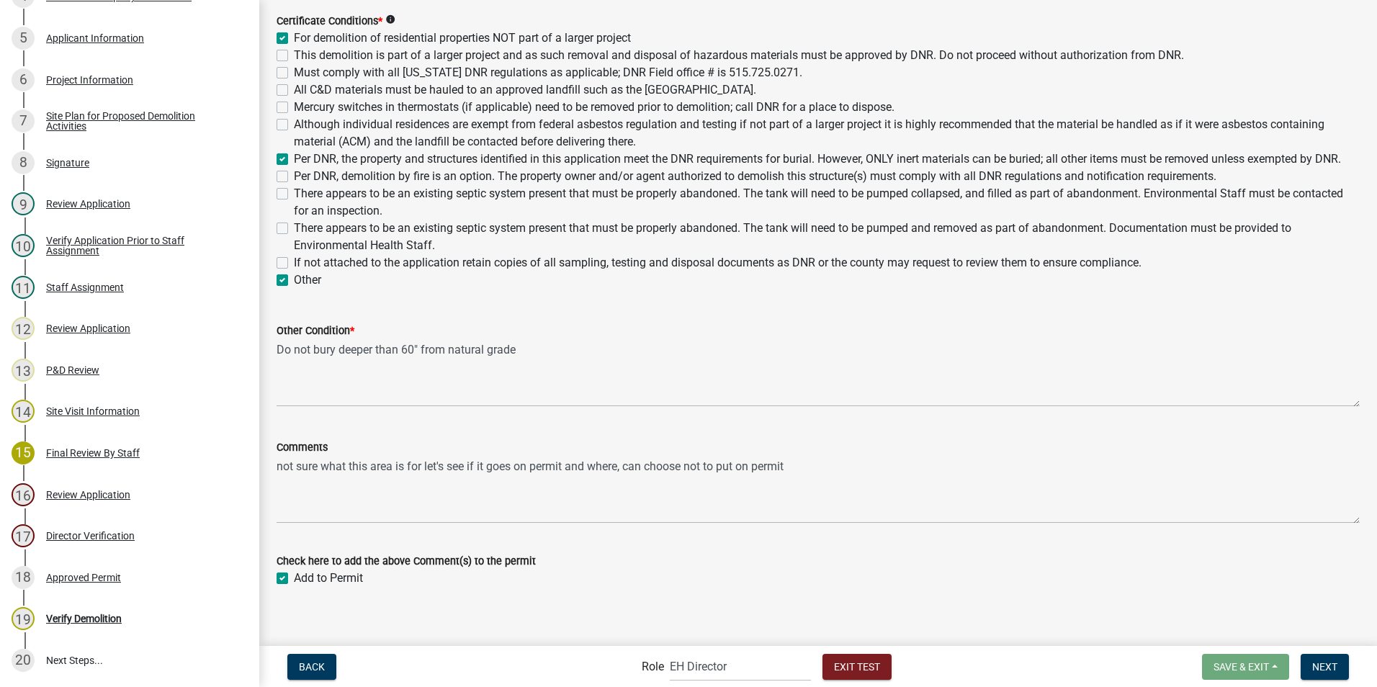
scroll to position [394, 0]
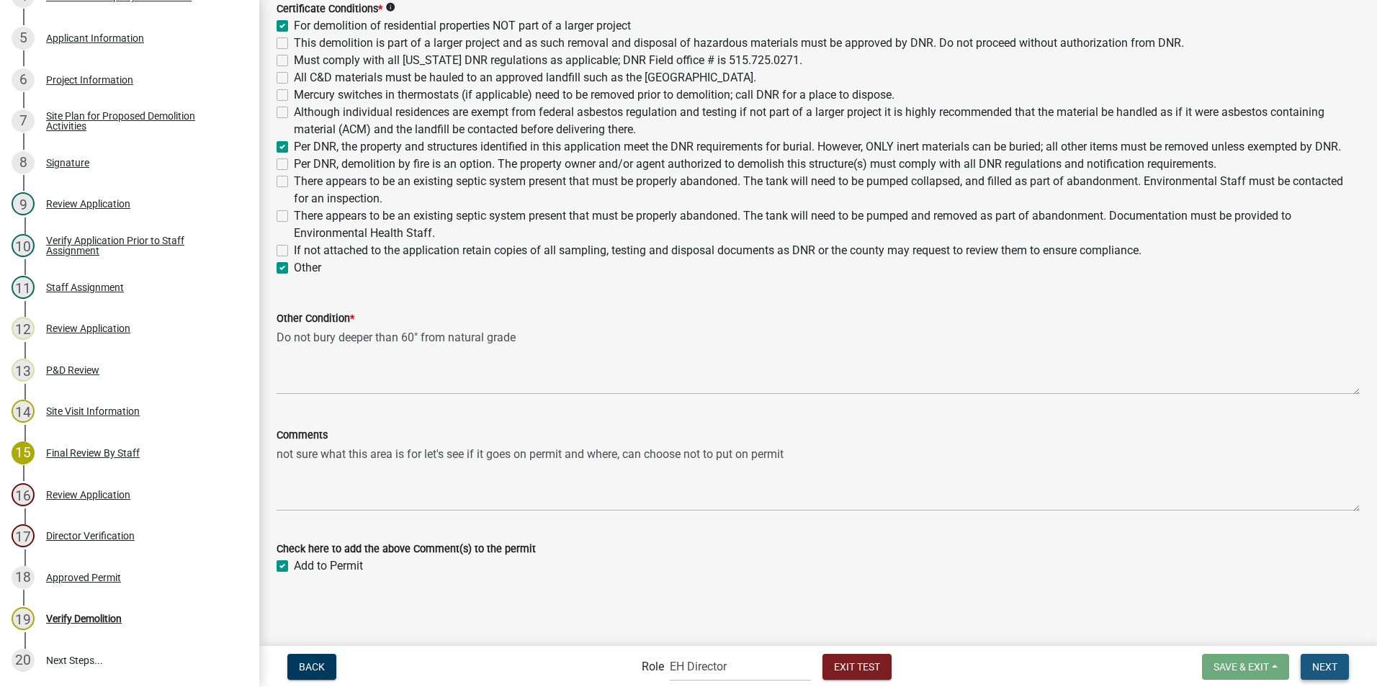
click at [681, 439] on span "Next" at bounding box center [1324, 666] width 25 height 12
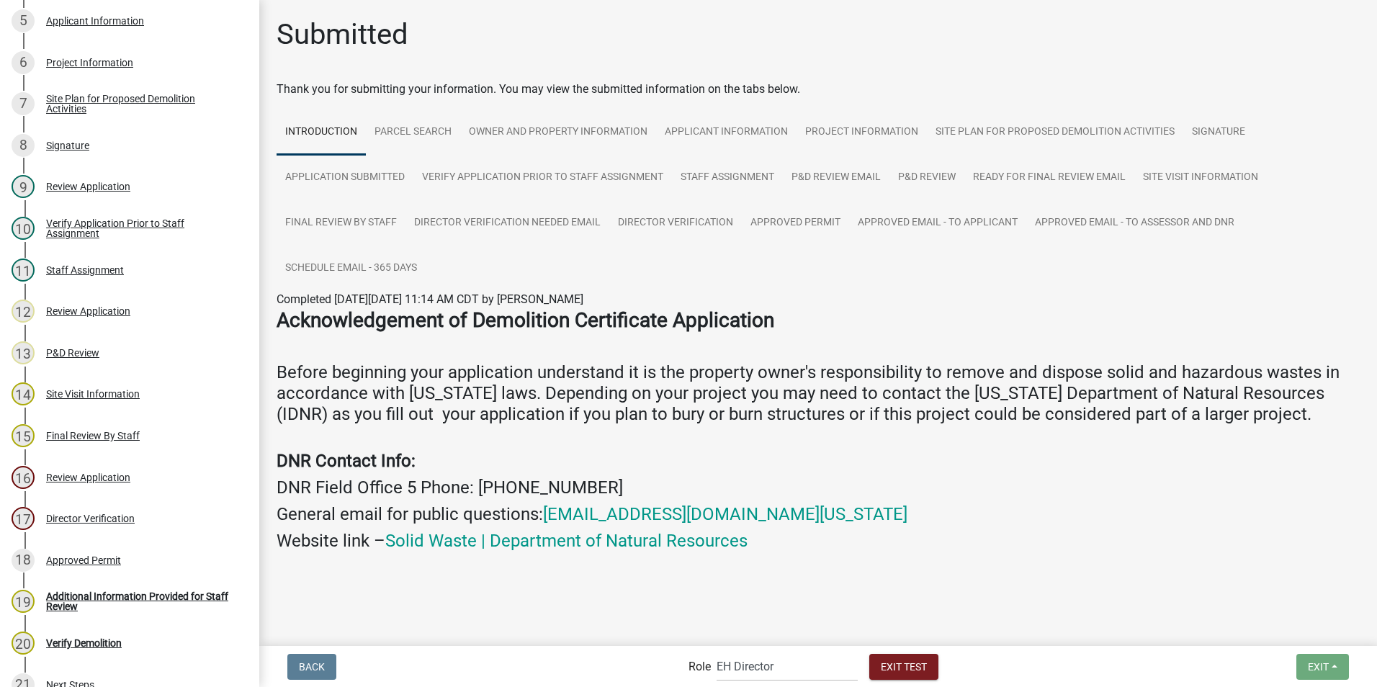
scroll to position [435, 0]
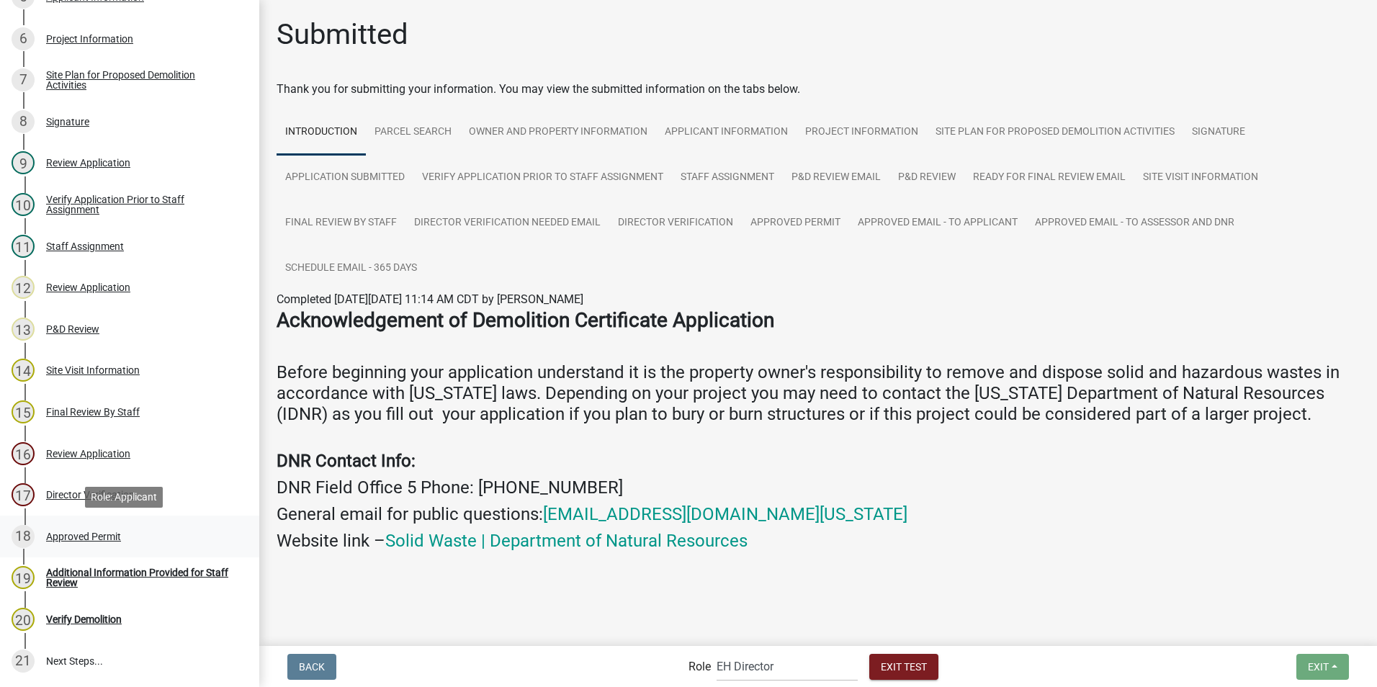
click at [99, 439] on div "Approved Permit" at bounding box center [83, 537] width 75 height 10
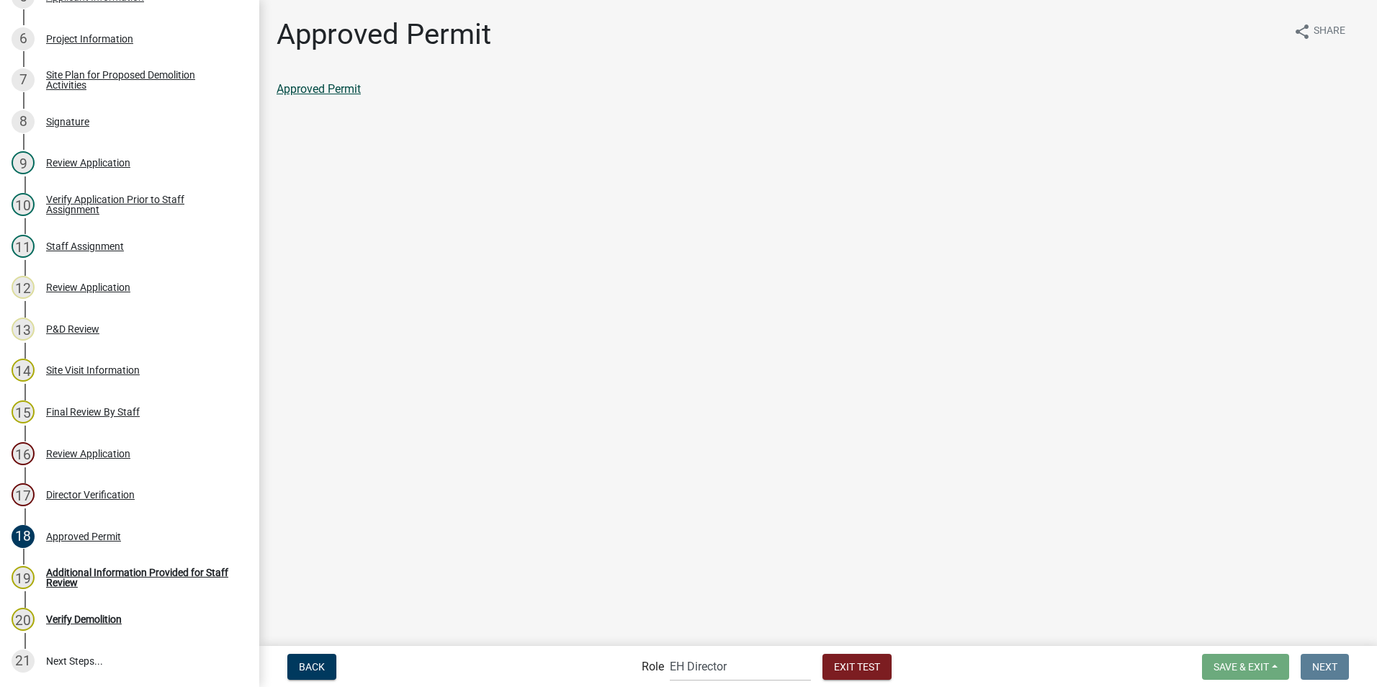
click at [333, 90] on link "Approved Permit" at bounding box center [319, 89] width 84 height 14
click at [79, 439] on div "Additional Information Provided for Staff Review" at bounding box center [141, 578] width 190 height 20
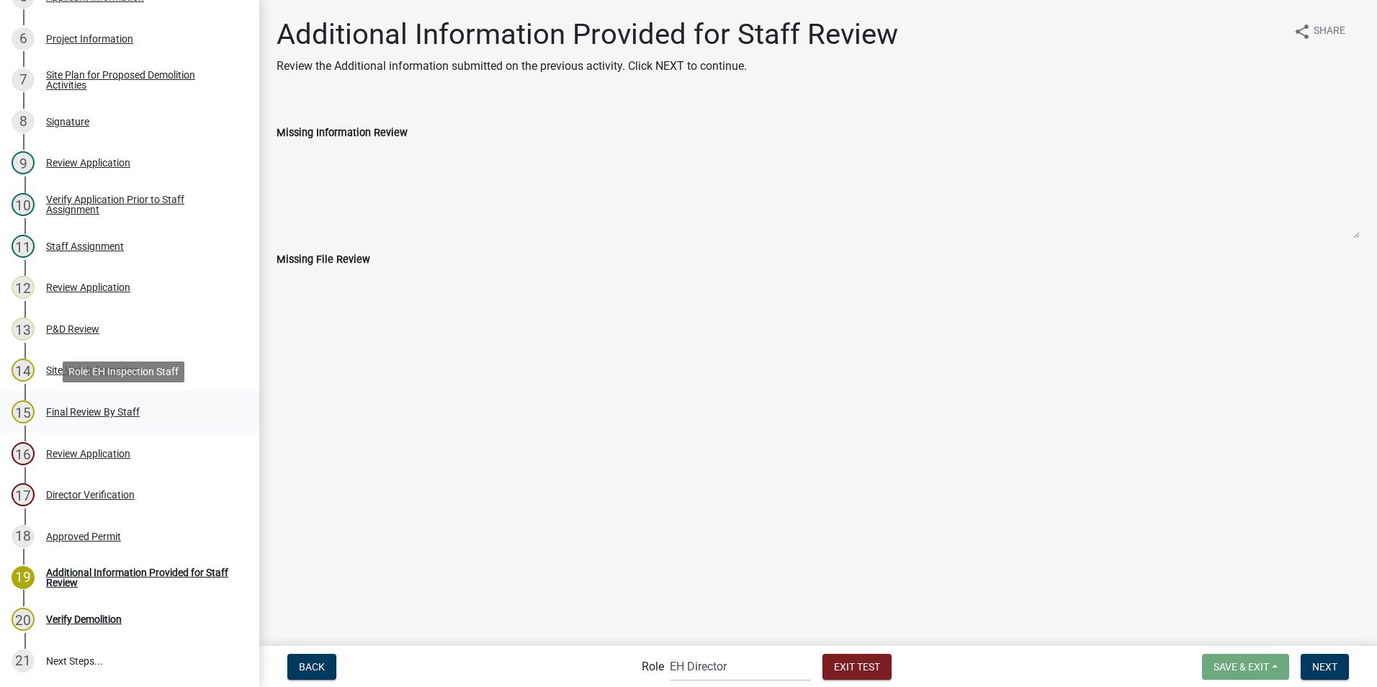
scroll to position [436, 0]
click at [681, 439] on select "Applicant Admin EH Administrative Assistant EH Inspection Staff P&D Admin EH Di…" at bounding box center [740, 667] width 141 height 30
select select "b112e396-40ef-4858-ae7c-ab0894fdbb84"
click at [670, 439] on select "Applicant Admin EH Administrative Assistant EH Inspection Staff P&D Admin EH Di…" at bounding box center [740, 667] width 141 height 30
click at [681, 439] on span "Next" at bounding box center [1324, 666] width 25 height 12
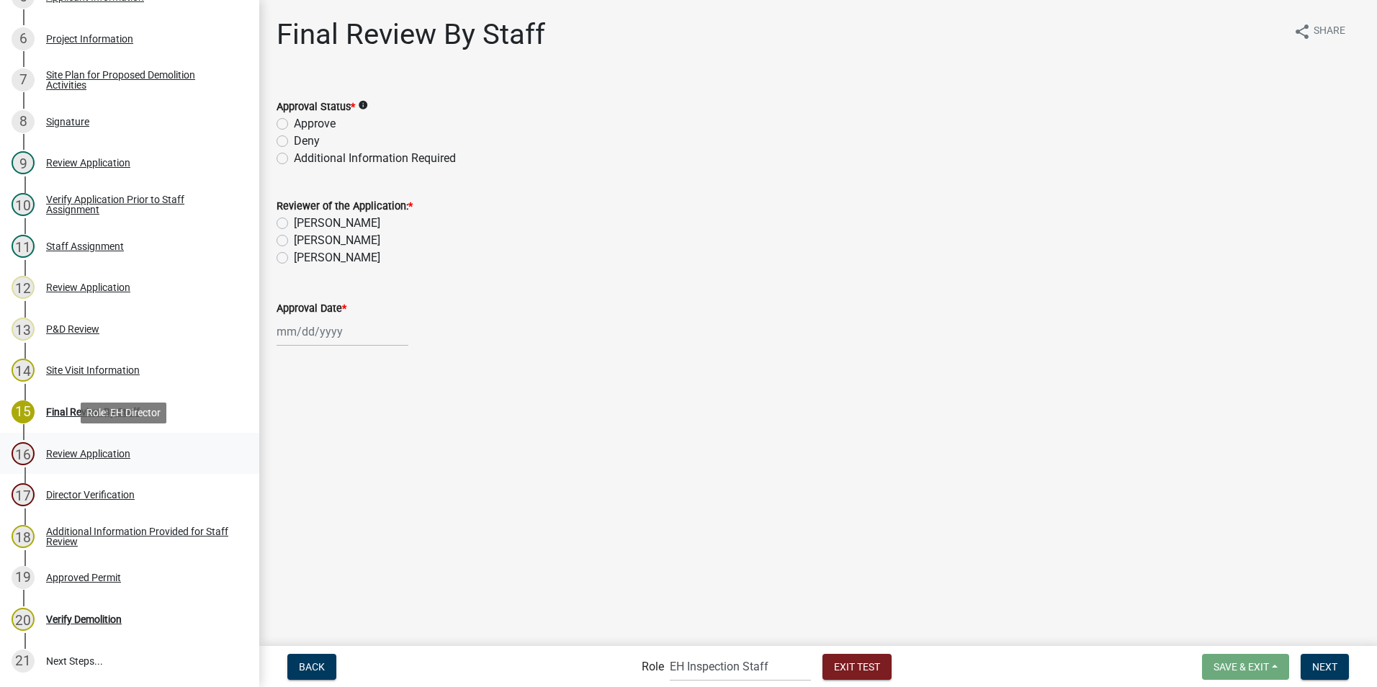
click at [51, 439] on div "Review Application" at bounding box center [88, 454] width 84 height 10
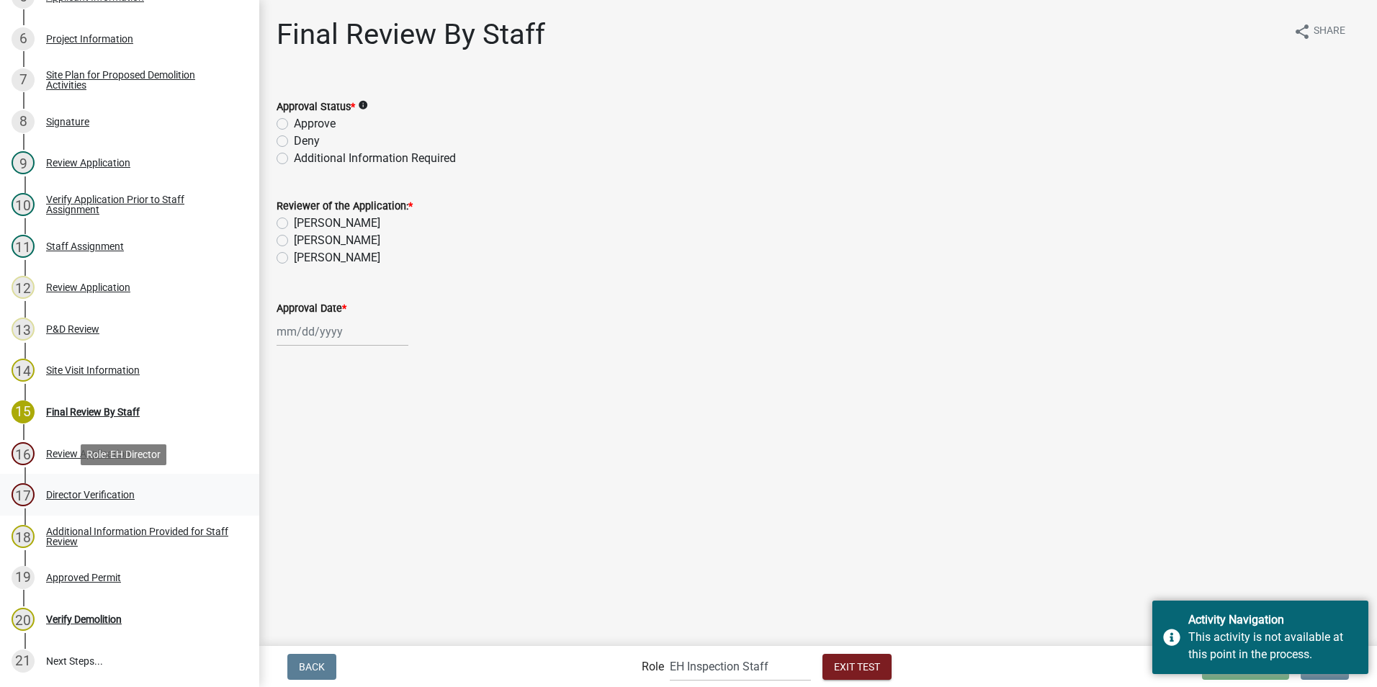
click at [54, 439] on div "Director Verification" at bounding box center [90, 495] width 89 height 10
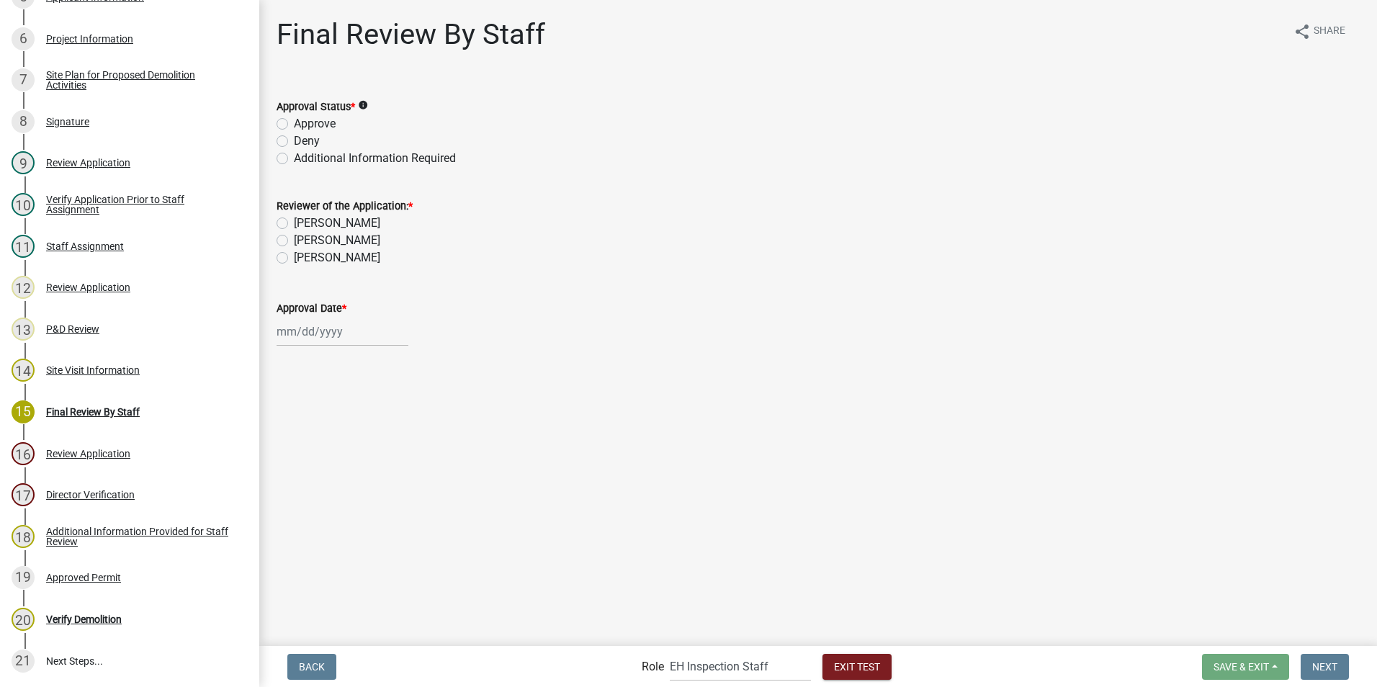
click at [294, 124] on label "Approve" at bounding box center [315, 123] width 42 height 17
click at [294, 124] on input "Approve" at bounding box center [298, 119] width 9 height 9
radio input "true"
click at [294, 240] on label "[PERSON_NAME]" at bounding box center [337, 240] width 86 height 17
click at [294, 240] on input "[PERSON_NAME]" at bounding box center [298, 236] width 9 height 9
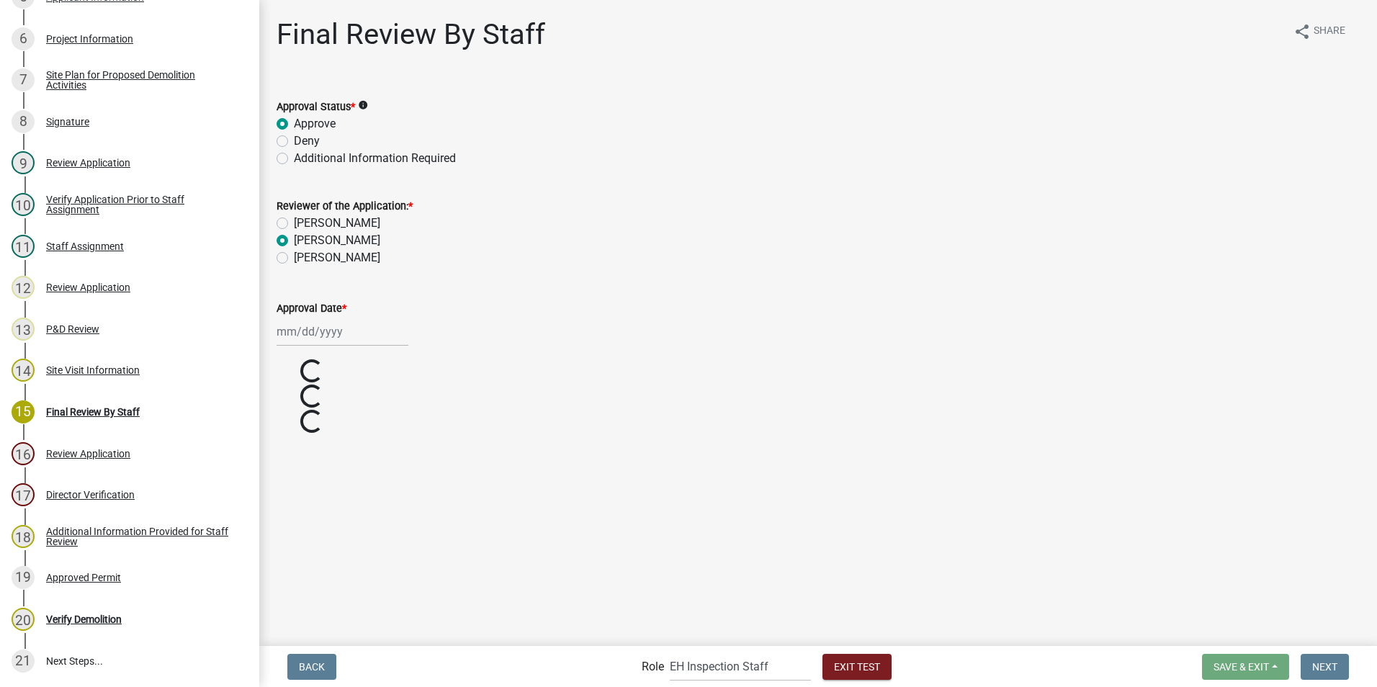
radio input "true"
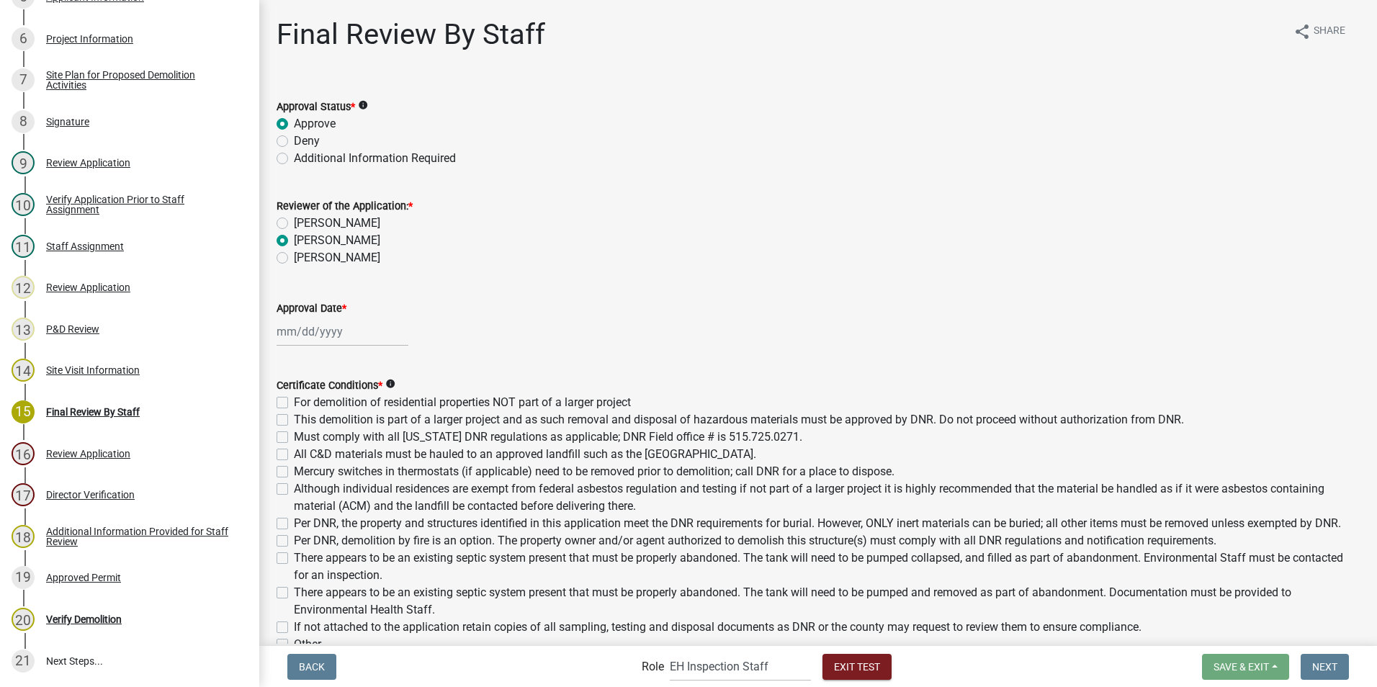
drag, startPoint x: 704, startPoint y: 301, endPoint x: 700, endPoint y: 308, distance: 7.4
click at [681, 303] on div "Approval Date *" at bounding box center [818, 308] width 1083 height 17
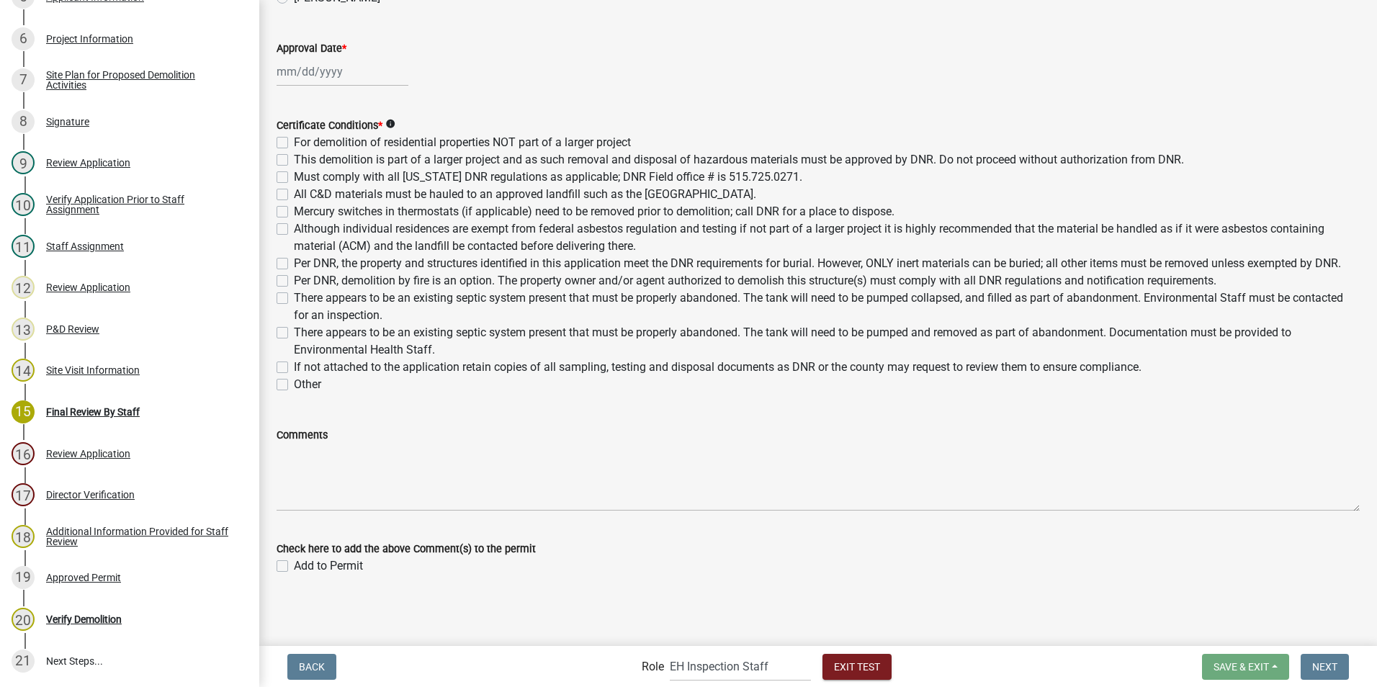
scroll to position [277, 0]
click at [71, 439] on div "20 Verify Demolition" at bounding box center [124, 619] width 225 height 23
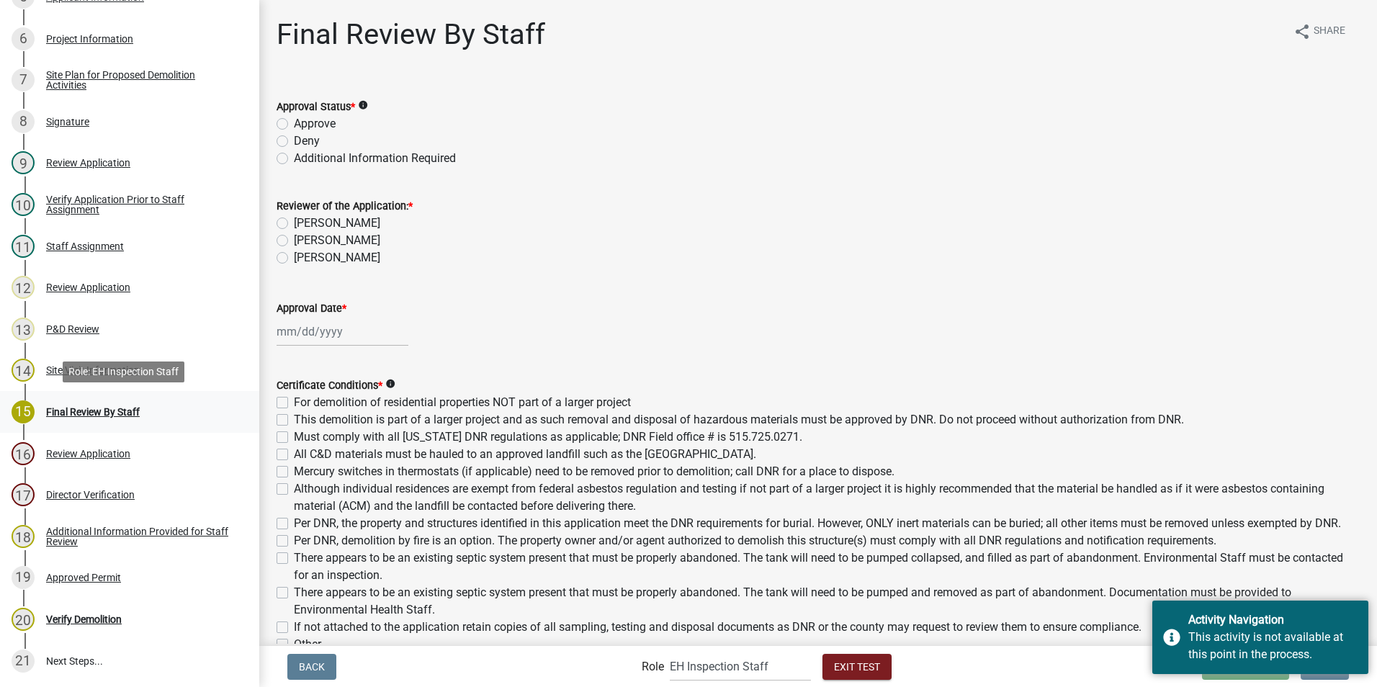
click at [92, 407] on div "Final Review By Staff" at bounding box center [93, 412] width 94 height 10
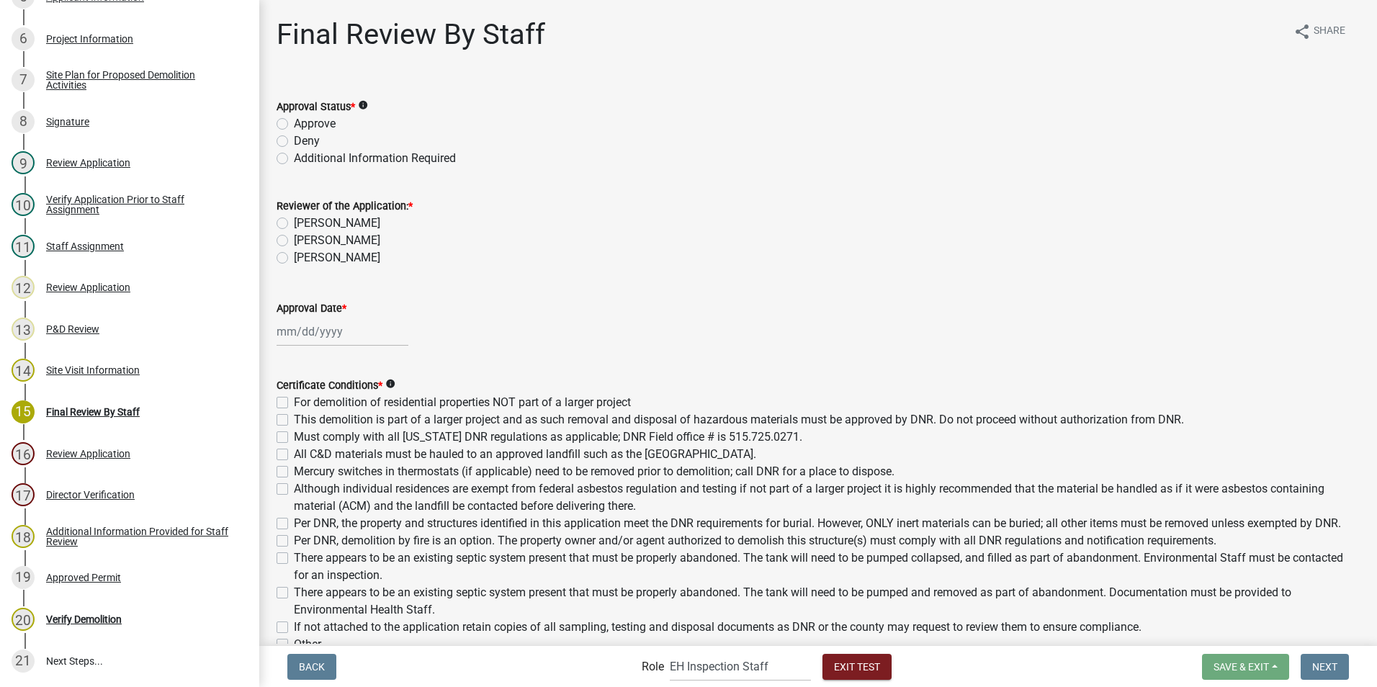
click at [294, 120] on label "Approve" at bounding box center [315, 123] width 42 height 17
click at [294, 120] on input "Approve" at bounding box center [298, 119] width 9 height 9
radio input "true"
click at [294, 241] on label "[PERSON_NAME]" at bounding box center [337, 240] width 86 height 17
click at [294, 241] on input "[PERSON_NAME]" at bounding box center [298, 236] width 9 height 9
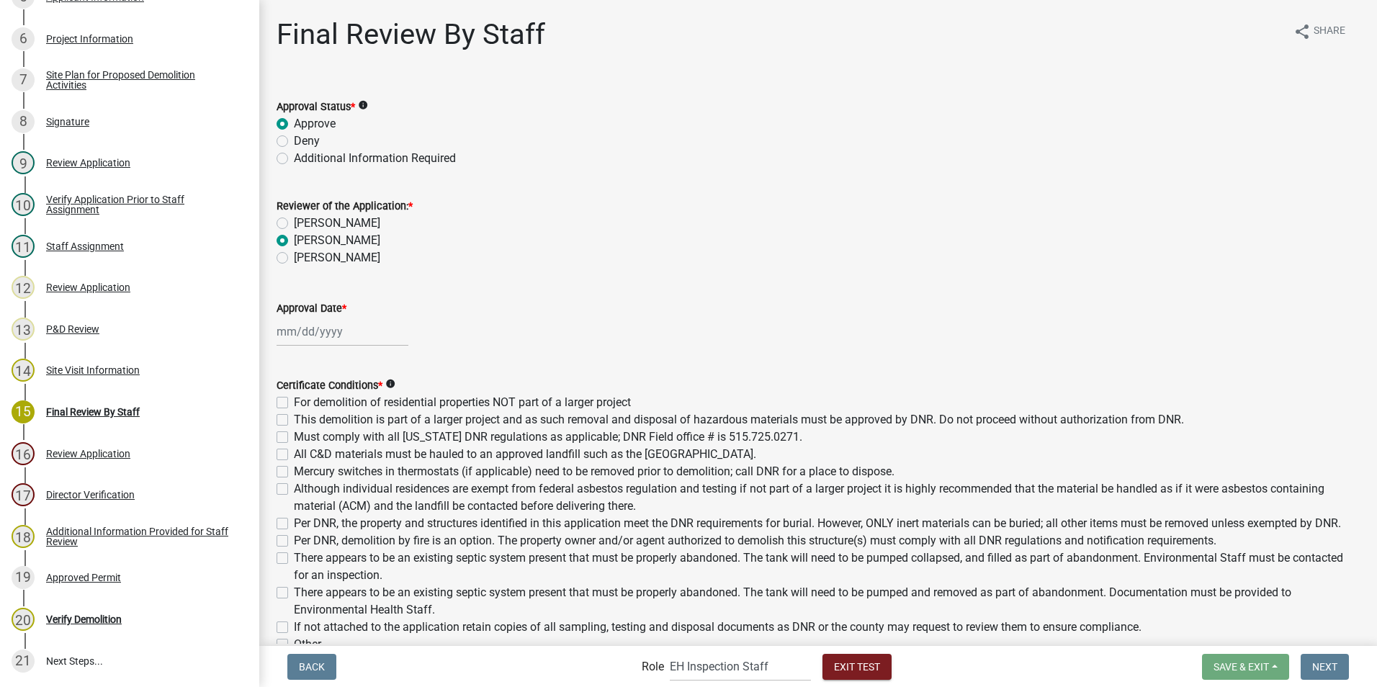
radio input "true"
select select "8"
select select "2025"
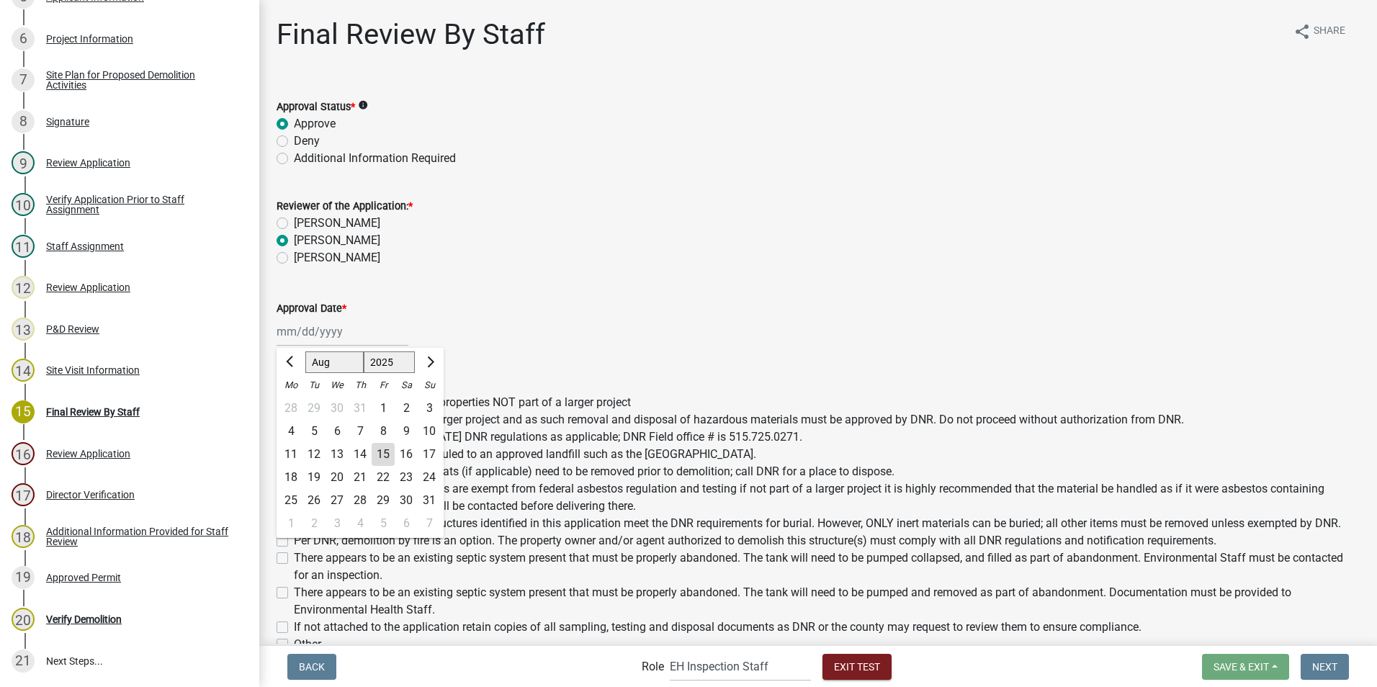
click at [301, 335] on div "[PERSON_NAME] Feb Mar Apr [PERSON_NAME][DATE] Oct Nov [DATE] 1526 1527 1528 152…" at bounding box center [343, 332] width 132 height 30
click at [385, 439] on div "15" at bounding box center [383, 454] width 23 height 23
type input "[DATE]"
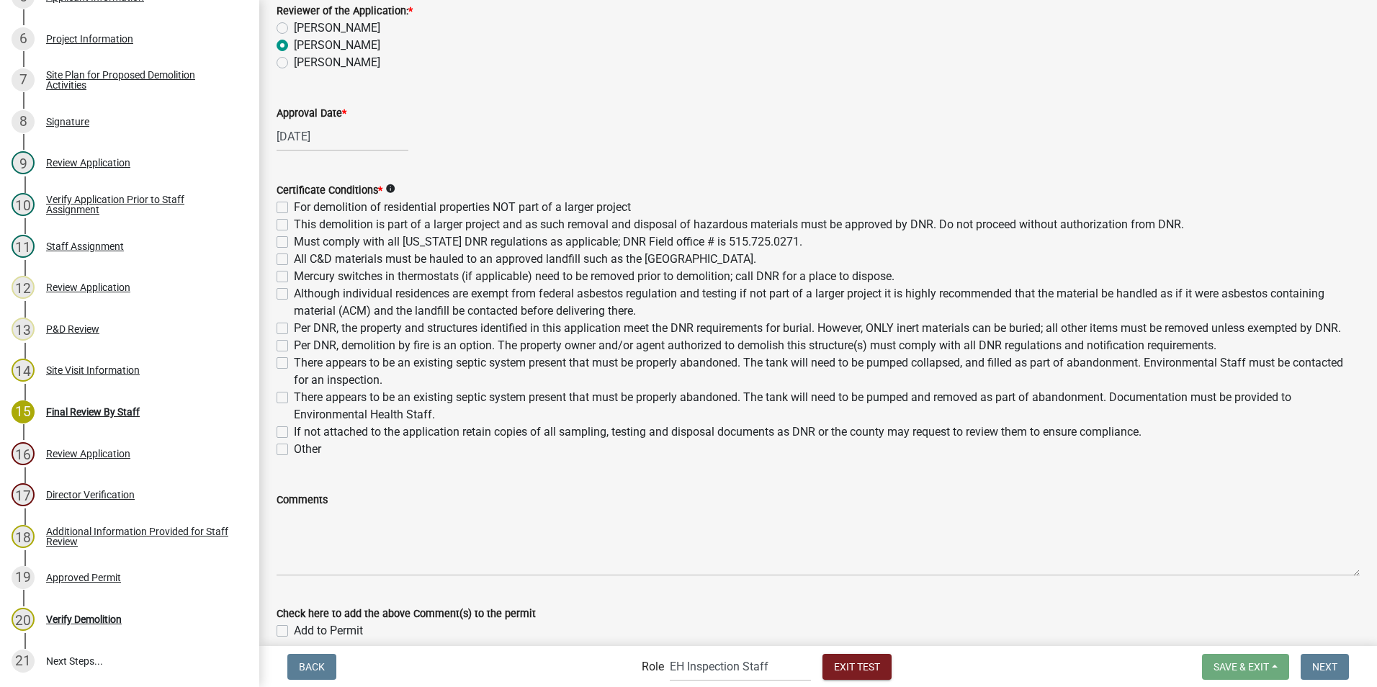
scroll to position [216, 0]
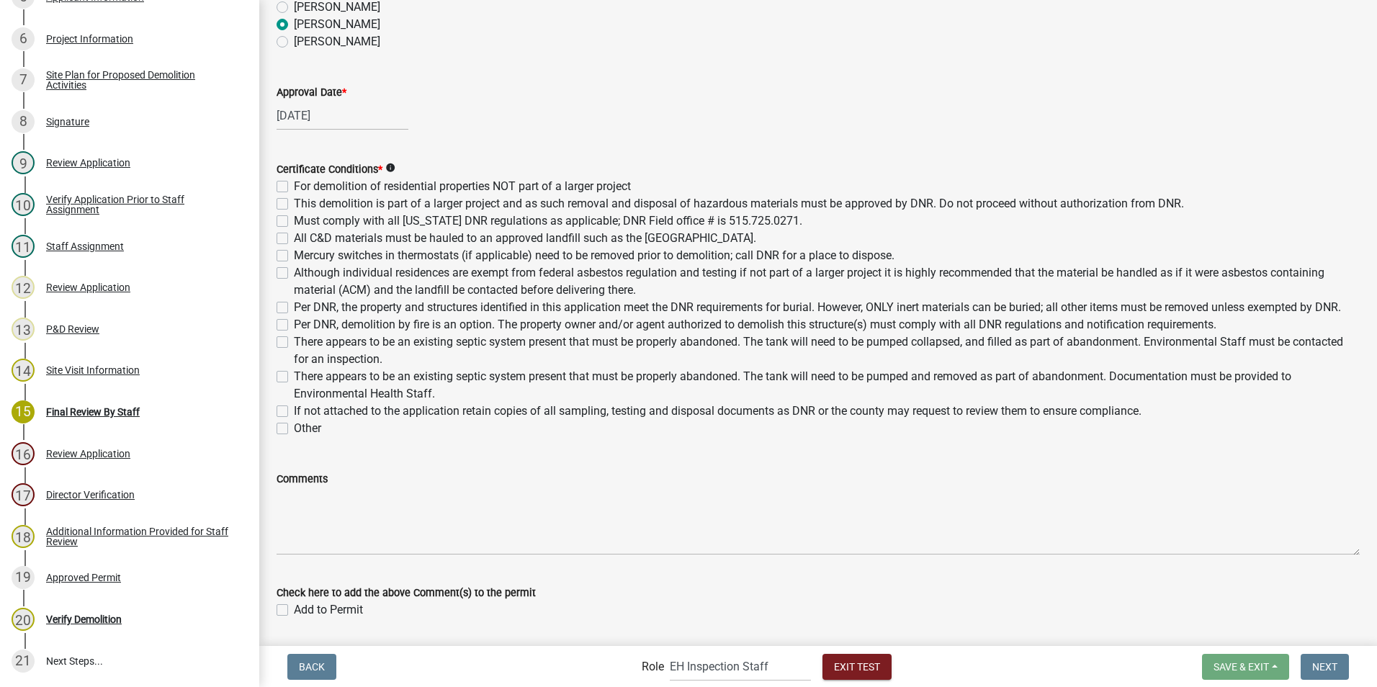
click at [294, 184] on label "For demolition of residential properties NOT part of a larger project" at bounding box center [462, 186] width 337 height 17
click at [294, 184] on input "For demolition of residential properties NOT part of a larger project" at bounding box center [298, 182] width 9 height 9
checkbox input "true"
checkbox input "false"
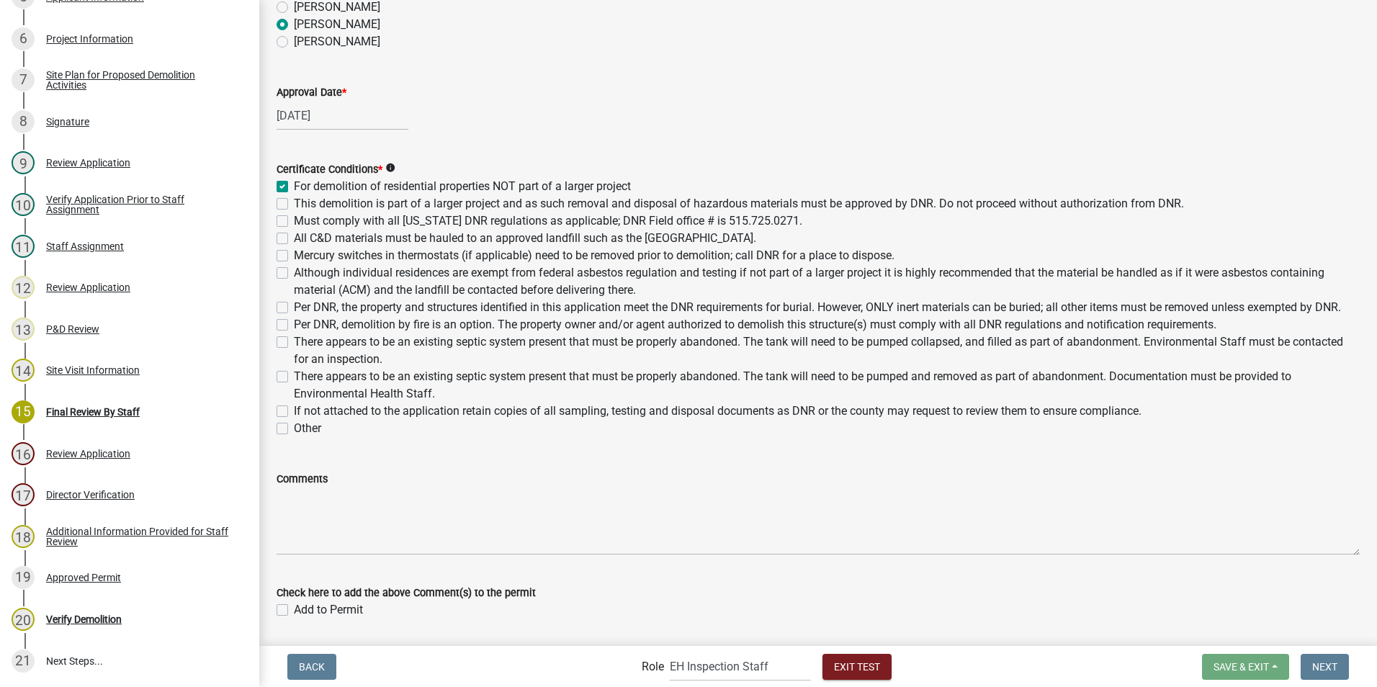
checkbox input "false"
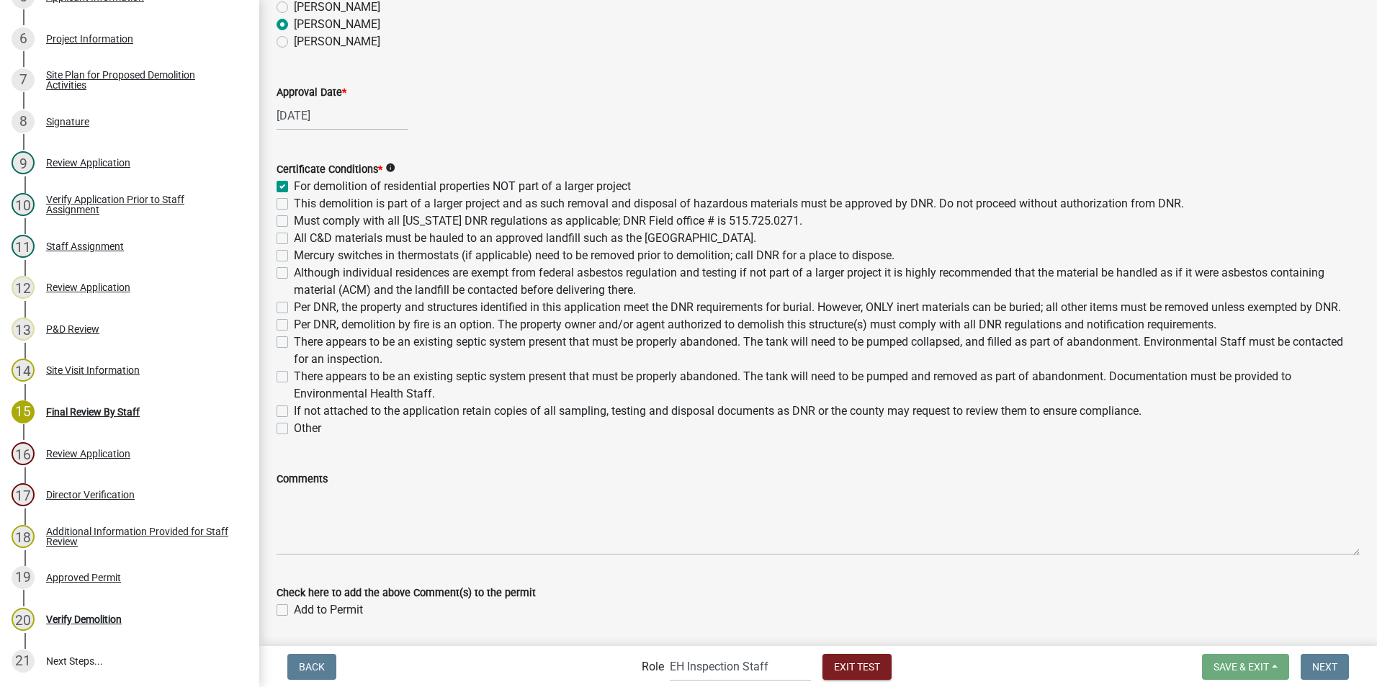
checkbox input "false"
click at [294, 333] on label "Per DNR, demolition by fire is an option. The property owner and/or agent autho…" at bounding box center [755, 324] width 923 height 17
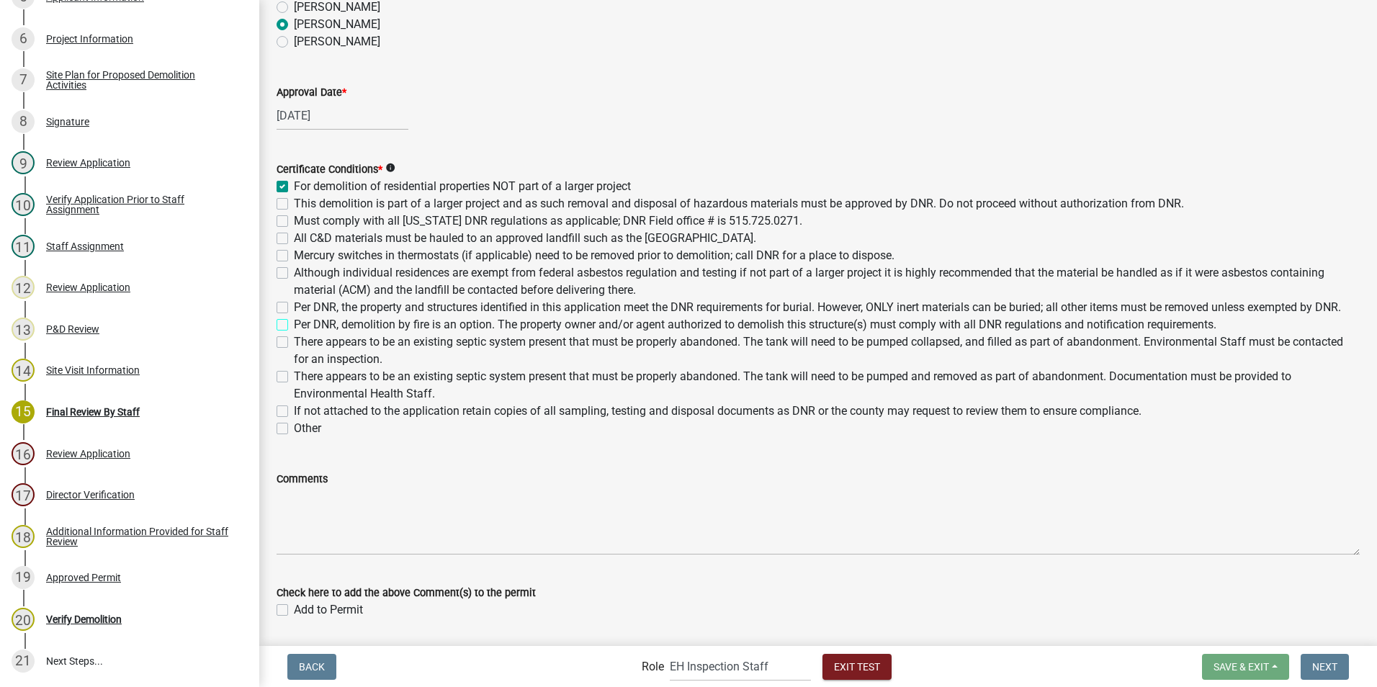
click at [294, 326] on input "Per DNR, demolition by fire is an option. The property owner and/or agent autho…" at bounding box center [298, 320] width 9 height 9
checkbox input "true"
checkbox input "false"
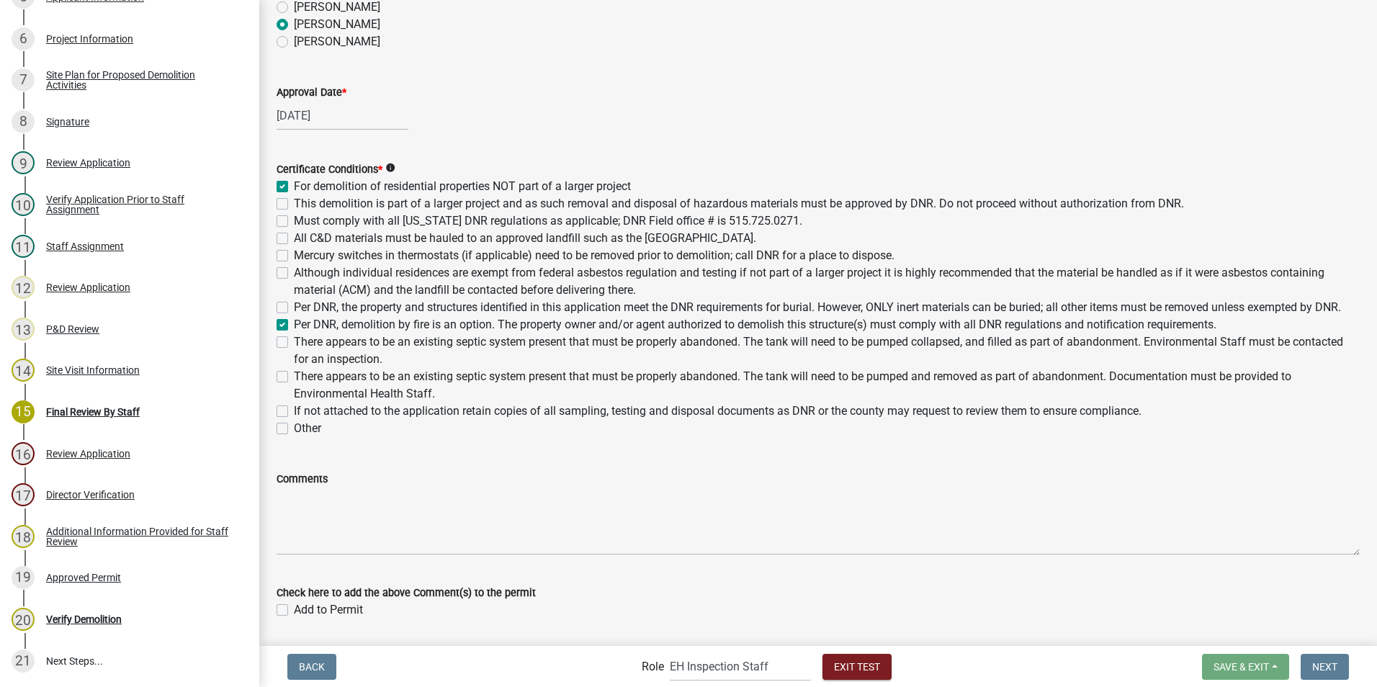
checkbox input "false"
checkbox input "true"
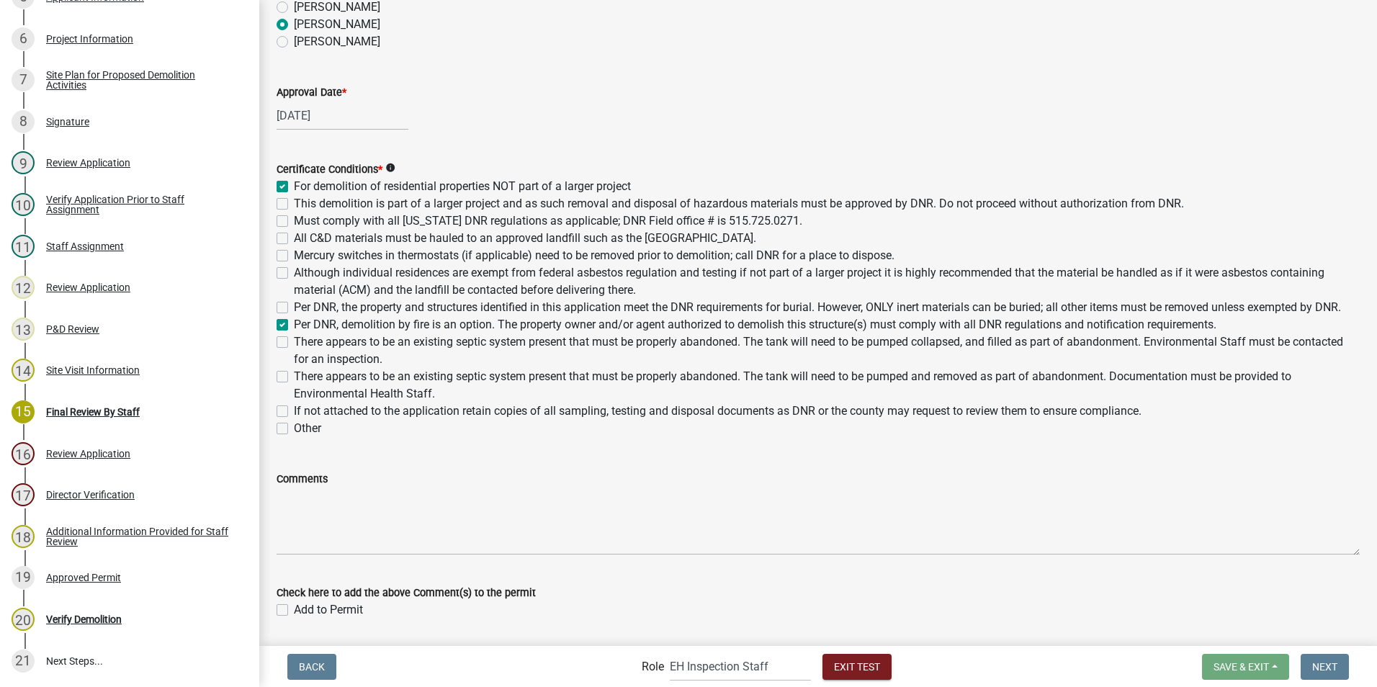
checkbox input "false"
click at [294, 333] on label "Per DNR, demolition by fire is an option. The property owner and/or agent autho…" at bounding box center [755, 324] width 923 height 17
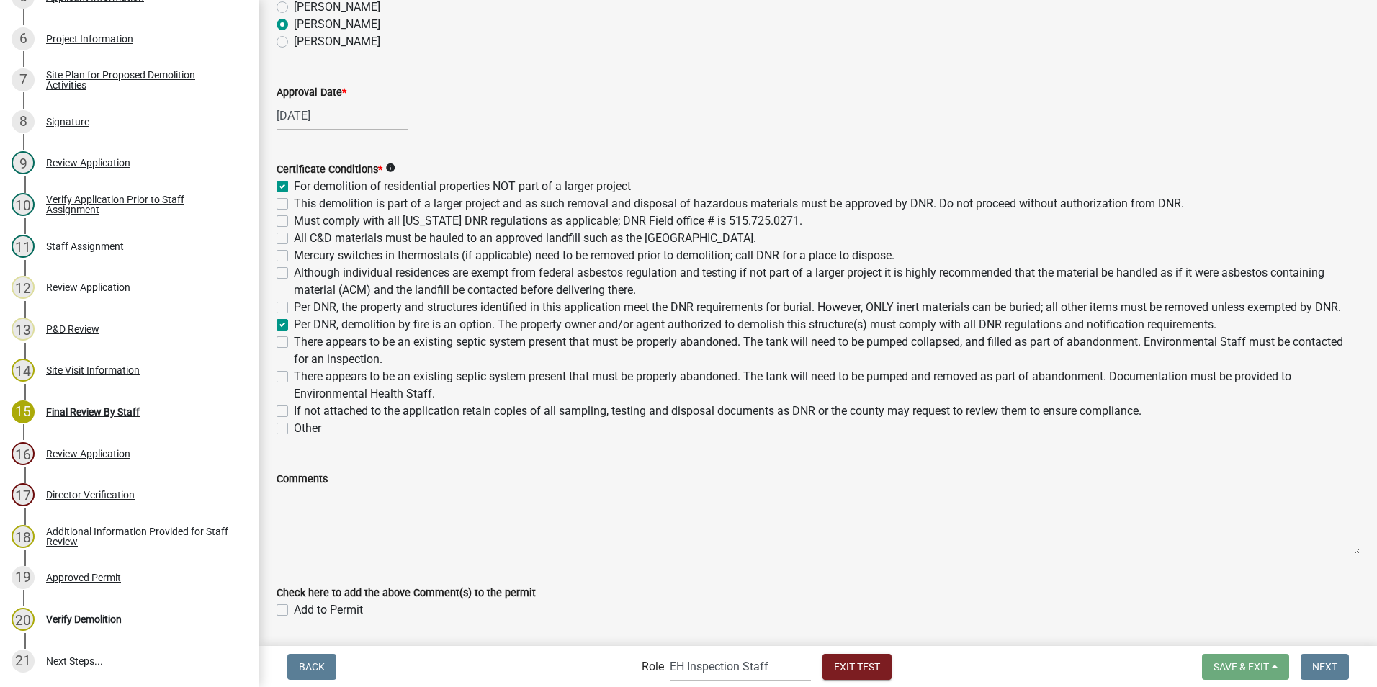
click at [294, 326] on input "Per DNR, demolition by fire is an option. The property owner and/or agent autho…" at bounding box center [298, 320] width 9 height 9
checkbox input "false"
checkbox input "true"
checkbox input "false"
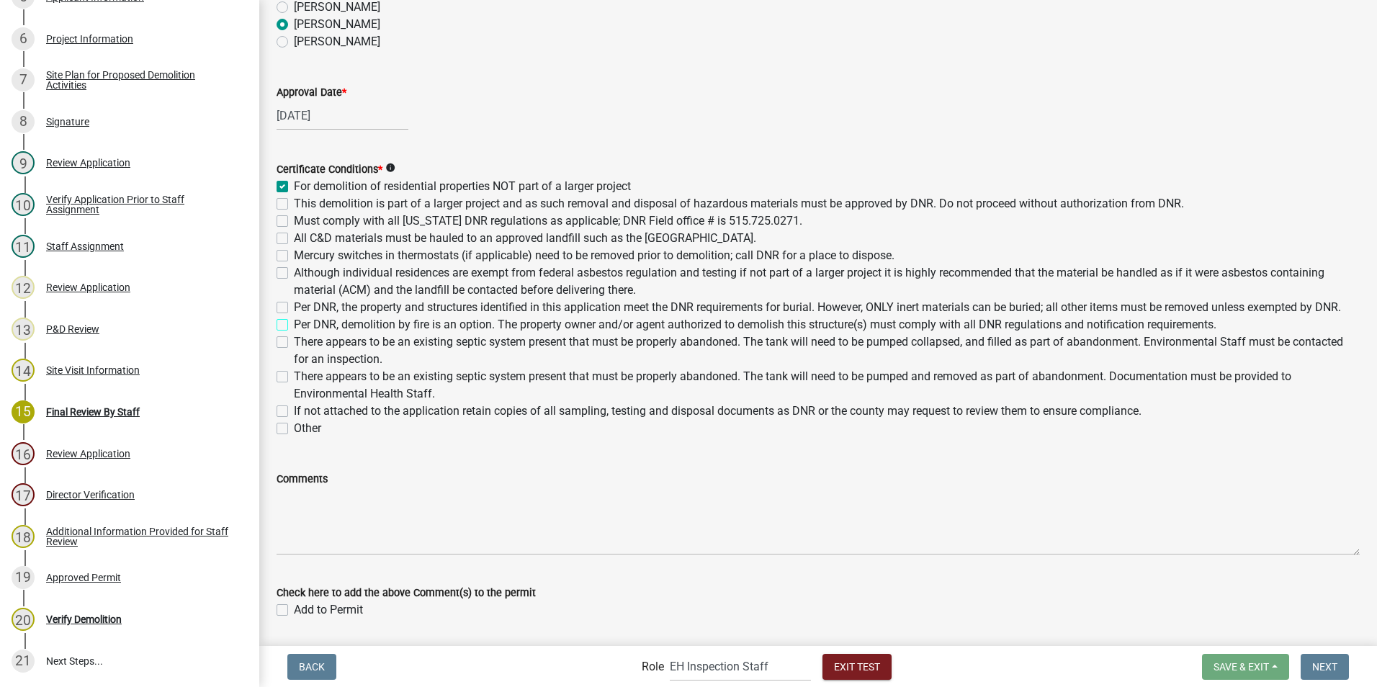
checkbox input "false"
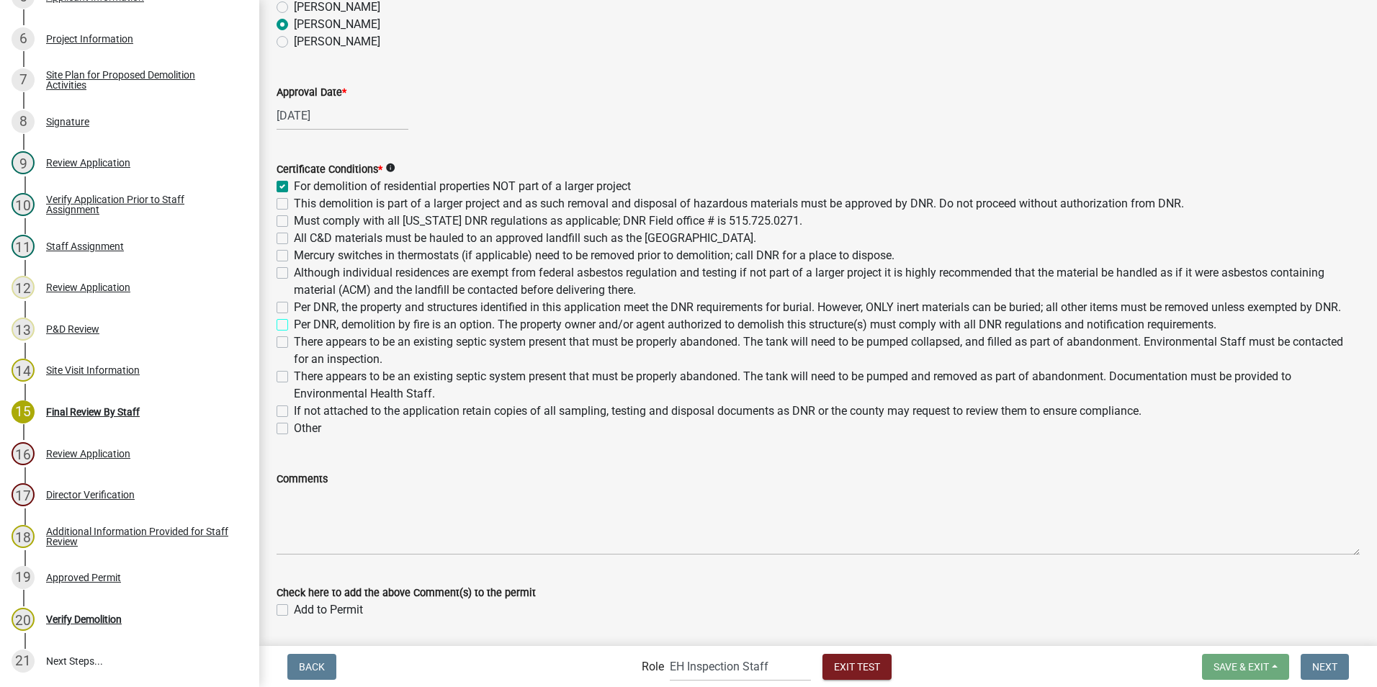
checkbox input "false"
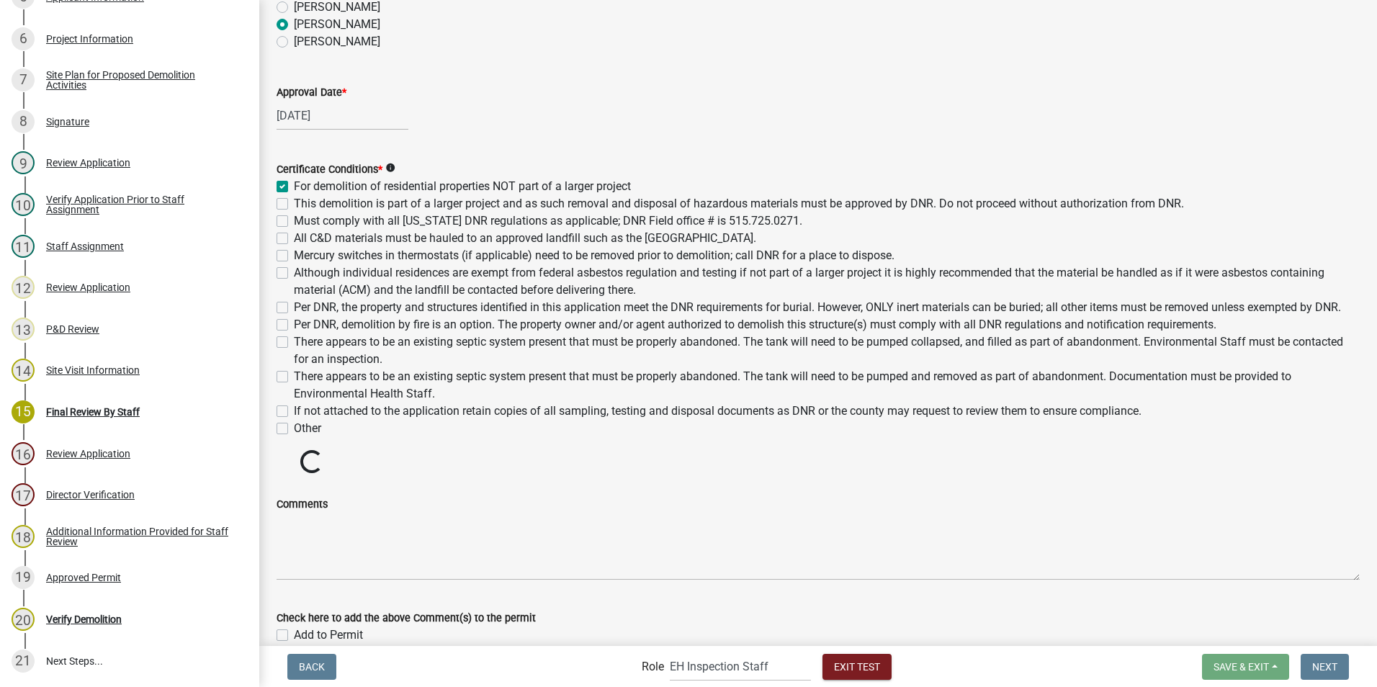
click at [294, 313] on label "Per DNR, the property and structures identified in this application meet the DN…" at bounding box center [817, 307] width 1047 height 17
click at [294, 308] on input "Per DNR, the property and structures identified in this application meet the DN…" at bounding box center [298, 303] width 9 height 9
checkbox input "true"
checkbox input "false"
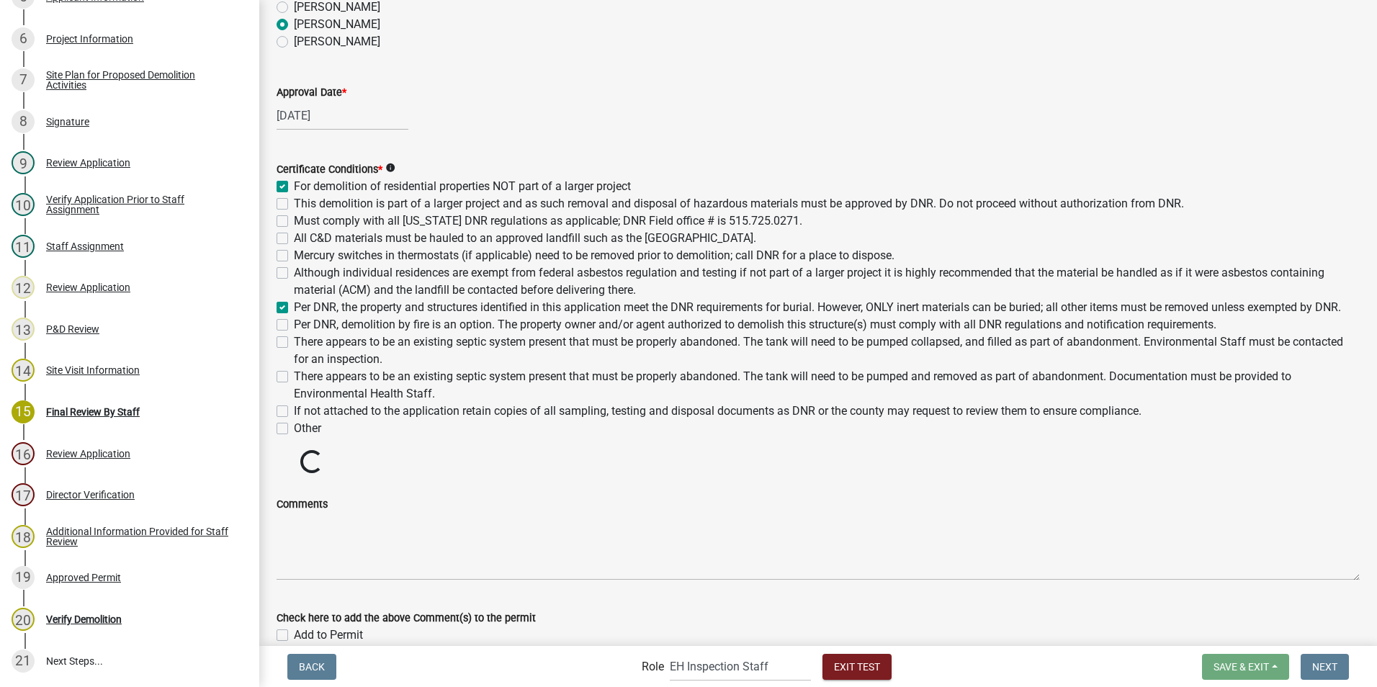
checkbox input "false"
checkbox input "true"
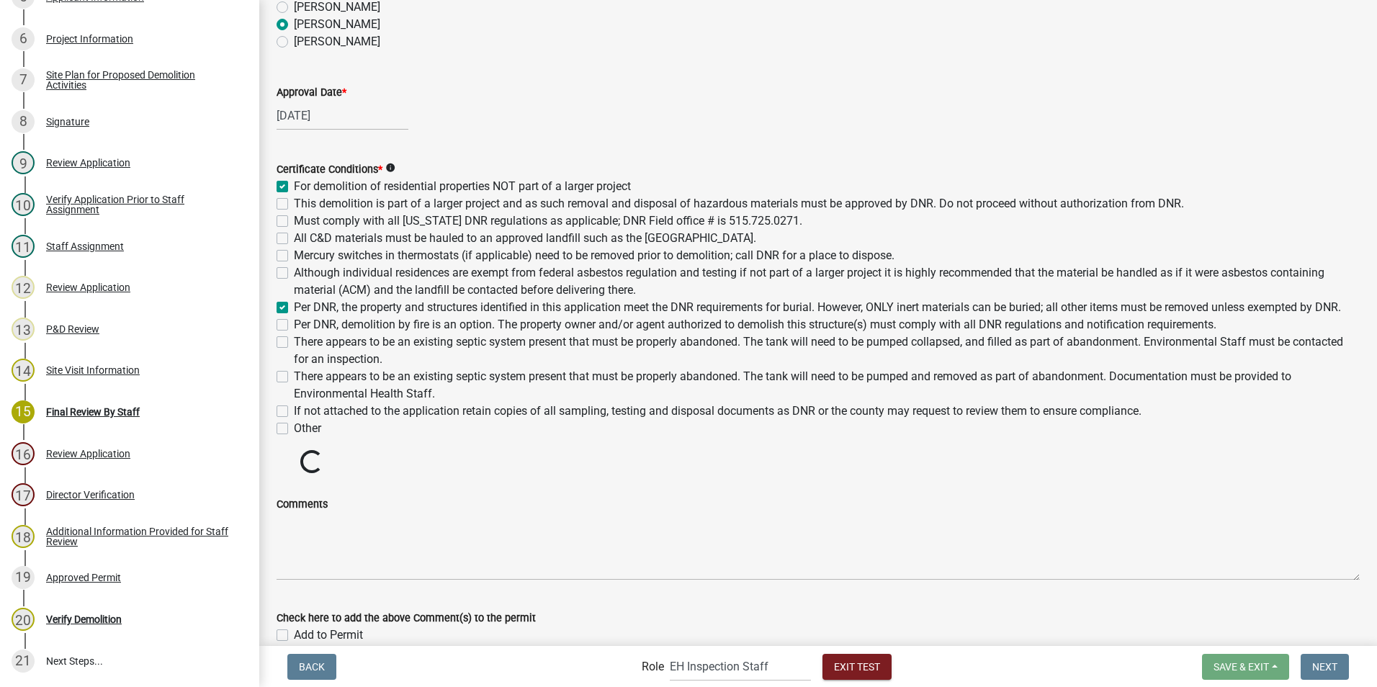
checkbox input "false"
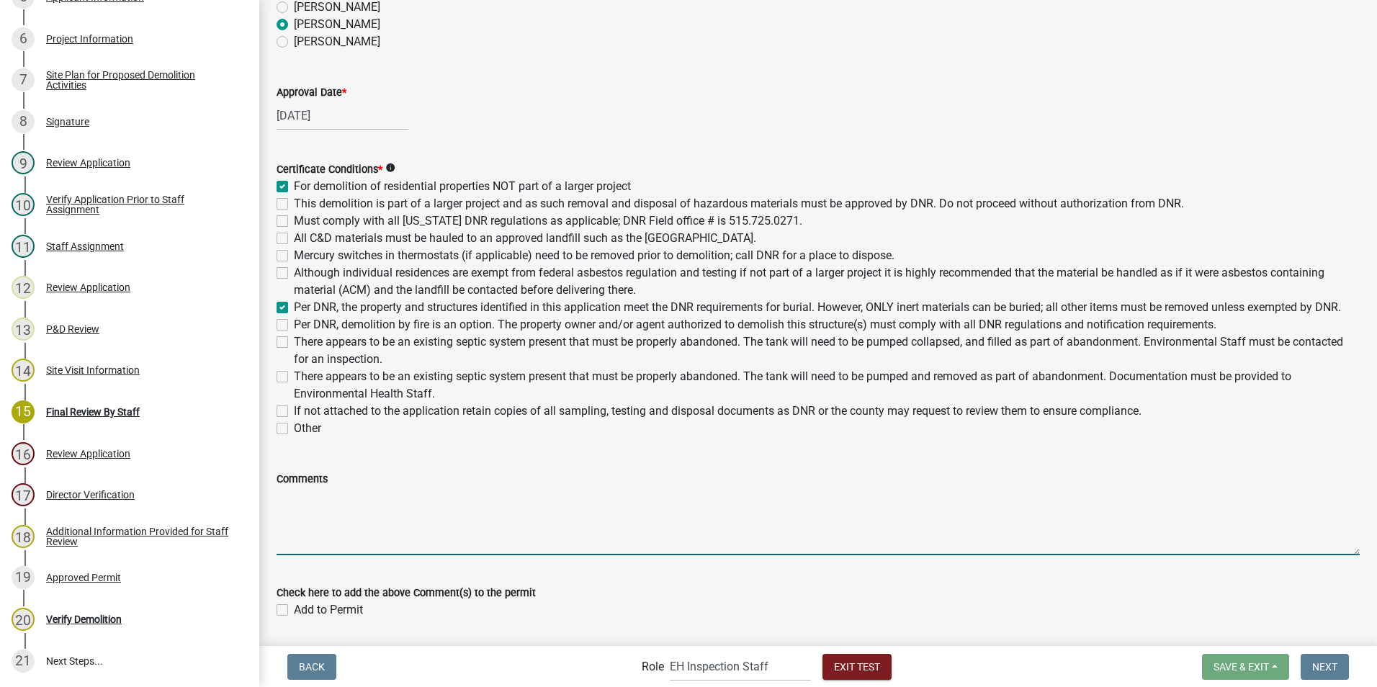
click at [329, 439] on textarea "Comments" at bounding box center [818, 522] width 1083 height 68
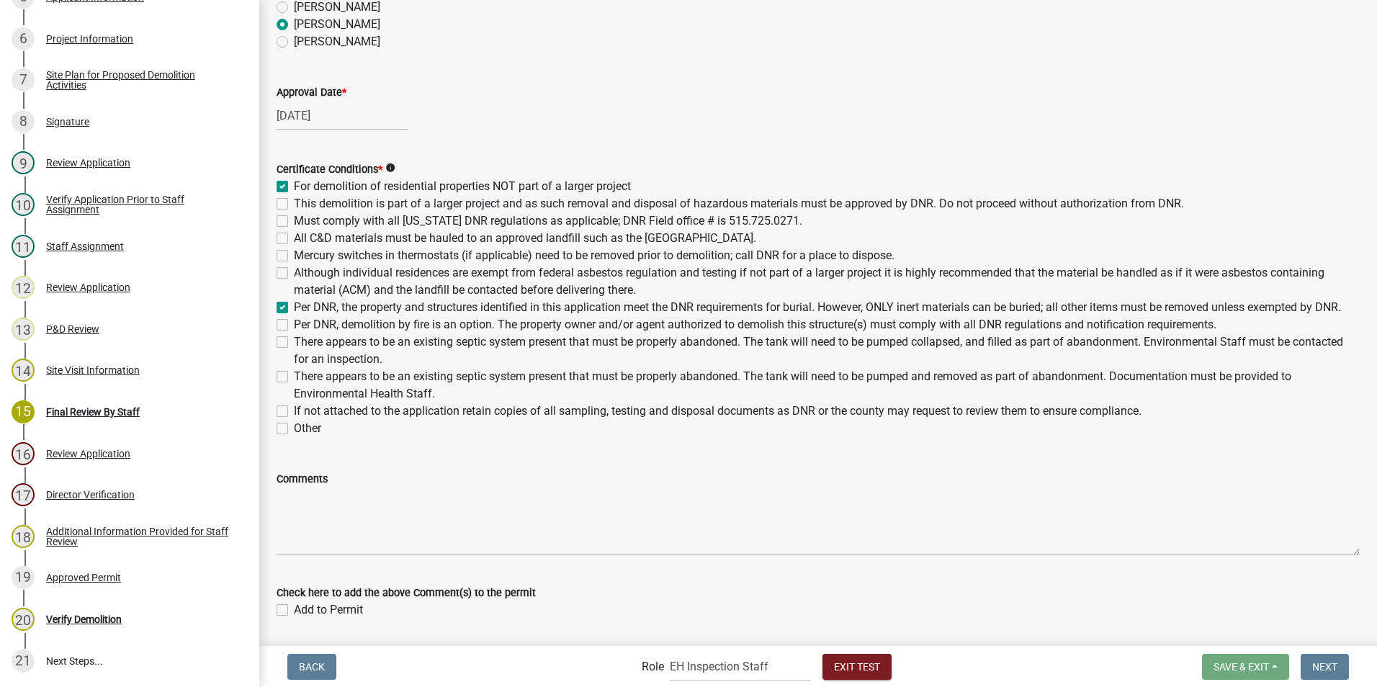
click at [294, 437] on label "Other" at bounding box center [307, 428] width 27 height 17
click at [294, 429] on input "Other" at bounding box center [298, 424] width 9 height 9
checkbox input "true"
checkbox input "false"
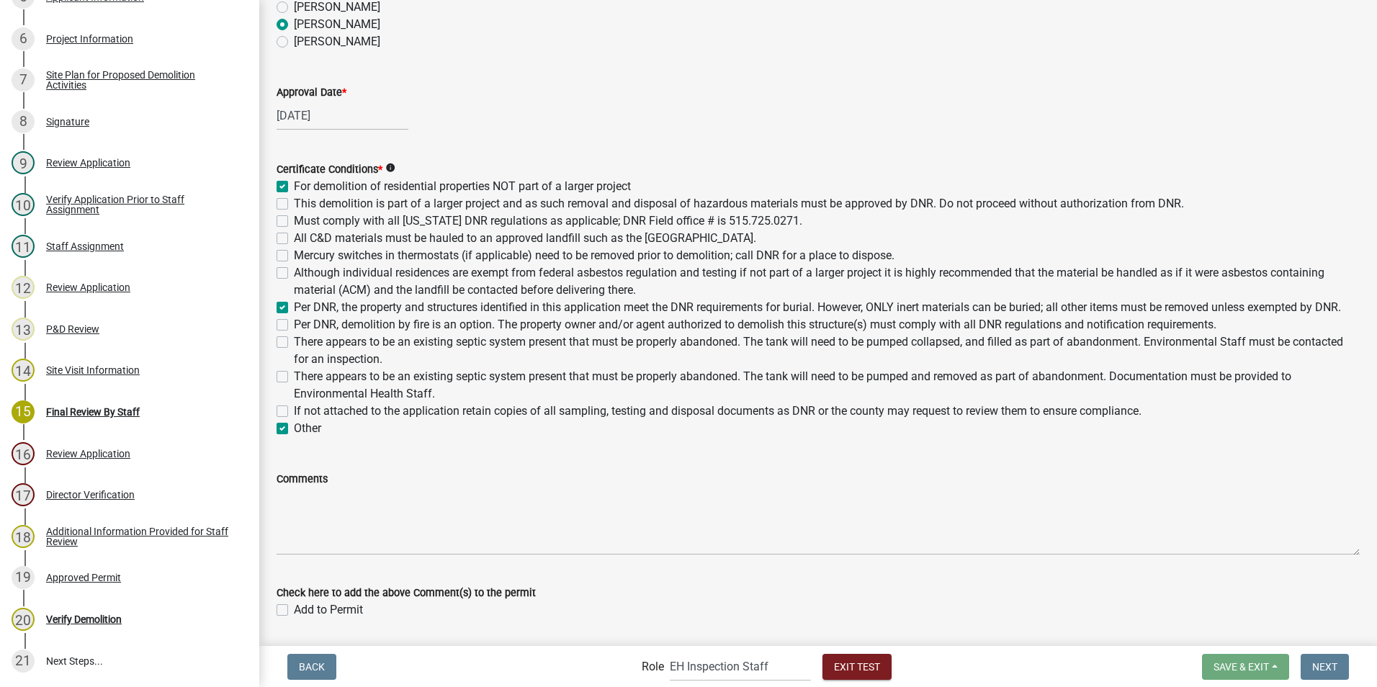
checkbox input "false"
checkbox input "true"
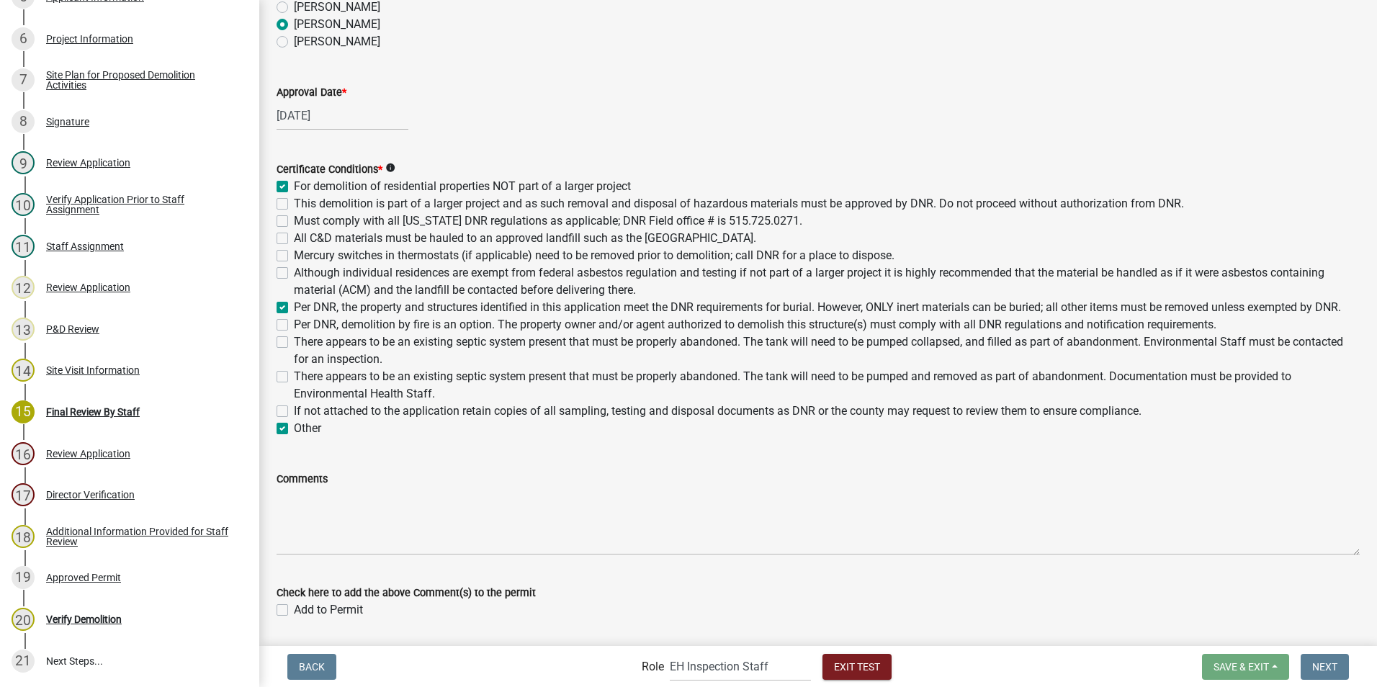
checkbox input "false"
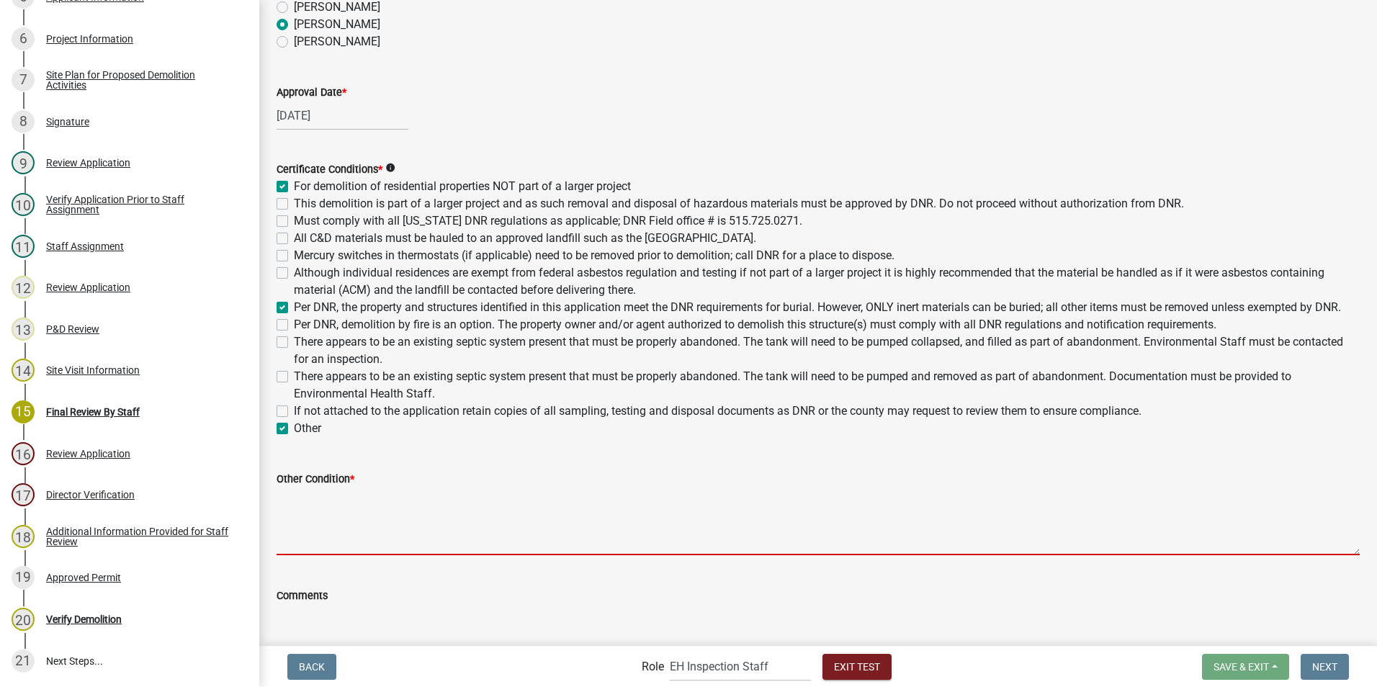
click at [328, 439] on textarea "Other Condition *" at bounding box center [818, 522] width 1083 height 68
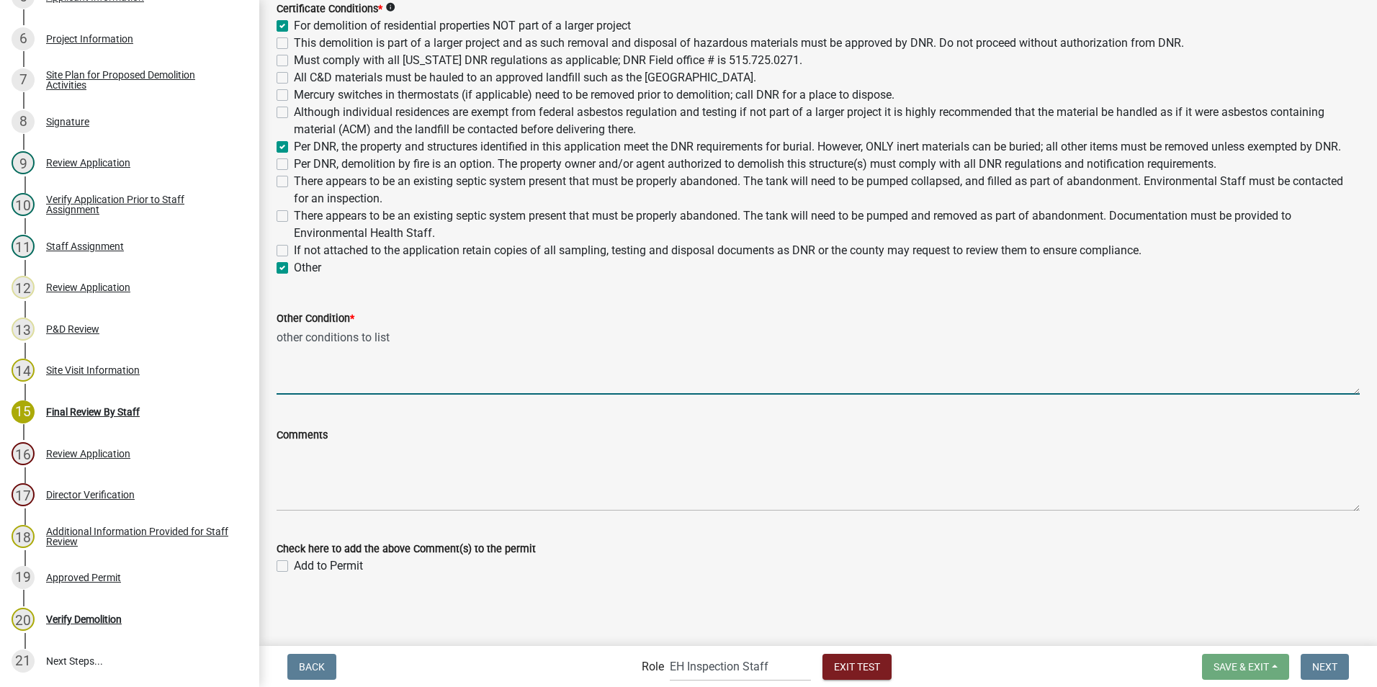
scroll to position [394, 0]
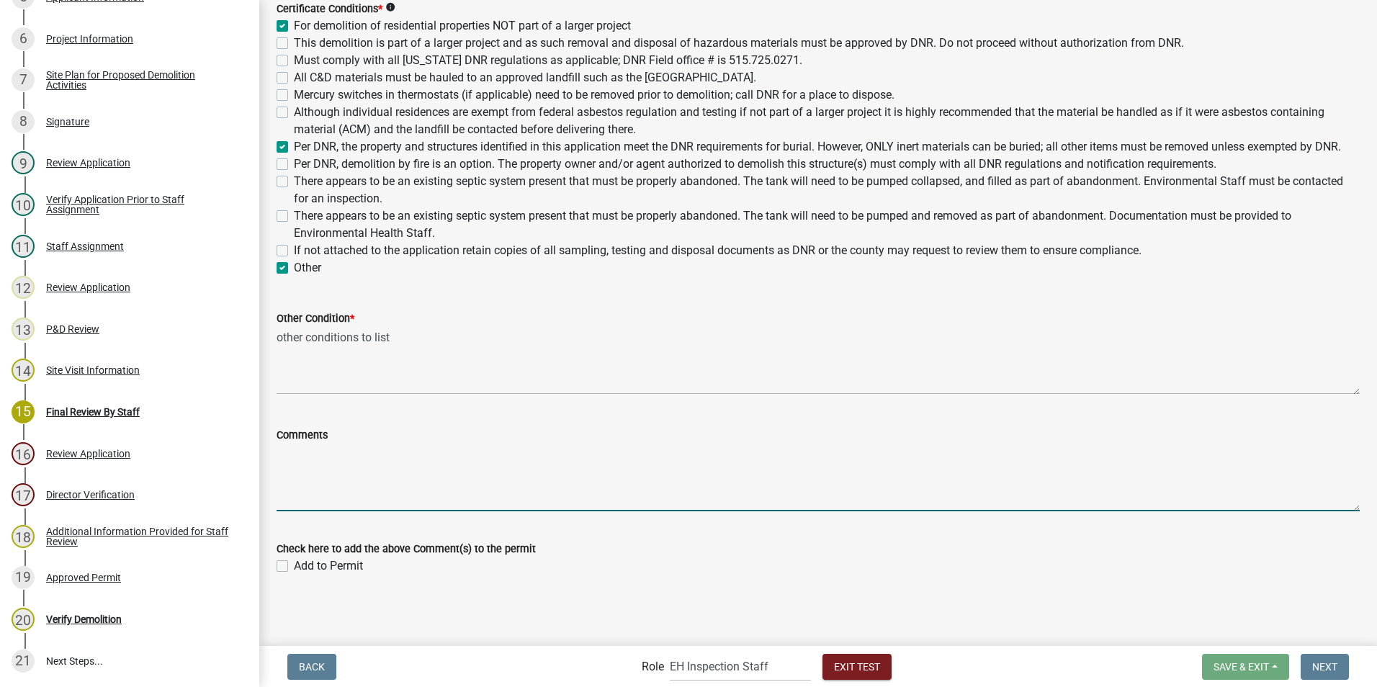
click at [314, 439] on textarea "Comments" at bounding box center [818, 478] width 1083 height 68
click at [294, 439] on label "Add to Permit" at bounding box center [328, 565] width 69 height 17
click at [294, 439] on input "Add to Permit" at bounding box center [298, 561] width 9 height 9
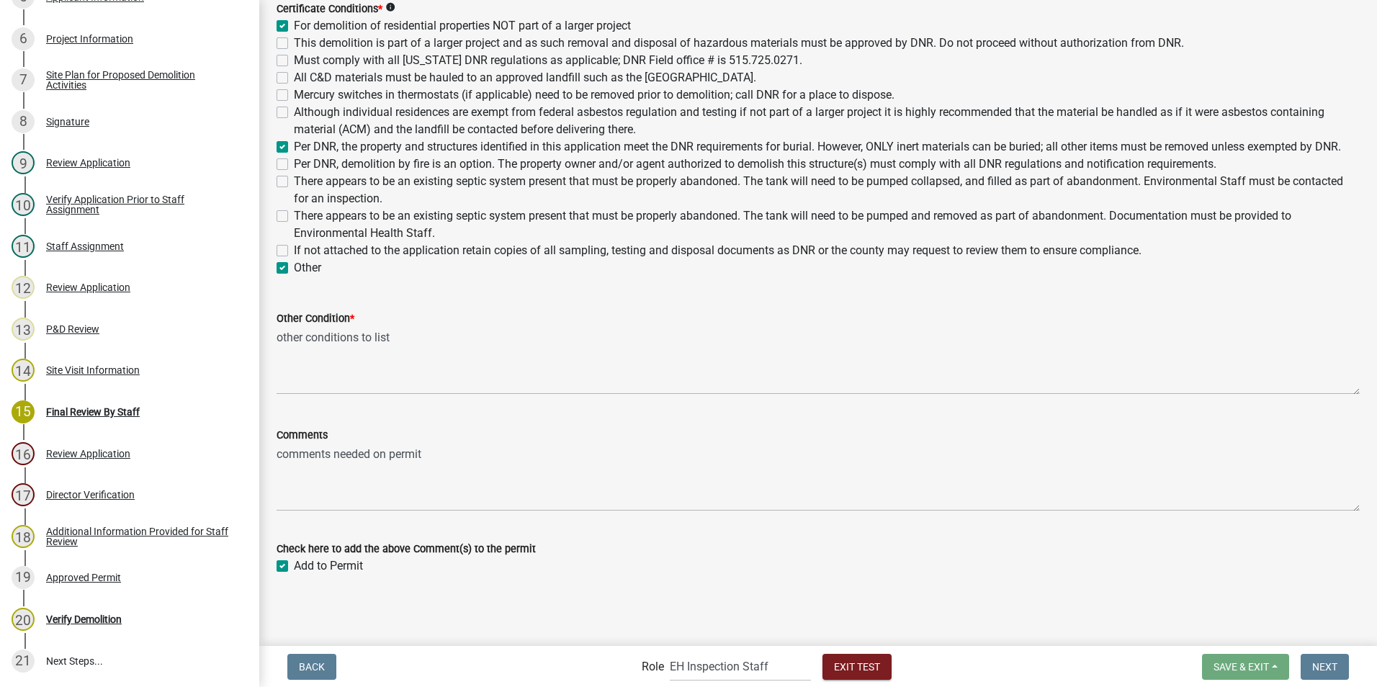
click at [681, 439] on wm-data-entity-input "Comments comments needed on permit" at bounding box center [818, 464] width 1083 height 117
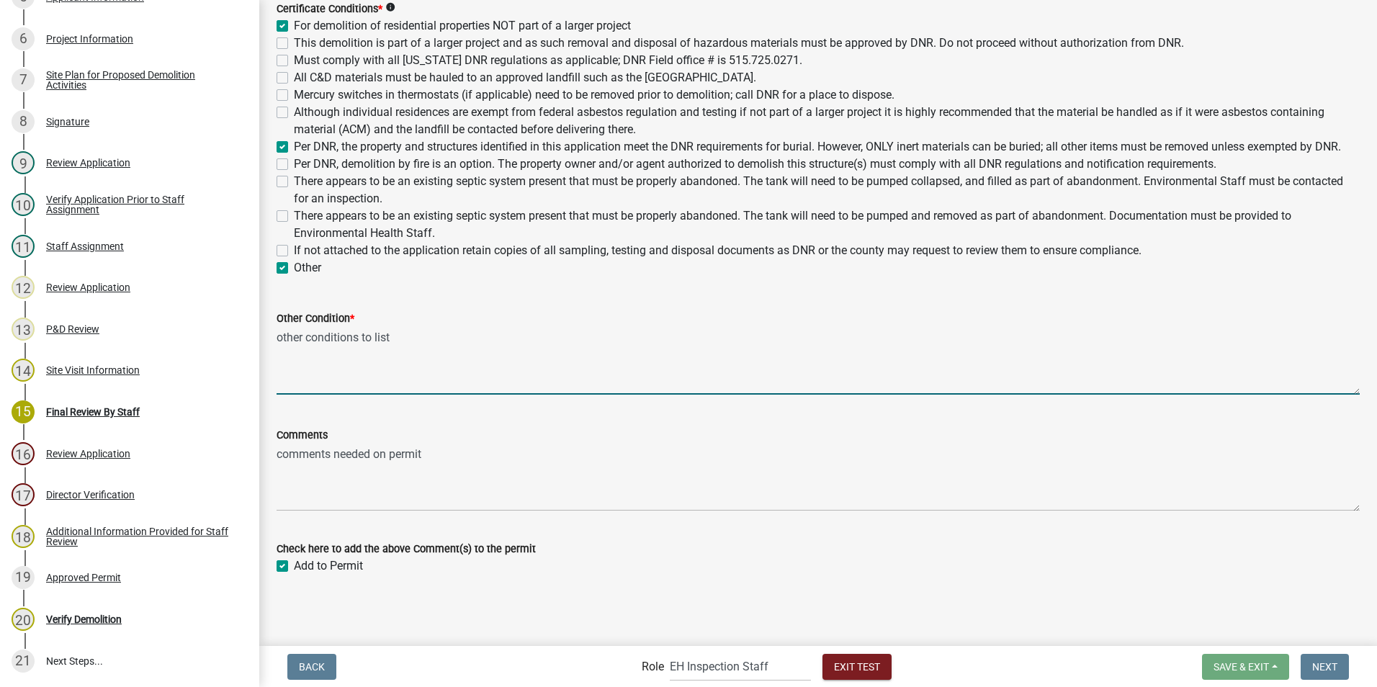
click at [681, 361] on textarea "other conditions to list" at bounding box center [818, 361] width 1083 height 68
click at [681, 346] on textarea "other conditions to list" at bounding box center [818, 361] width 1083 height 68
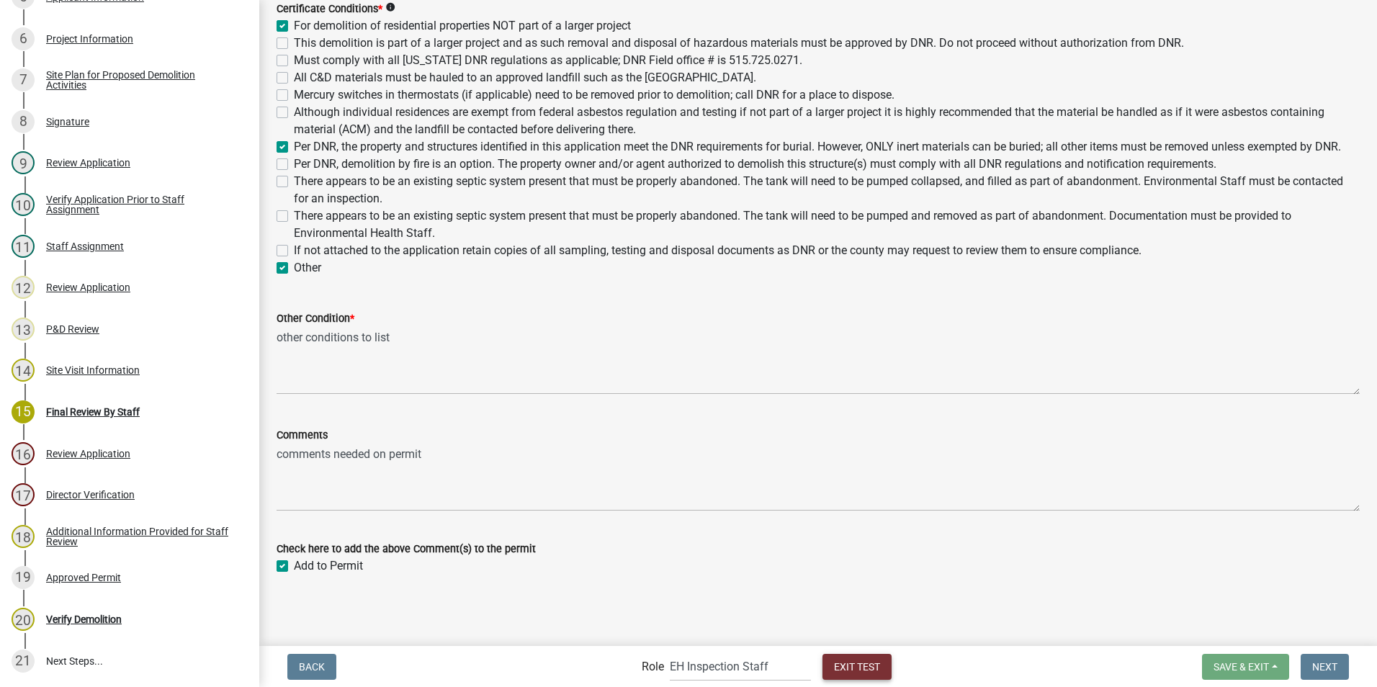
click at [681, 439] on span "Exit Test" at bounding box center [857, 666] width 46 height 12
